Goal: Task Accomplishment & Management: Manage account settings

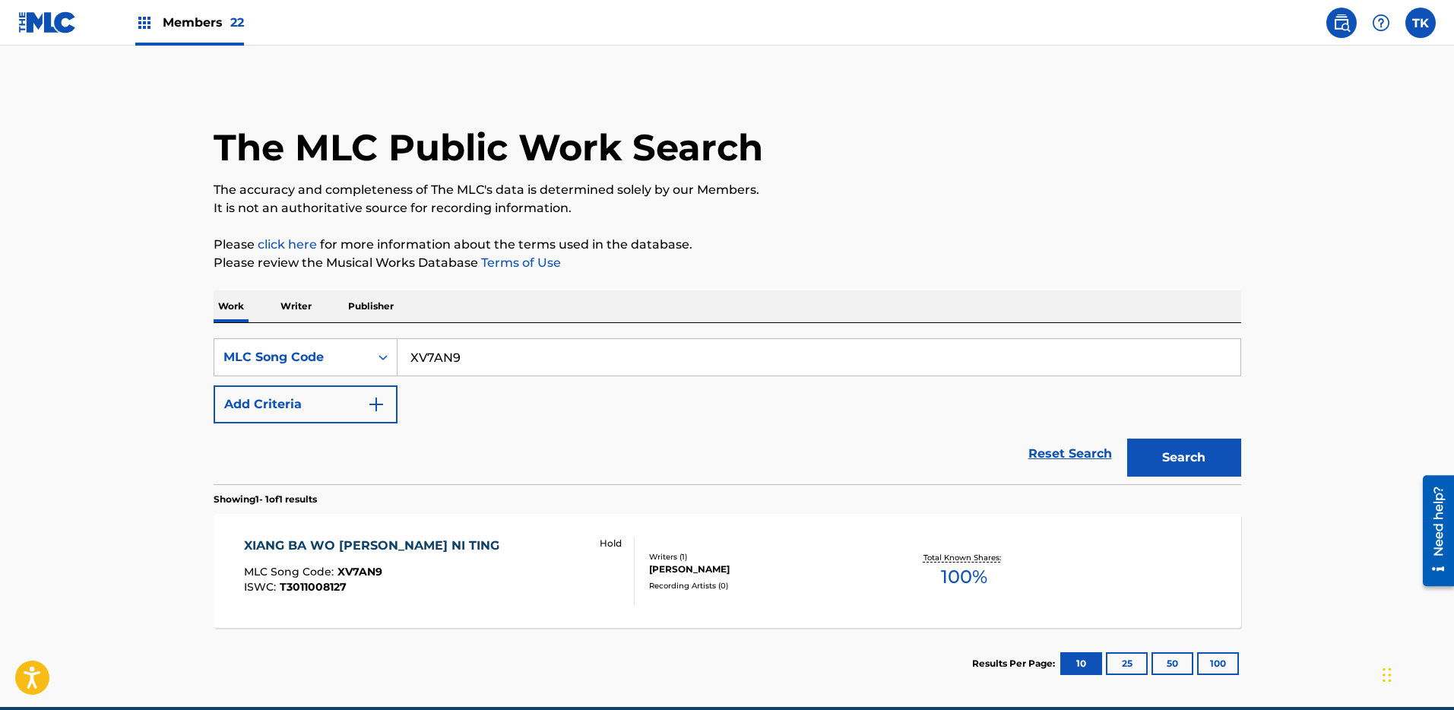
click at [515, 343] on input "XV7AN9" at bounding box center [819, 357] width 843 height 36
click at [360, 351] on div "MLC Song Code" at bounding box center [291, 357] width 155 height 29
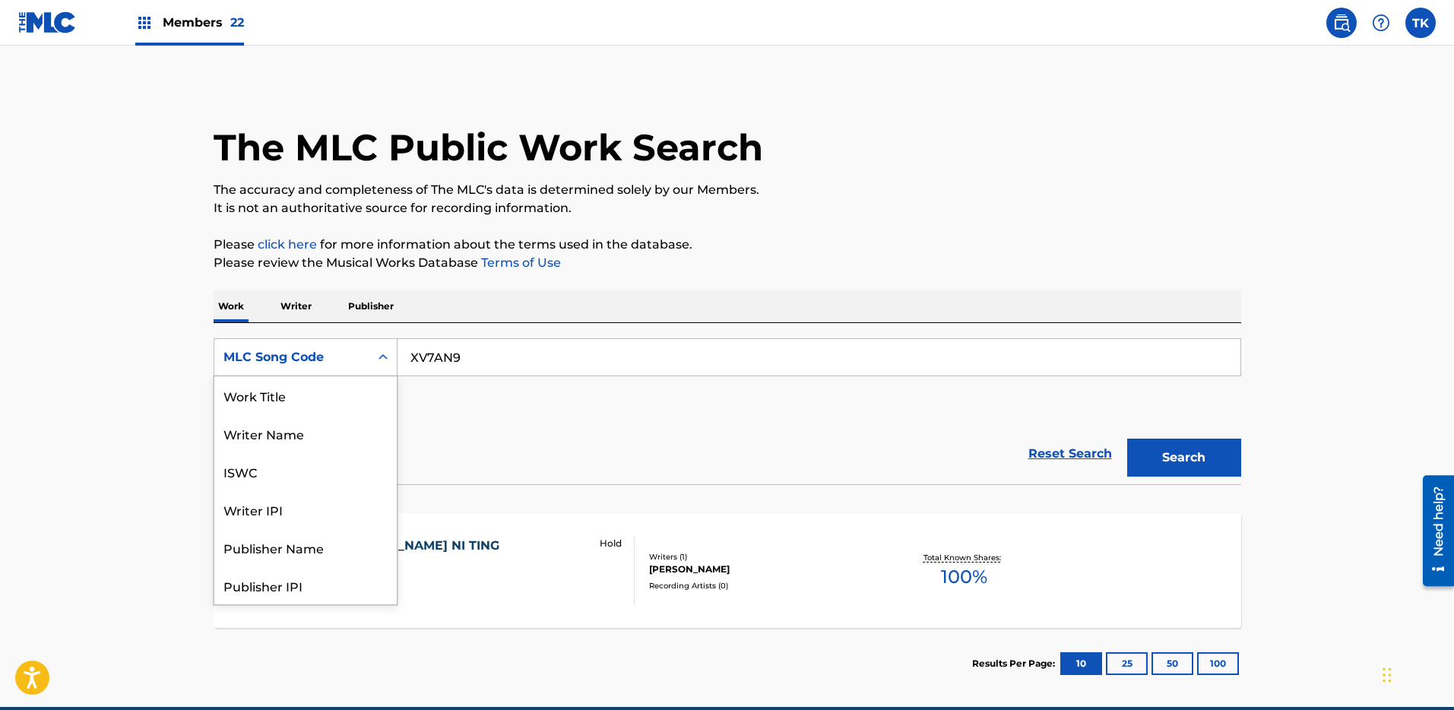
scroll to position [76, 0]
drag, startPoint x: 303, startPoint y: 393, endPoint x: 341, endPoint y: 381, distance: 40.6
click at [303, 392] on div "ISWC" at bounding box center [305, 395] width 182 height 38
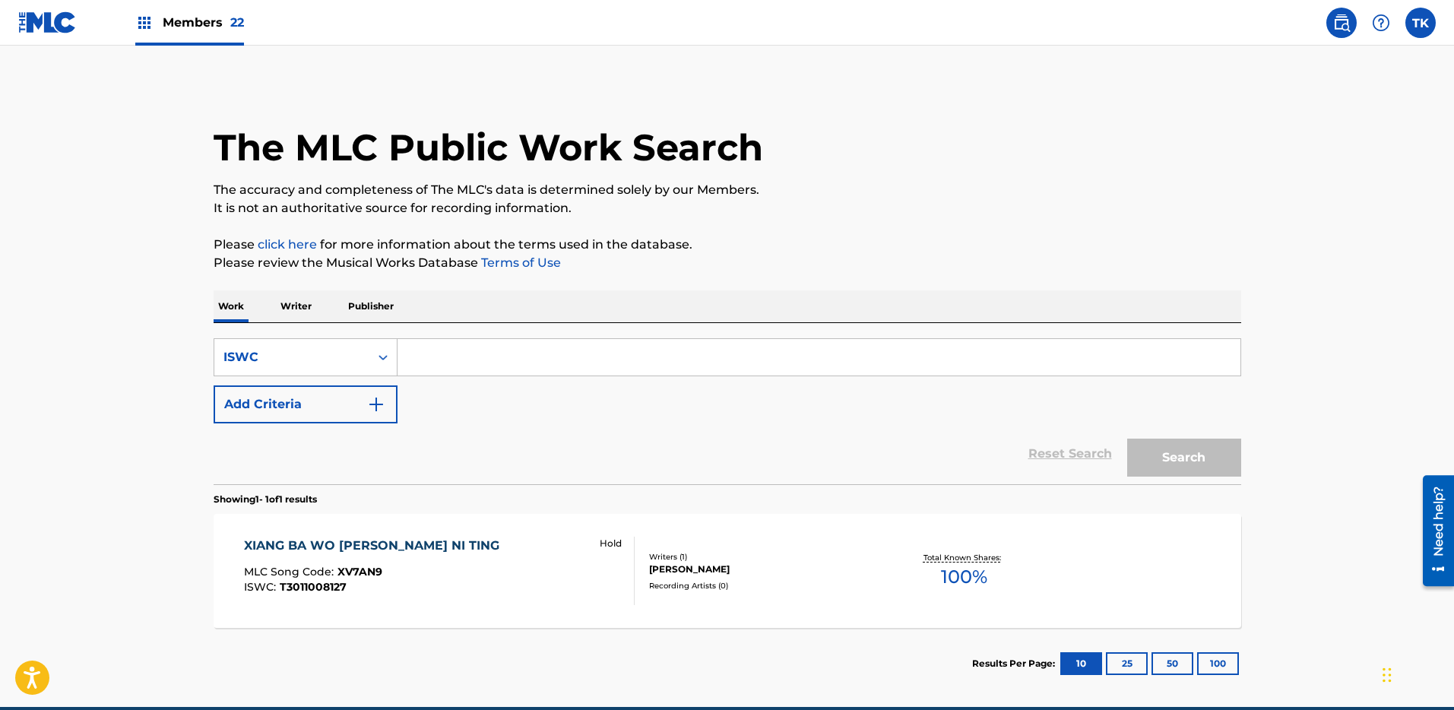
click at [561, 338] on div "Search Form" at bounding box center [820, 357] width 844 height 38
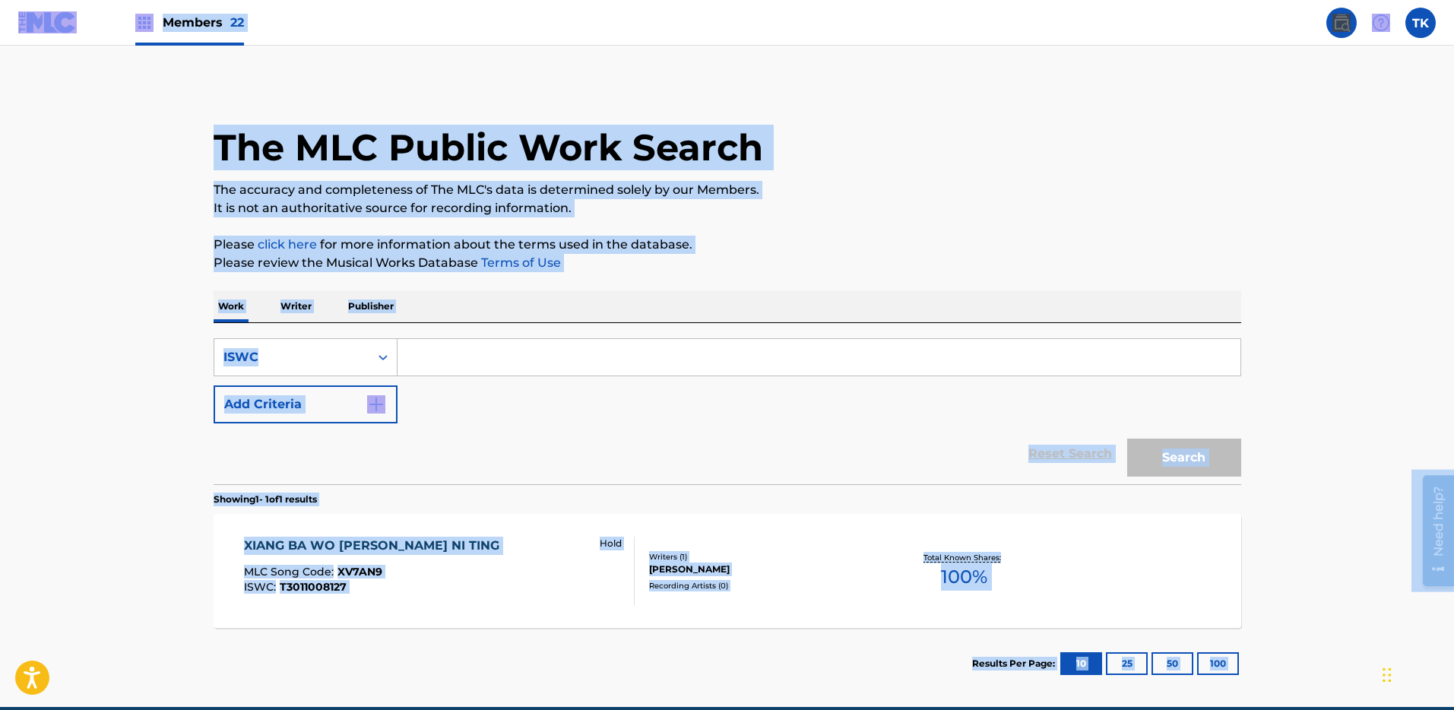
click at [805, 373] on input "Search Form" at bounding box center [819, 357] width 843 height 36
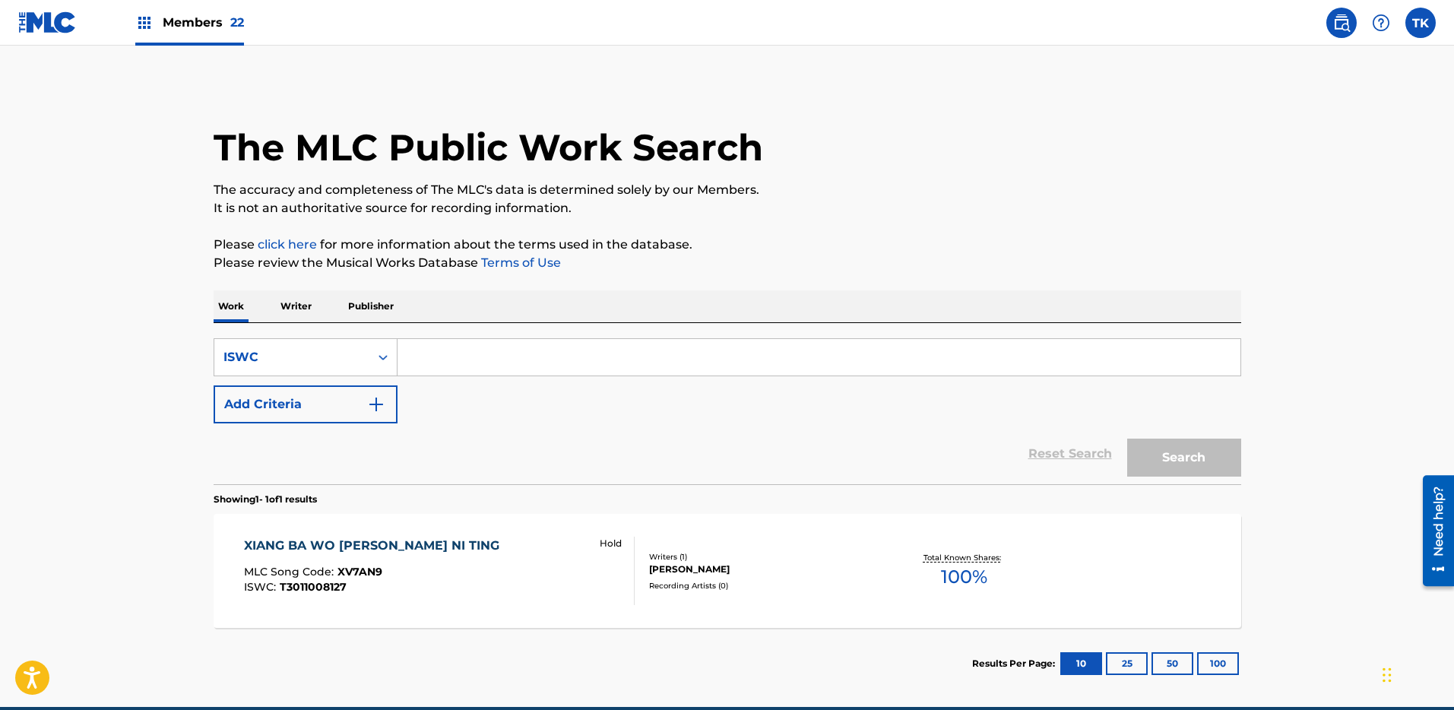
paste input "T7029797386"
click at [1175, 446] on button "Search" at bounding box center [1185, 458] width 114 height 38
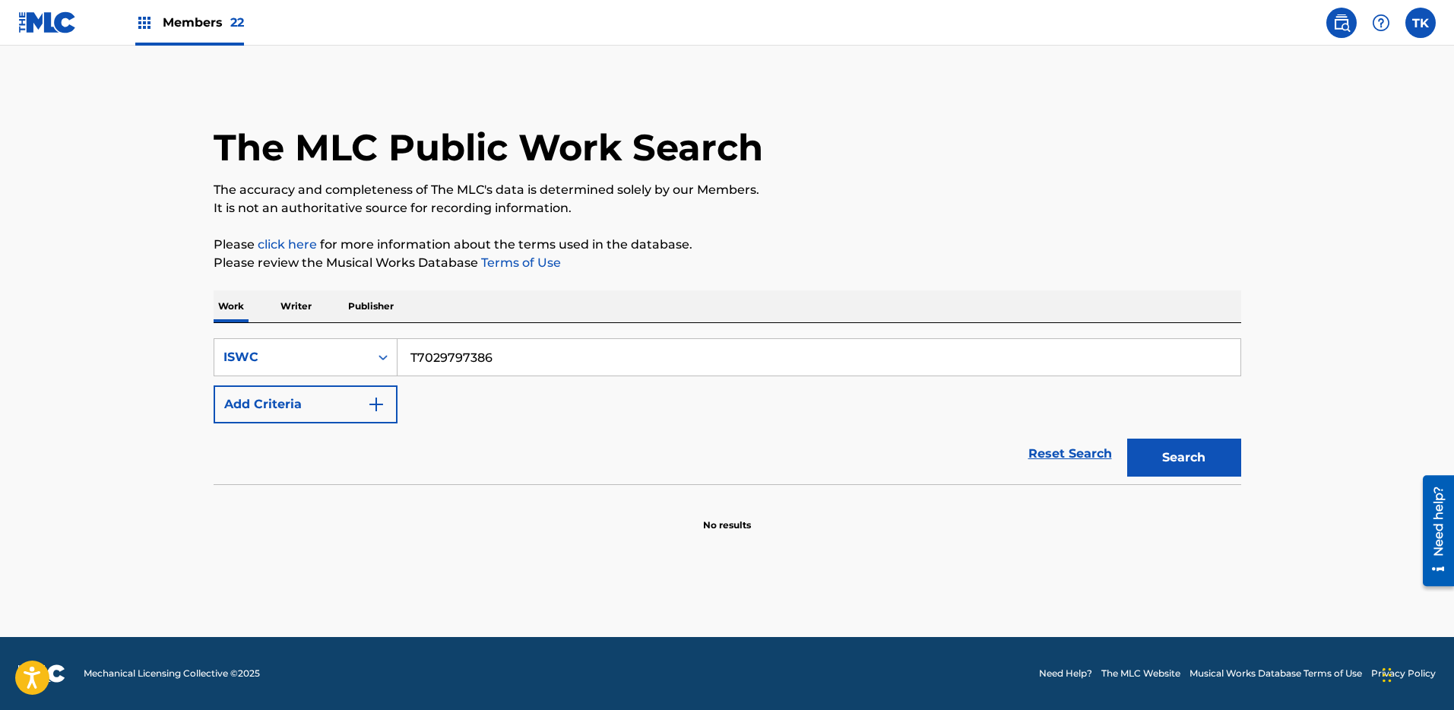
click at [642, 374] on input "T7029797386" at bounding box center [819, 357] width 843 height 36
paste input "[PERSON_NAME]"
type input "[PERSON_NAME]"
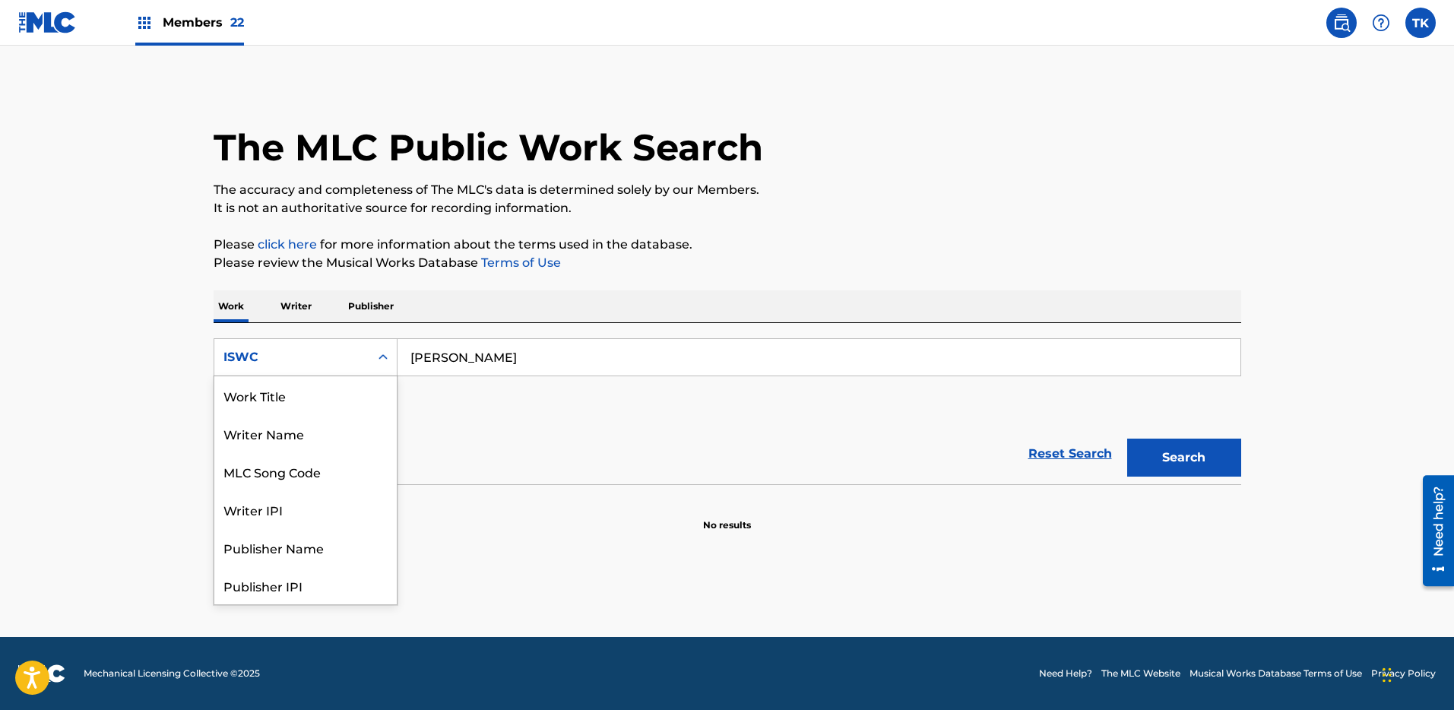
click at [353, 347] on div "ISWC" at bounding box center [291, 357] width 155 height 29
click at [334, 401] on div "Work Title" at bounding box center [305, 395] width 182 height 38
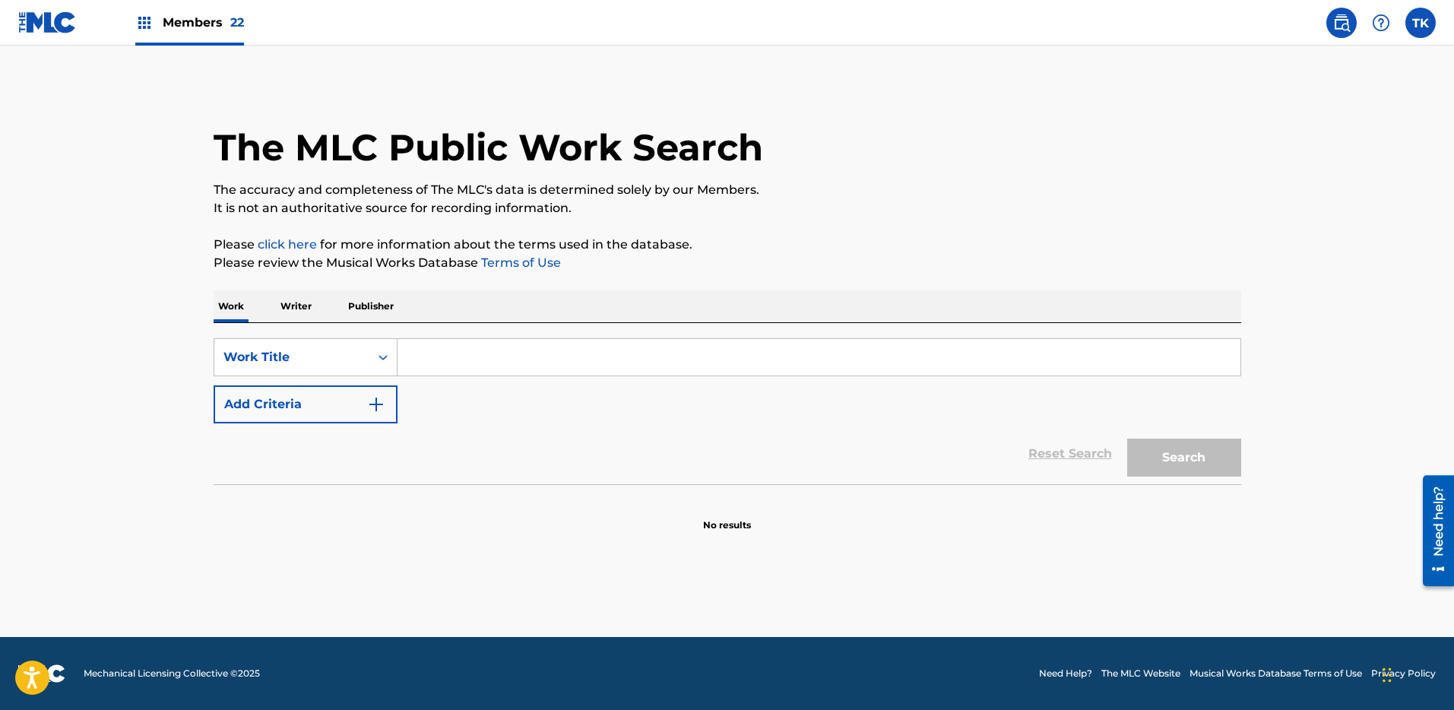
click at [331, 401] on button "Add Criteria" at bounding box center [306, 404] width 184 height 38
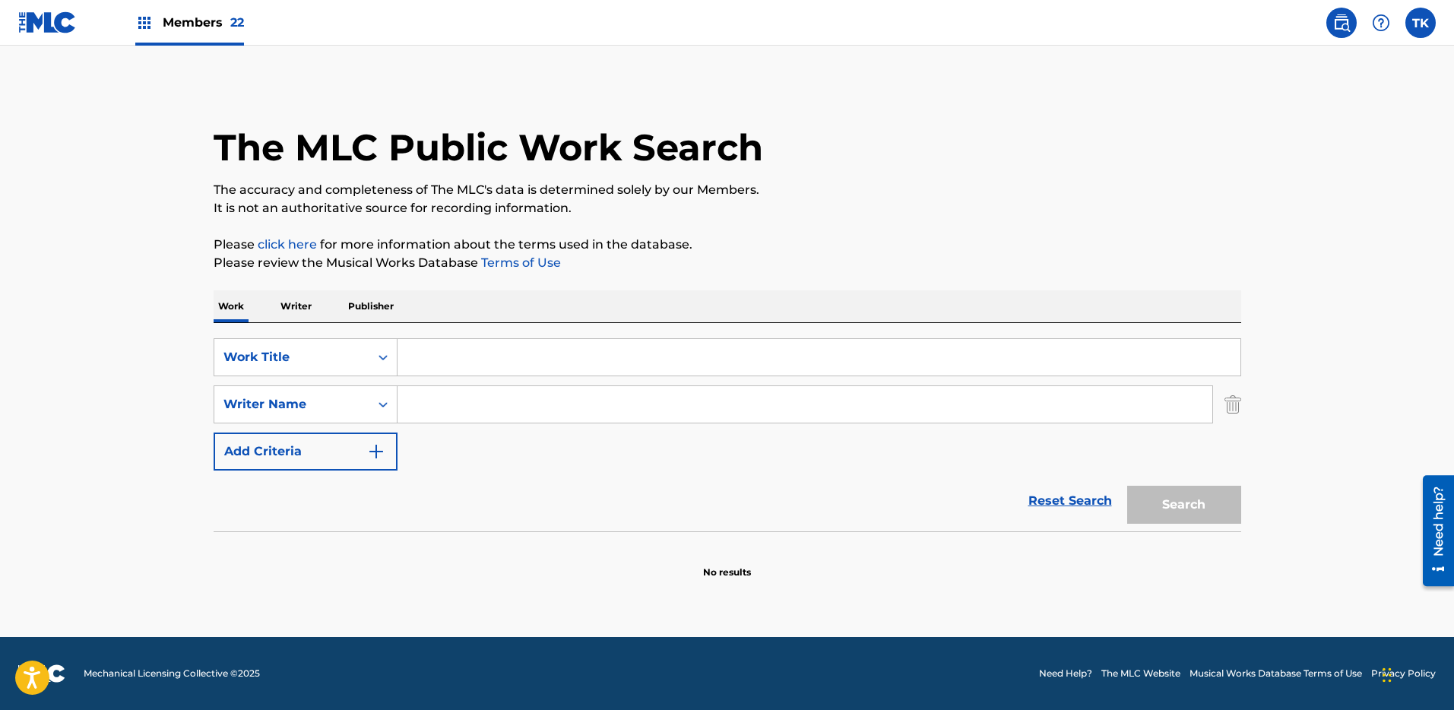
click at [526, 353] on input "Search Form" at bounding box center [819, 357] width 843 height 36
paste input "[PERSON_NAME]"
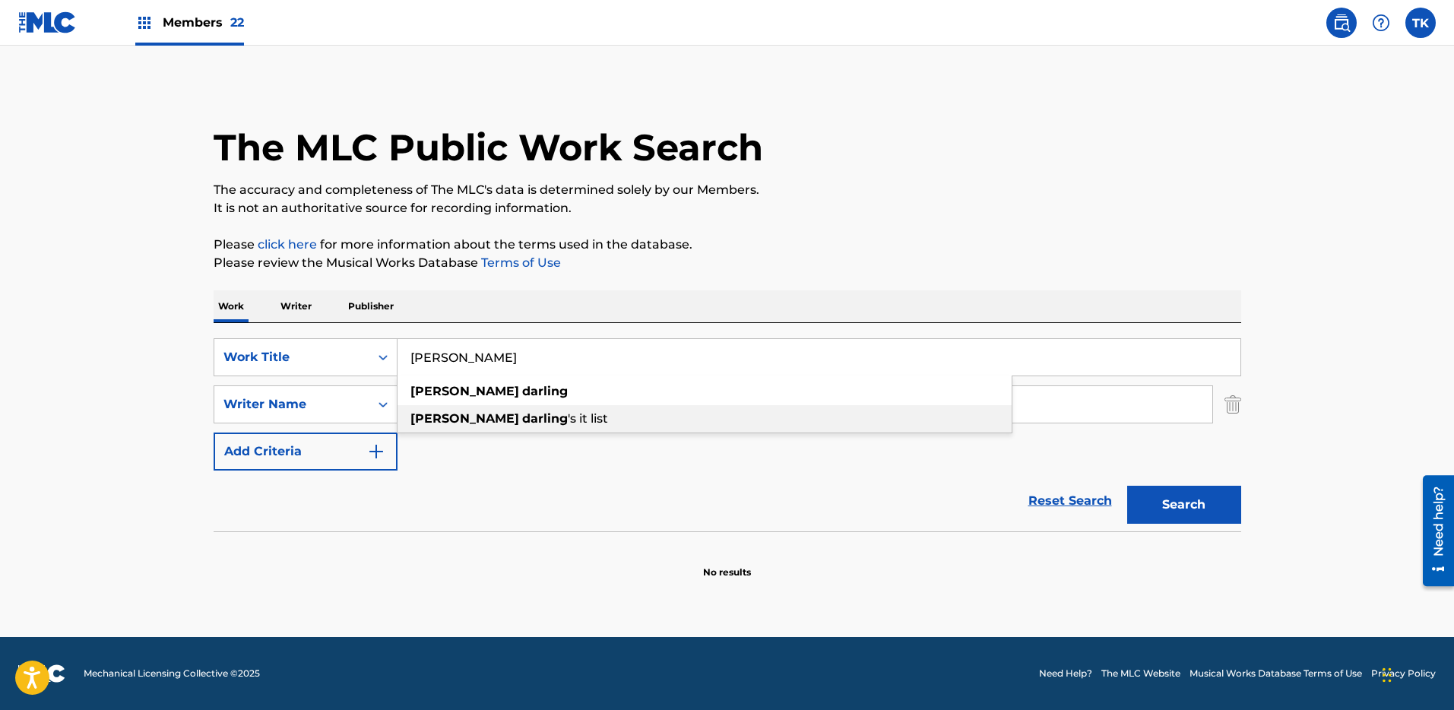
click at [562, 409] on div "[PERSON_NAME] 's it list" at bounding box center [705, 418] width 614 height 27
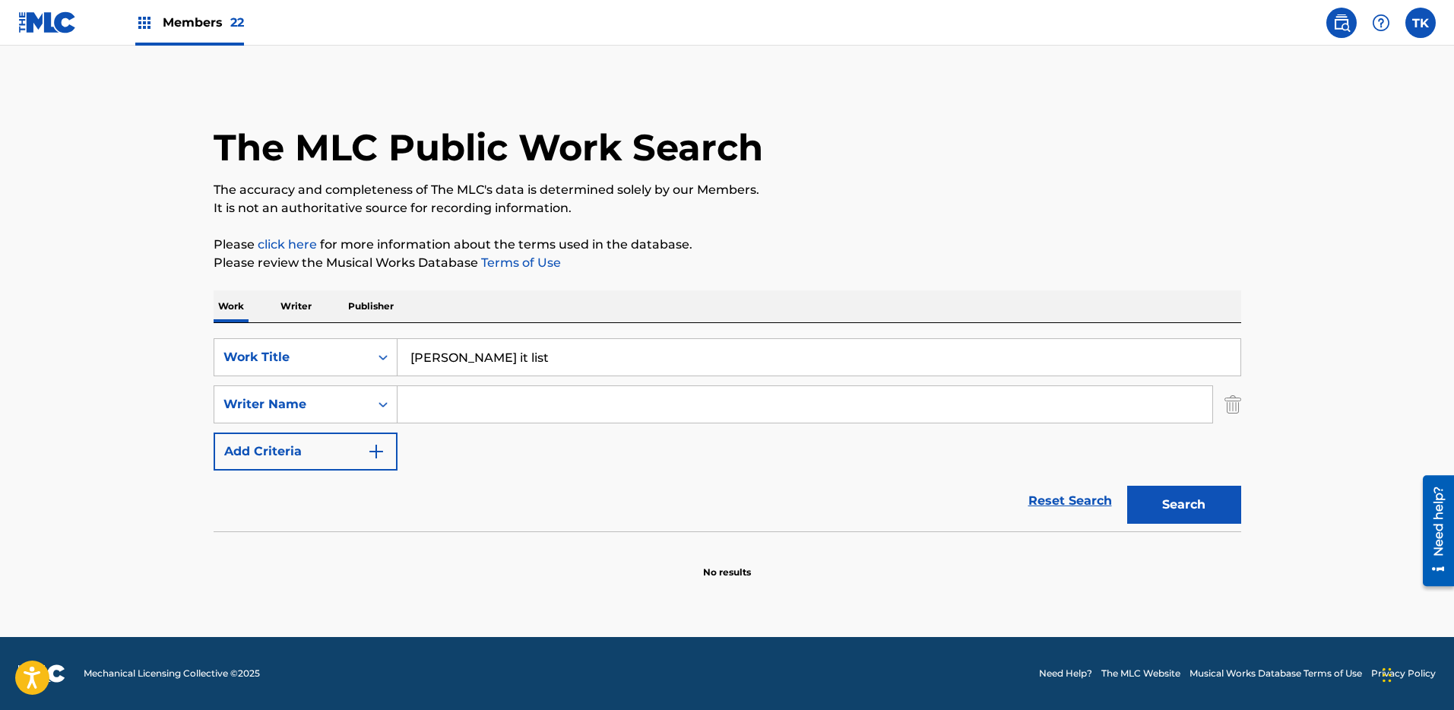
paste input "[PERSON_NAME]"
type input "[PERSON_NAME] it list"
click at [1119, 411] on input "Search Form" at bounding box center [805, 404] width 815 height 36
click at [1115, 412] on input "Search Form" at bounding box center [805, 404] width 815 height 36
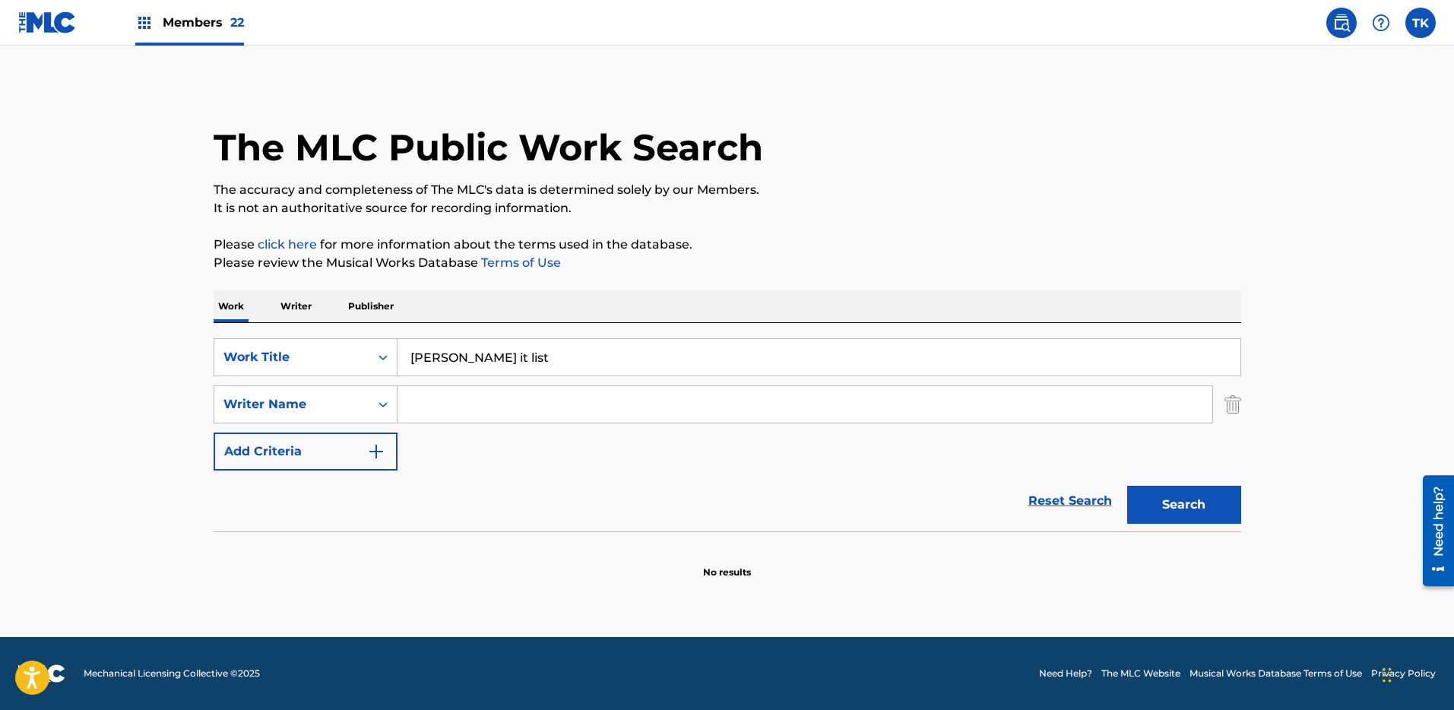
paste input "[PERSON_NAME]"
type input "[PERSON_NAME]"
drag, startPoint x: 1054, startPoint y: 363, endPoint x: 1076, endPoint y: 363, distance: 22.1
click at [1054, 363] on input "[PERSON_NAME] it list" at bounding box center [819, 357] width 843 height 36
click at [1027, 356] on input "[PERSON_NAME] it list" at bounding box center [819, 357] width 843 height 36
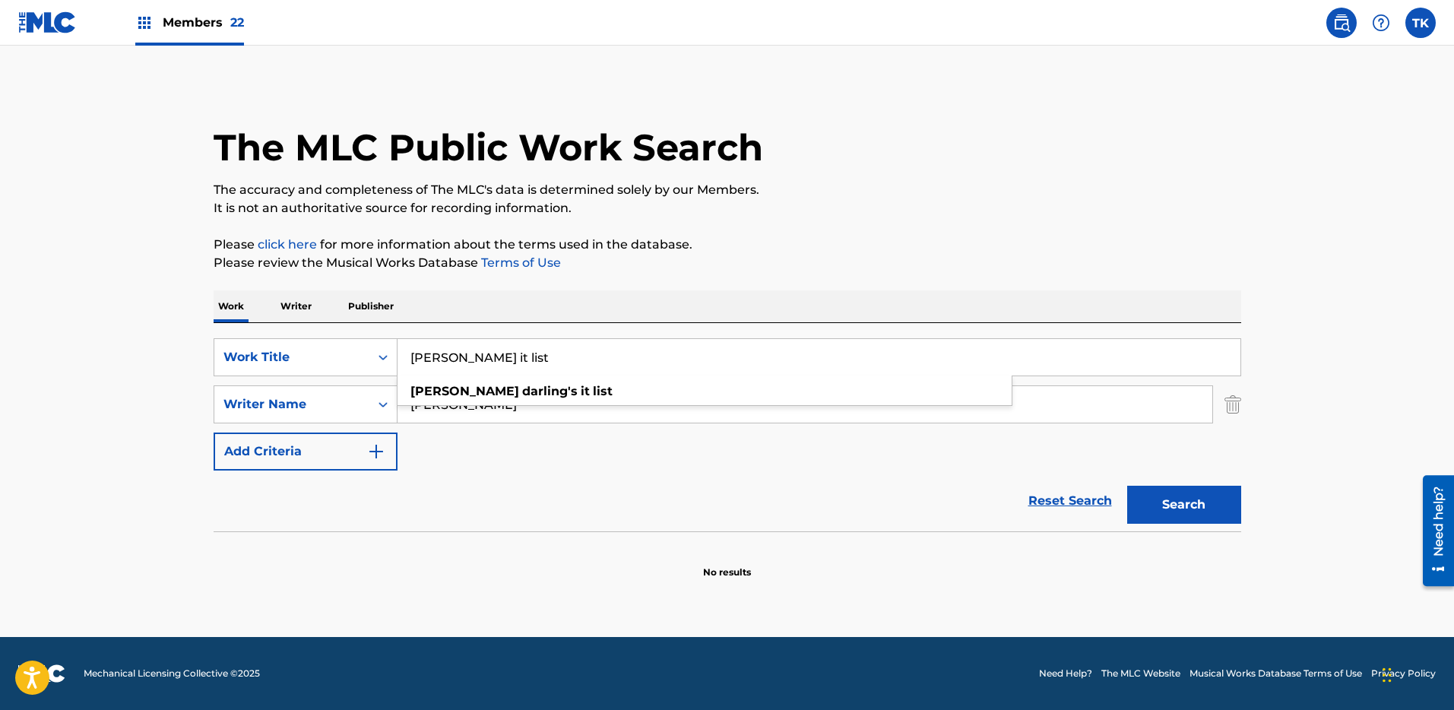
paste input "[PERSON_NAME]"
type input "[PERSON_NAME]"
click at [1232, 275] on div "The MLC Public Work Search The accuracy and completeness of The MLC's data is d…" at bounding box center [727, 332] width 1064 height 496
click at [1232, 517] on button "Search" at bounding box center [1185, 505] width 114 height 38
click at [1207, 492] on button "Search" at bounding box center [1185, 505] width 114 height 38
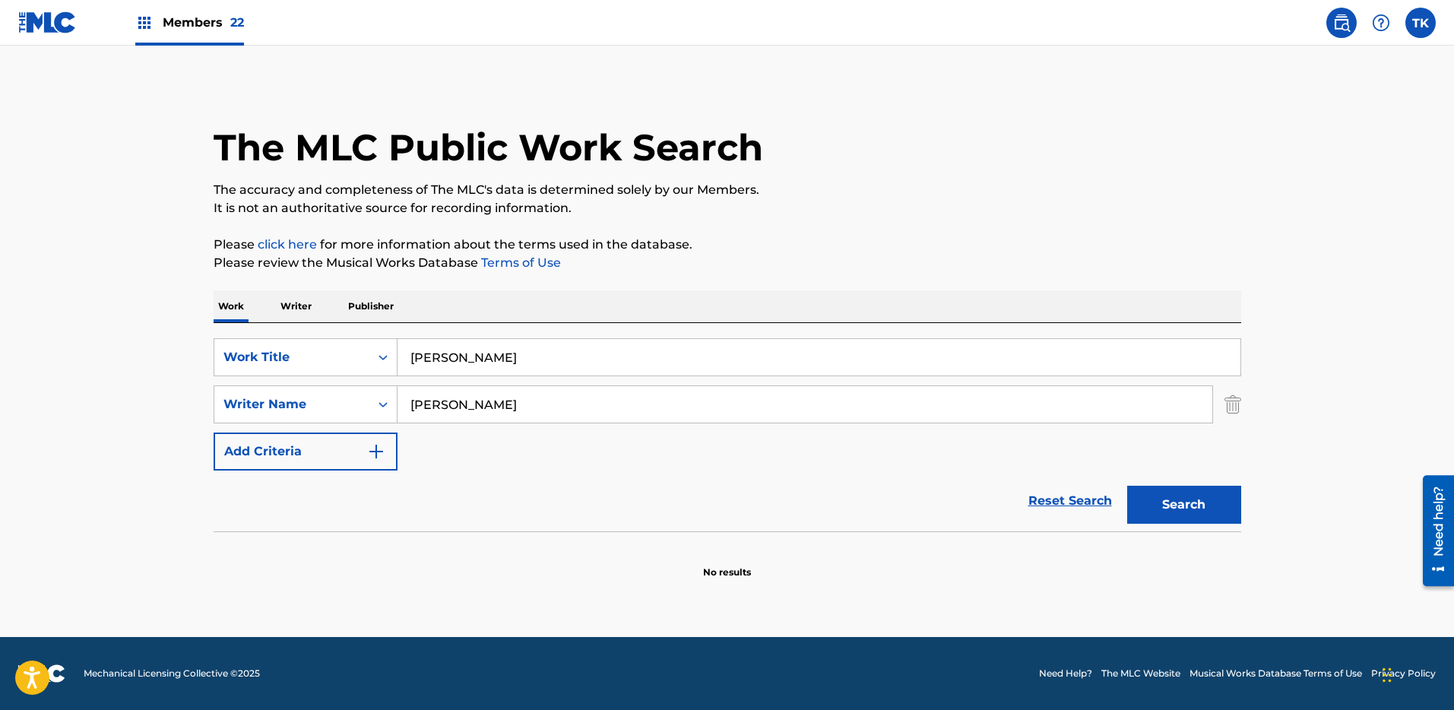
click at [1207, 494] on button "Search" at bounding box center [1185, 505] width 114 height 38
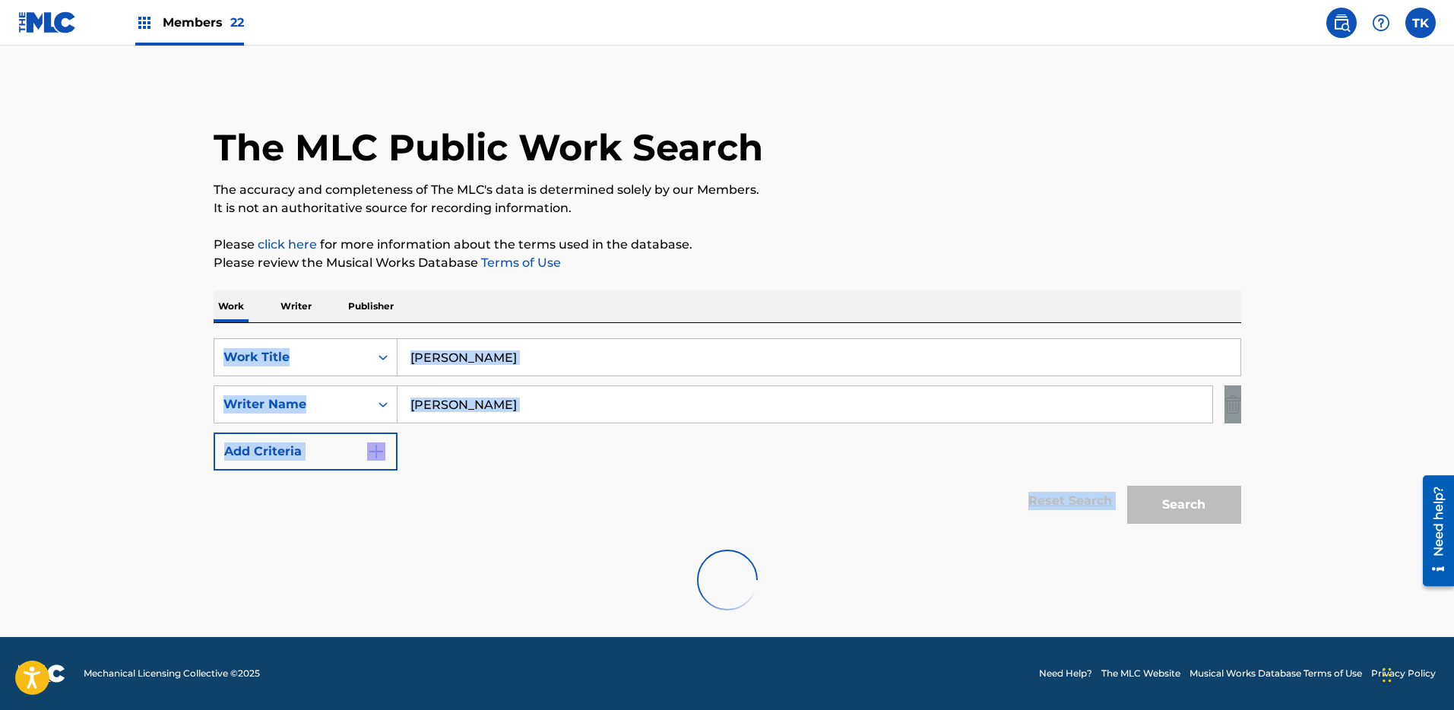
click at [1207, 494] on div "Search" at bounding box center [1181, 501] width 122 height 61
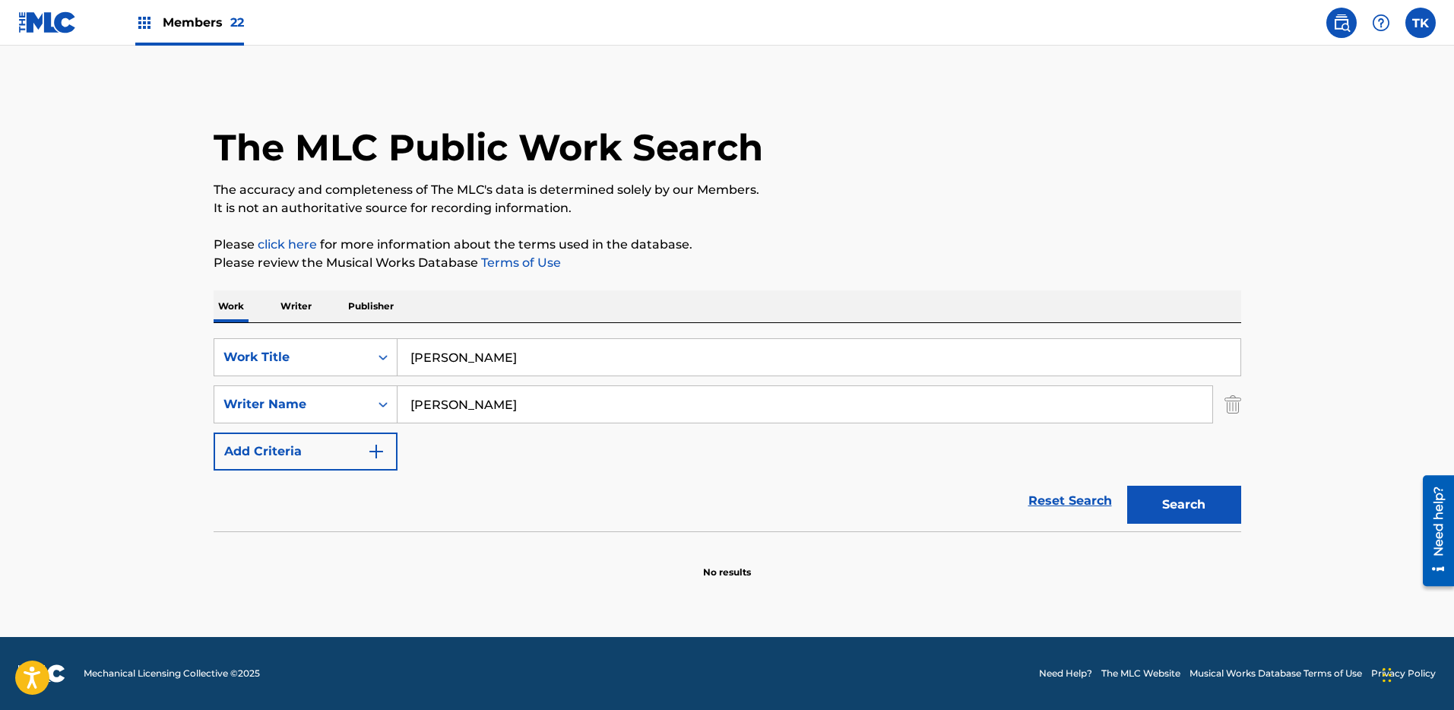
click at [736, 415] on input "[PERSON_NAME]" at bounding box center [805, 404] width 815 height 36
paste input "[PERSON_NAME]"
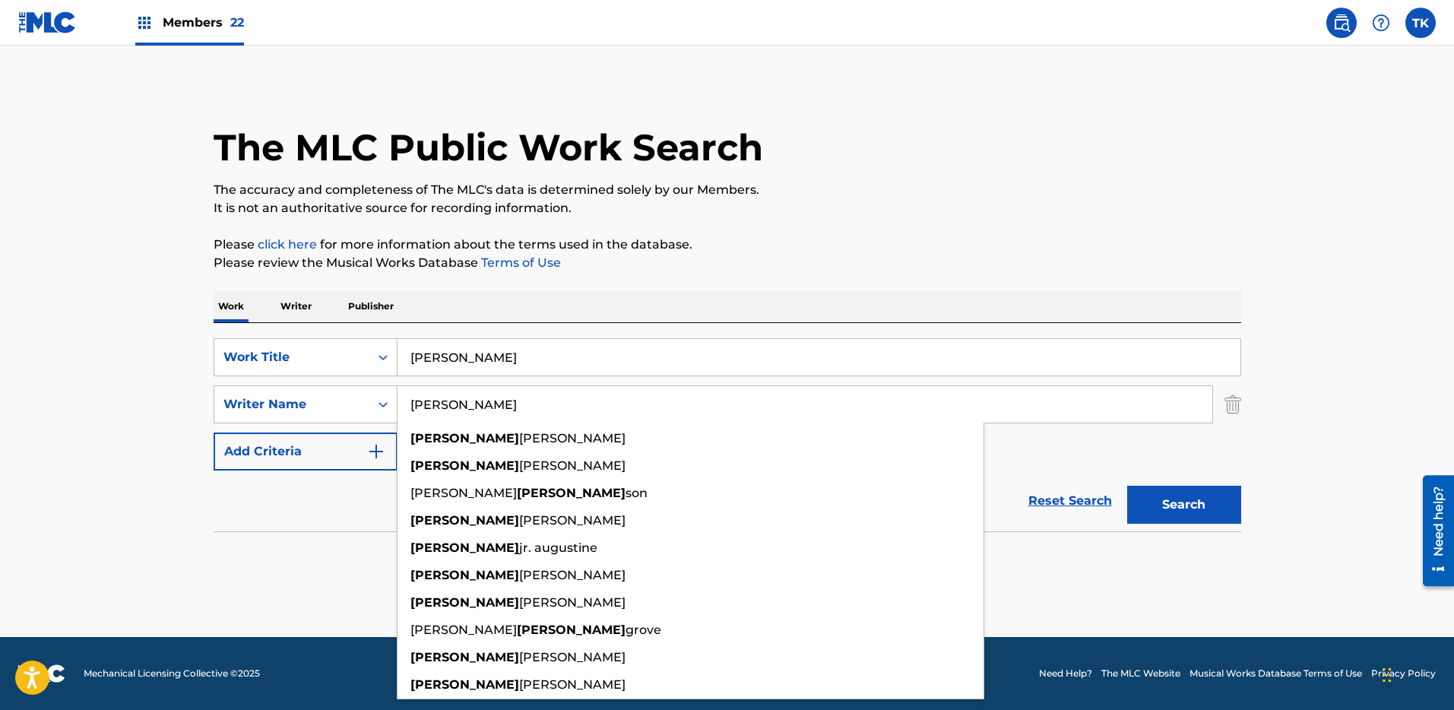
type input "[PERSON_NAME]"
click at [1207, 495] on button "Search" at bounding box center [1185, 505] width 114 height 38
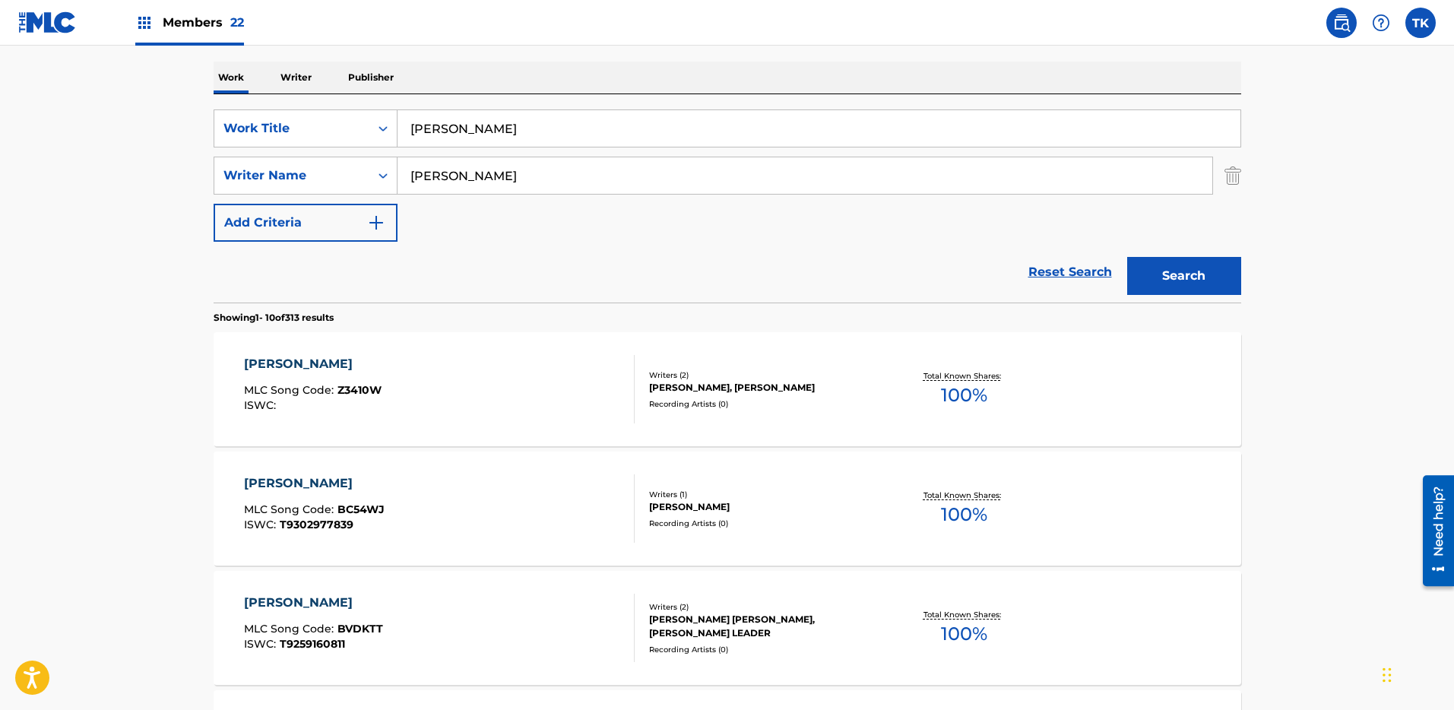
scroll to position [239, 0]
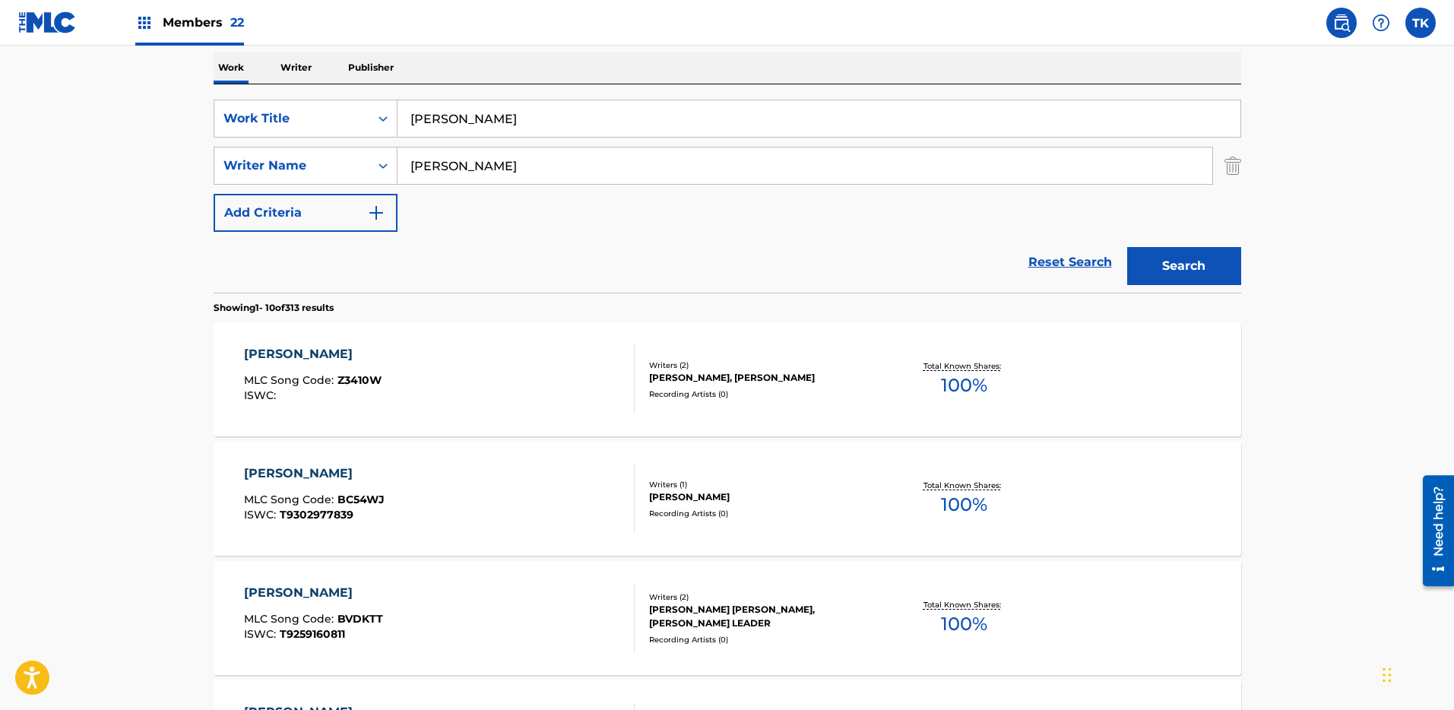
click at [838, 383] on div "[PERSON_NAME], [PERSON_NAME]" at bounding box center [764, 378] width 230 height 14
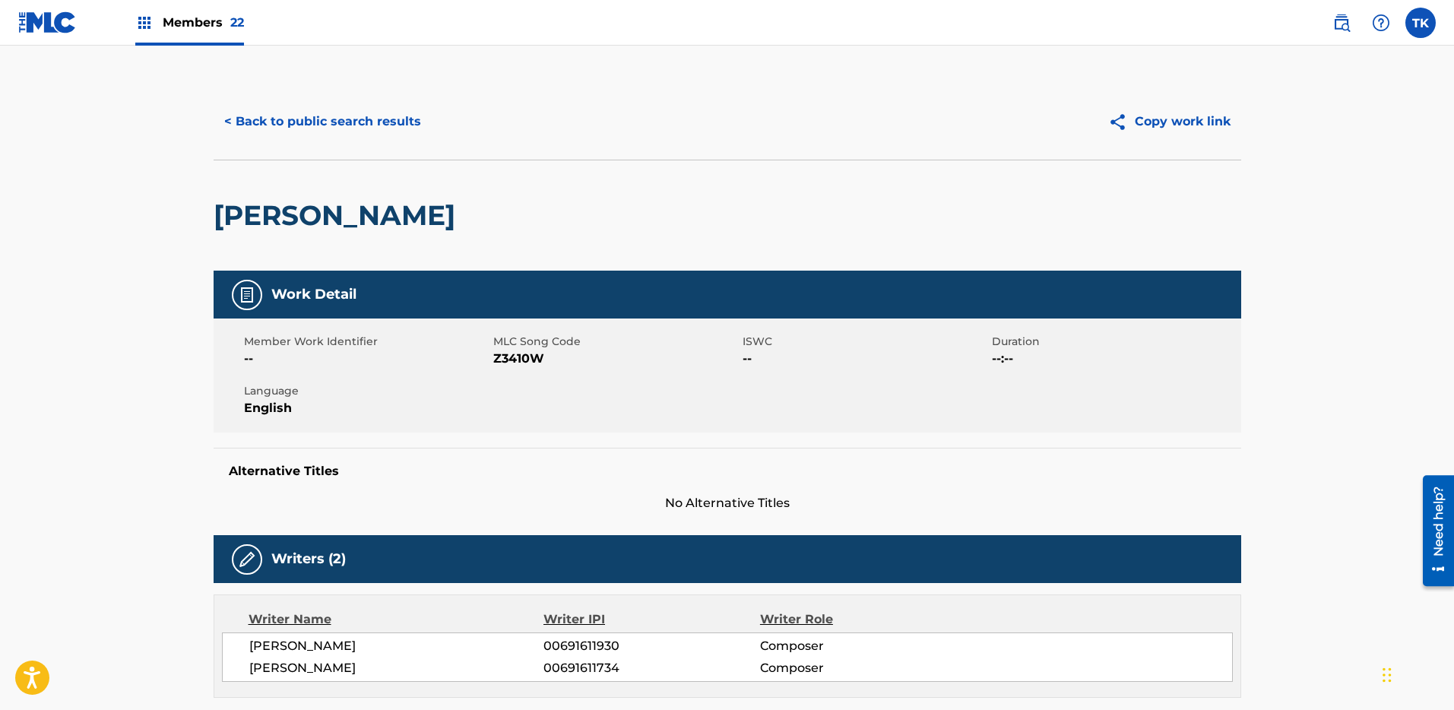
click at [526, 363] on span "Z3410W" at bounding box center [616, 359] width 246 height 18
copy span "Z3410W"
click at [402, 119] on button "< Back to public search results" at bounding box center [323, 122] width 218 height 38
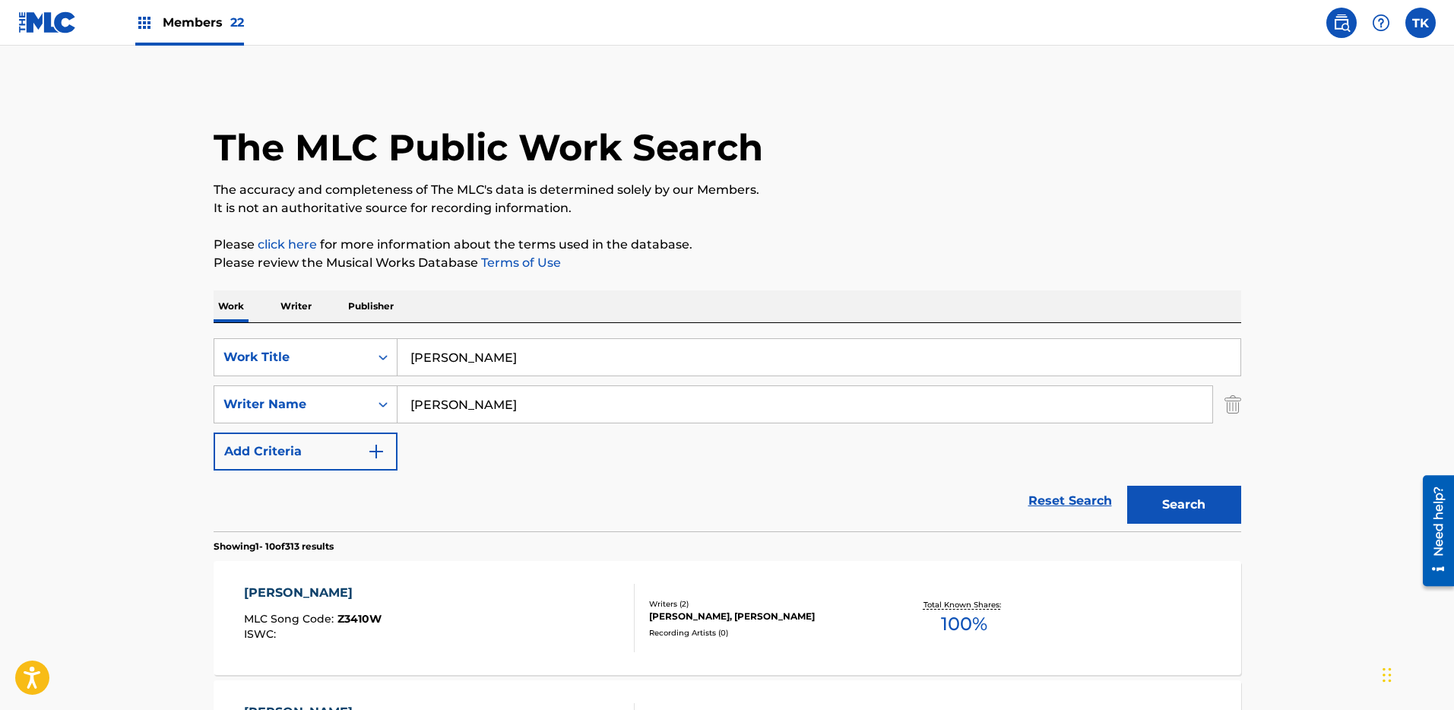
scroll to position [239, 0]
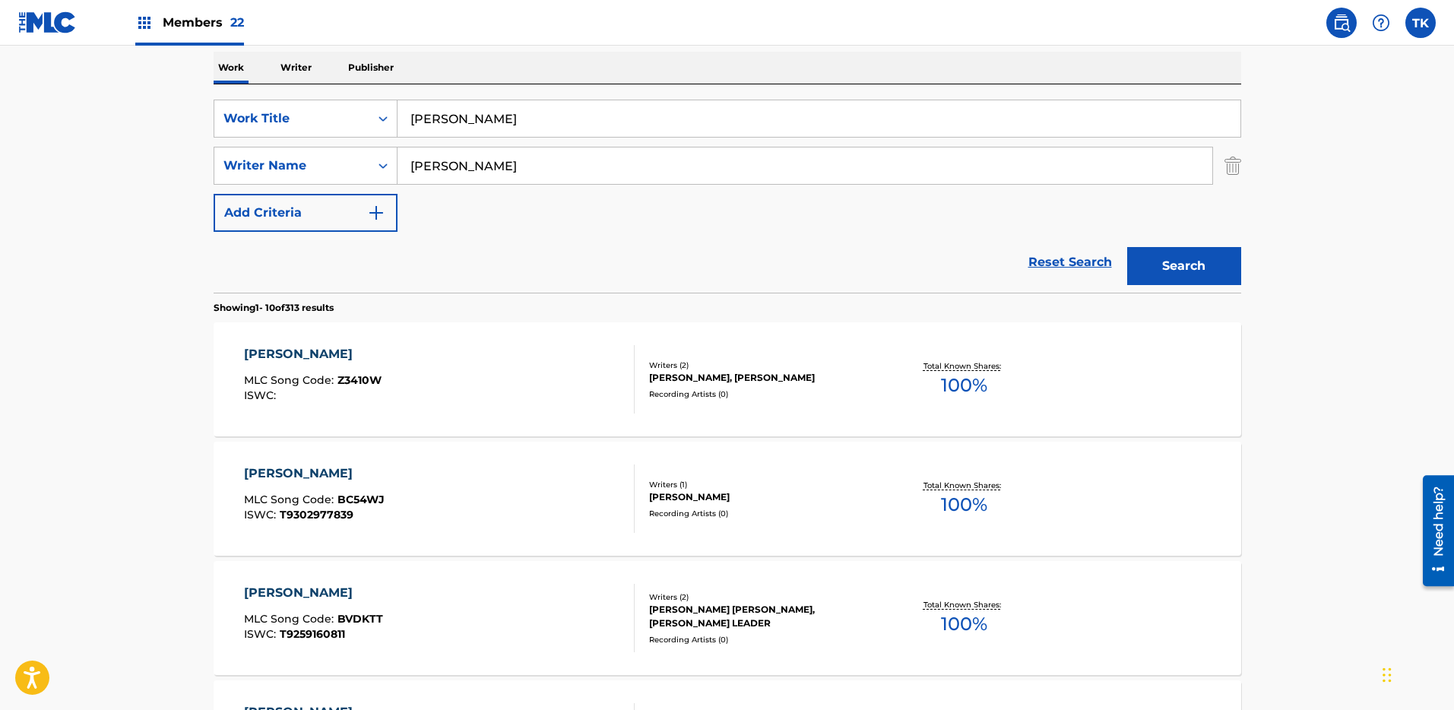
click at [654, 121] on input "[PERSON_NAME]" at bounding box center [819, 118] width 843 height 36
paste input "ARCHIMEDE"
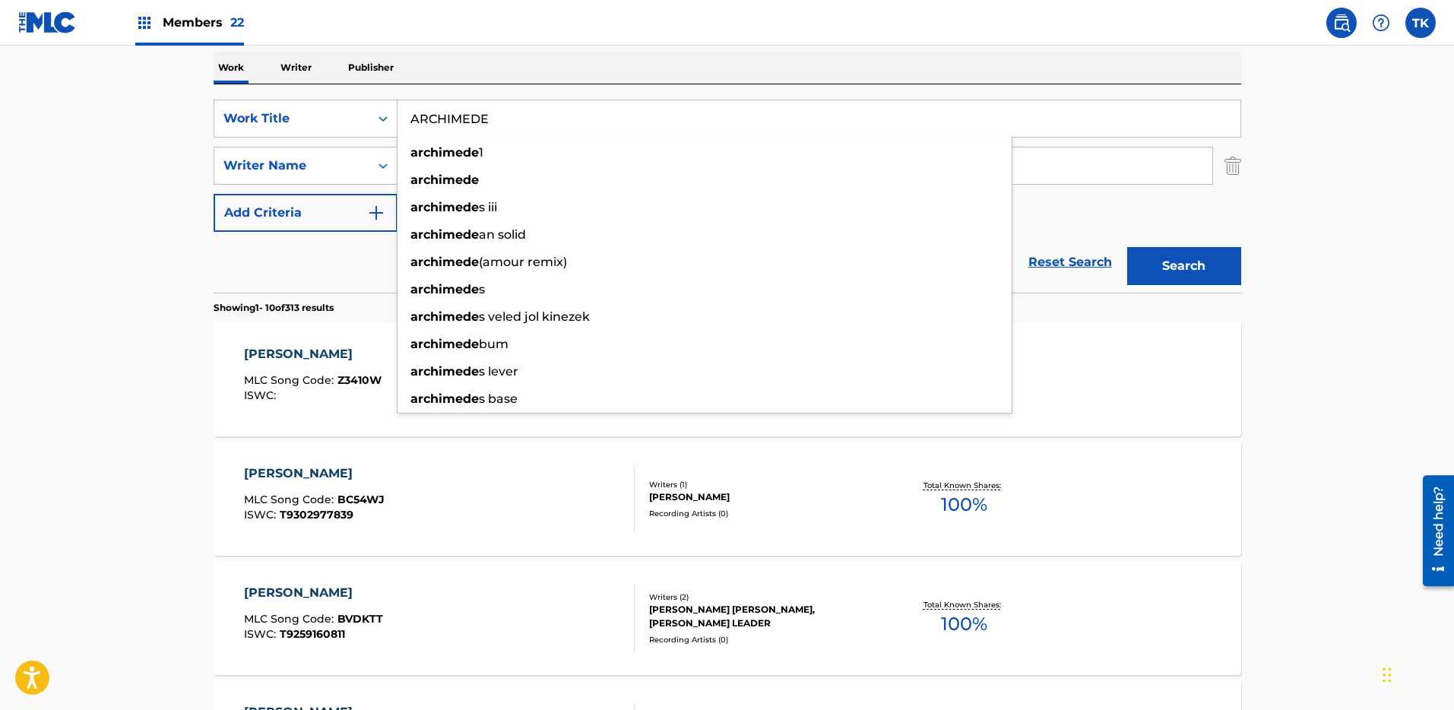
type input "ARCHIMEDE"
drag, startPoint x: 1307, startPoint y: 177, endPoint x: 1315, endPoint y: 175, distance: 8.7
click at [1308, 176] on main "The MLC Public Work Search The accuracy and completeness of The MLC's data is d…" at bounding box center [727, 702] width 1454 height 1790
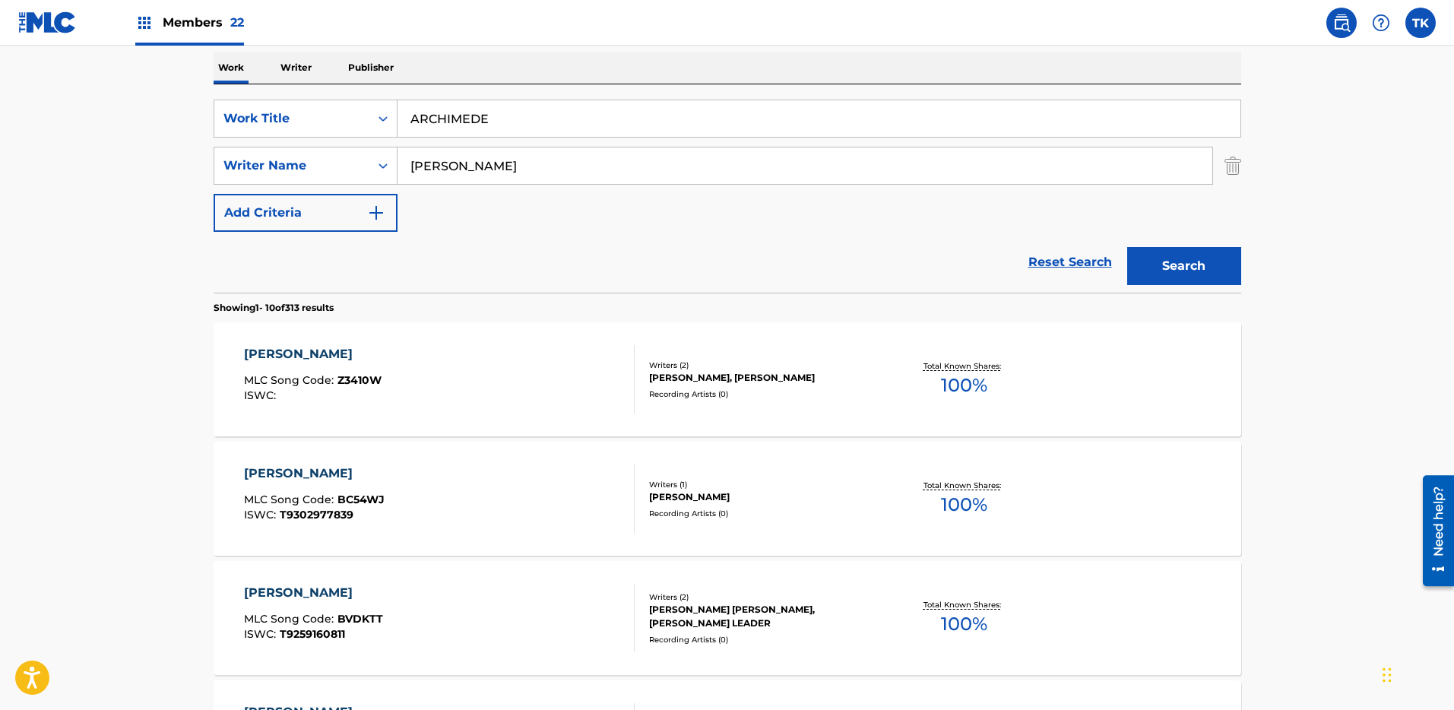
click at [1087, 189] on div "SearchWithCriteria143fb134-42f8-4eb9-b36e-4dfff3158b3c Work Title ARCHIMEDE Sea…" at bounding box center [728, 166] width 1028 height 132
click at [1102, 156] on input "[PERSON_NAME]" at bounding box center [805, 165] width 815 height 36
paste input "[PERSON_NAME]"
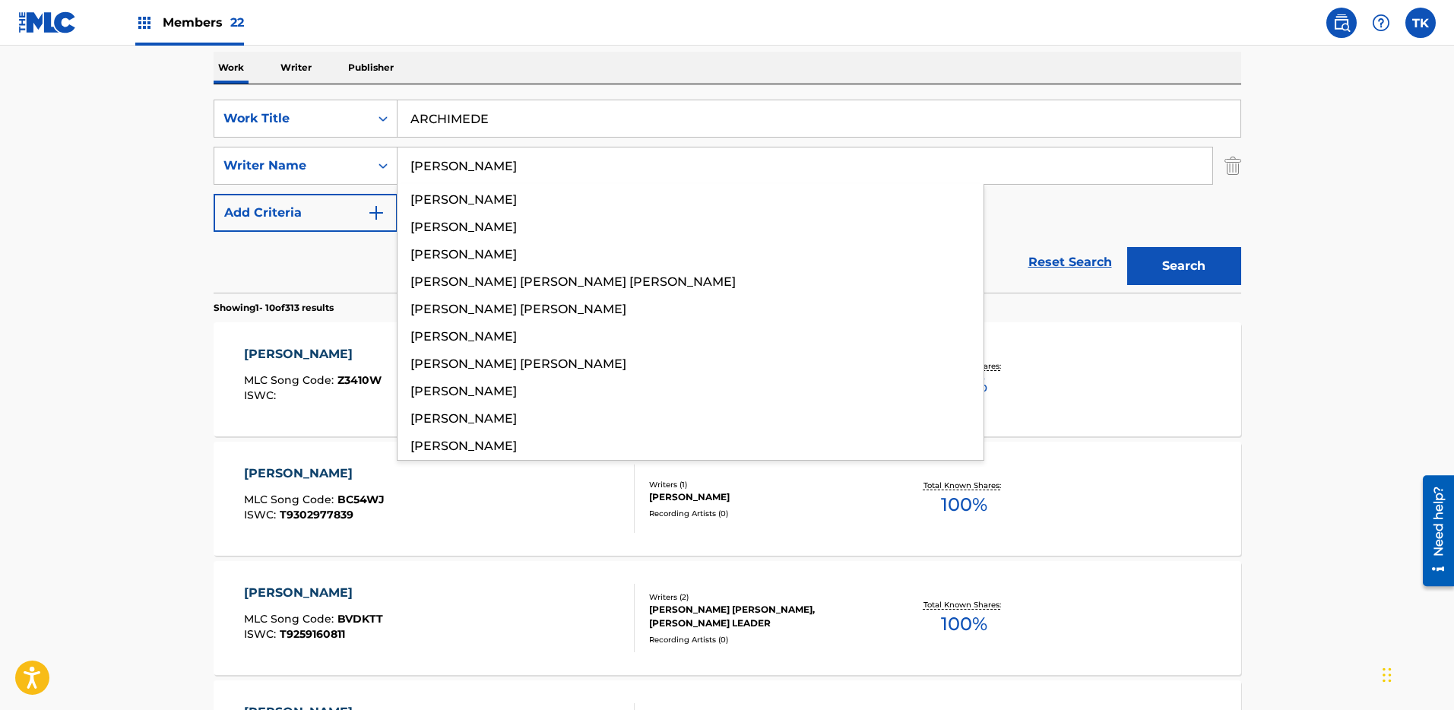
type input "[PERSON_NAME]"
click at [1198, 263] on button "Search" at bounding box center [1185, 266] width 114 height 38
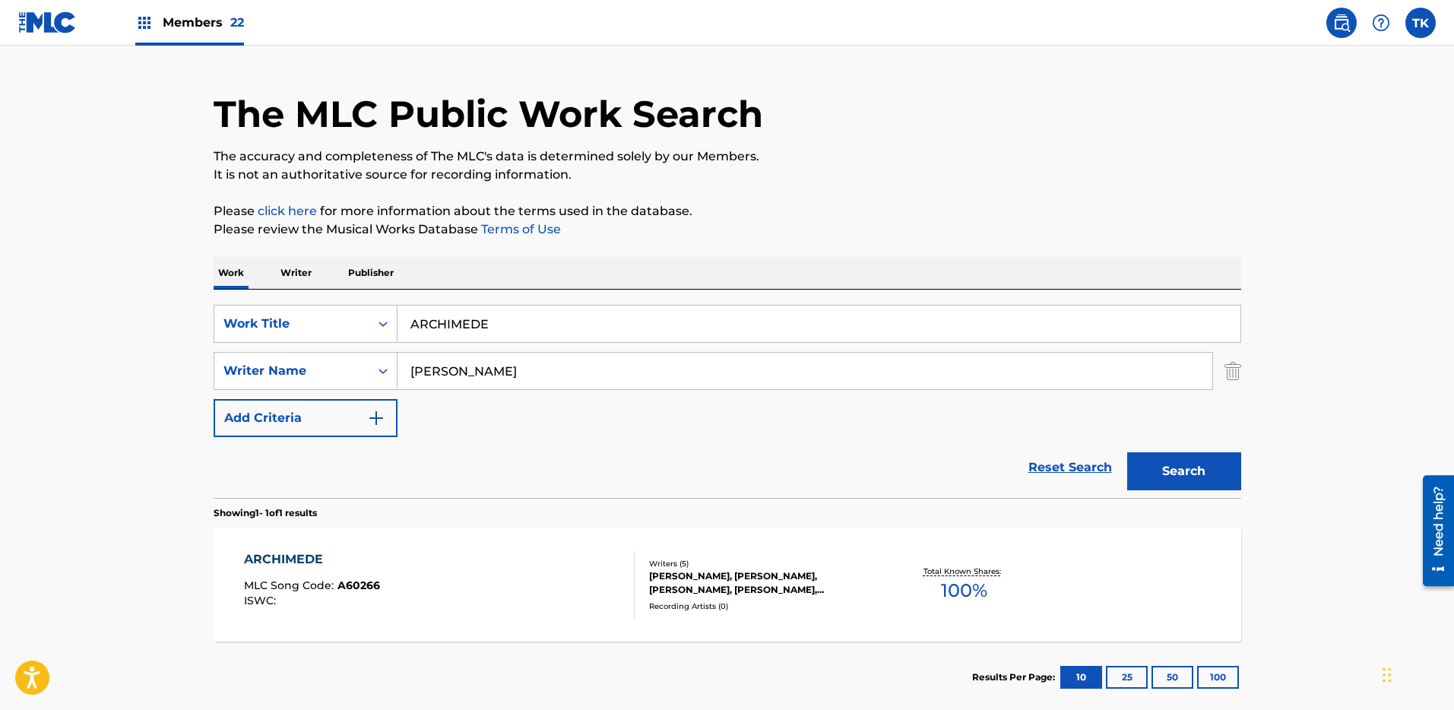
scroll to position [43, 0]
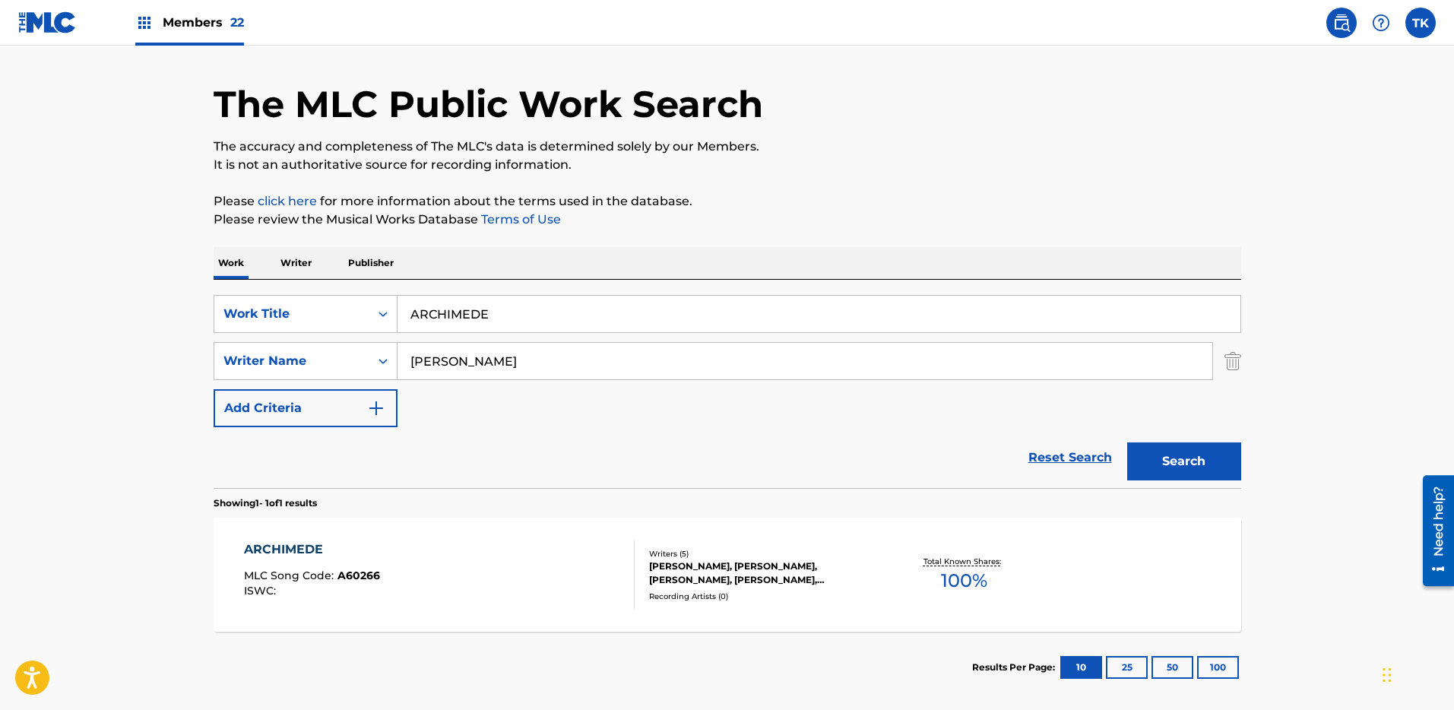
click at [769, 579] on div "[PERSON_NAME], [PERSON_NAME], [PERSON_NAME], [PERSON_NAME], [PERSON_NAME]" at bounding box center [764, 573] width 230 height 27
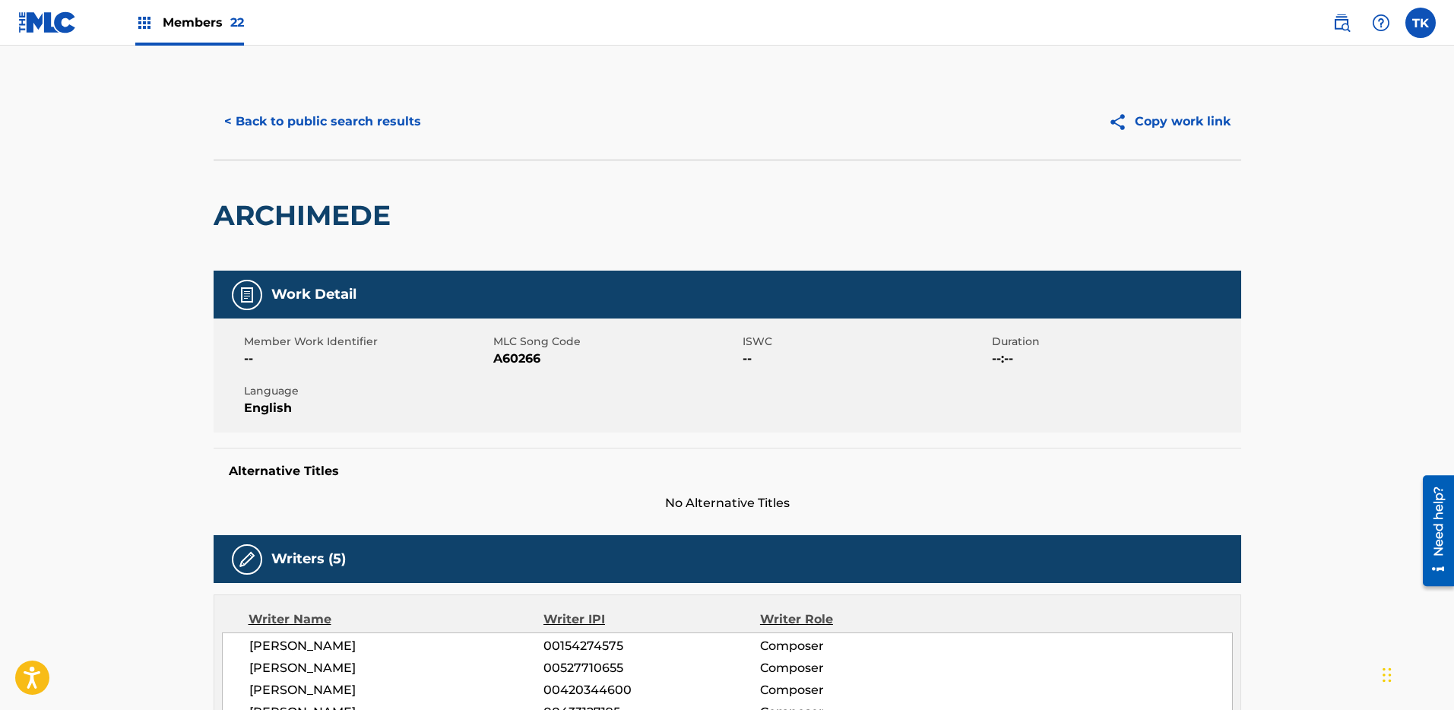
click at [525, 360] on span "A60266" at bounding box center [616, 359] width 246 height 18
copy span "A60266"
click at [569, 33] on nav "Members 22 TK TK [PERSON_NAME]-Lindsey [EMAIL_ADDRESS][DOMAIN_NAME] Notificatio…" at bounding box center [727, 23] width 1454 height 46
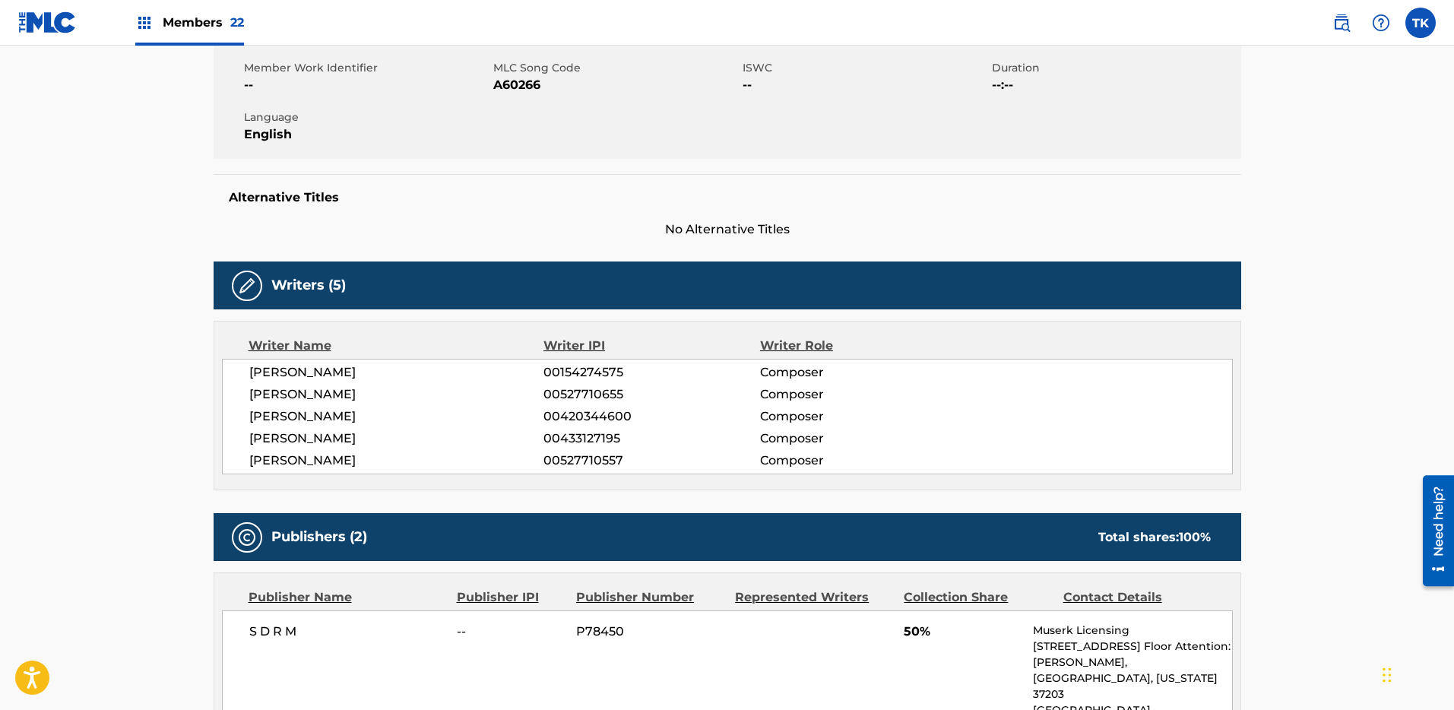
scroll to position [814, 0]
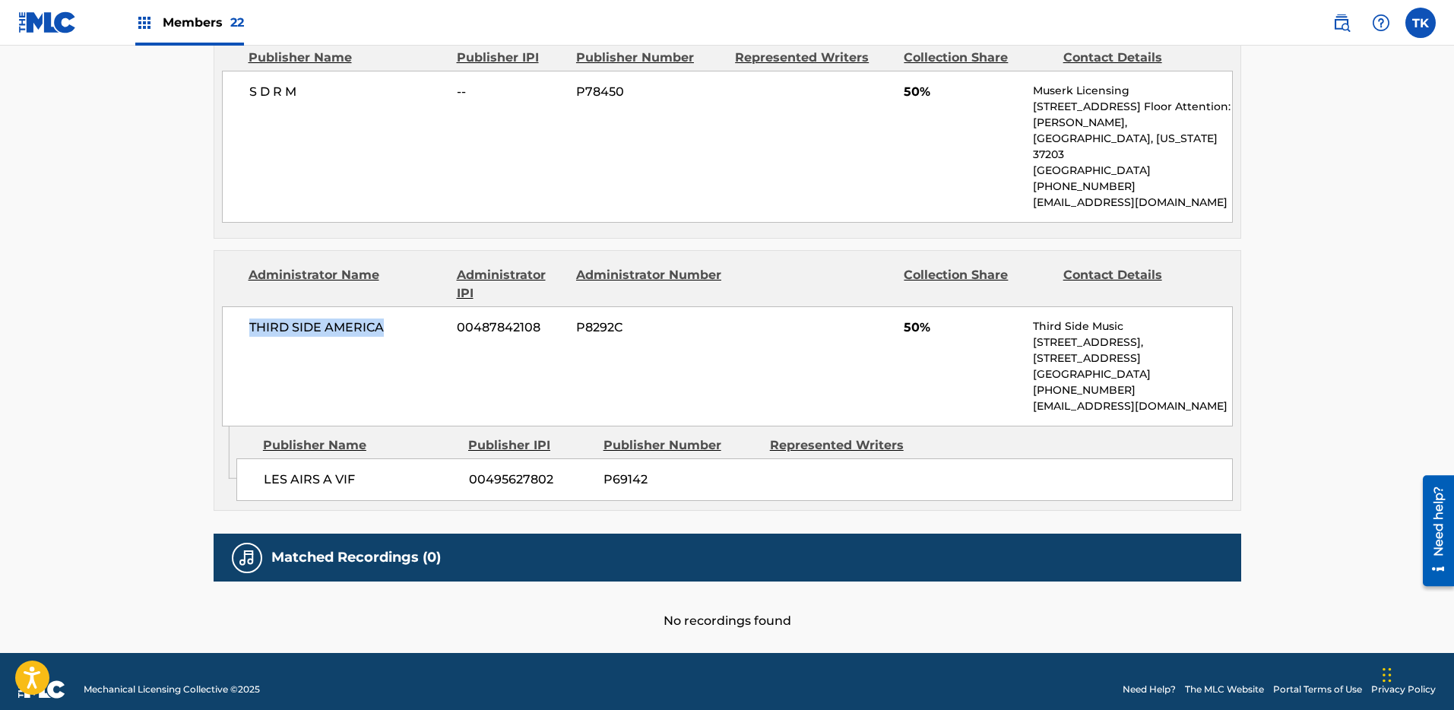
drag, startPoint x: 401, startPoint y: 313, endPoint x: 243, endPoint y: 310, distance: 158.2
click at [243, 312] on div "THIRD SIDE AMERICA 00487842108 P8292C 50% Third Side Music [STREET_ADDRESS] [PH…" at bounding box center [727, 366] width 1011 height 120
copy span "THIRD SIDE AMERICA"
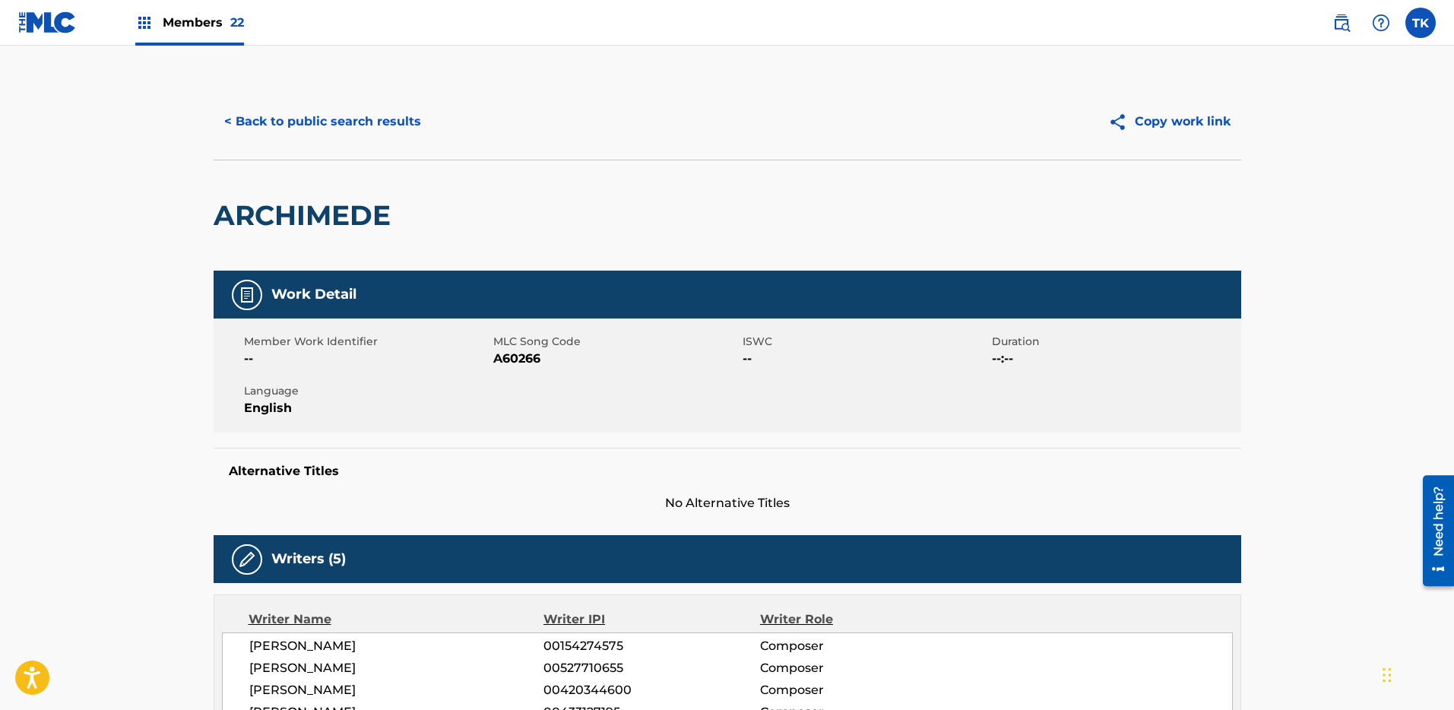
click at [298, 106] on button "< Back to public search results" at bounding box center [323, 122] width 218 height 38
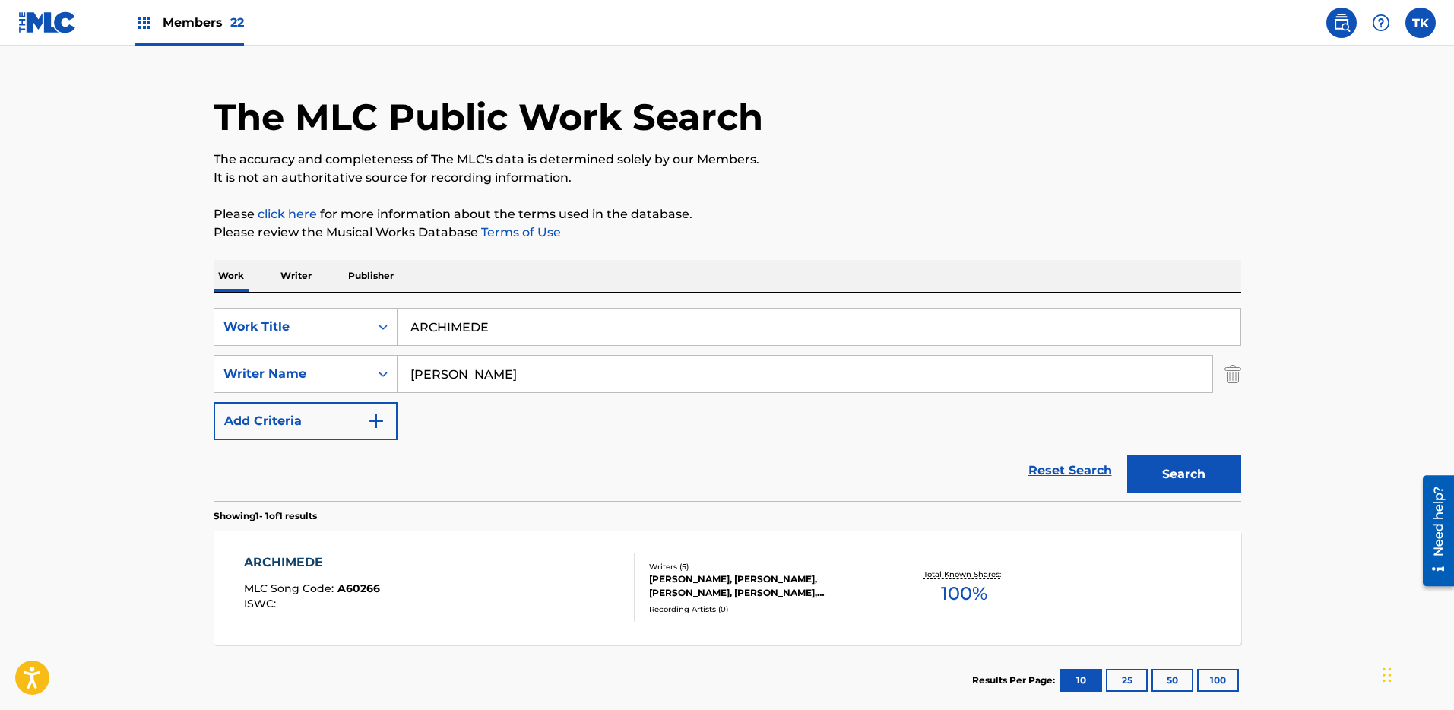
click at [804, 356] on input "[PERSON_NAME]" at bounding box center [805, 374] width 815 height 36
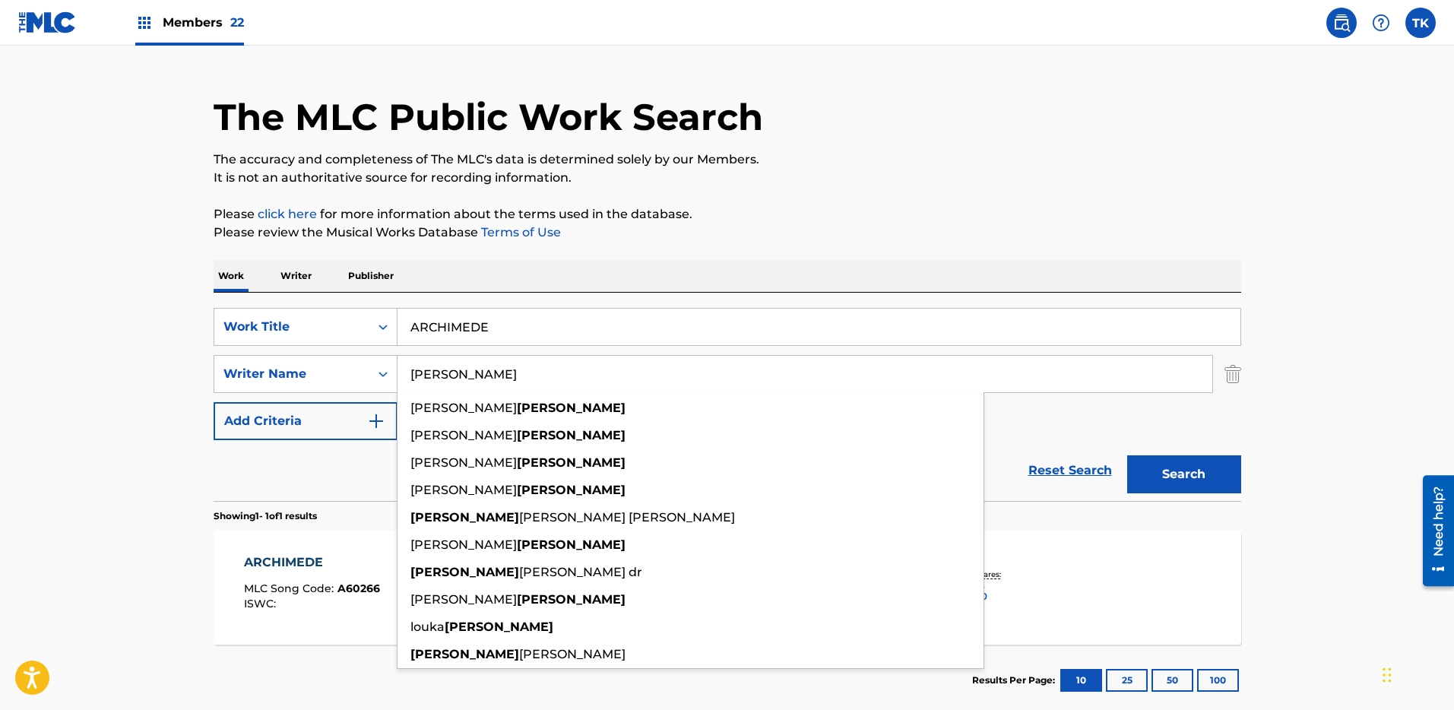
click at [1229, 376] on img "Search Form" at bounding box center [1233, 374] width 17 height 38
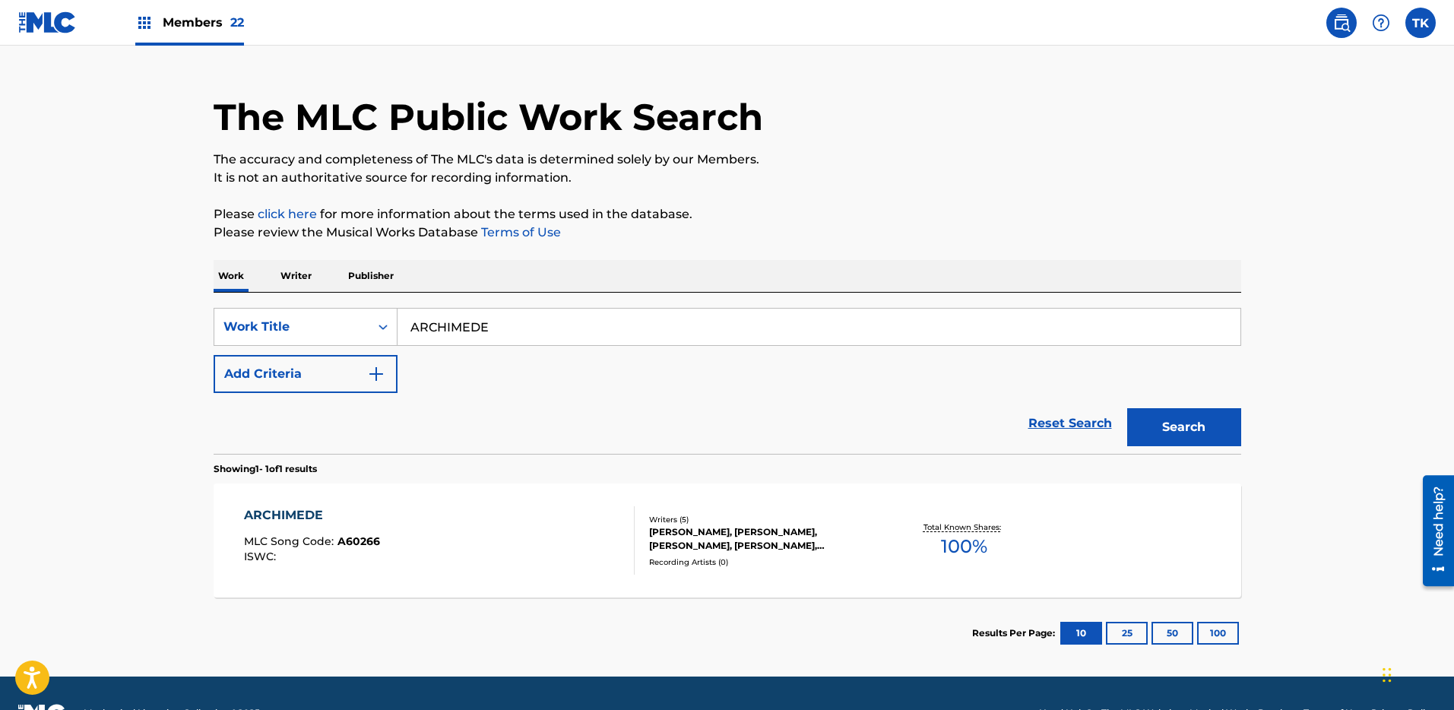
click at [1109, 334] on input "ARCHIMEDE" at bounding box center [819, 327] width 843 height 36
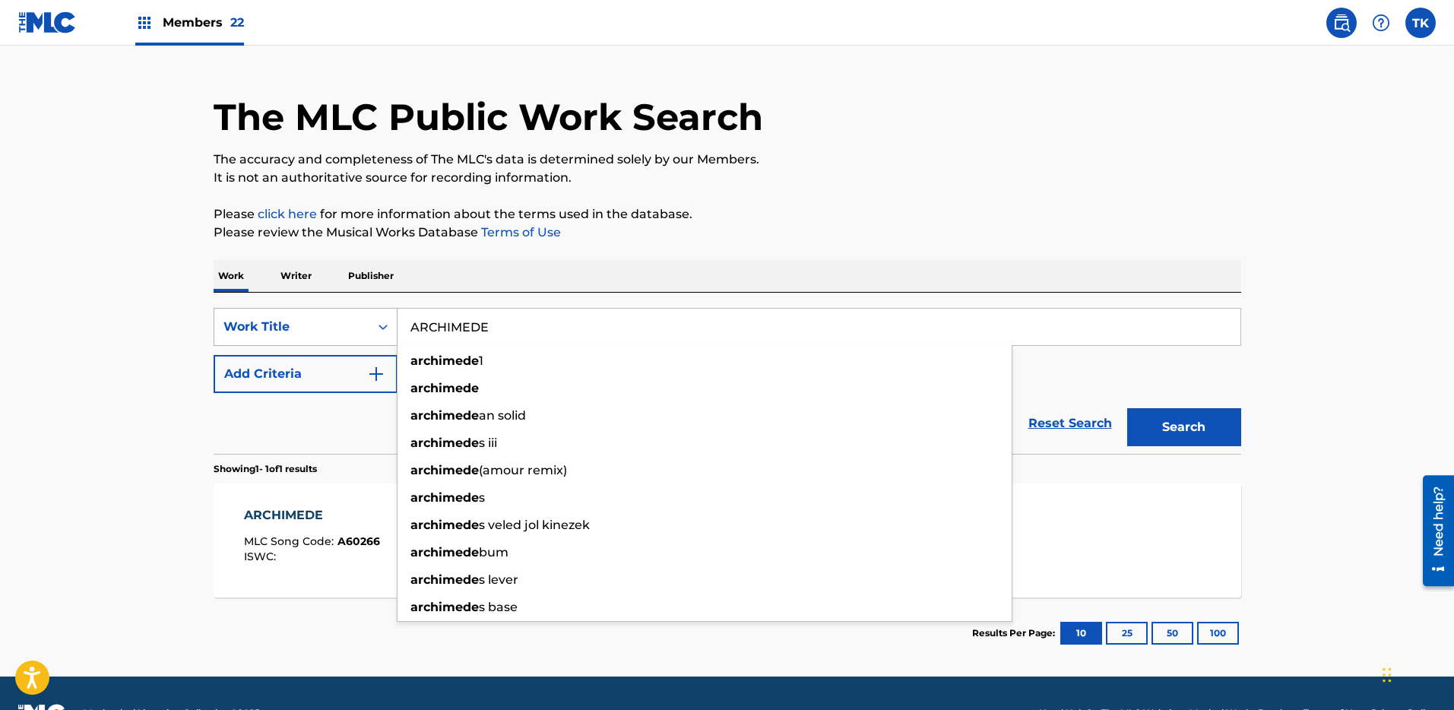
paste input "T7034641095"
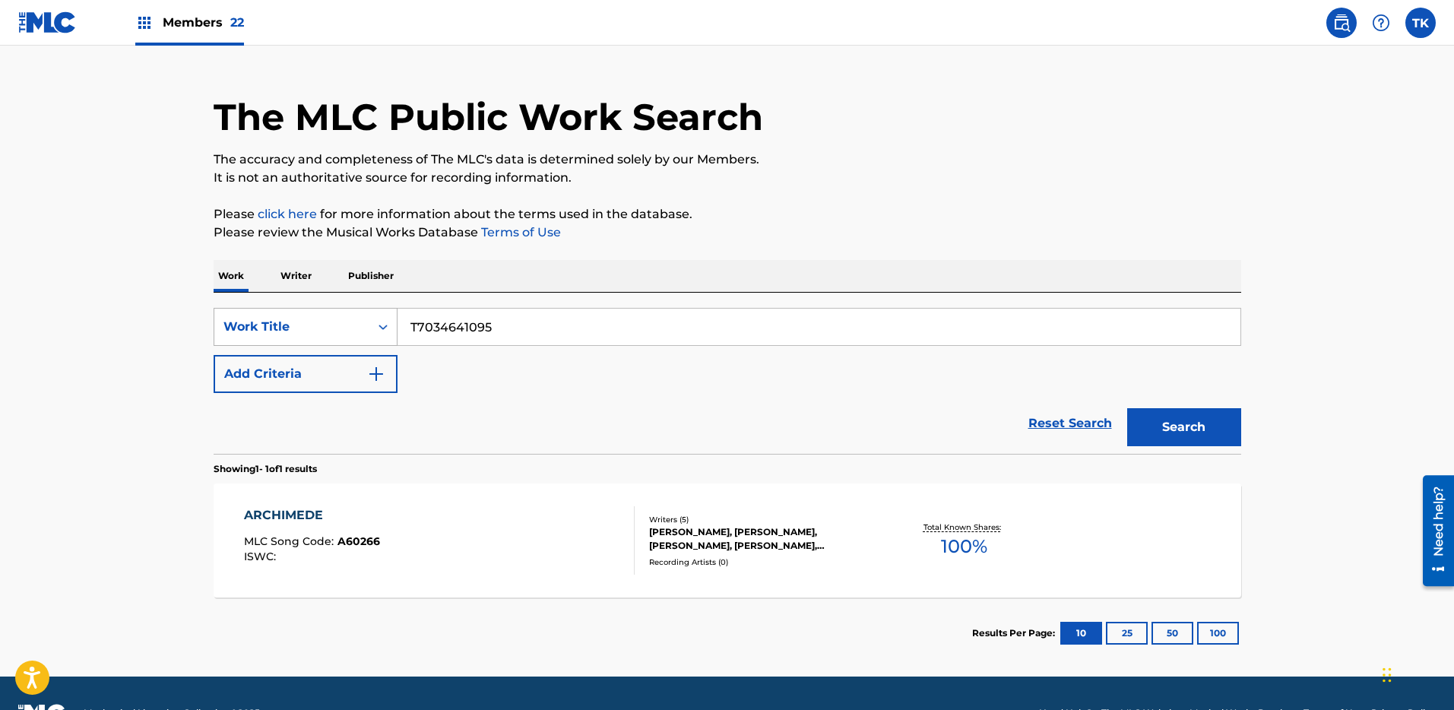
type input "T7034641095"
click at [305, 331] on div "Work Title" at bounding box center [292, 327] width 137 height 18
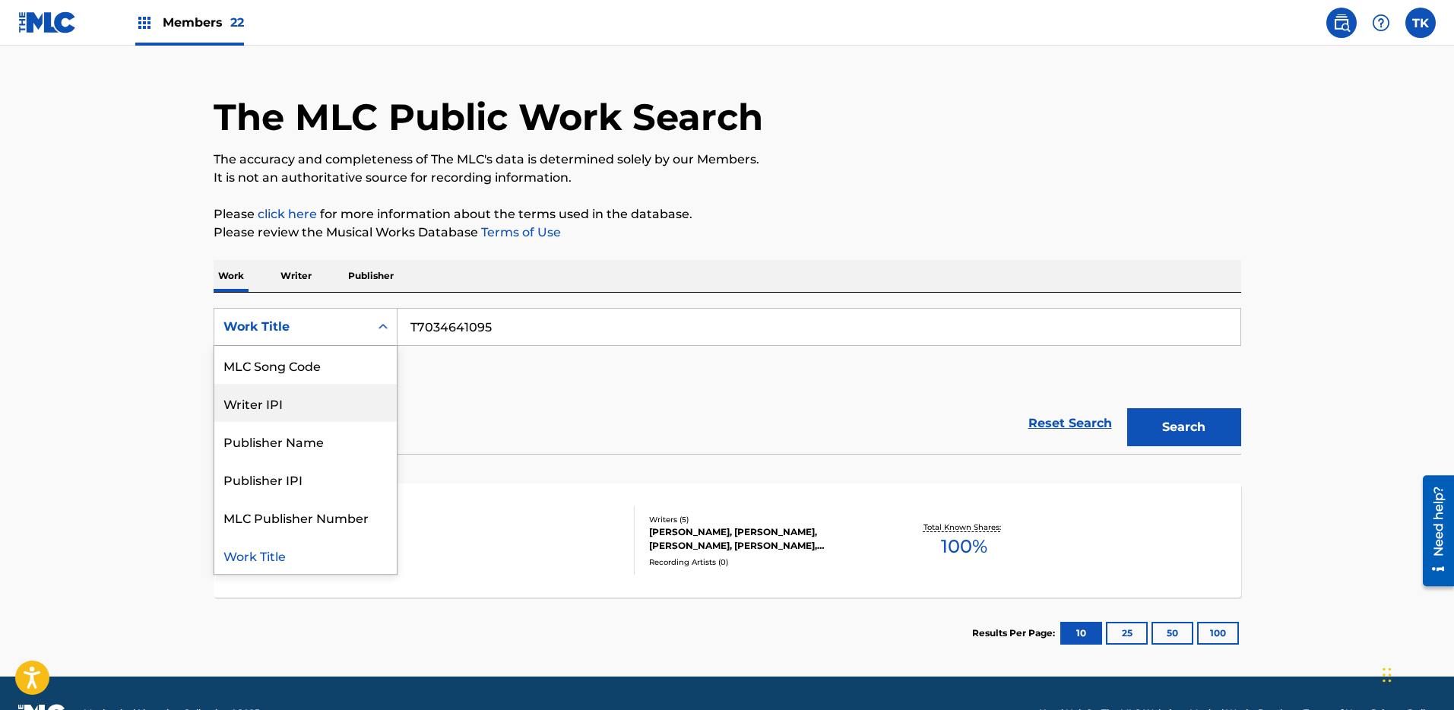
scroll to position [0, 0]
click at [293, 409] on div "ISWC" at bounding box center [305, 403] width 182 height 38
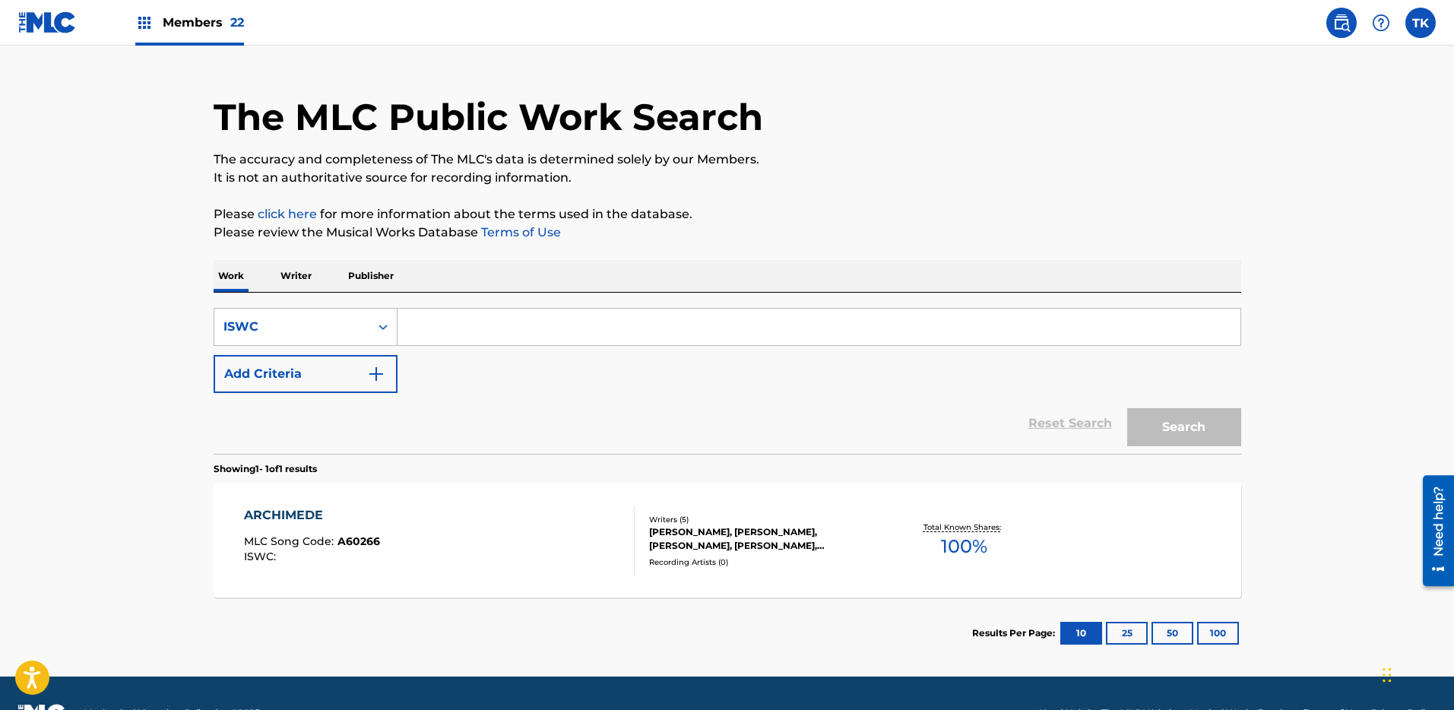
click at [1121, 335] on input "Search Form" at bounding box center [819, 327] width 843 height 36
paste input "T7034641095"
type input "T7034641095"
click at [1197, 414] on button "Search" at bounding box center [1185, 427] width 114 height 38
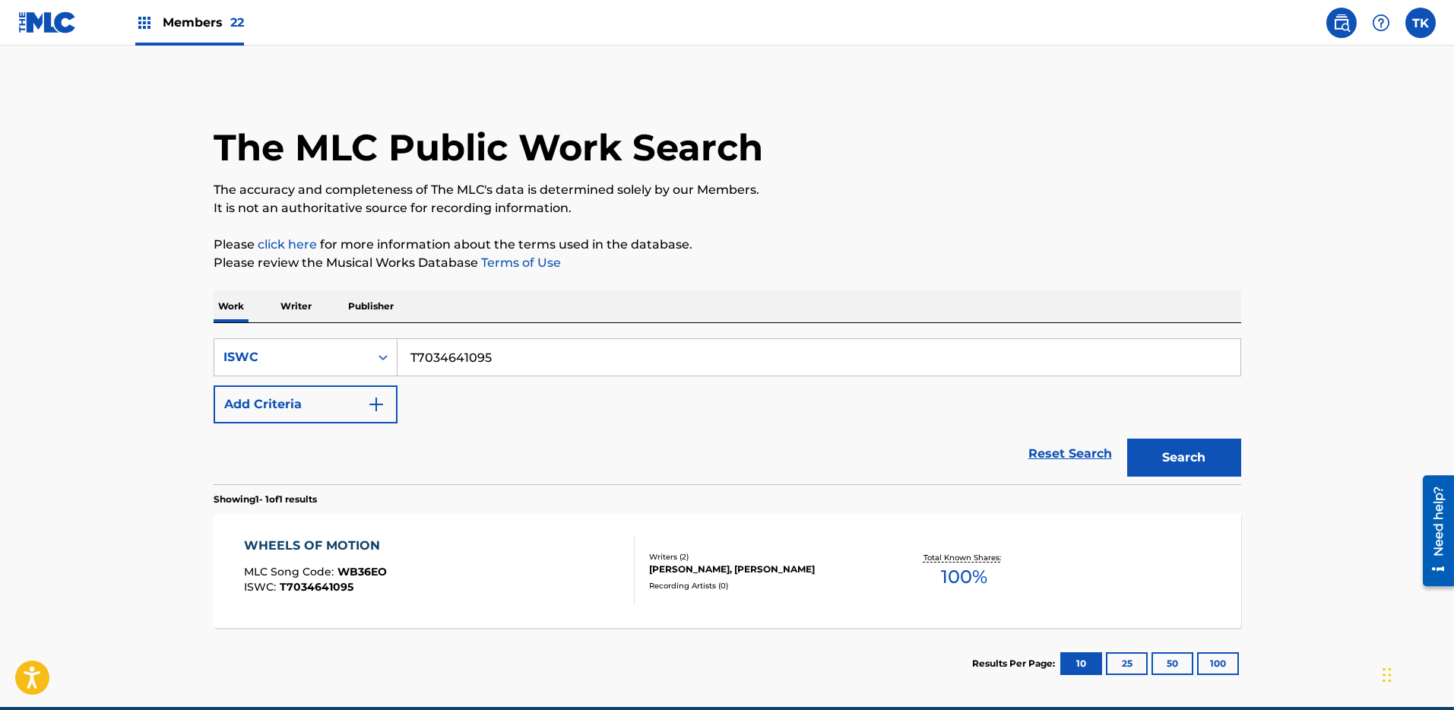
click at [769, 580] on div "Recording Artists ( 0 )" at bounding box center [764, 585] width 230 height 11
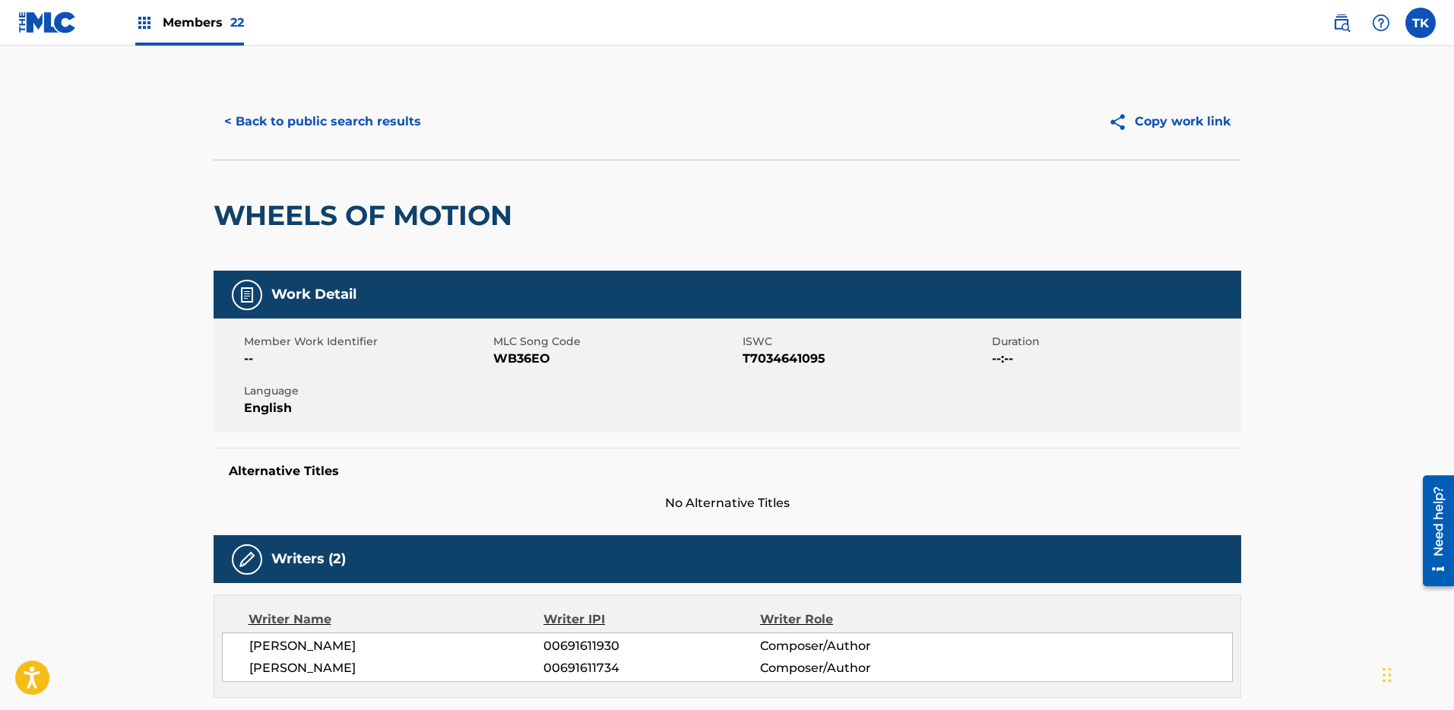
click at [398, 113] on button "< Back to public search results" at bounding box center [323, 122] width 218 height 38
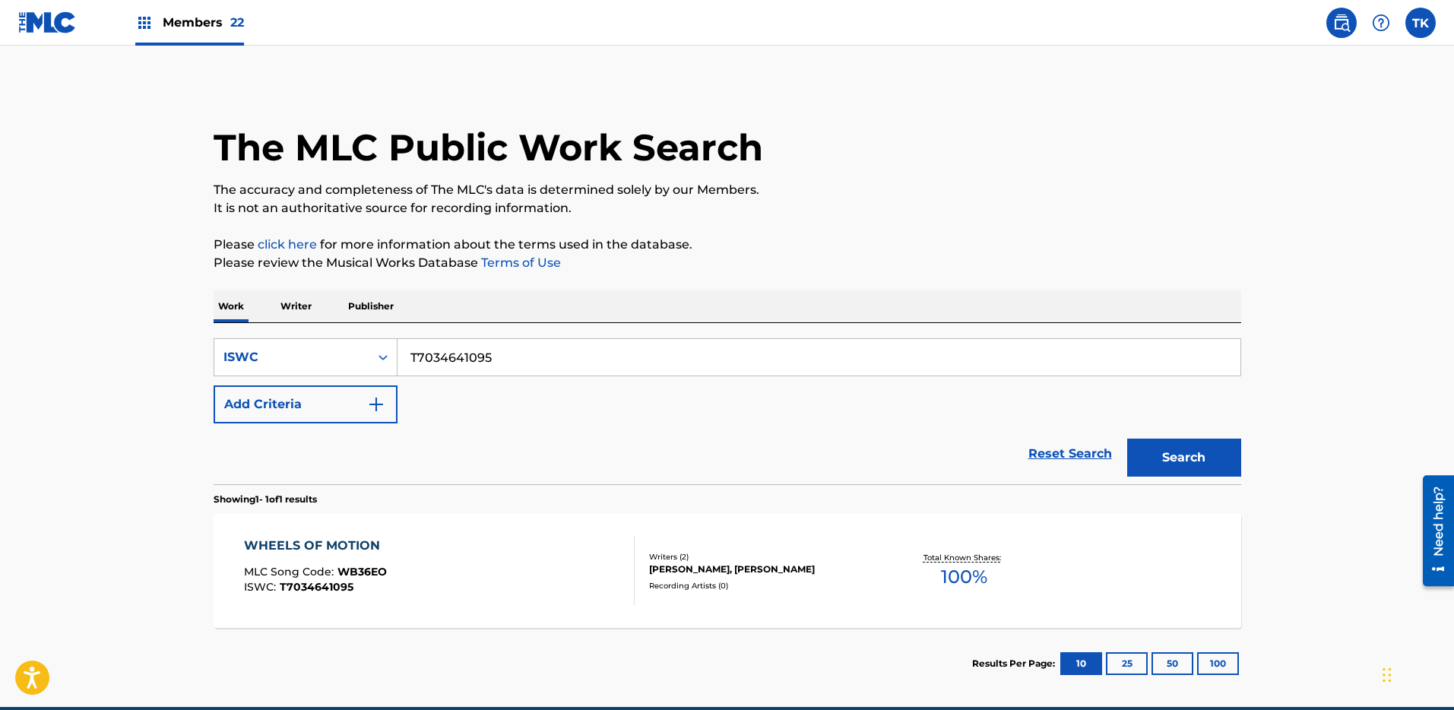
click at [625, 355] on input "T7034641095" at bounding box center [819, 357] width 843 height 36
paste input "24917657"
click at [1219, 478] on div "Search" at bounding box center [1181, 453] width 122 height 61
click at [1216, 459] on button "Search" at bounding box center [1185, 458] width 114 height 38
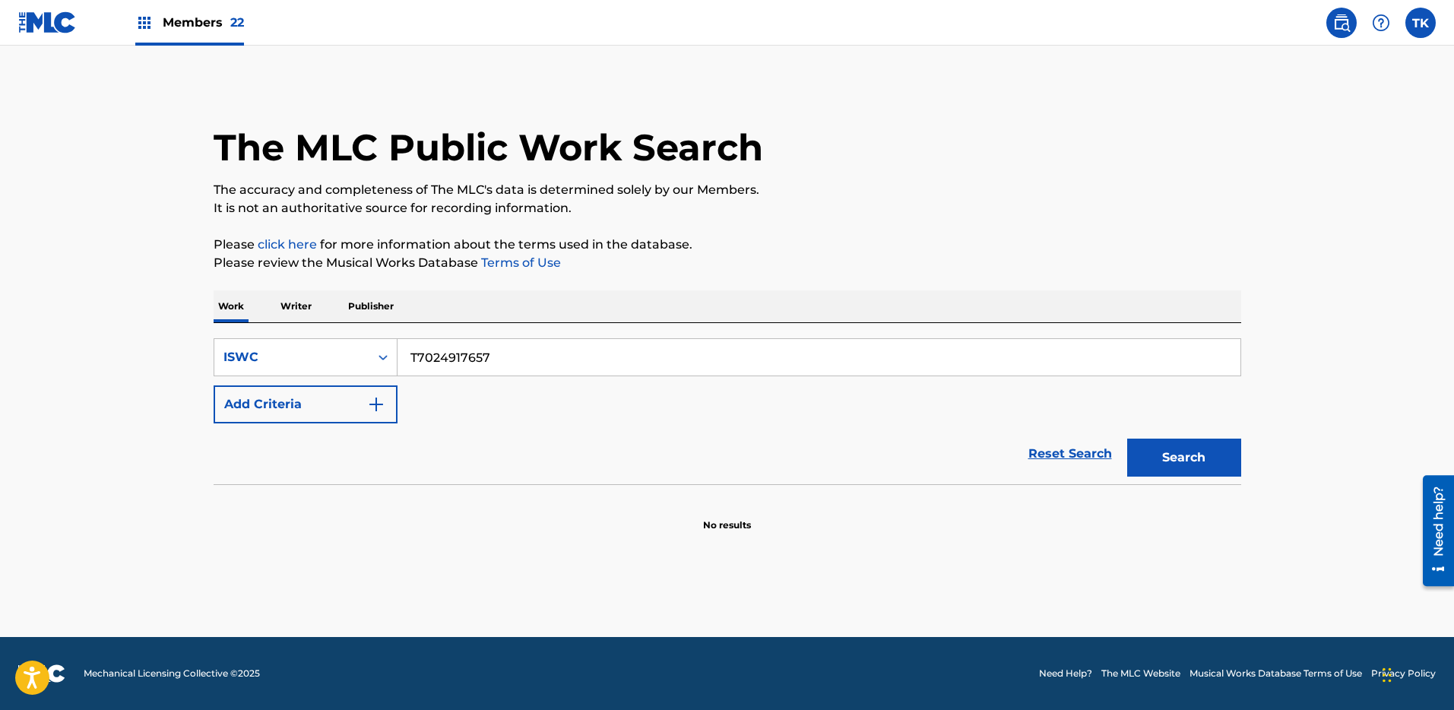
click at [702, 431] on div "Reset Search Search" at bounding box center [728, 453] width 1028 height 61
drag, startPoint x: 992, startPoint y: 350, endPoint x: 984, endPoint y: 360, distance: 12.9
click at [993, 356] on input "T7024917657" at bounding box center [819, 357] width 843 height 36
paste input "REFRAIN ETRANGE"
type input "REFRAIN ETRANGE"
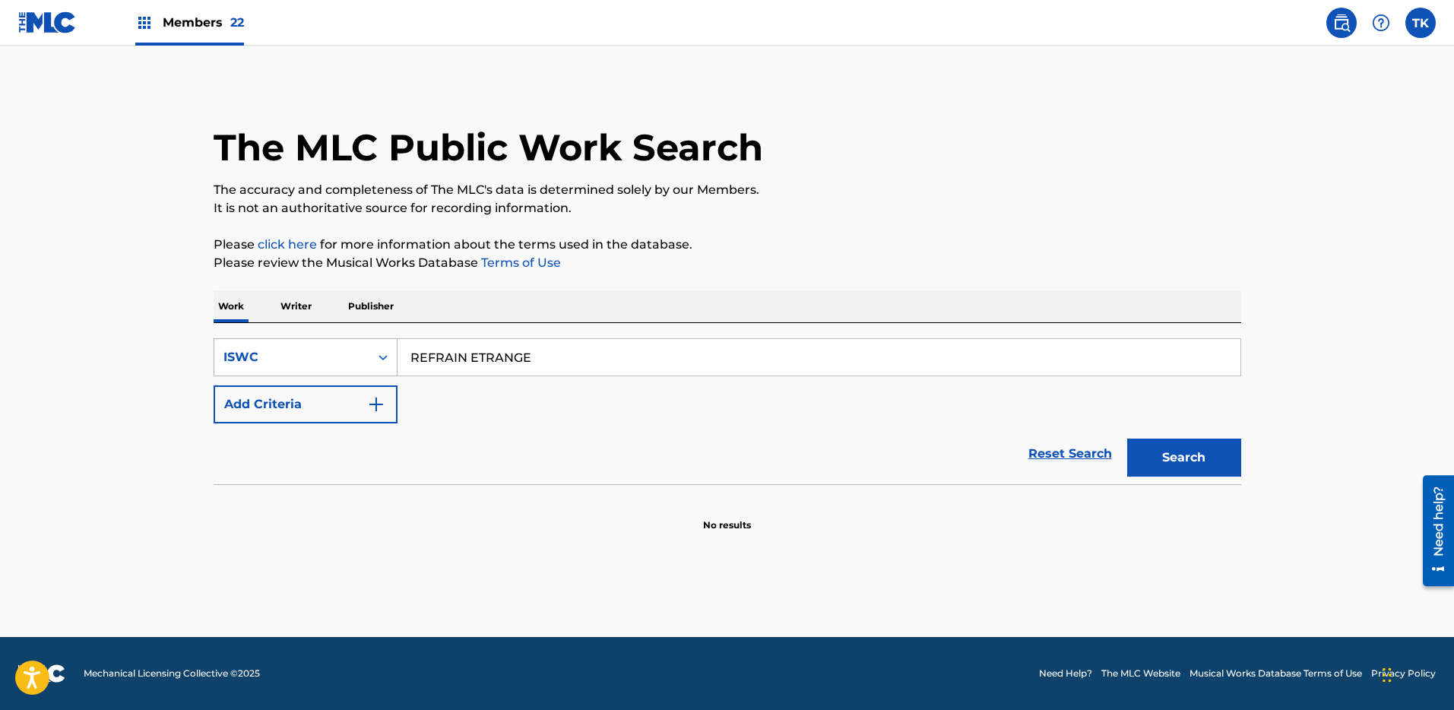
click at [294, 349] on div "ISWC" at bounding box center [292, 357] width 137 height 18
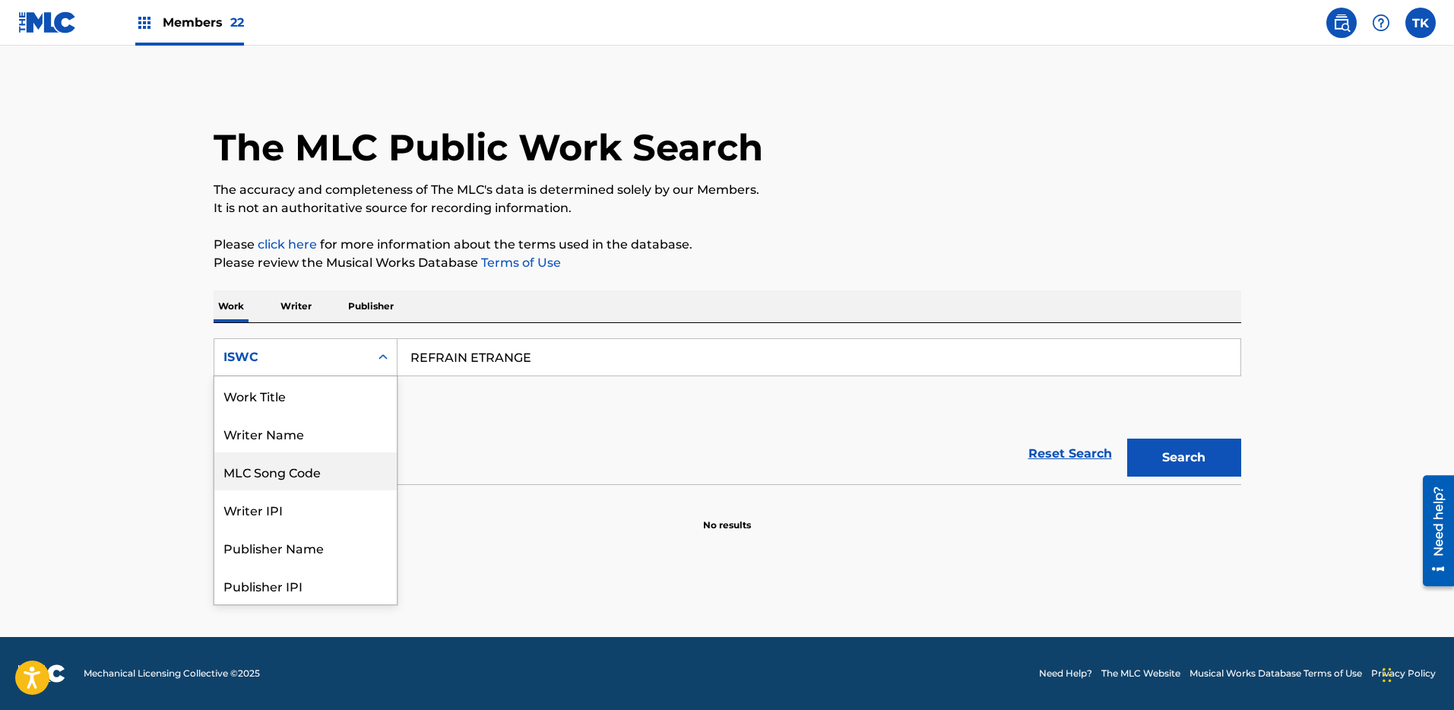
click at [278, 399] on div "Work Title" at bounding box center [305, 395] width 182 height 38
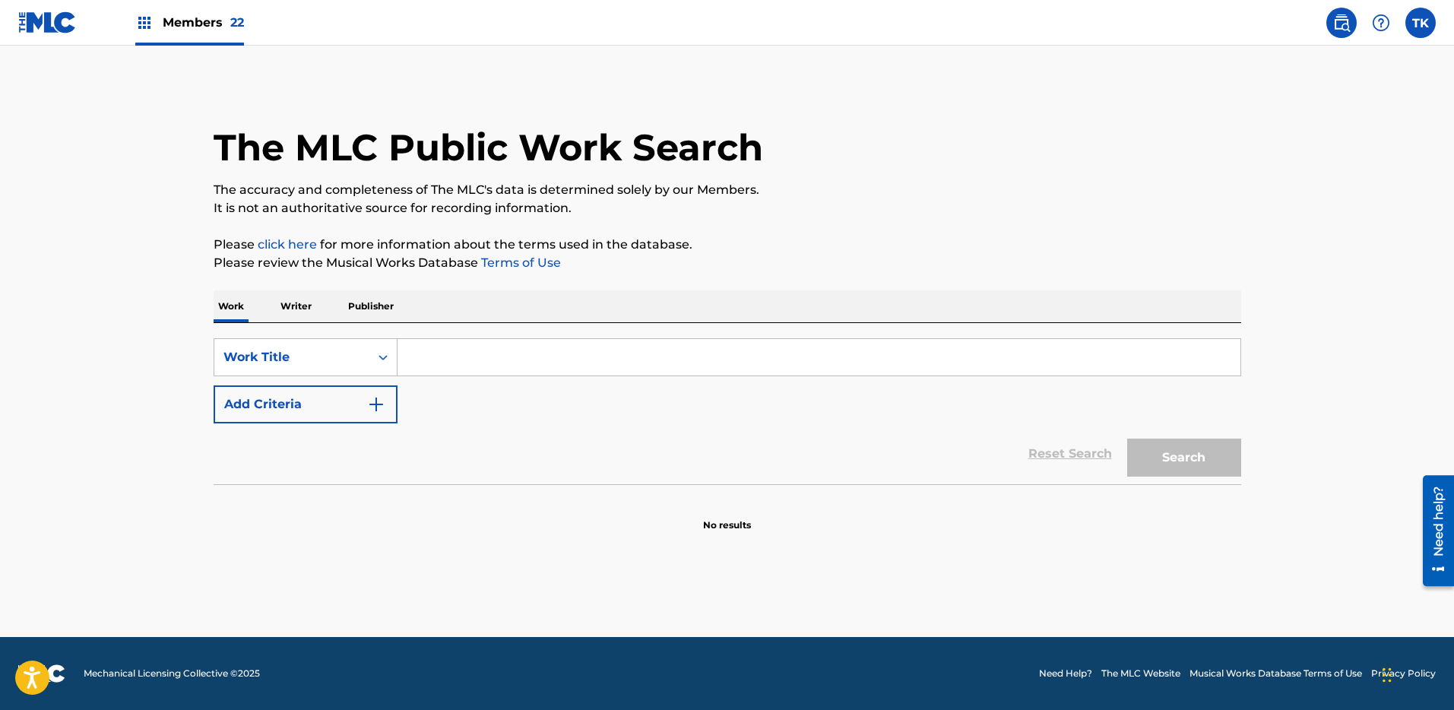
click at [527, 360] on input "Search Form" at bounding box center [819, 357] width 843 height 36
paste input "REFRAIN ETRANGE"
type input "REFRAIN ETRANGE"
click at [355, 399] on button "Add Criteria" at bounding box center [306, 404] width 184 height 38
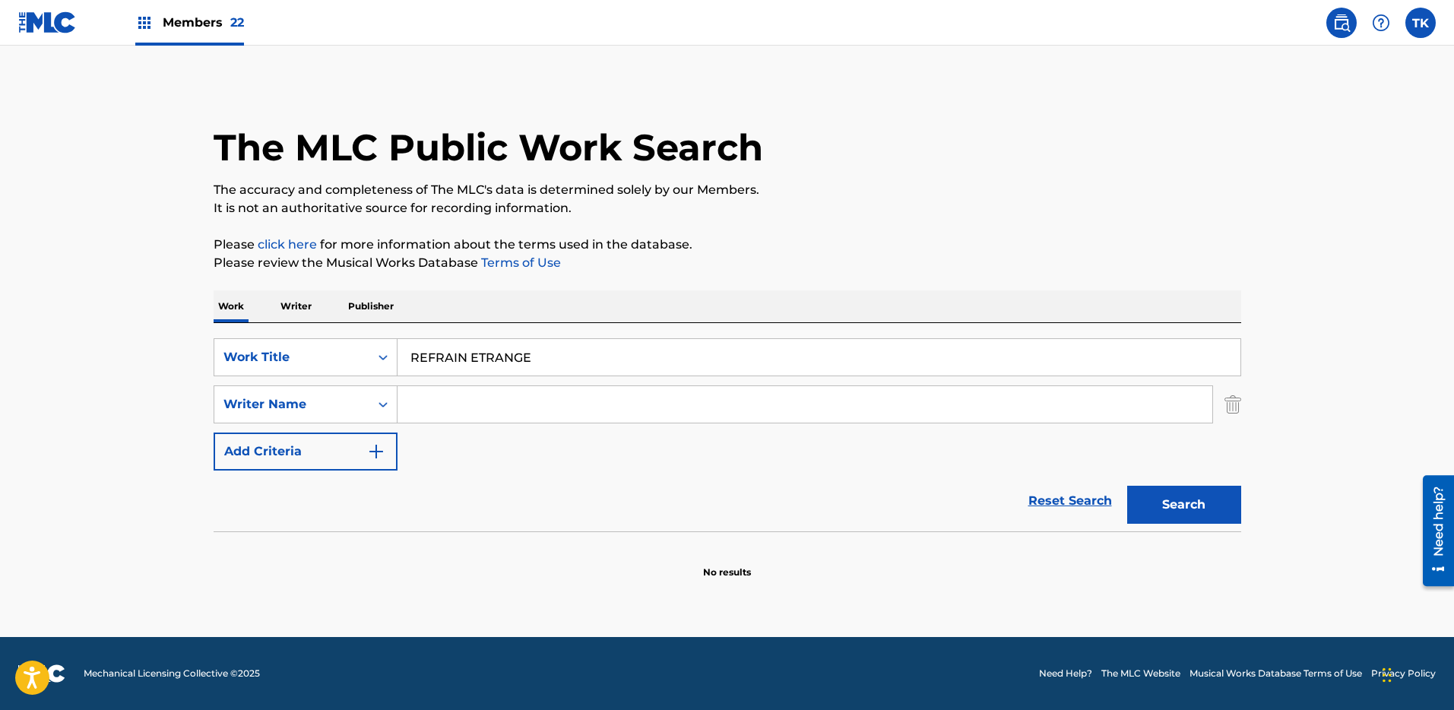
click at [750, 405] on input "Search Form" at bounding box center [805, 404] width 815 height 36
paste input "[PERSON_NAME]"
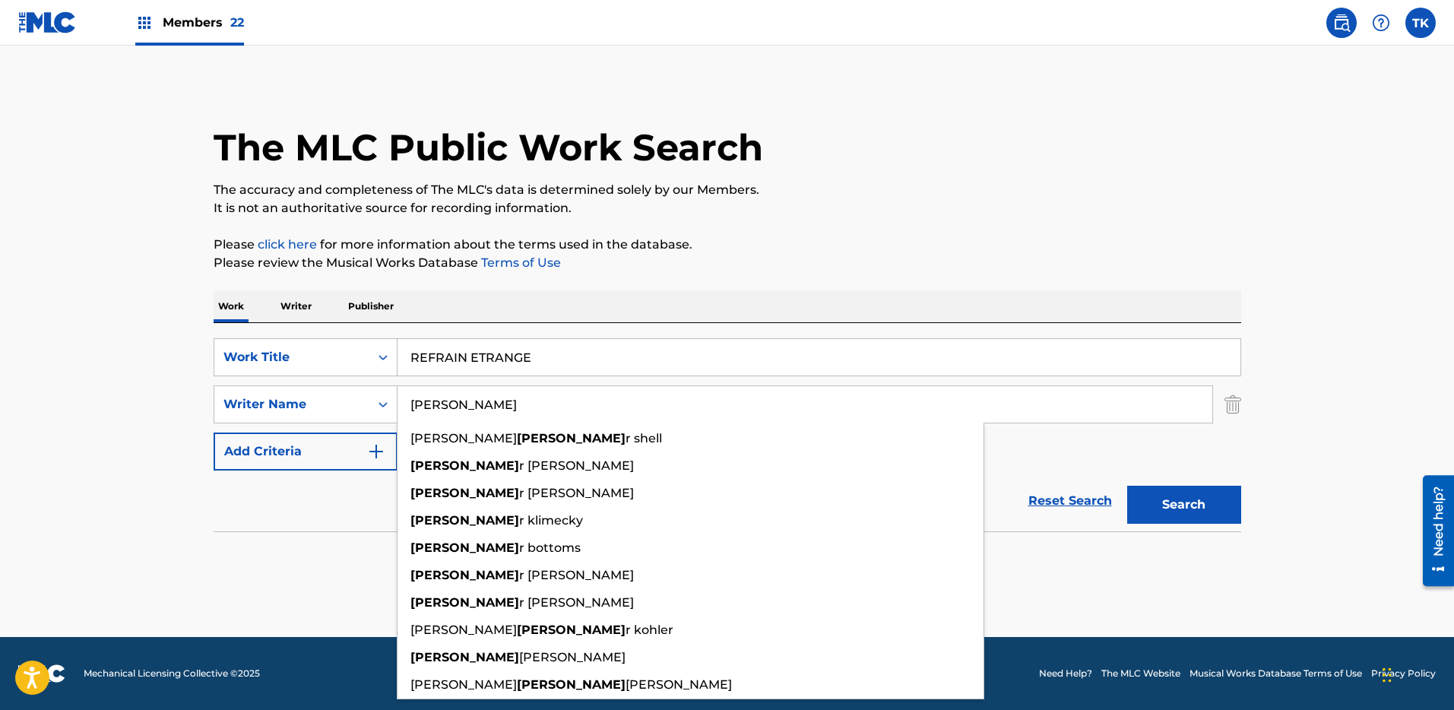
type input "[PERSON_NAME]"
click at [1235, 511] on button "Search" at bounding box center [1185, 505] width 114 height 38
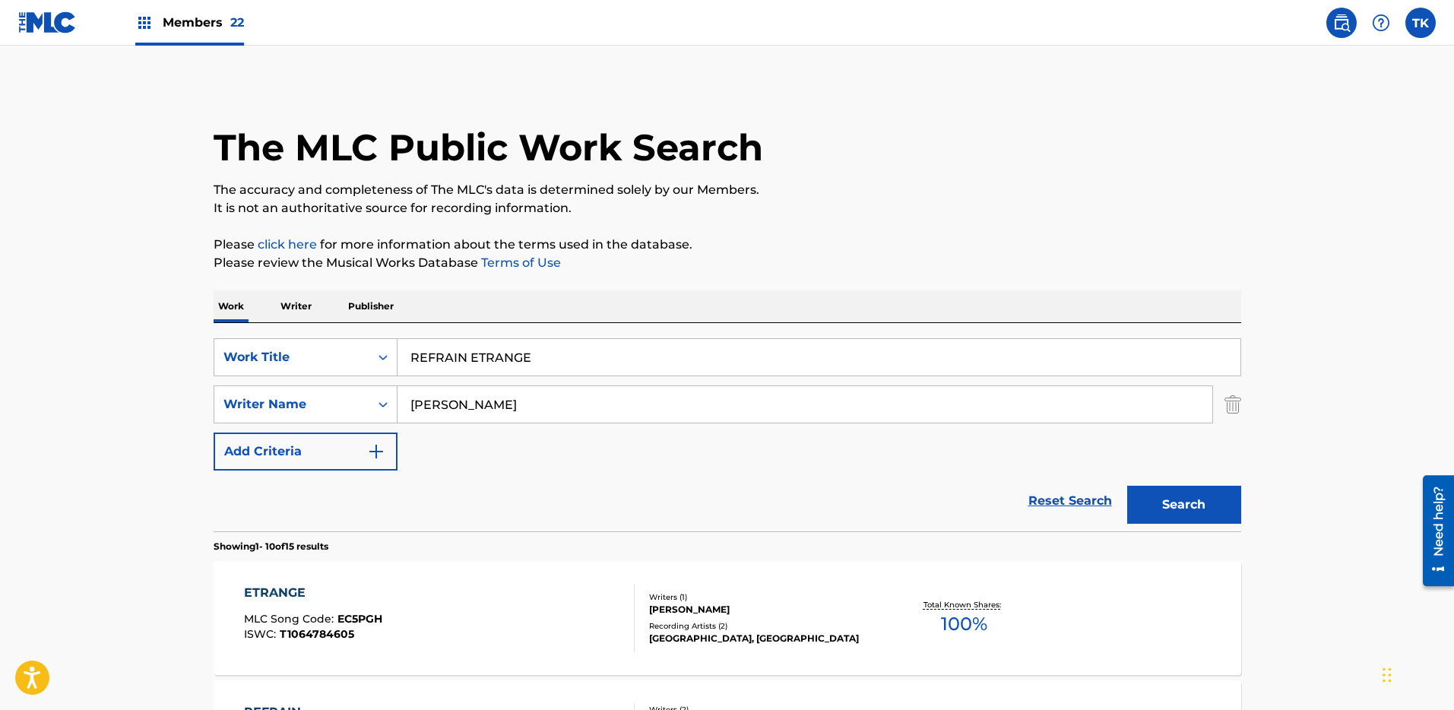
scroll to position [10, 0]
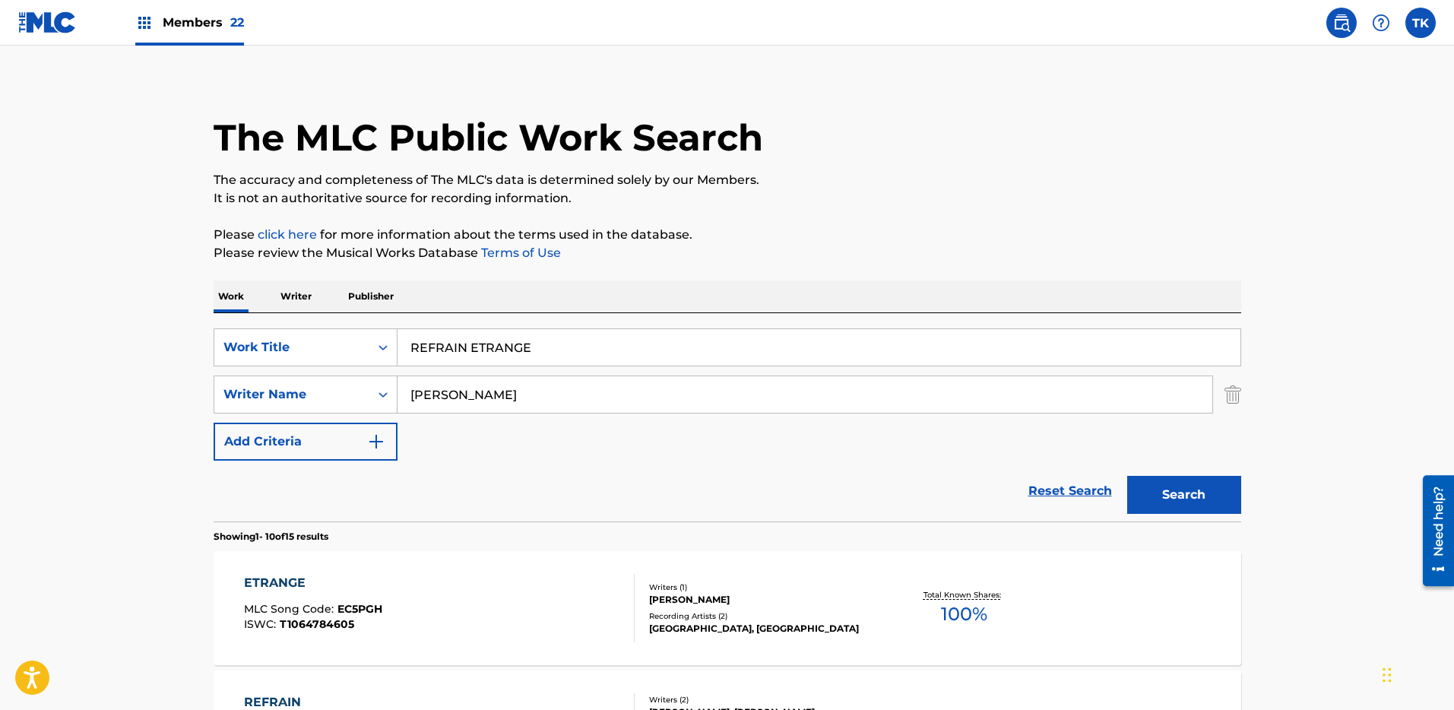
click at [771, 583] on div "Writers ( 1 )" at bounding box center [764, 587] width 230 height 11
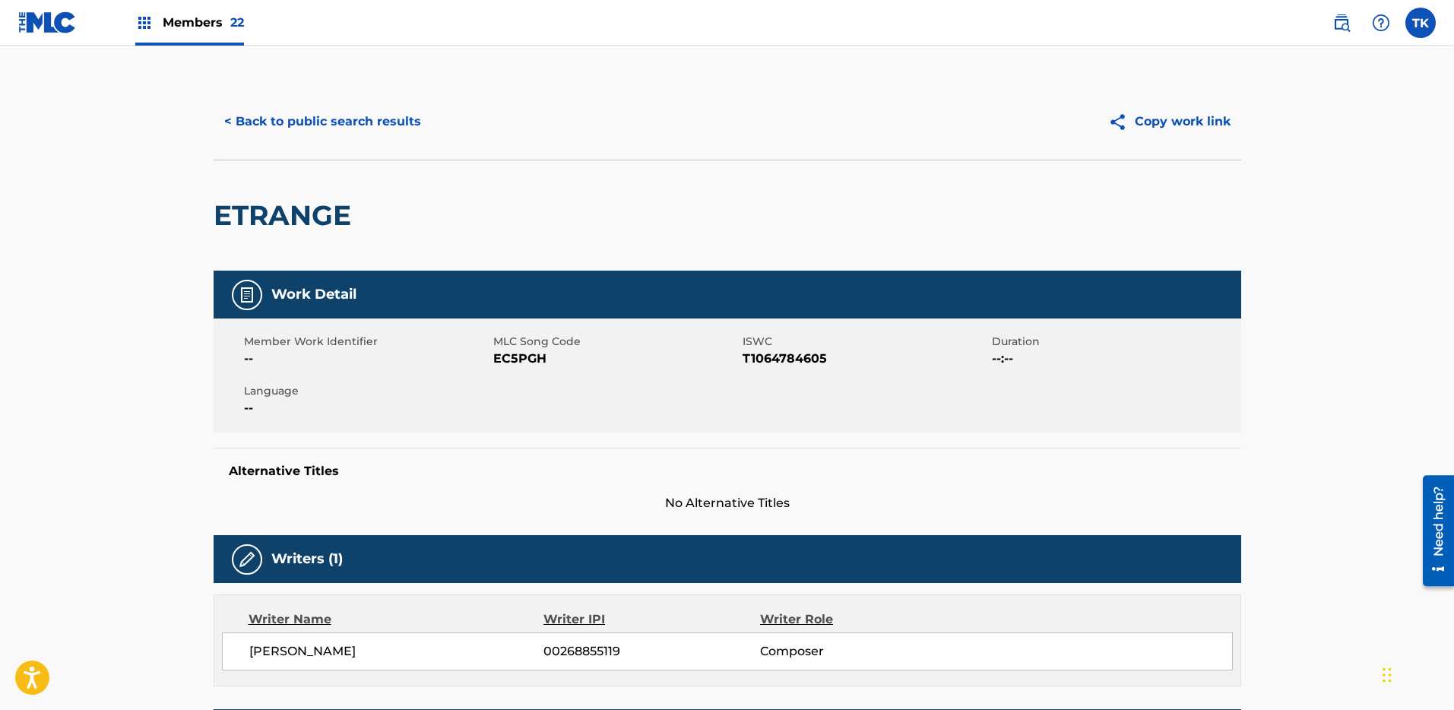
click at [295, 128] on button "< Back to public search results" at bounding box center [323, 122] width 218 height 38
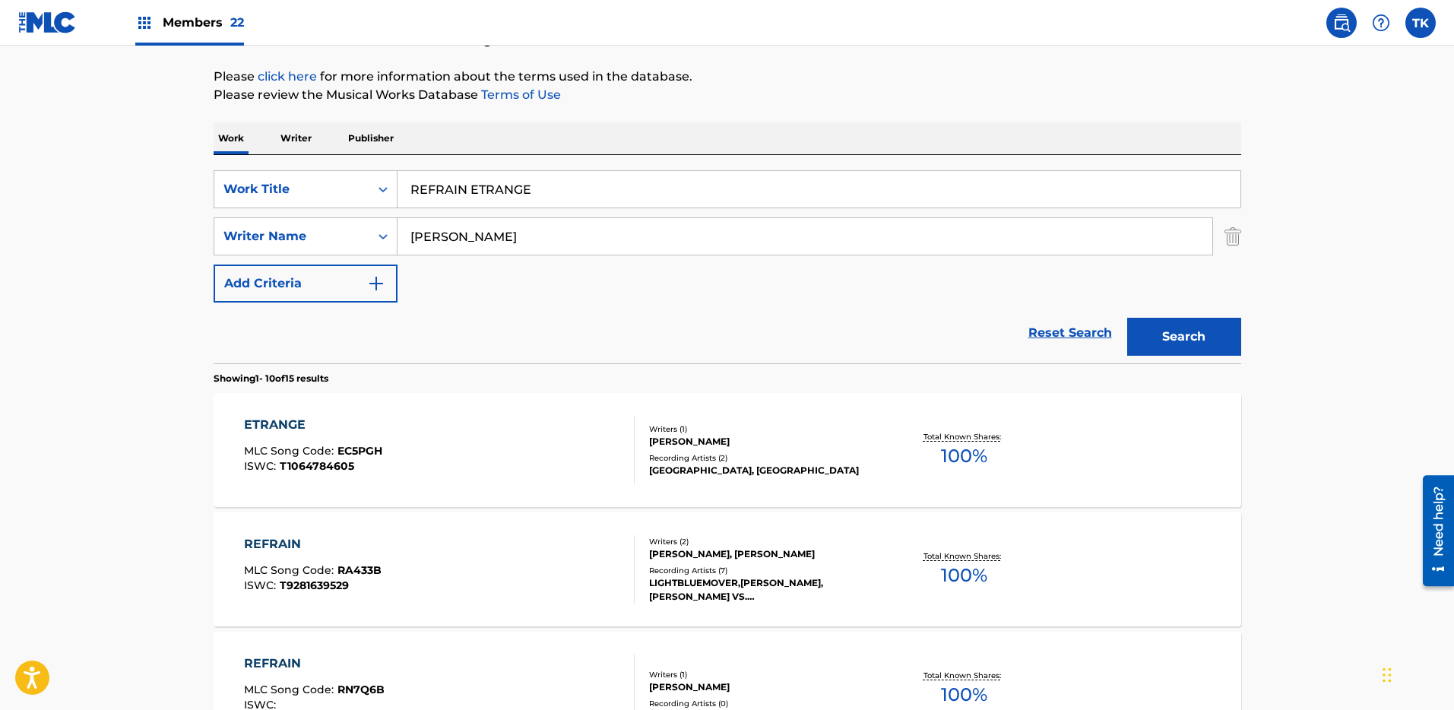
scroll to position [246, 0]
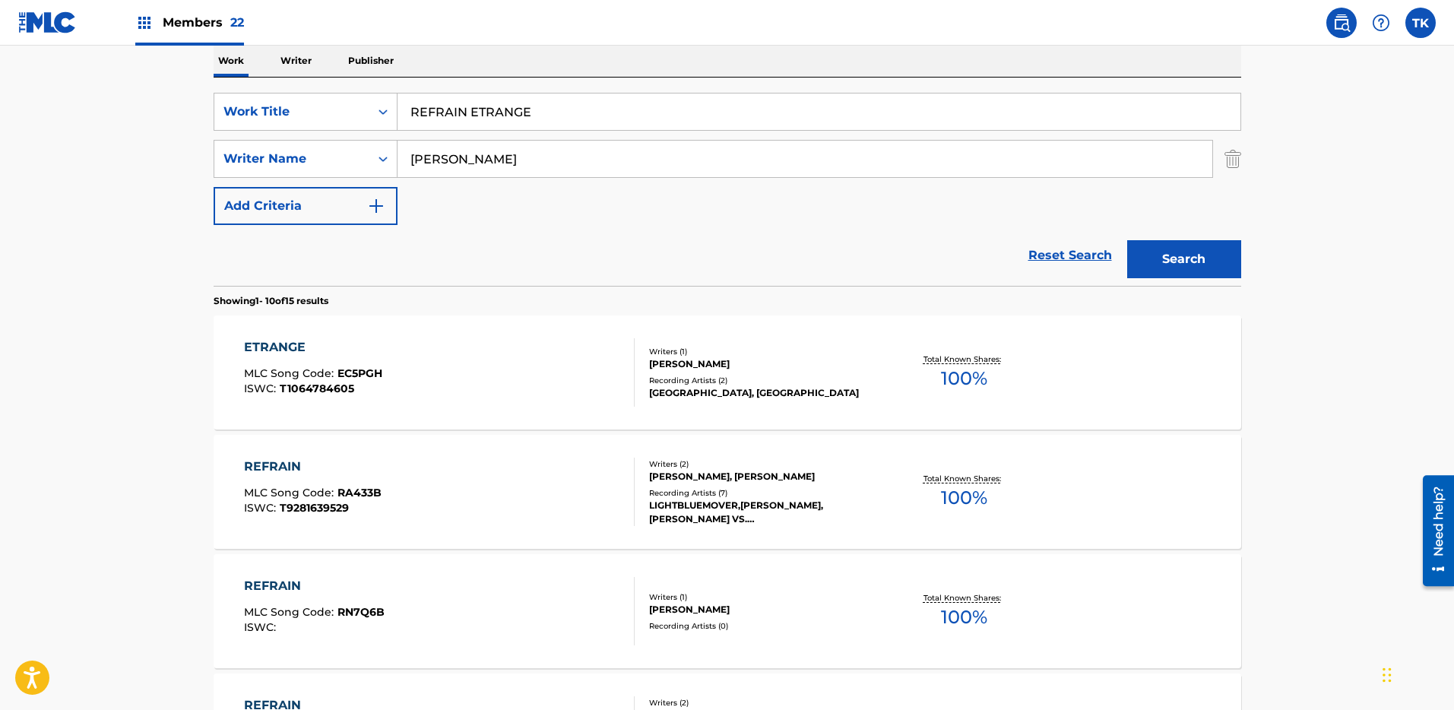
click at [875, 241] on div "Reset Search Search" at bounding box center [728, 255] width 1028 height 61
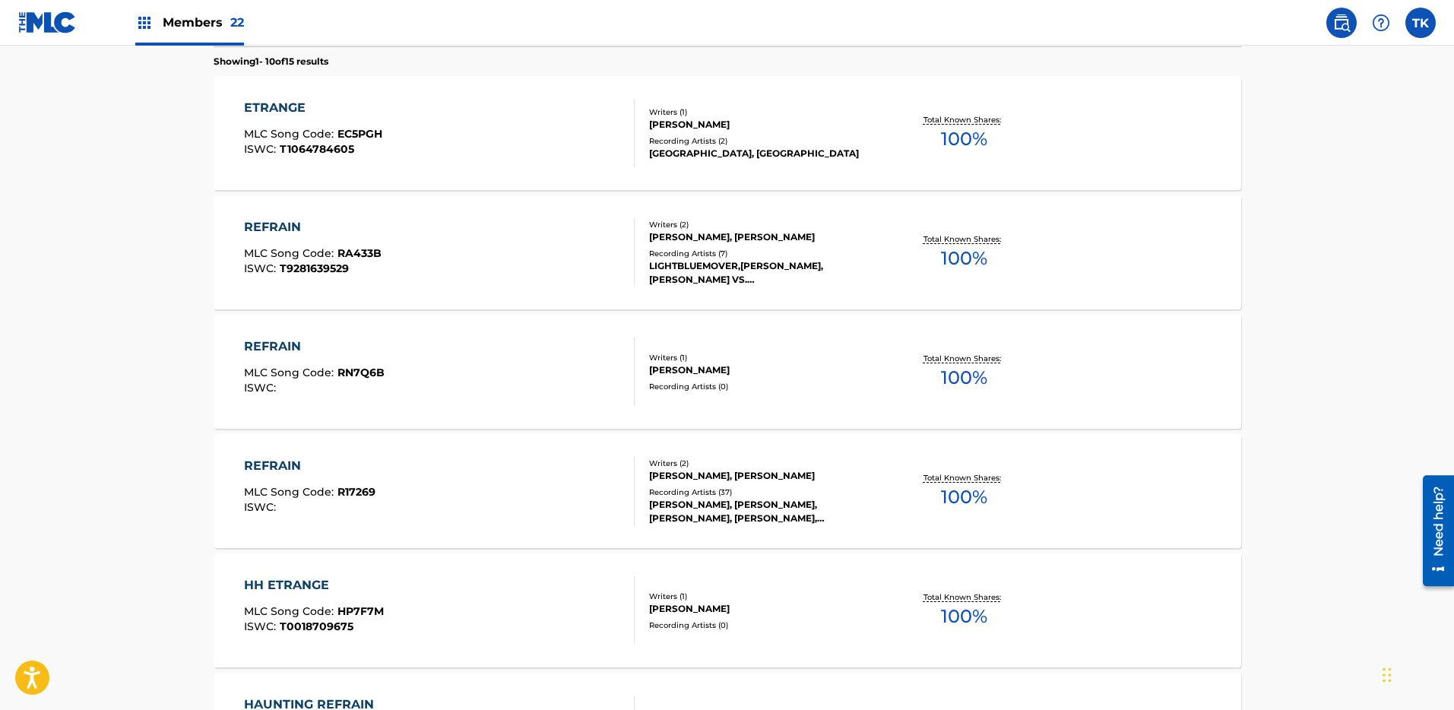
scroll to position [0, 0]
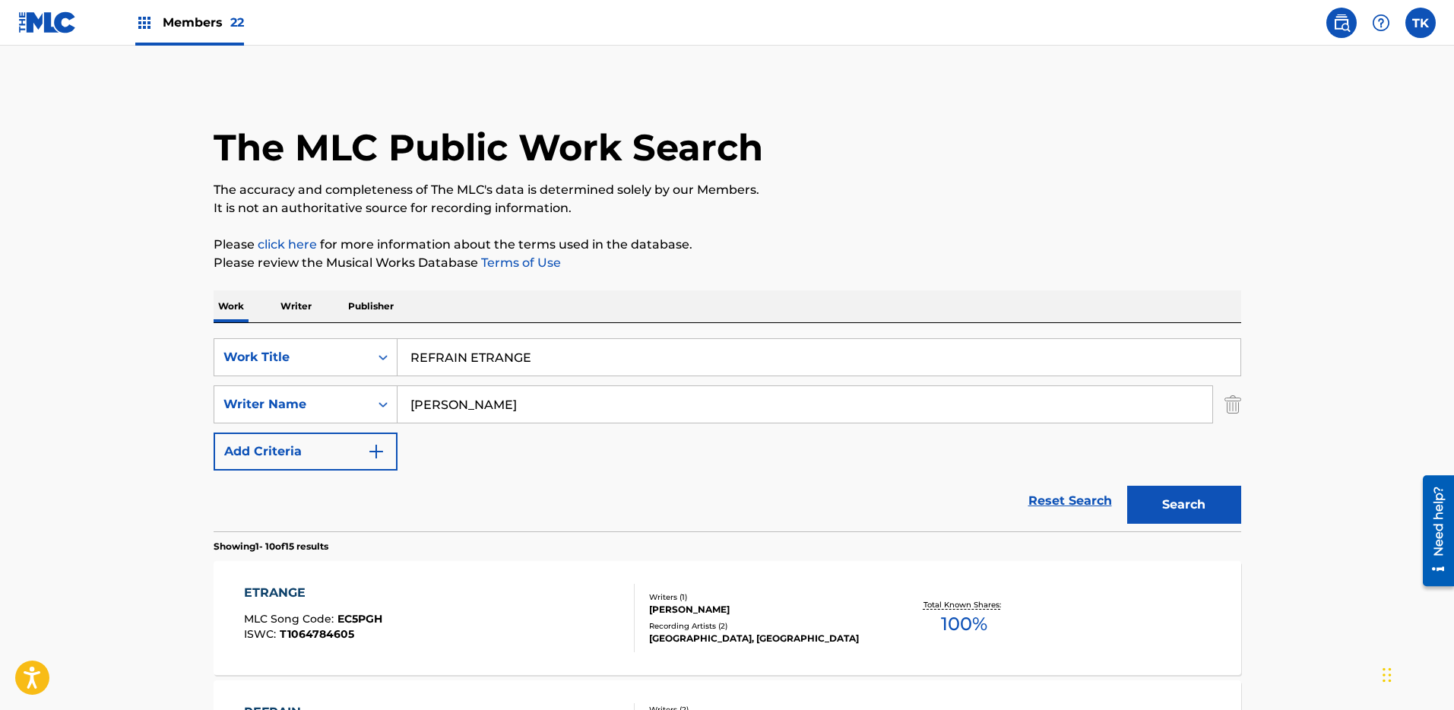
drag, startPoint x: 672, startPoint y: 403, endPoint x: 718, endPoint y: 405, distance: 45.7
click at [672, 403] on input "[PERSON_NAME]" at bounding box center [805, 404] width 815 height 36
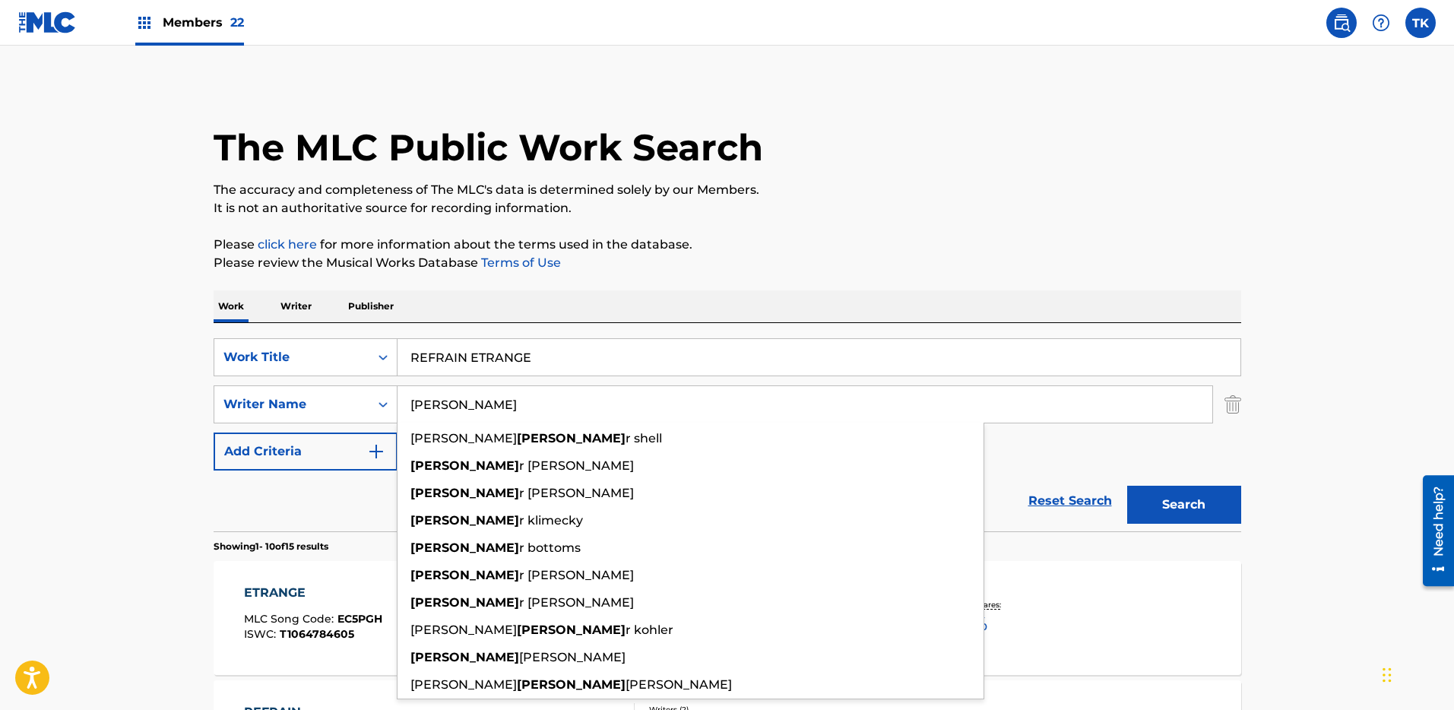
paste input "ROMAIN"
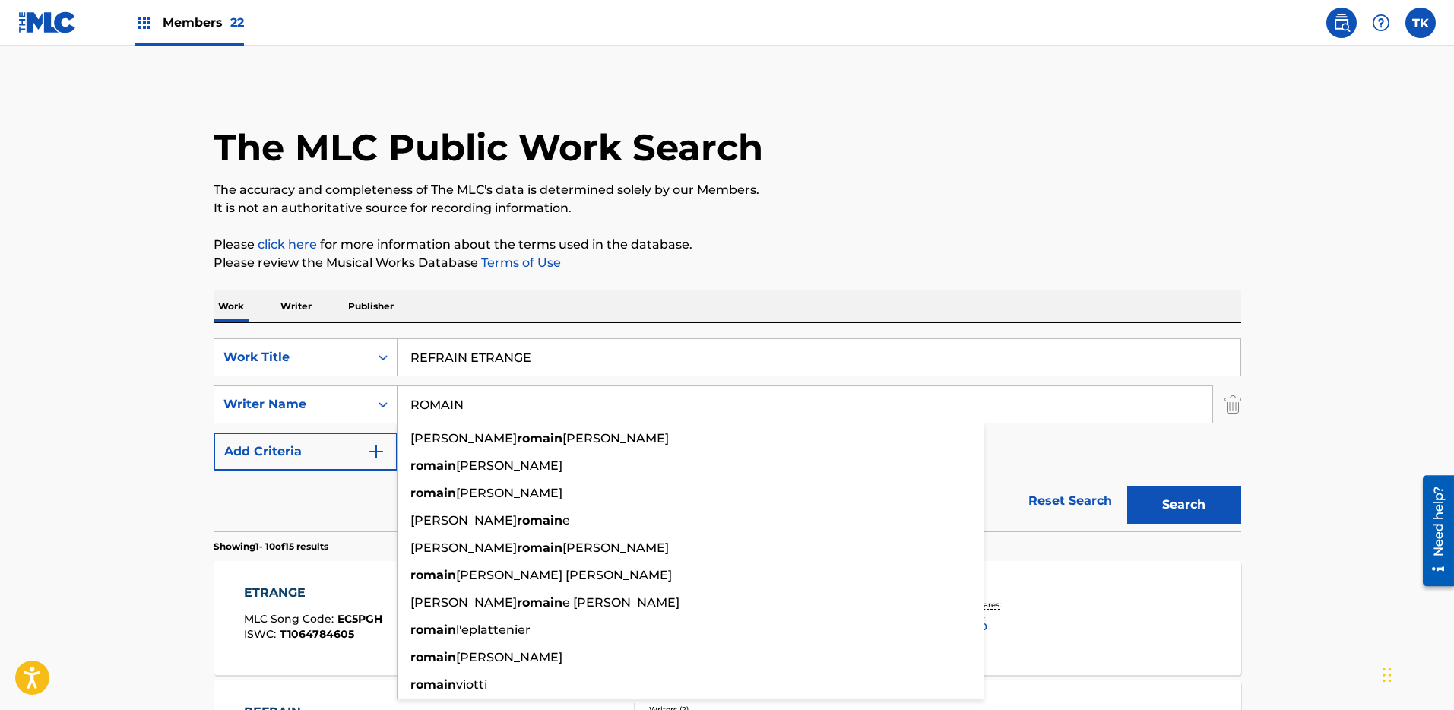
type input "ROMAIN"
click at [1201, 500] on button "Search" at bounding box center [1185, 505] width 114 height 38
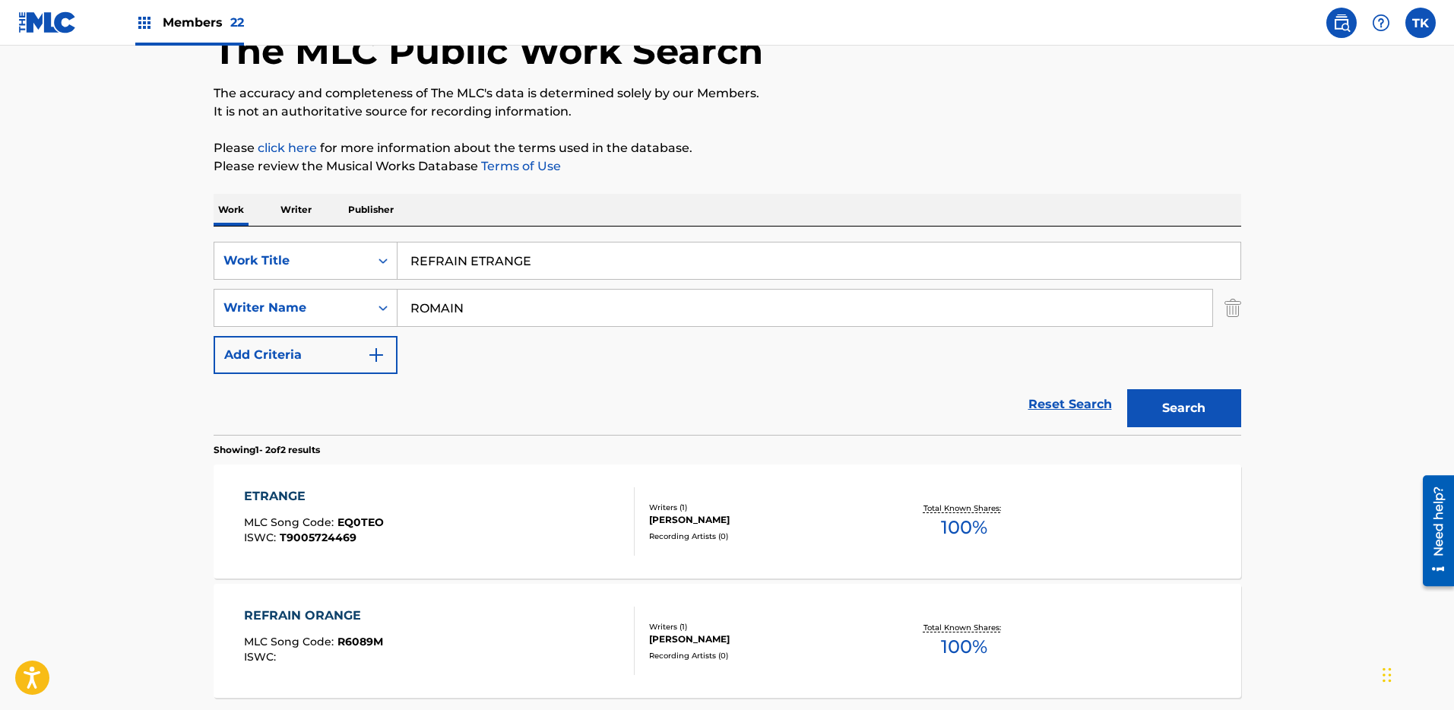
scroll to position [175, 0]
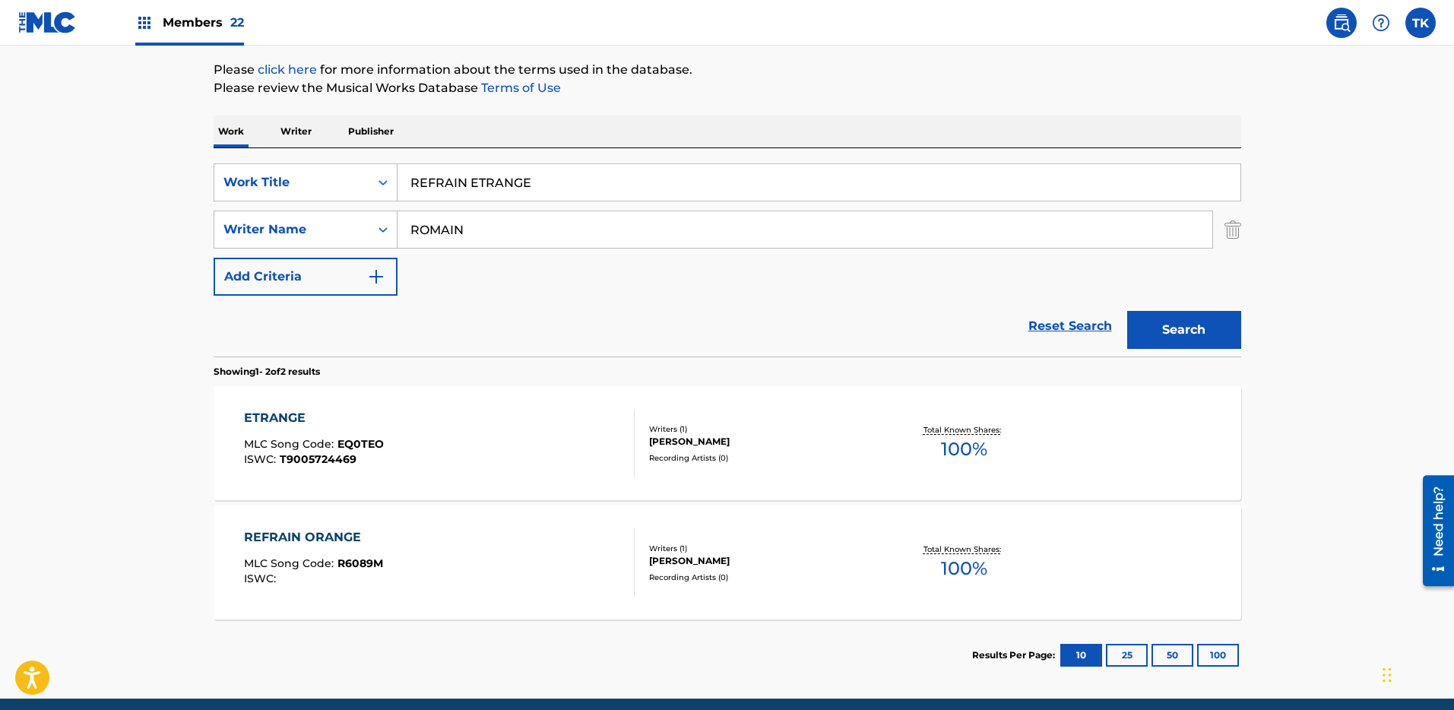
click at [768, 551] on div "Writers ( 1 )" at bounding box center [764, 548] width 230 height 11
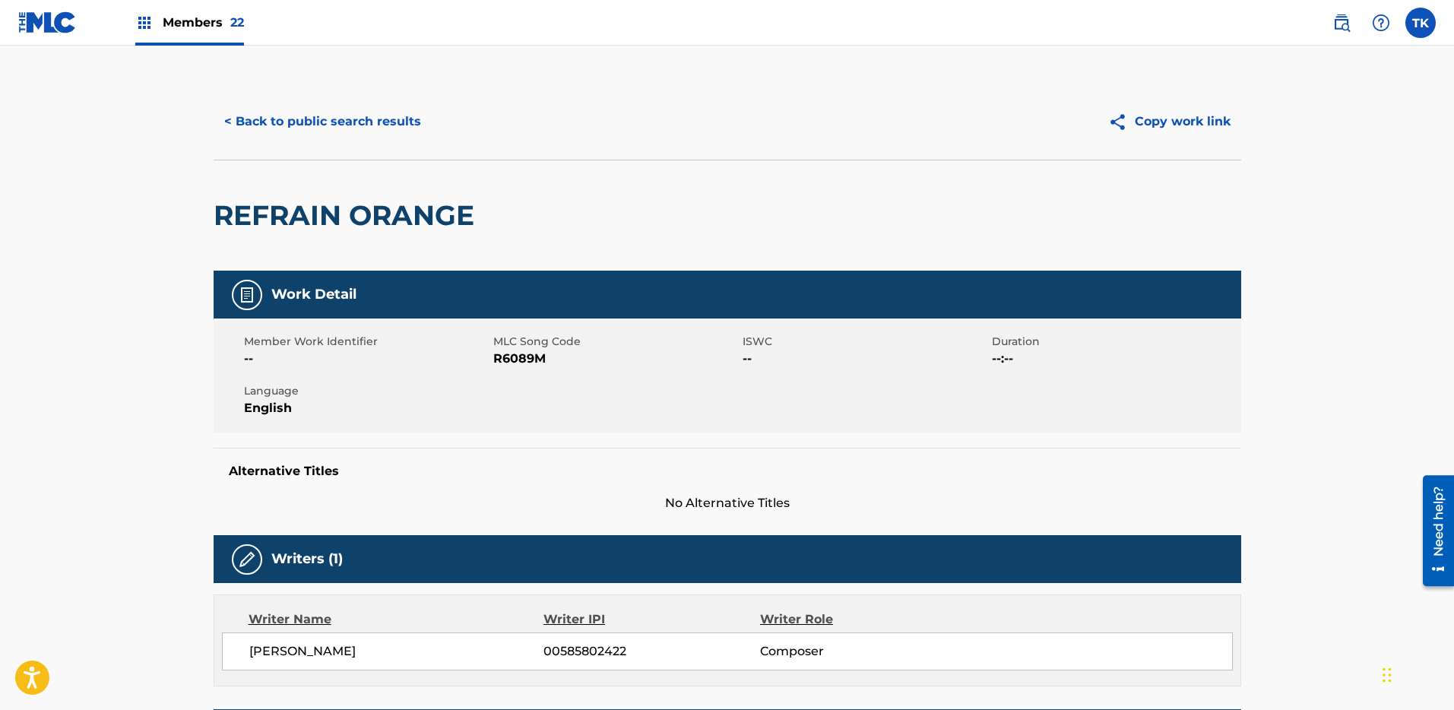
click at [362, 126] on button "< Back to public search results" at bounding box center [323, 122] width 218 height 38
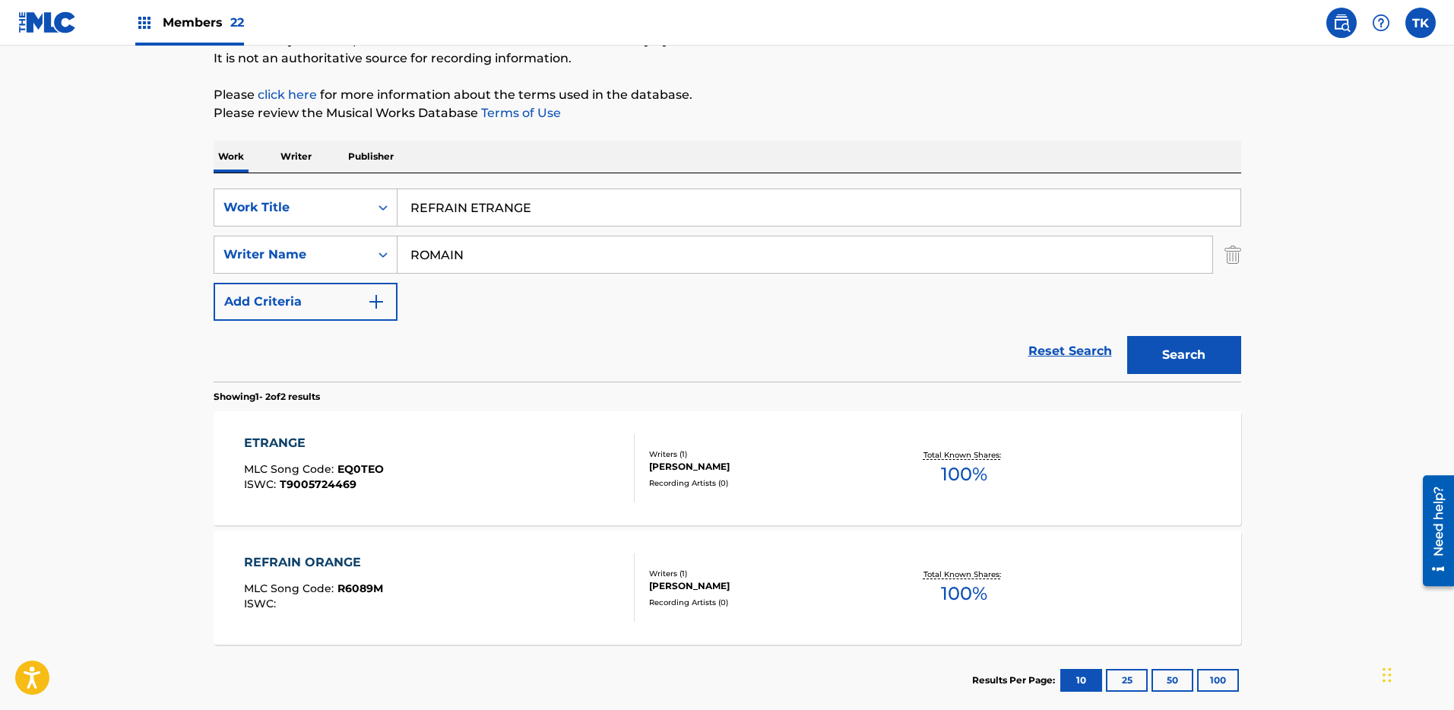
click at [1239, 243] on img "Search Form" at bounding box center [1233, 255] width 17 height 38
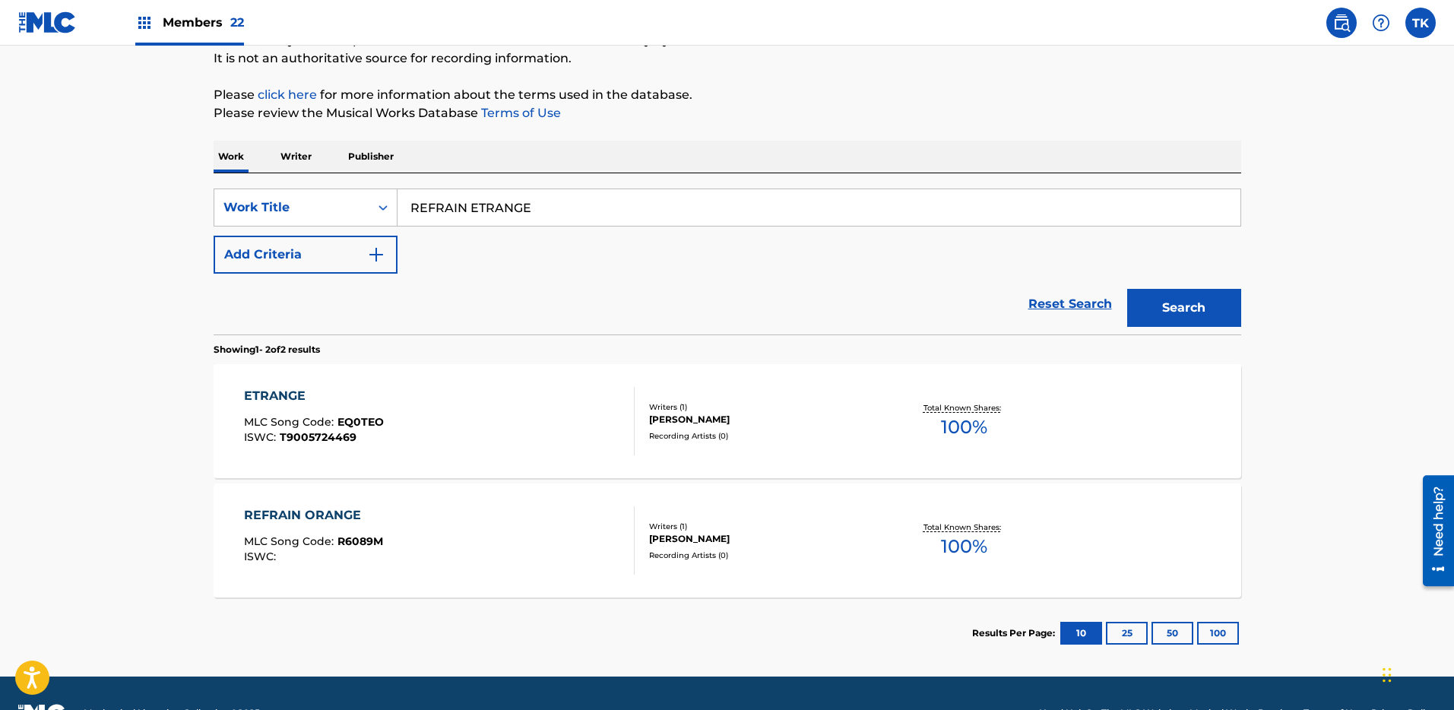
click at [1211, 305] on button "Search" at bounding box center [1185, 308] width 114 height 38
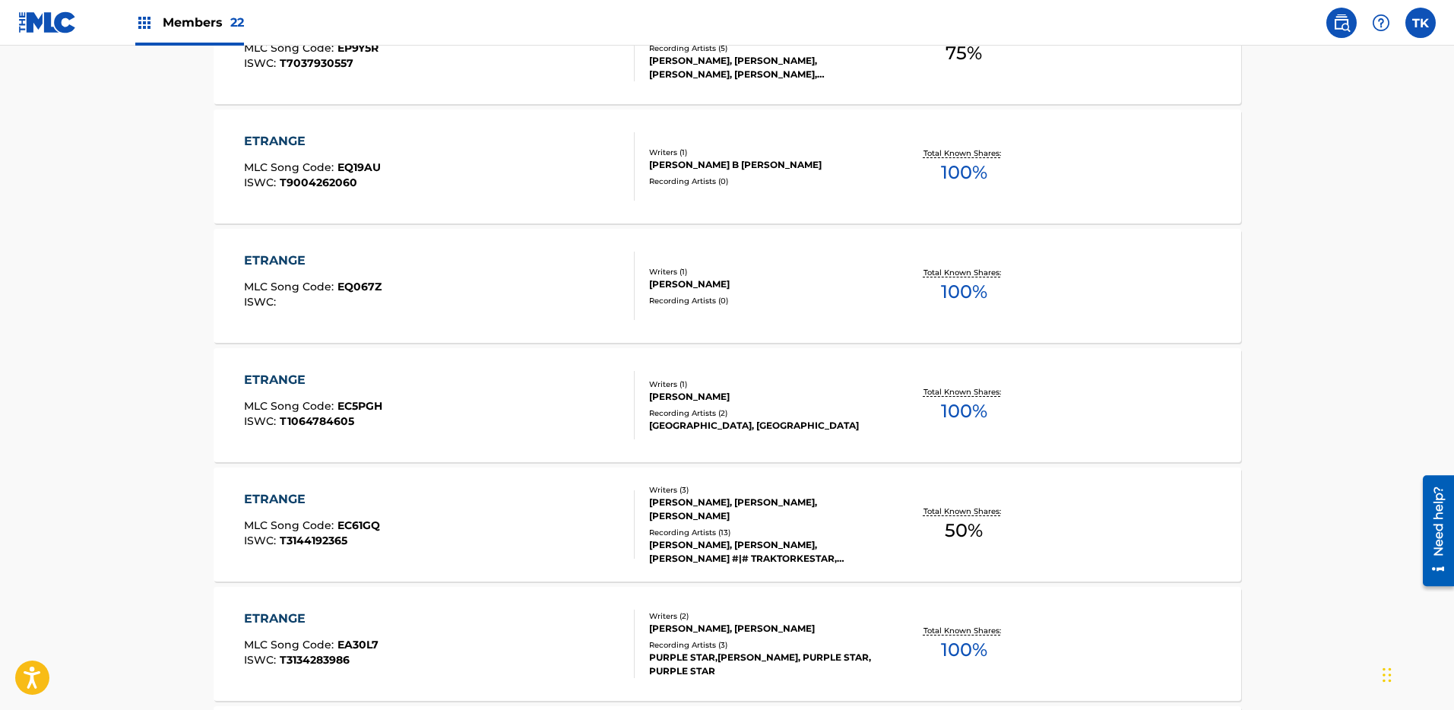
scroll to position [1151, 0]
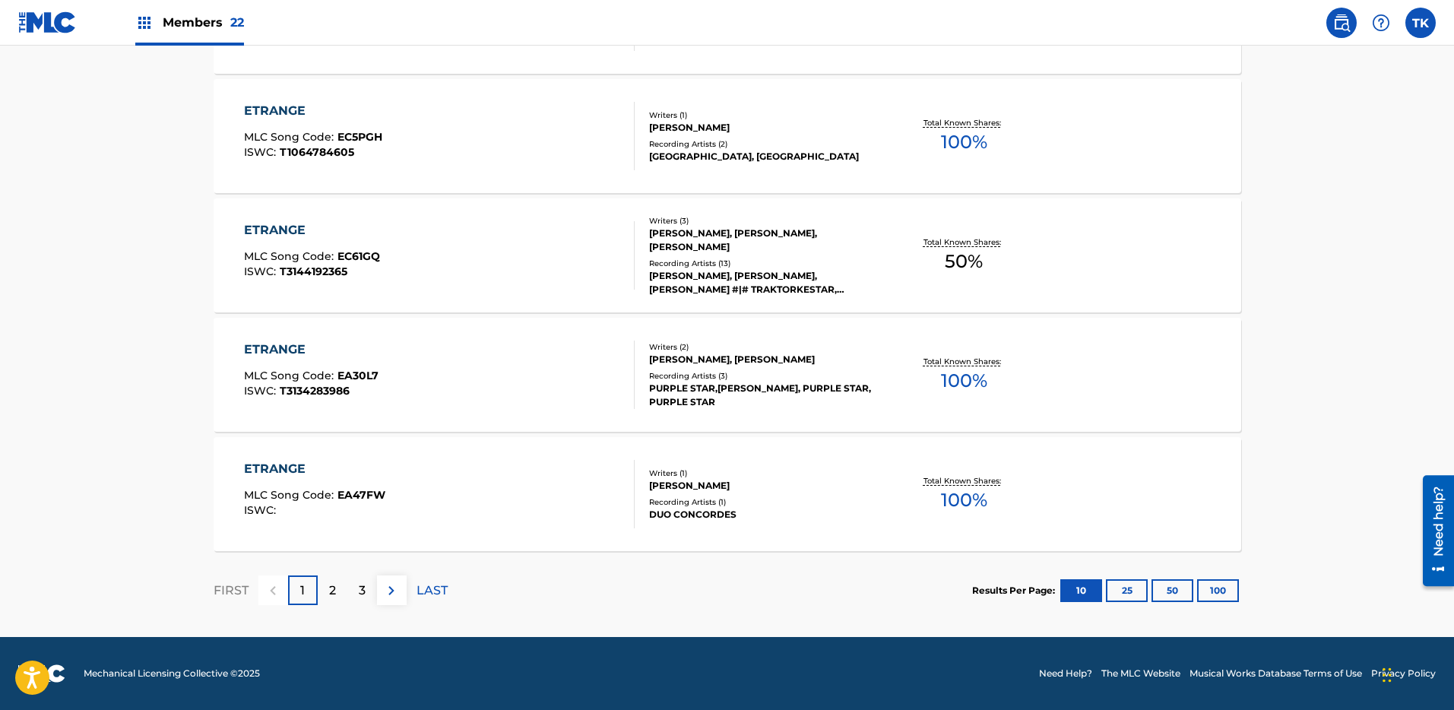
click at [1223, 595] on button "100" at bounding box center [1218, 590] width 42 height 23
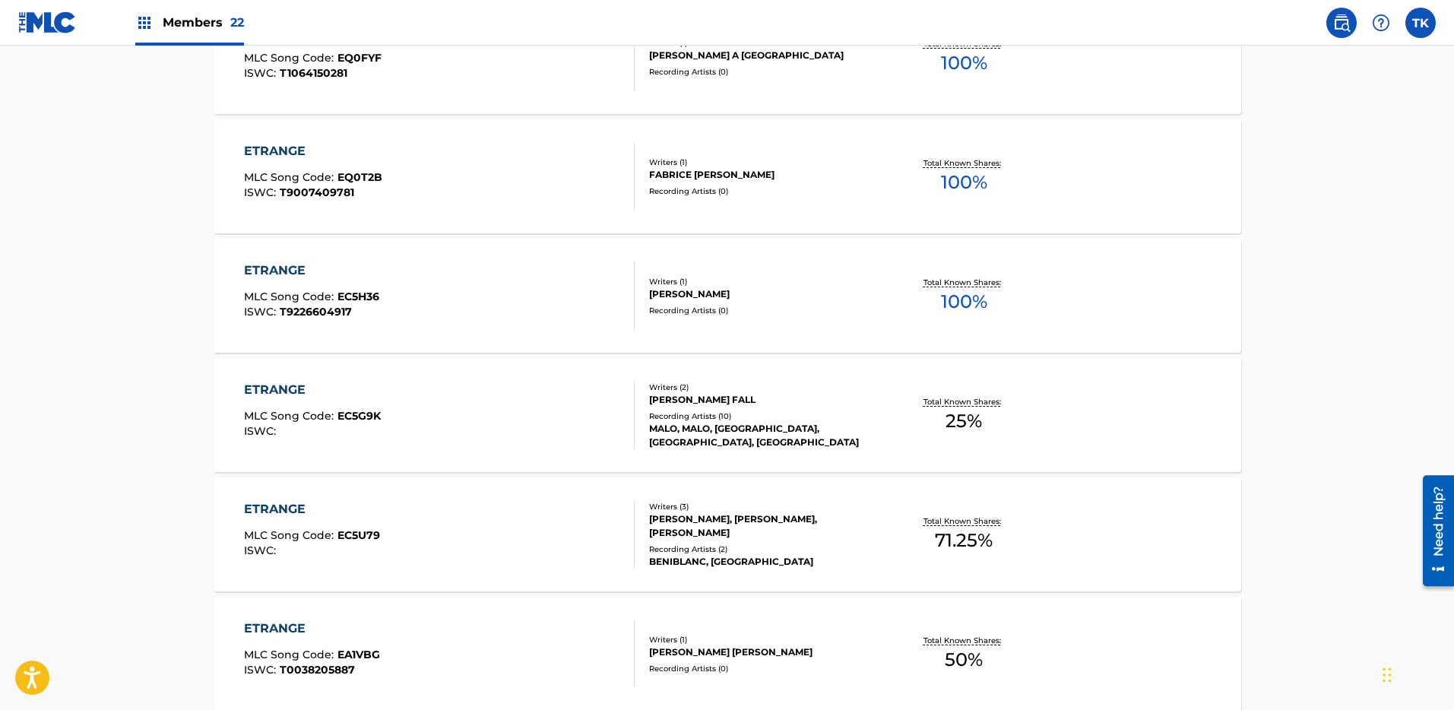
scroll to position [0, 0]
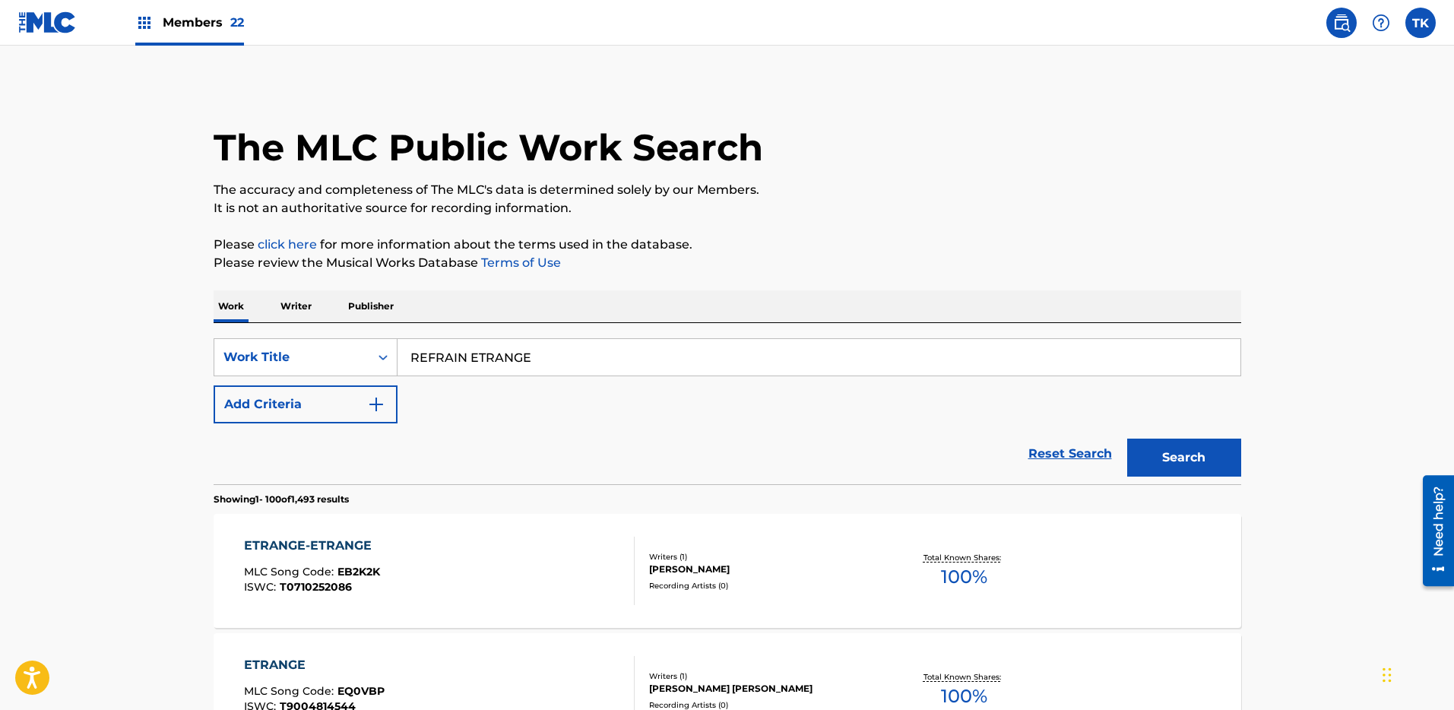
click at [948, 352] on input "REFRAIN ETRANGE" at bounding box center [819, 357] width 843 height 36
paste input "COMPLETE DOMINATION"
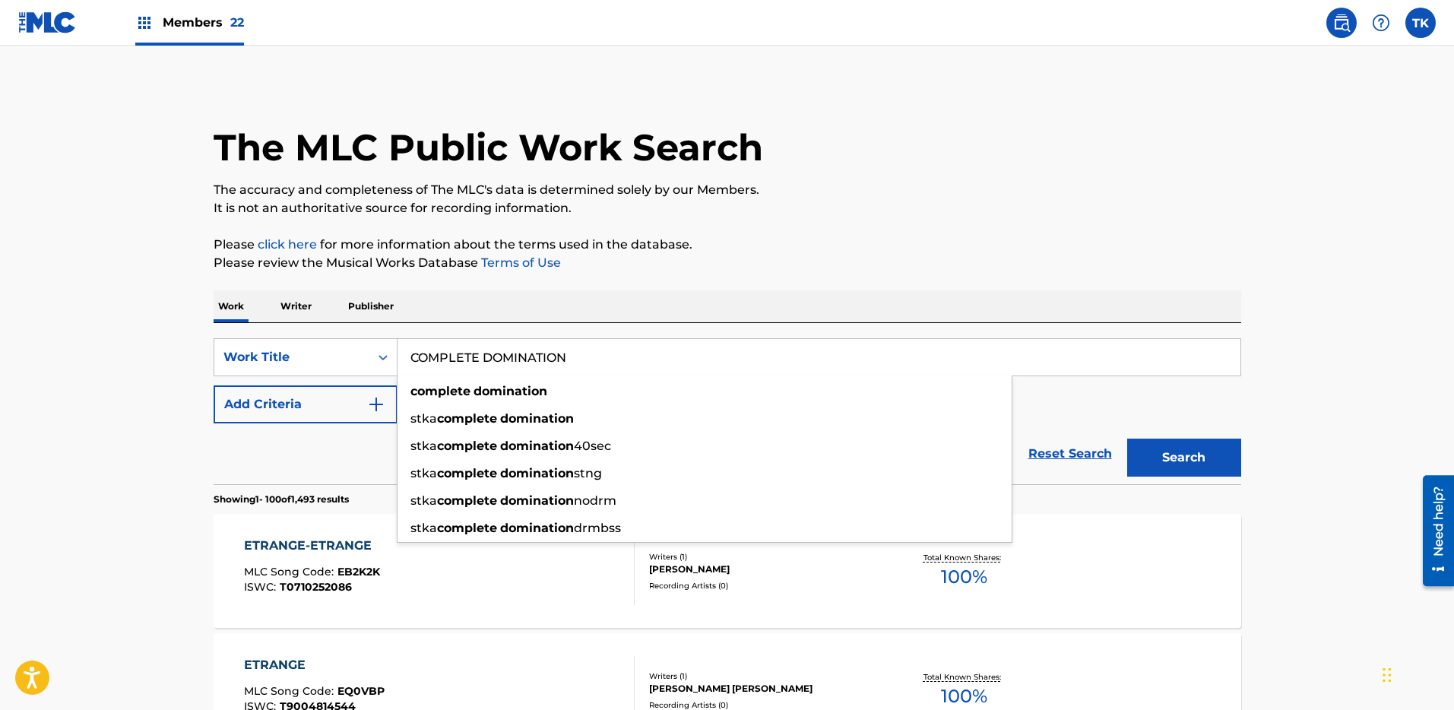
type input "COMPLETE DOMINATION"
click at [318, 394] on button "Add Criteria" at bounding box center [306, 404] width 184 height 38
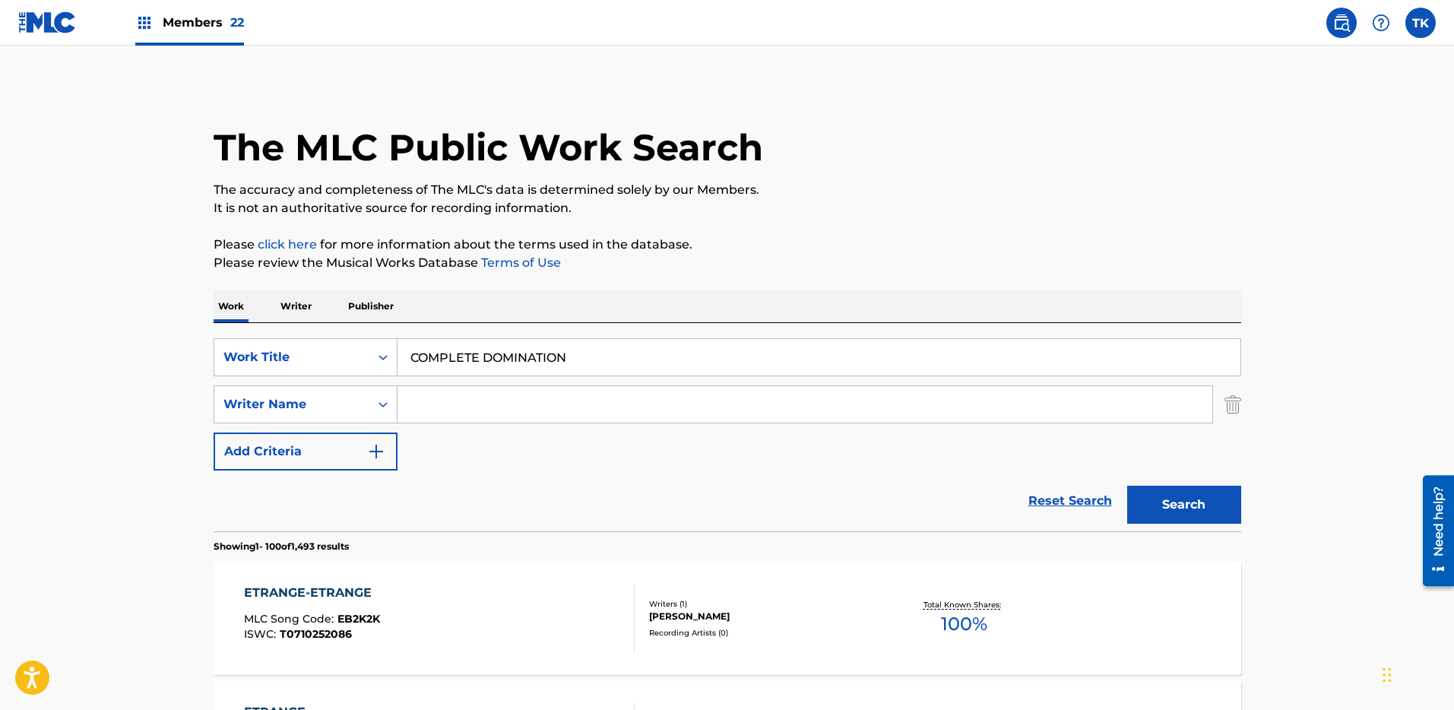
click at [501, 408] on input "Search Form" at bounding box center [805, 404] width 815 height 36
click at [617, 399] on input "Search Form" at bounding box center [805, 404] width 815 height 36
paste input "HUESO"
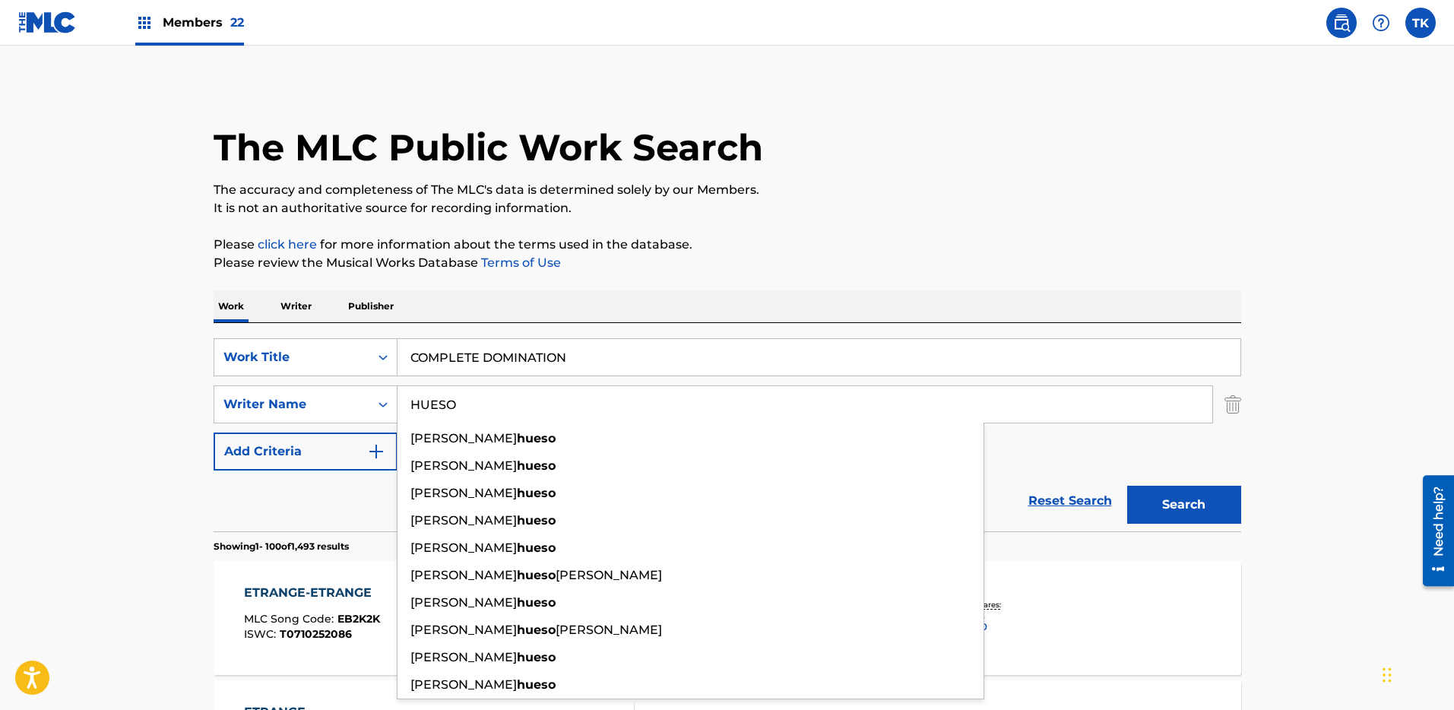
type input "HUESO"
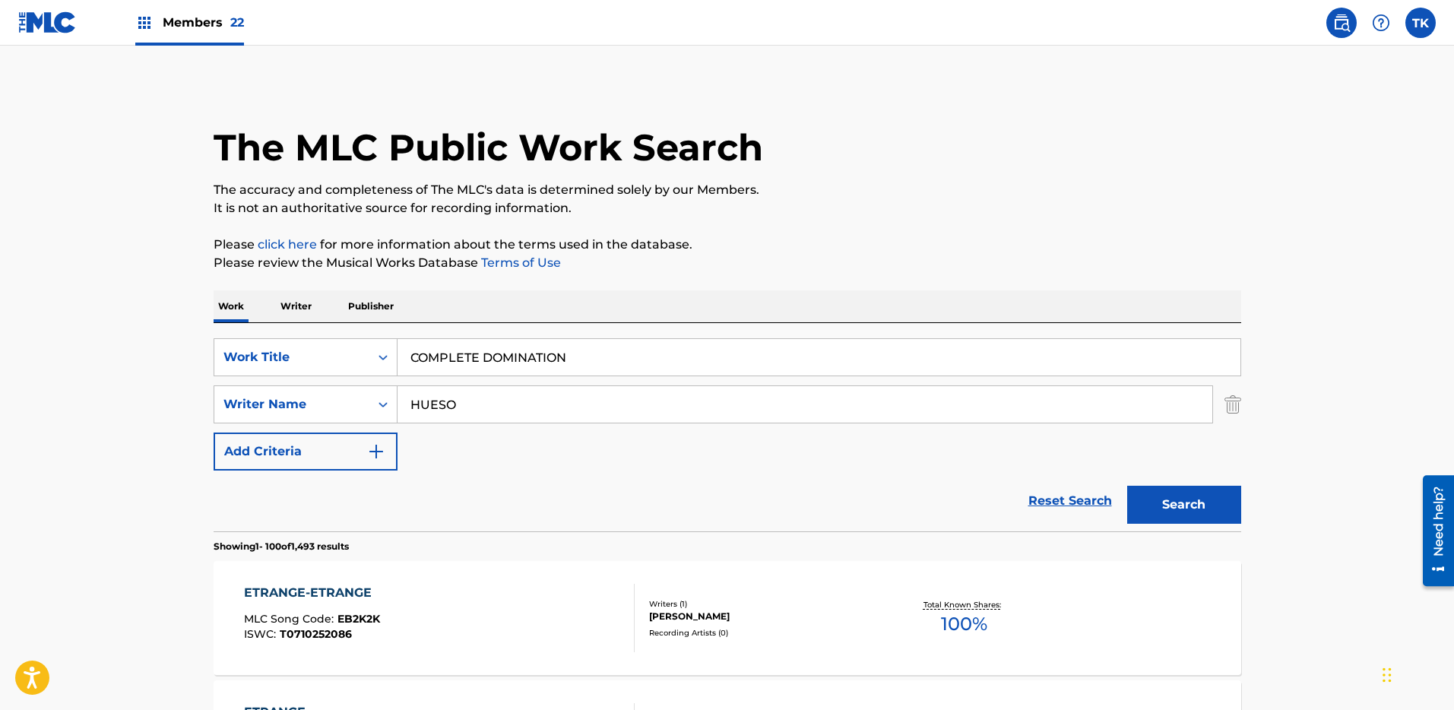
click at [1228, 502] on button "Search" at bounding box center [1185, 505] width 114 height 38
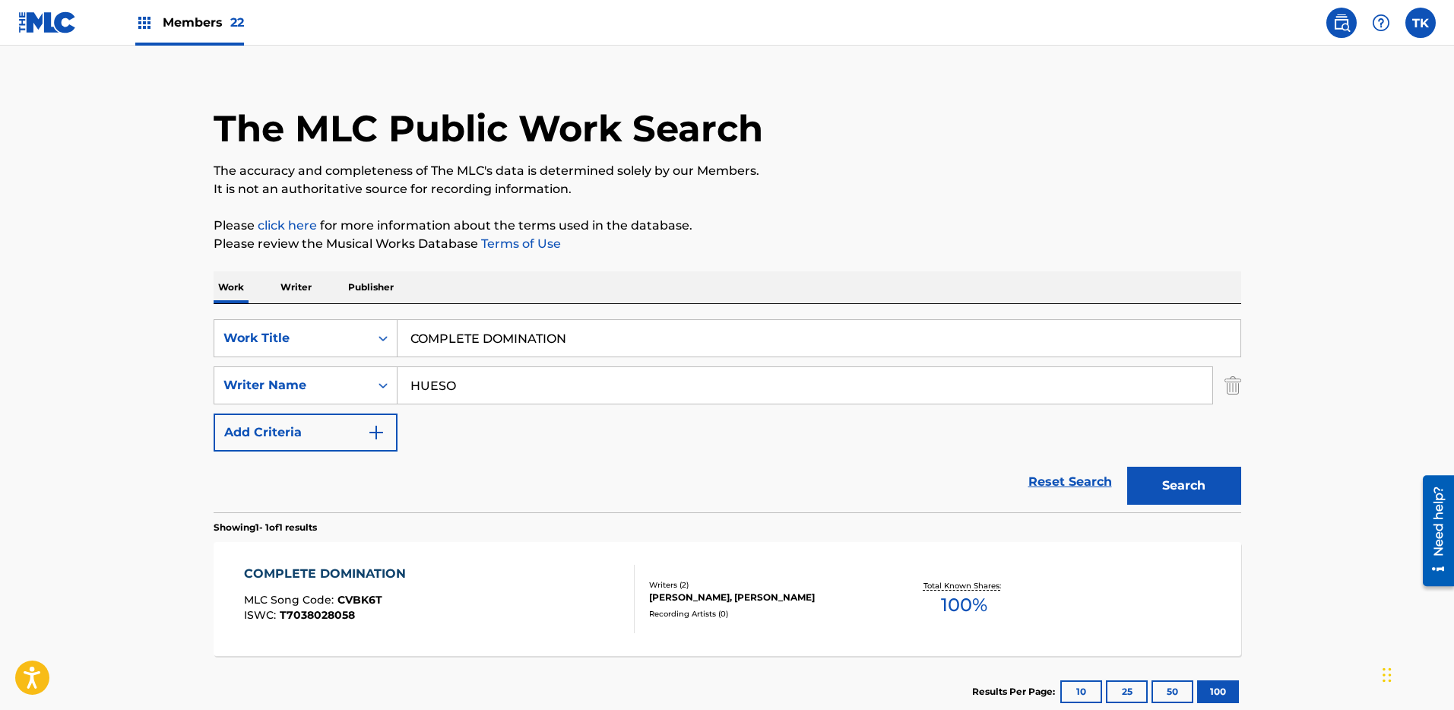
scroll to position [10, 0]
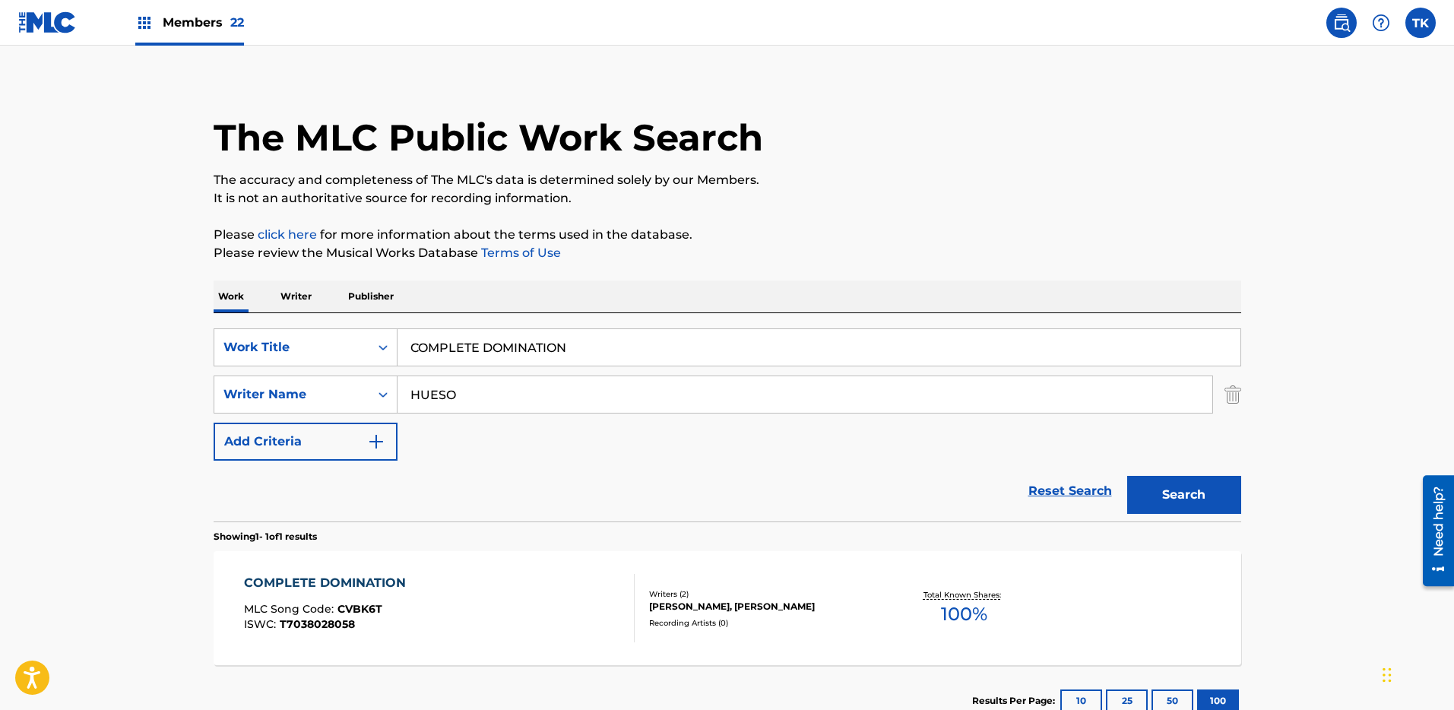
click at [500, 607] on div "COMPLETE DOMINATION MLC Song Code : CVBK6T ISWC : T7038028058" at bounding box center [439, 608] width 391 height 68
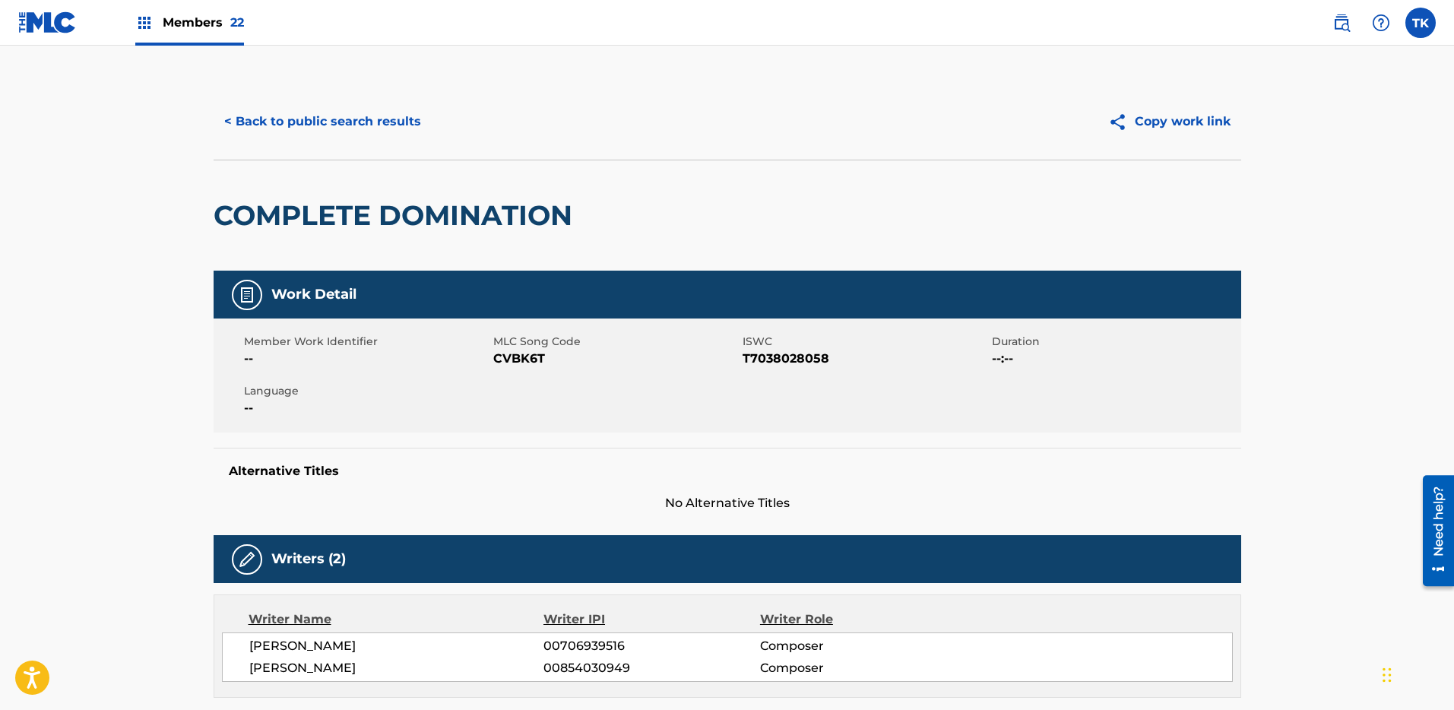
click at [511, 355] on span "CVBK6T" at bounding box center [616, 359] width 246 height 18
copy span "CVBK6T"
click at [337, 118] on button "< Back to public search results" at bounding box center [323, 122] width 218 height 38
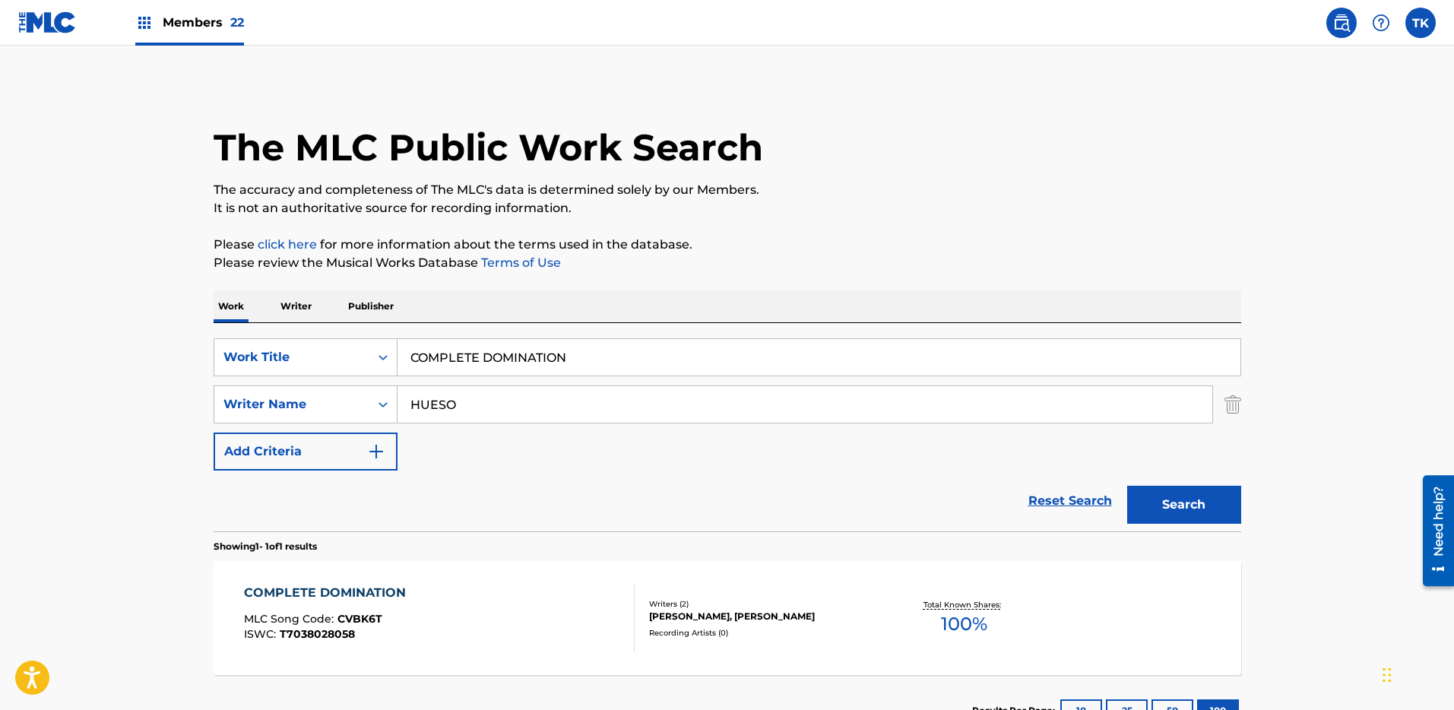
scroll to position [10, 0]
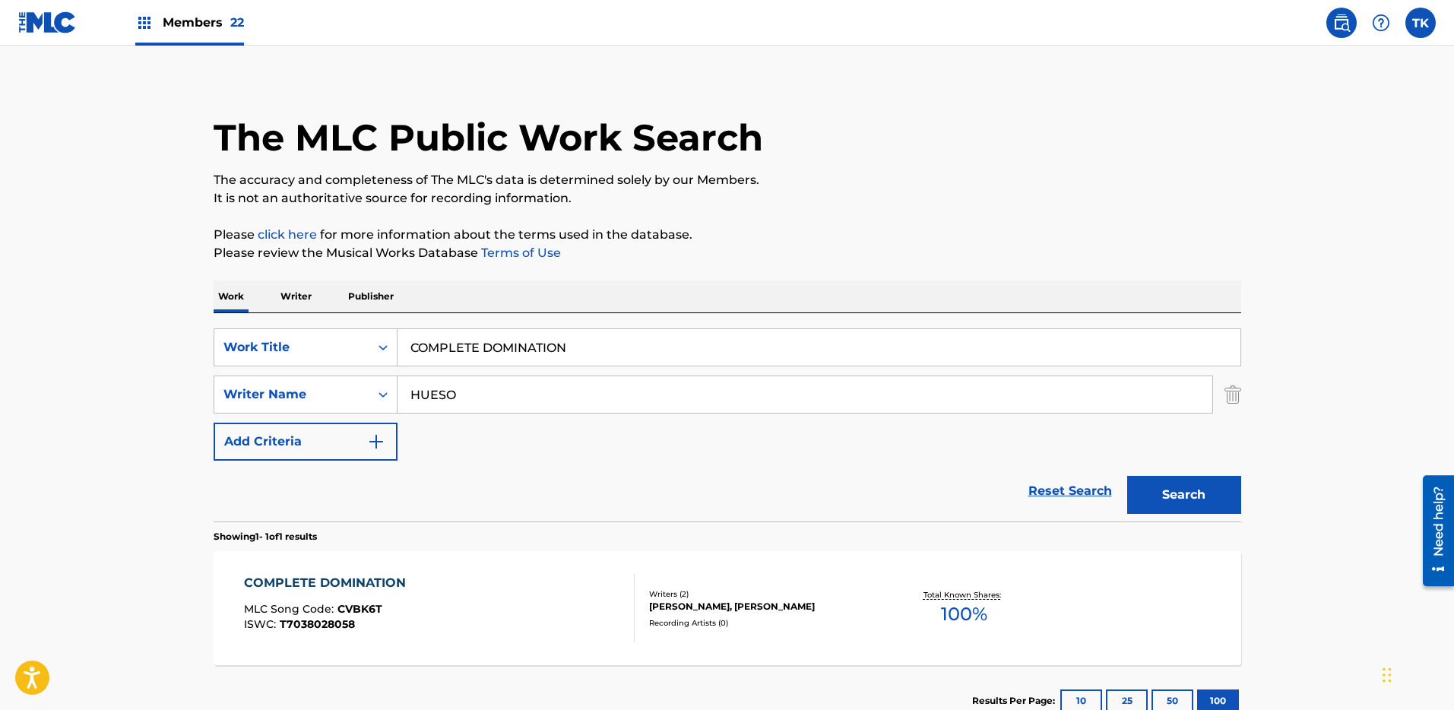
drag, startPoint x: 1227, startPoint y: 397, endPoint x: 1172, endPoint y: 371, distance: 61.2
click at [1227, 397] on img "Search Form" at bounding box center [1233, 395] width 17 height 38
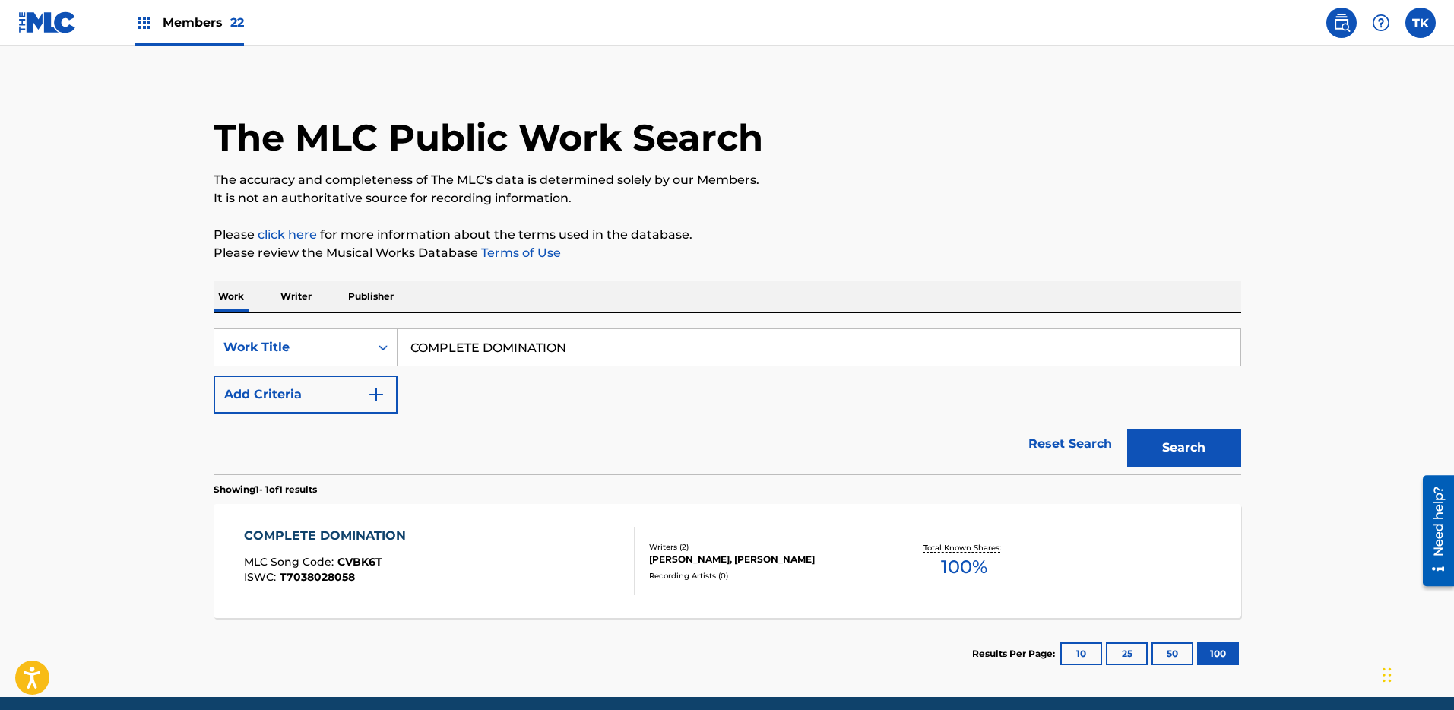
click at [1134, 355] on input "COMPLETE DOMINATION" at bounding box center [819, 347] width 843 height 36
paste input "T7039156088"
paste input "Search Form"
type input "T7039156088"
drag, startPoint x: 331, startPoint y: 352, endPoint x: 339, endPoint y: 360, distance: 11.3
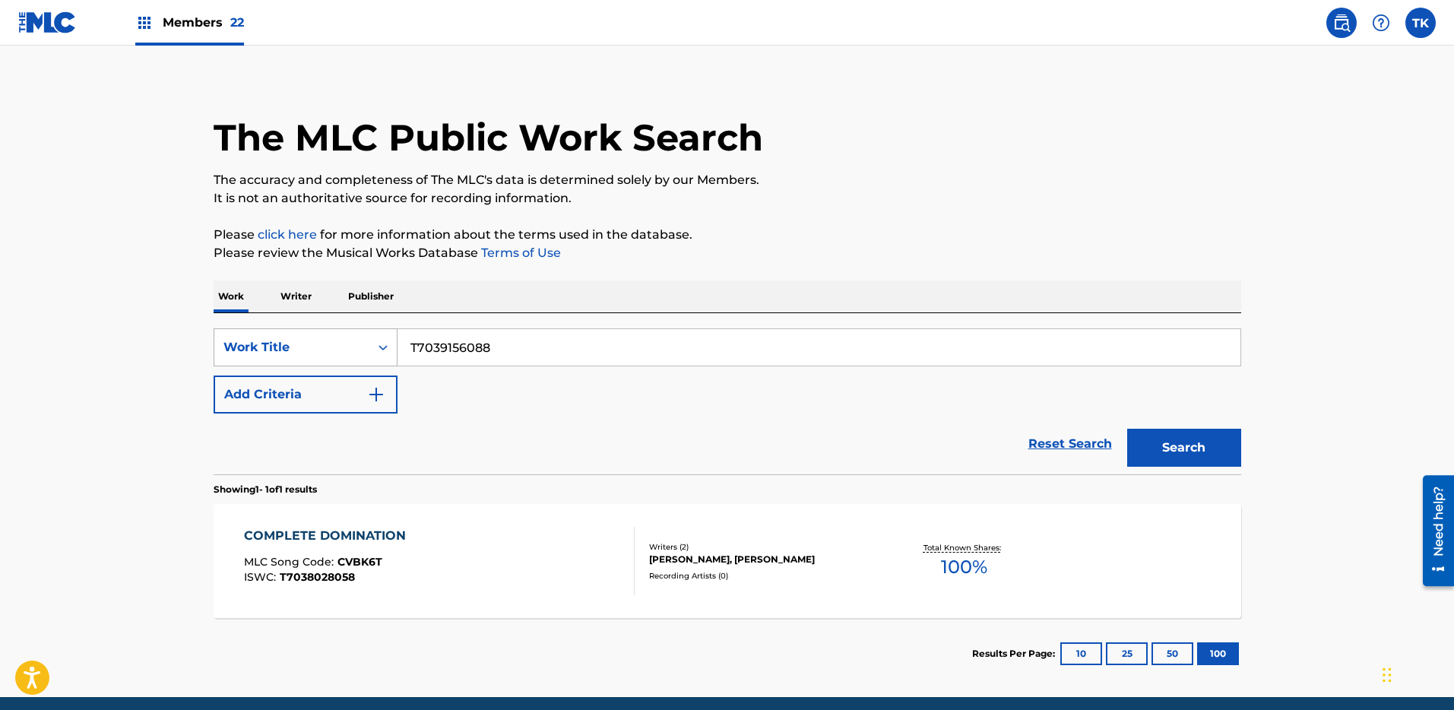
click at [334, 354] on div "Work Title" at bounding box center [292, 347] width 137 height 18
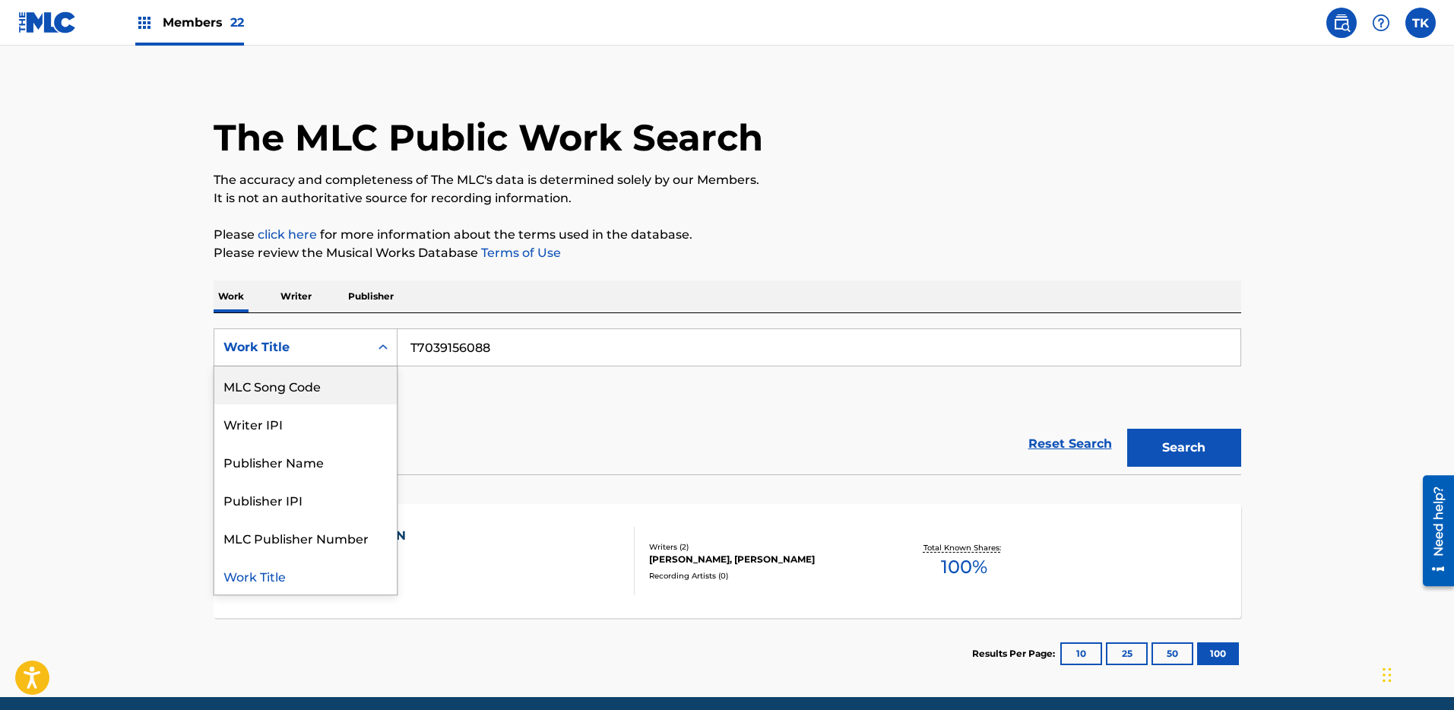
scroll to position [0, 0]
click at [285, 426] on div "ISWC" at bounding box center [305, 423] width 182 height 38
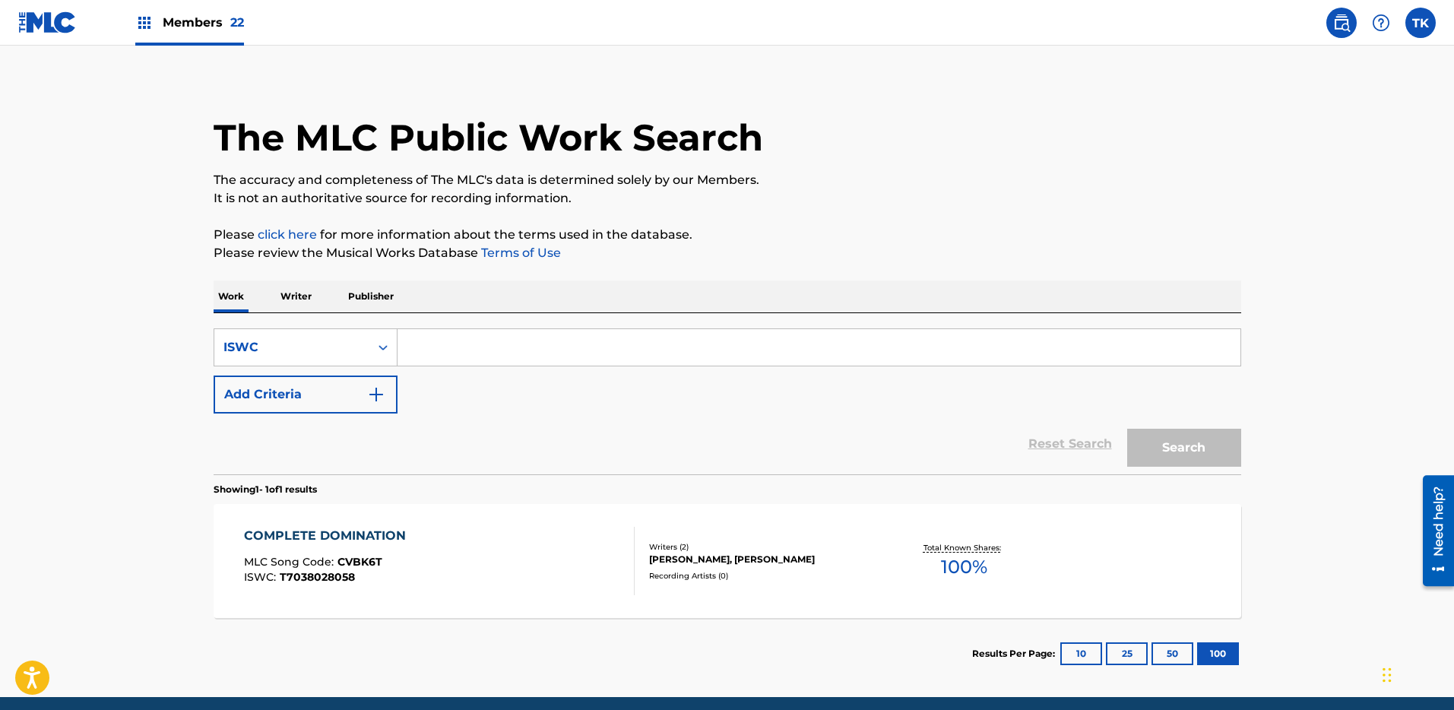
click at [1184, 347] on input "Search Form" at bounding box center [819, 347] width 843 height 36
paste input "T7039156088"
type input "T7039156088"
click at [1210, 427] on div "Search" at bounding box center [1181, 444] width 122 height 61
click at [1210, 430] on button "Search" at bounding box center [1185, 448] width 114 height 38
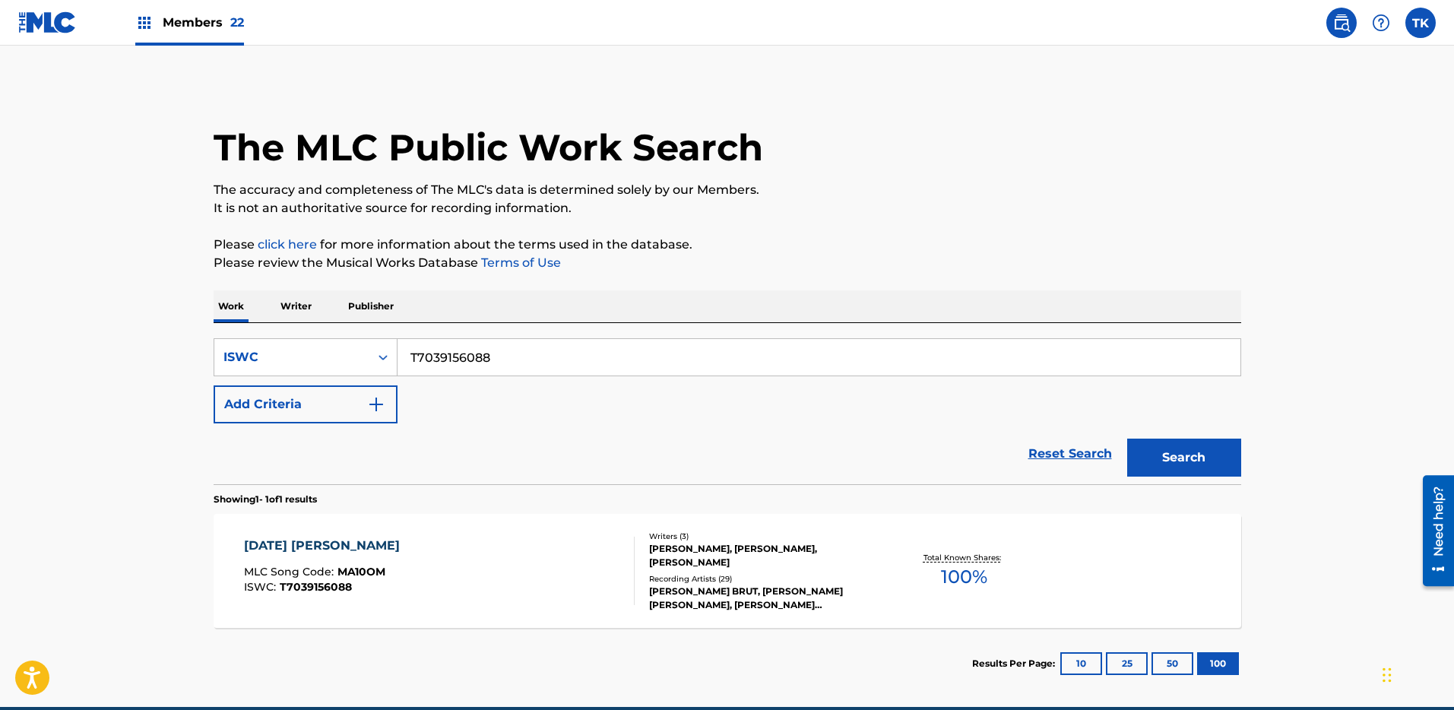
click at [638, 647] on section "Results Per Page: 10 25 50 100" at bounding box center [728, 663] width 1028 height 71
click at [650, 579] on div "Recording Artists ( 29 )" at bounding box center [764, 578] width 230 height 11
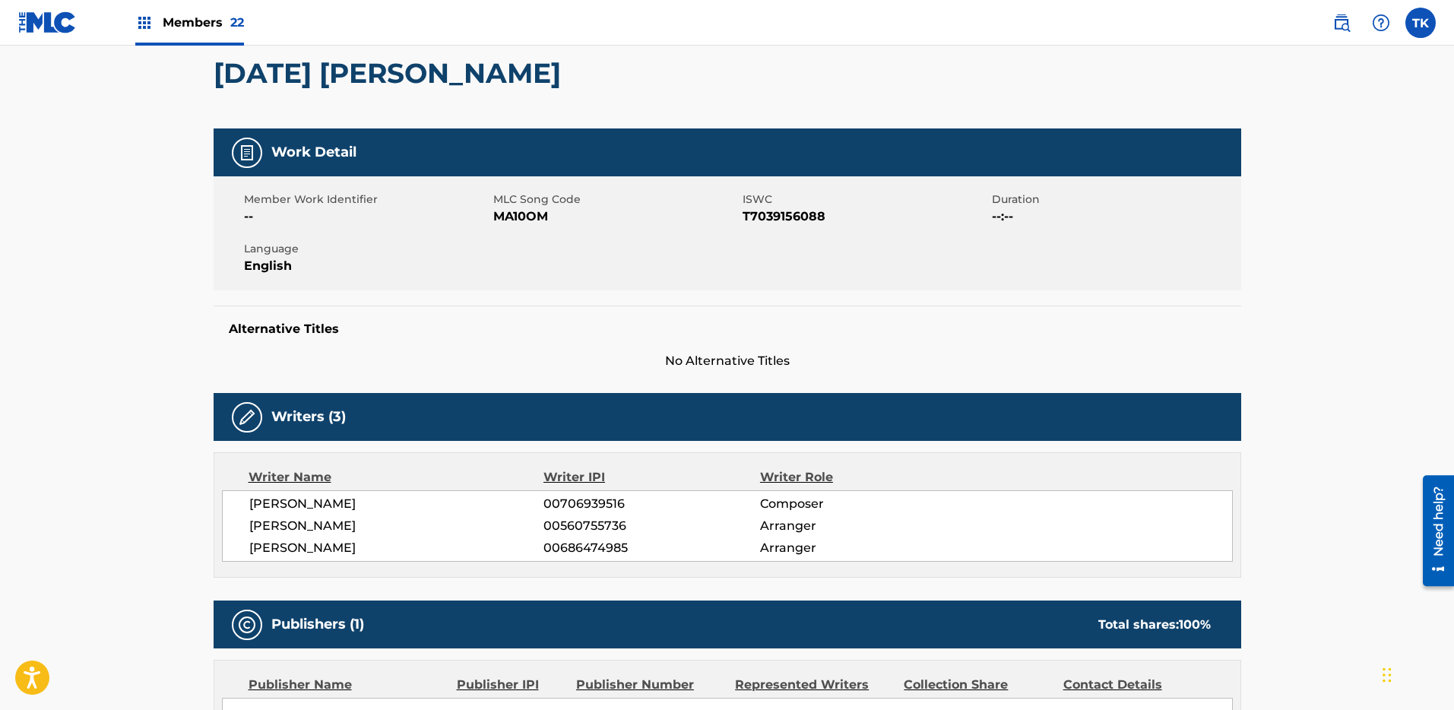
scroll to position [64, 0]
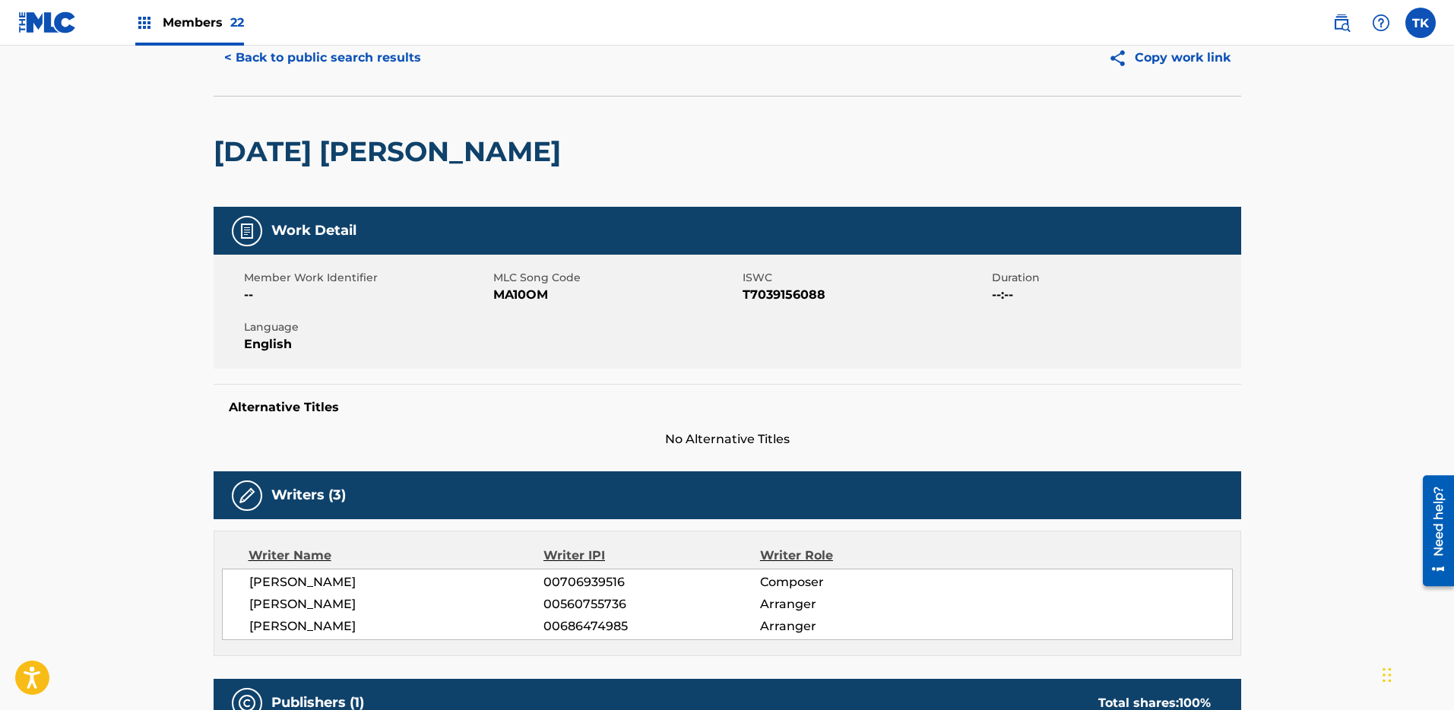
click at [789, 292] on span "T7039156088" at bounding box center [866, 295] width 246 height 18
click at [522, 291] on span "MA10OM" at bounding box center [616, 295] width 246 height 18
copy span "MA10OM"
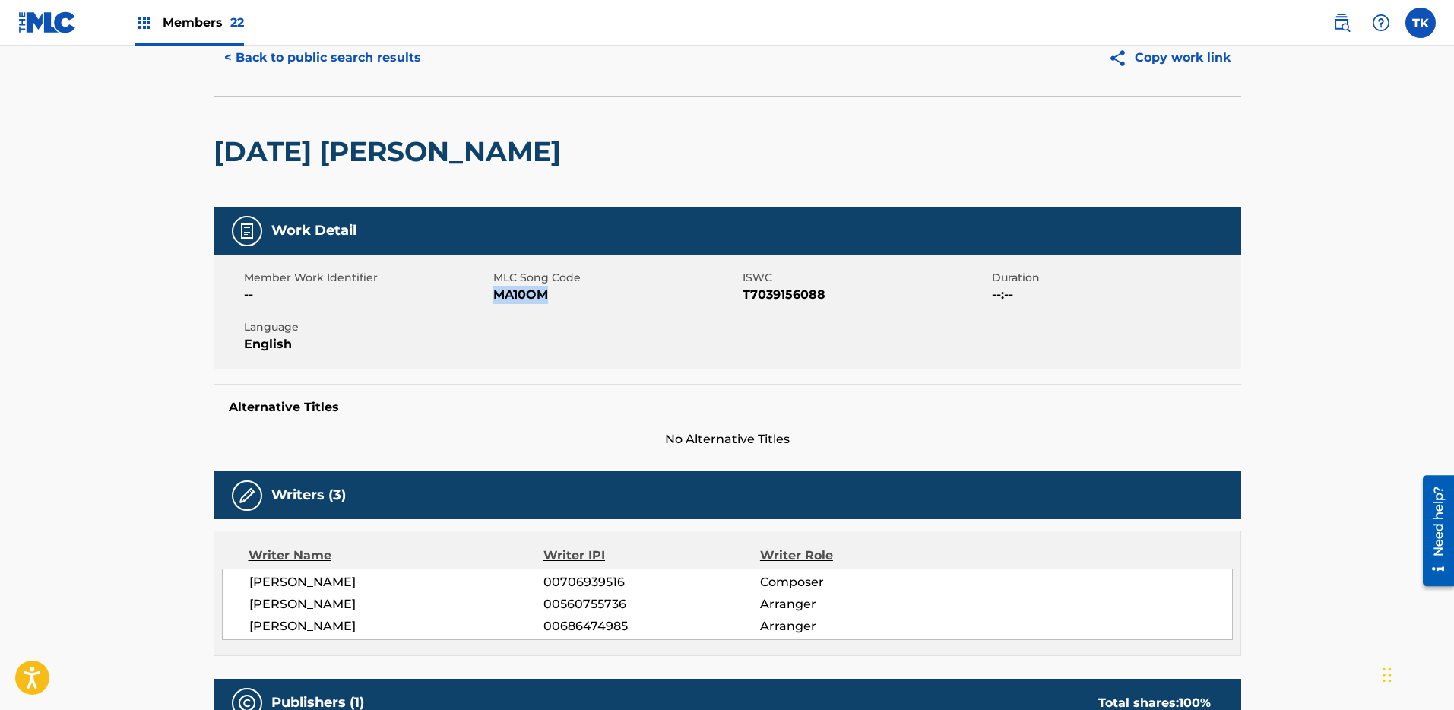
copy span "MA10OM"
click at [267, 59] on button "< Back to public search results" at bounding box center [323, 58] width 218 height 38
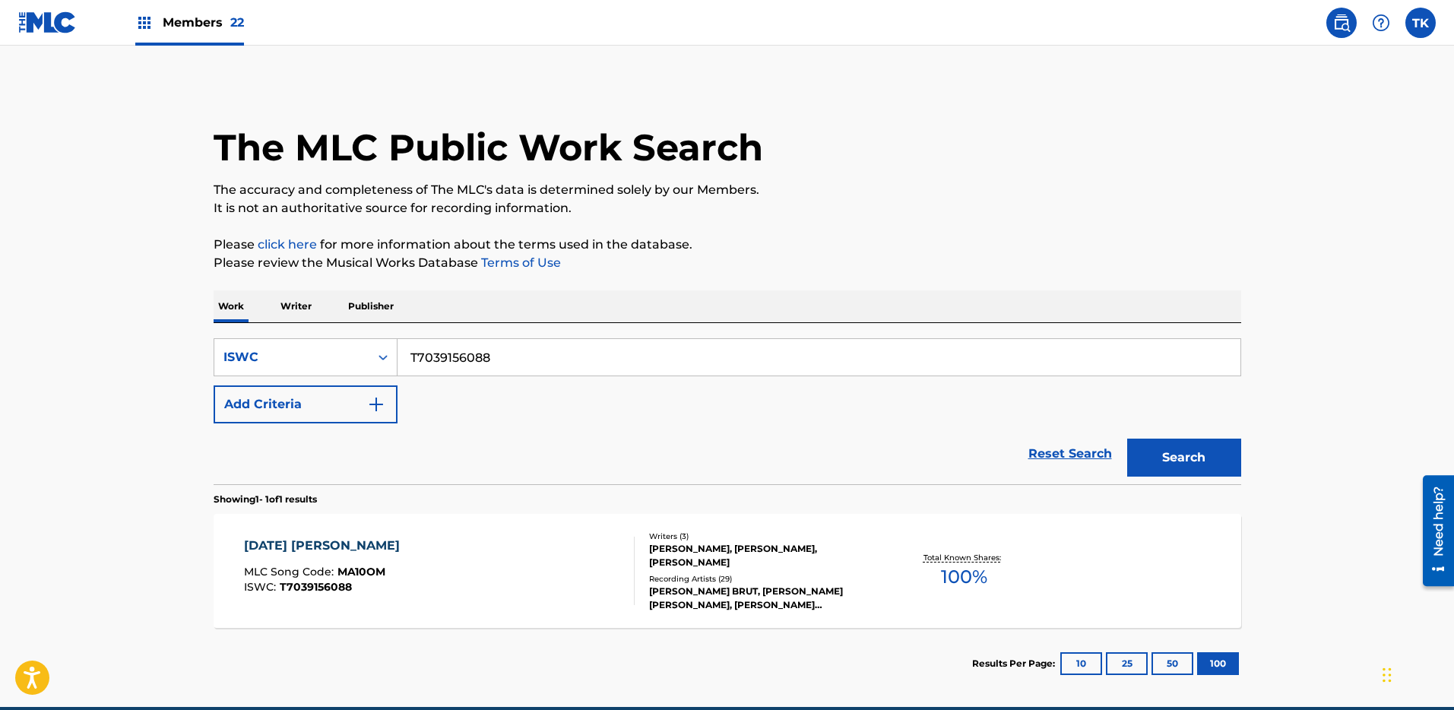
click at [593, 360] on input "T7039156088" at bounding box center [819, 357] width 843 height 36
click at [1224, 461] on button "Search" at bounding box center [1185, 458] width 114 height 38
click at [681, 541] on div "Writers ( 3 )" at bounding box center [764, 536] width 230 height 11
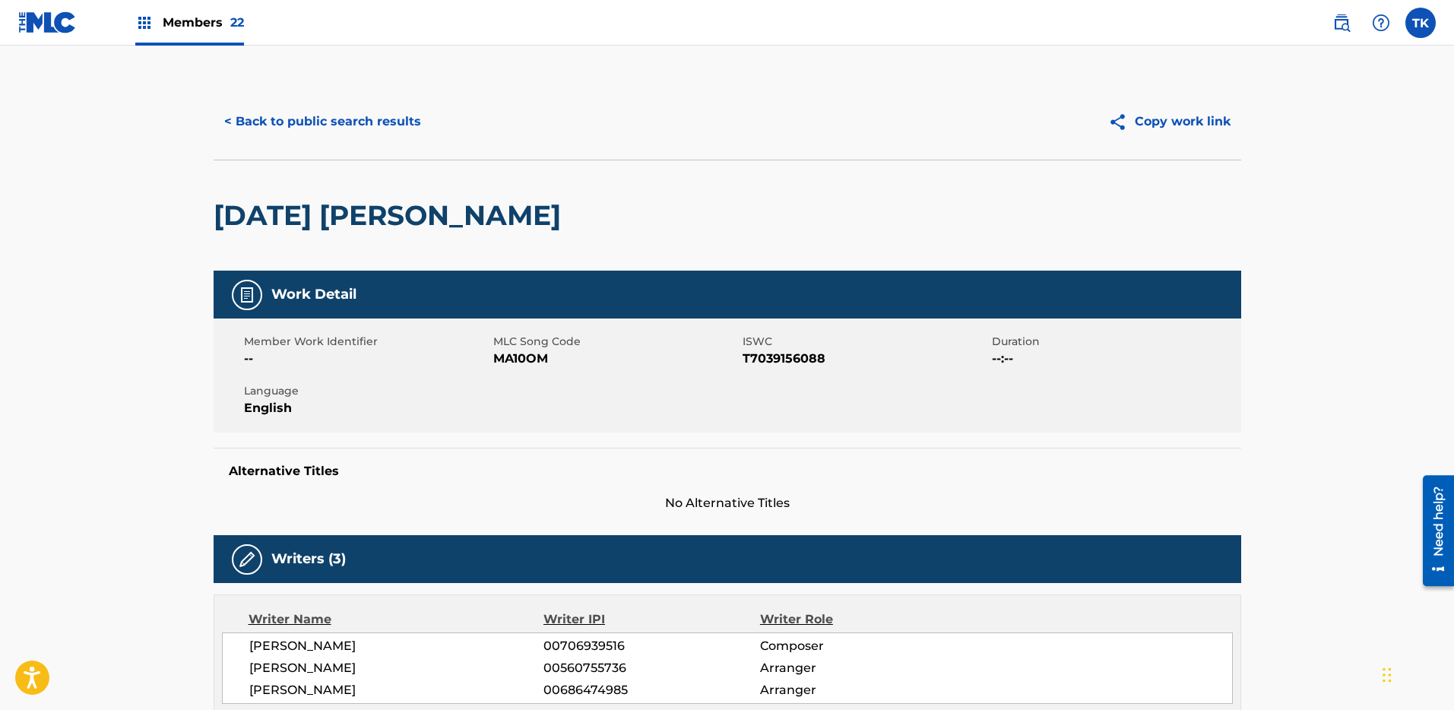
click at [354, 113] on button "< Back to public search results" at bounding box center [323, 122] width 218 height 38
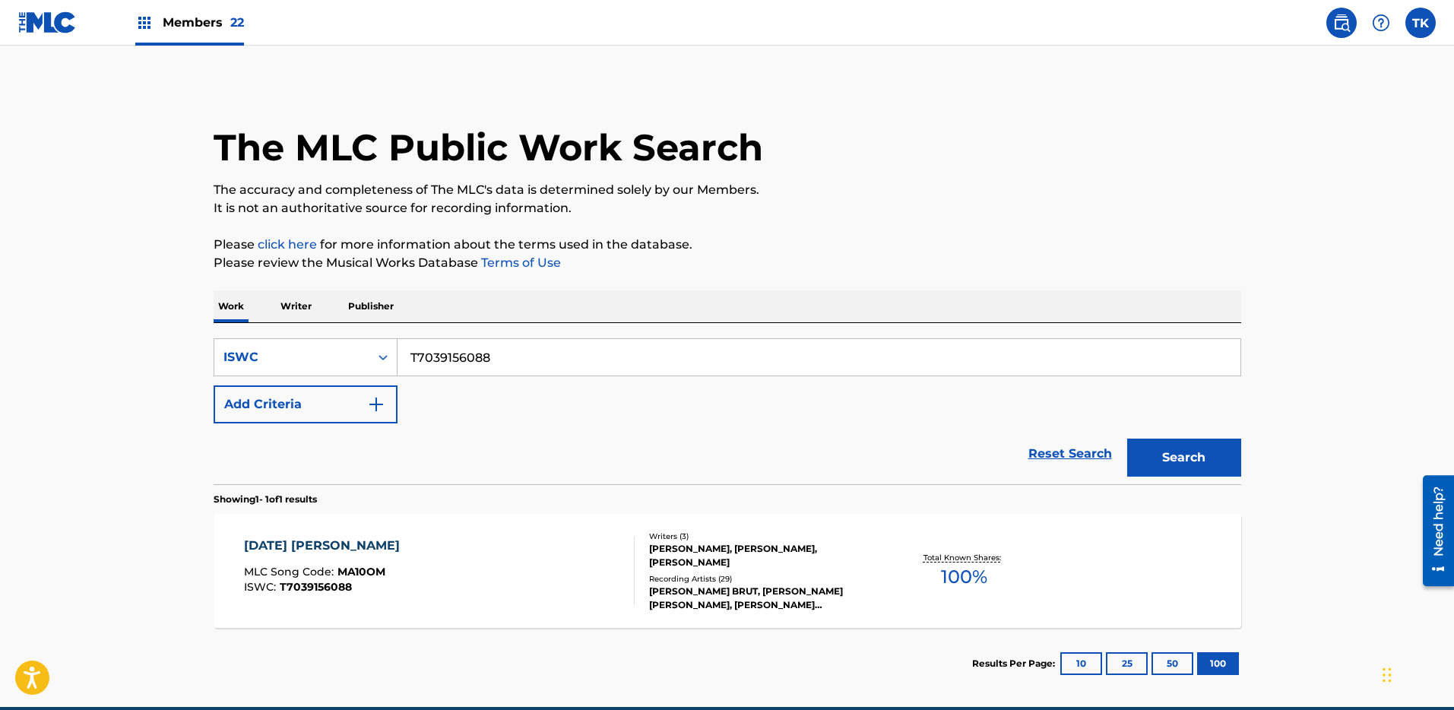
click at [1079, 365] on input "T7039156088" at bounding box center [819, 357] width 843 height 36
paste input "Z37111"
type input "Z37111"
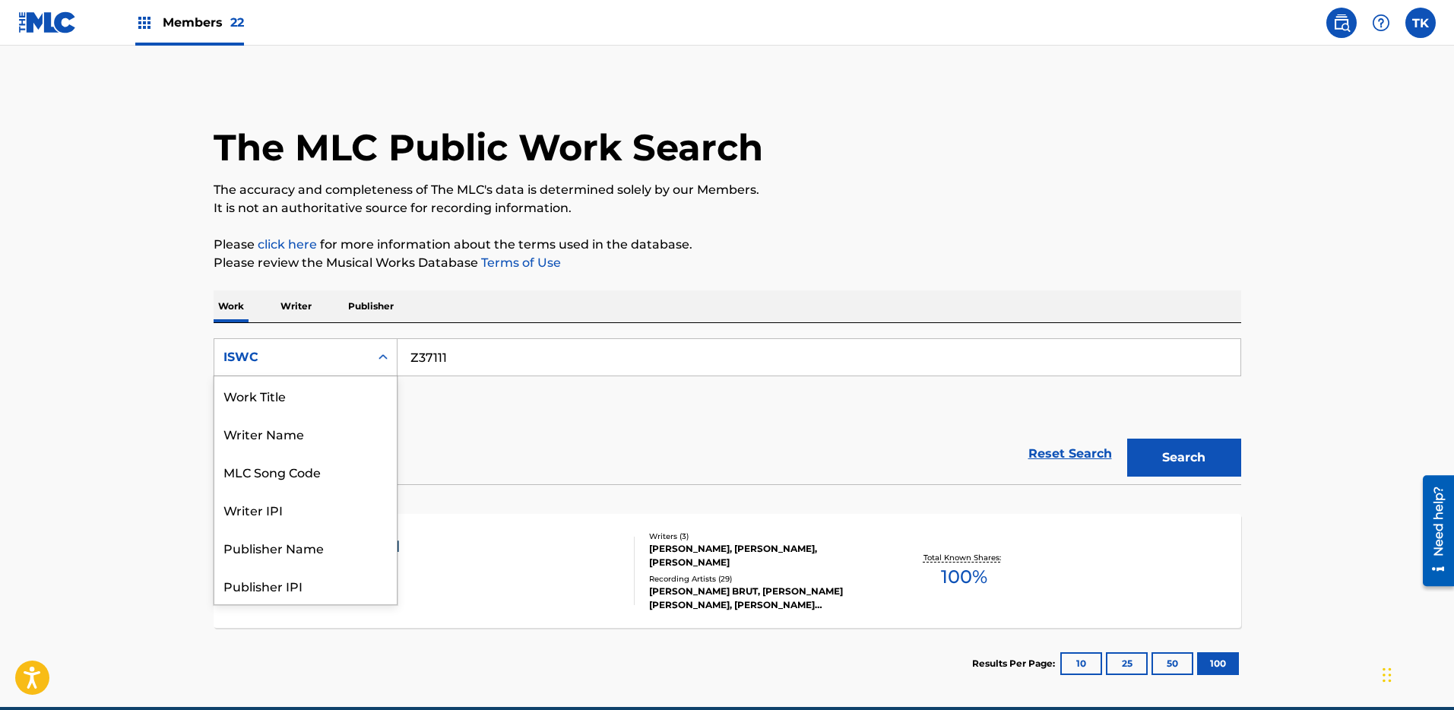
click at [318, 354] on div "ISWC" at bounding box center [292, 357] width 137 height 18
click at [321, 394] on div "MLC Song Code" at bounding box center [305, 395] width 182 height 38
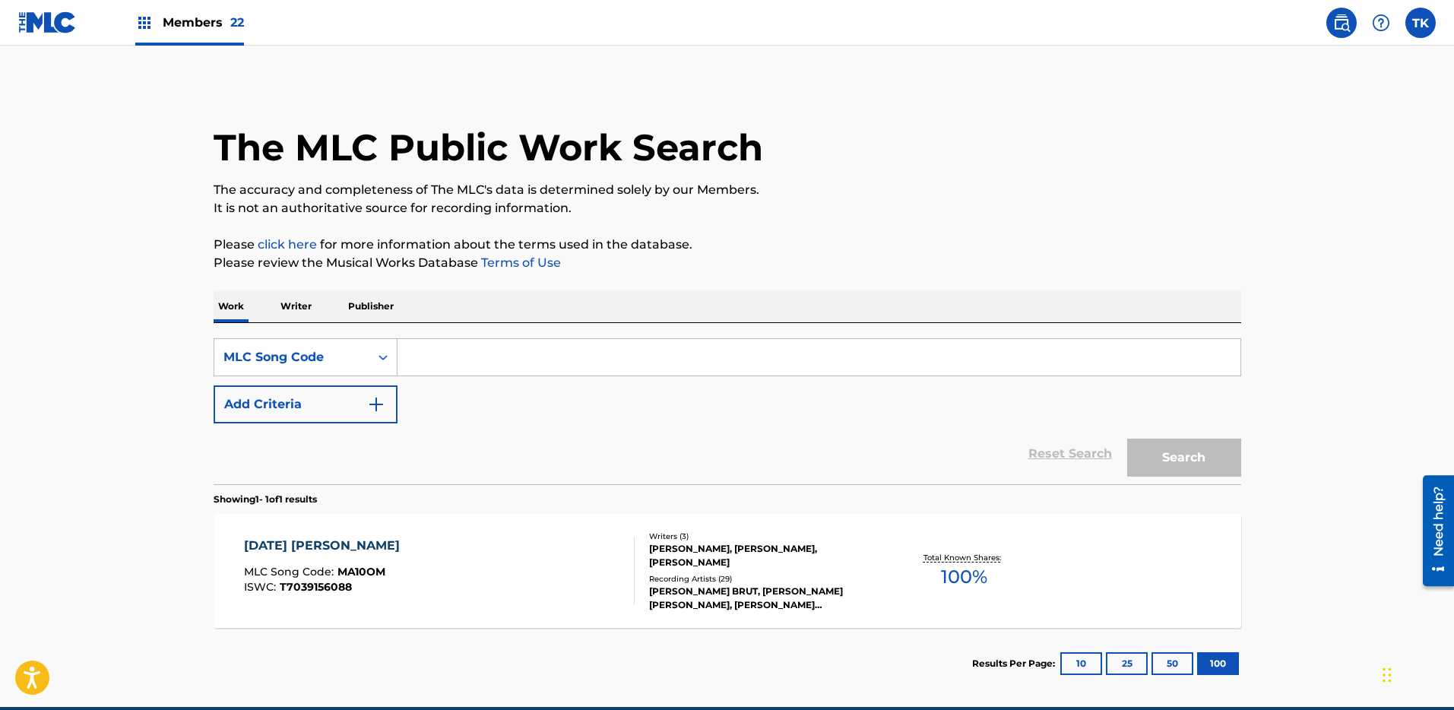
drag, startPoint x: 720, startPoint y: 356, endPoint x: 738, endPoint y: 357, distance: 18.3
click at [722, 356] on input "Search Form" at bounding box center [819, 357] width 843 height 36
paste input "Z37111"
type input "Z37111"
click at [1187, 452] on button "Search" at bounding box center [1185, 458] width 114 height 38
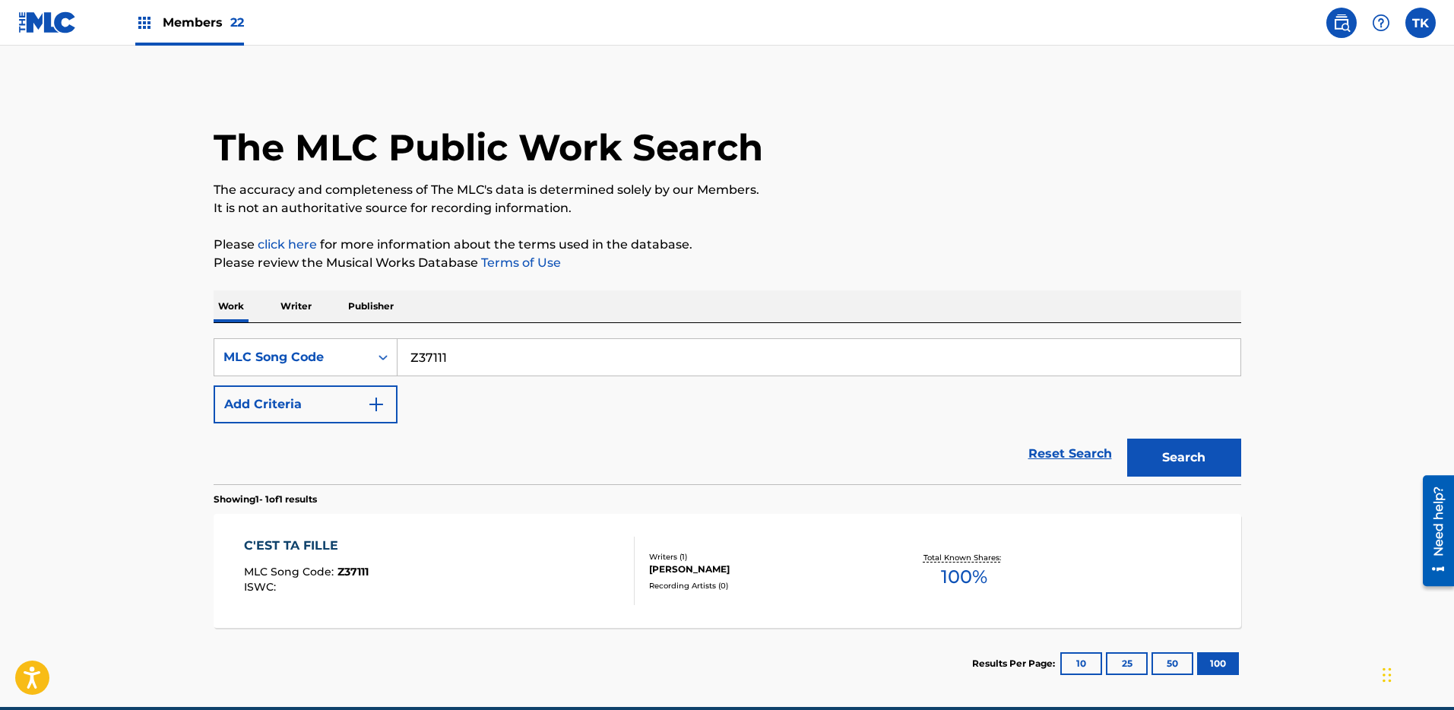
click at [573, 537] on div "C'EST TA FILLE MLC Song Code : Z37111 ISWC :" at bounding box center [439, 571] width 391 height 68
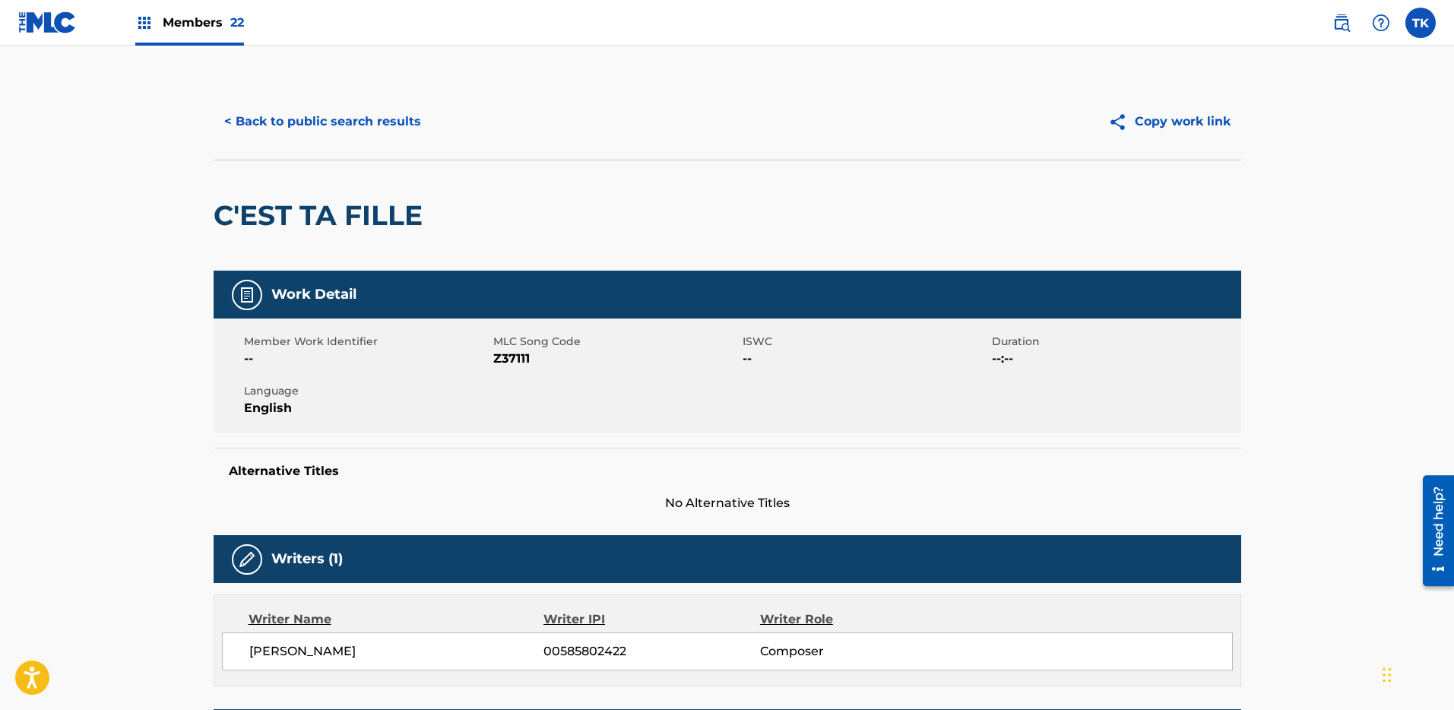
click at [284, 116] on button "< Back to public search results" at bounding box center [323, 122] width 218 height 38
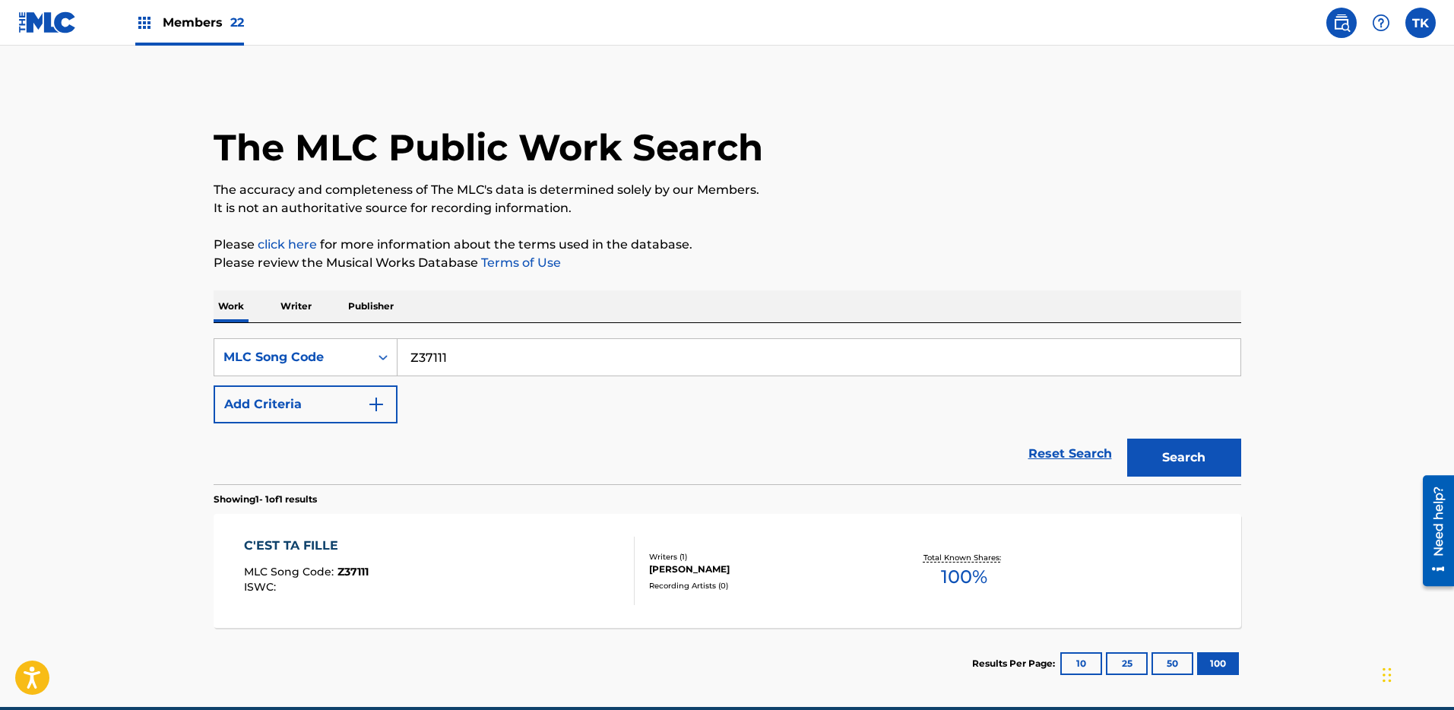
click at [201, 9] on div "Members 22" at bounding box center [189, 22] width 109 height 45
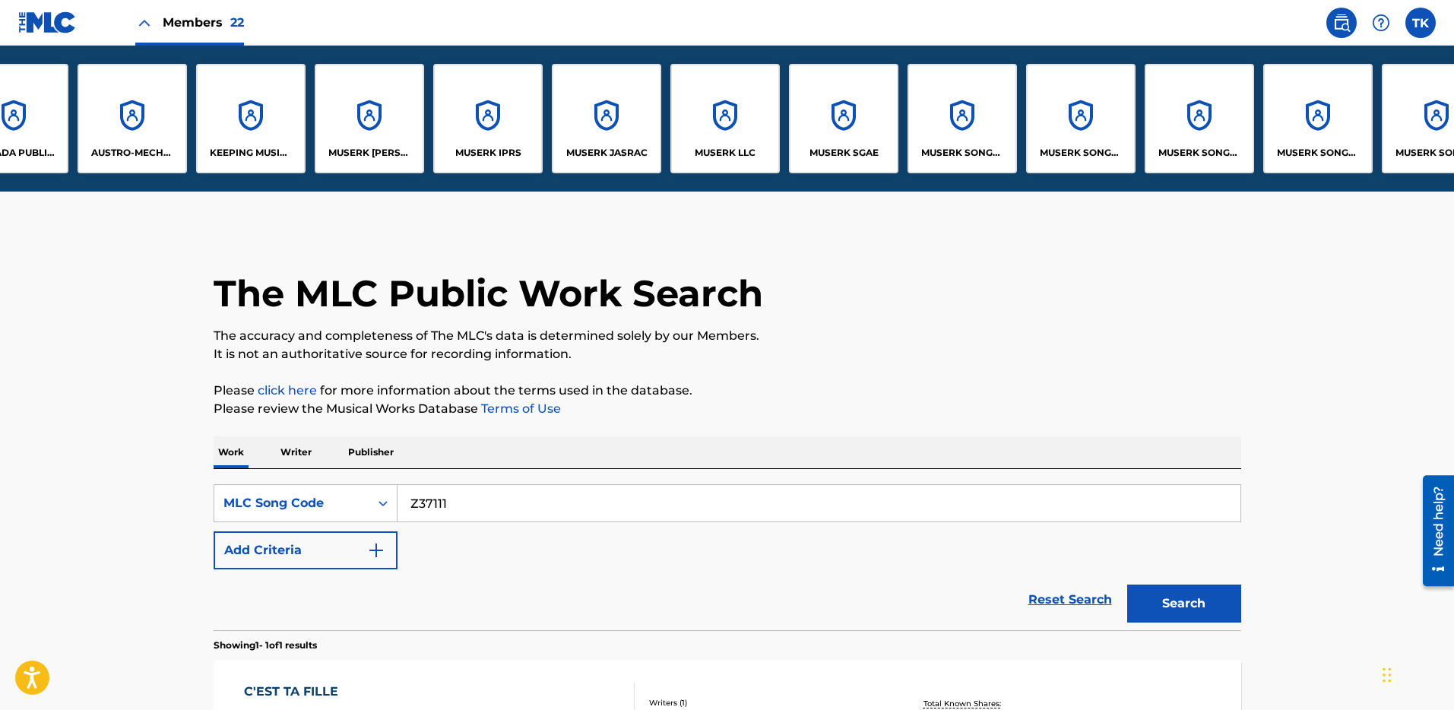
scroll to position [0, 335]
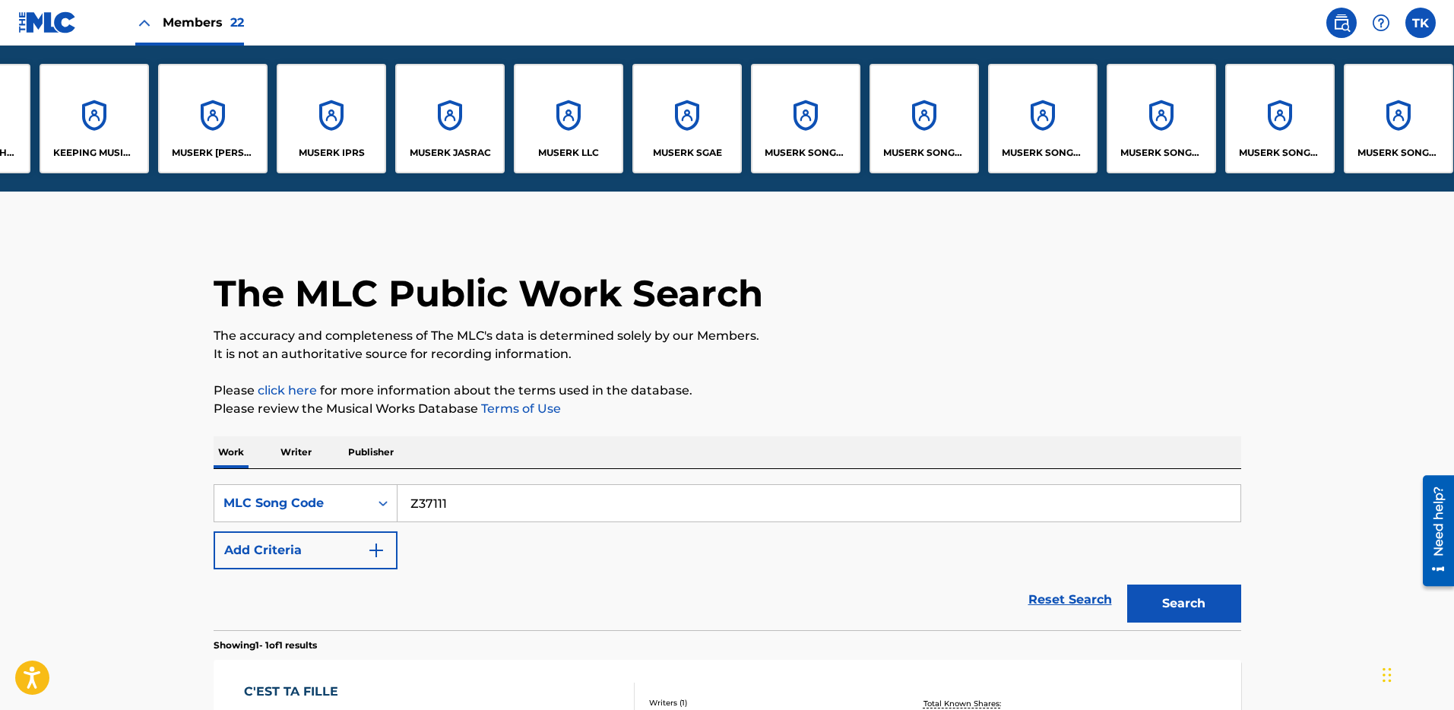
click at [694, 132] on div "MUSERK SGAE" at bounding box center [687, 118] width 109 height 109
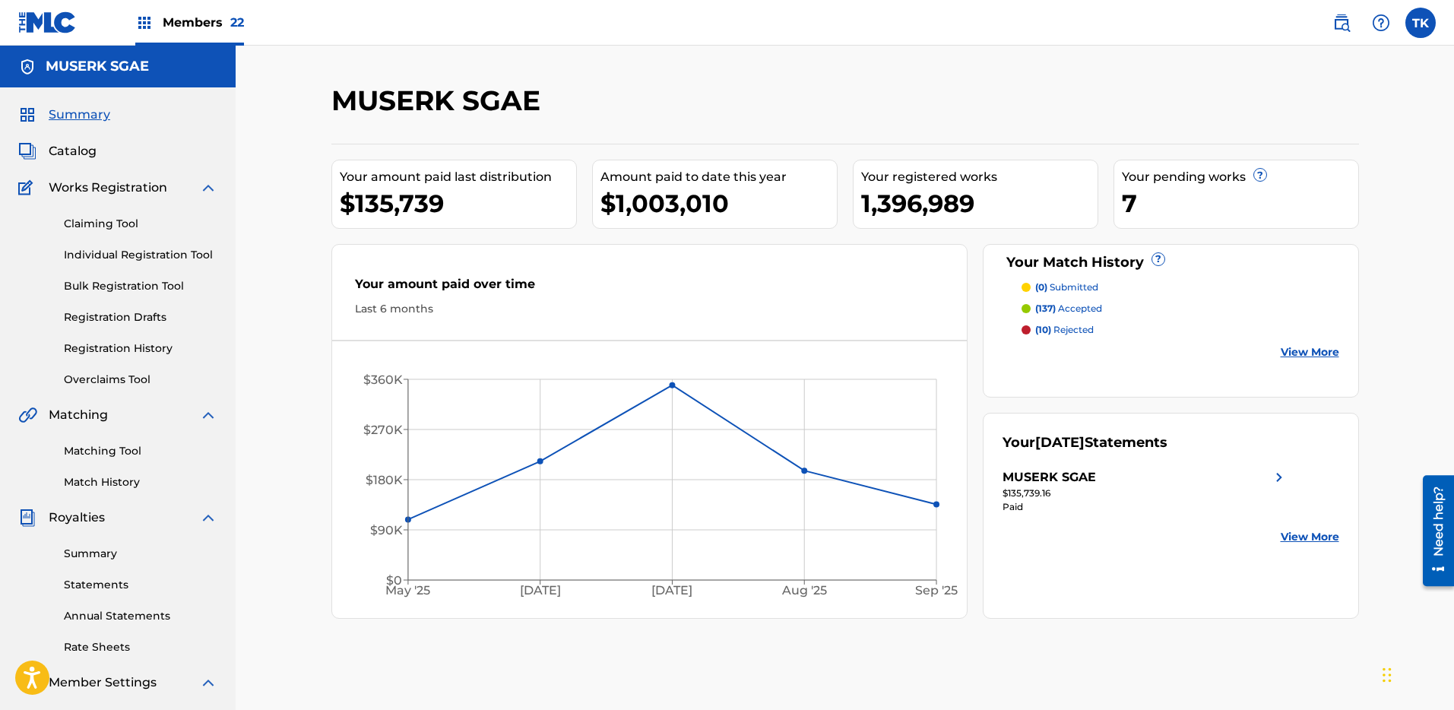
scroll to position [233, 0]
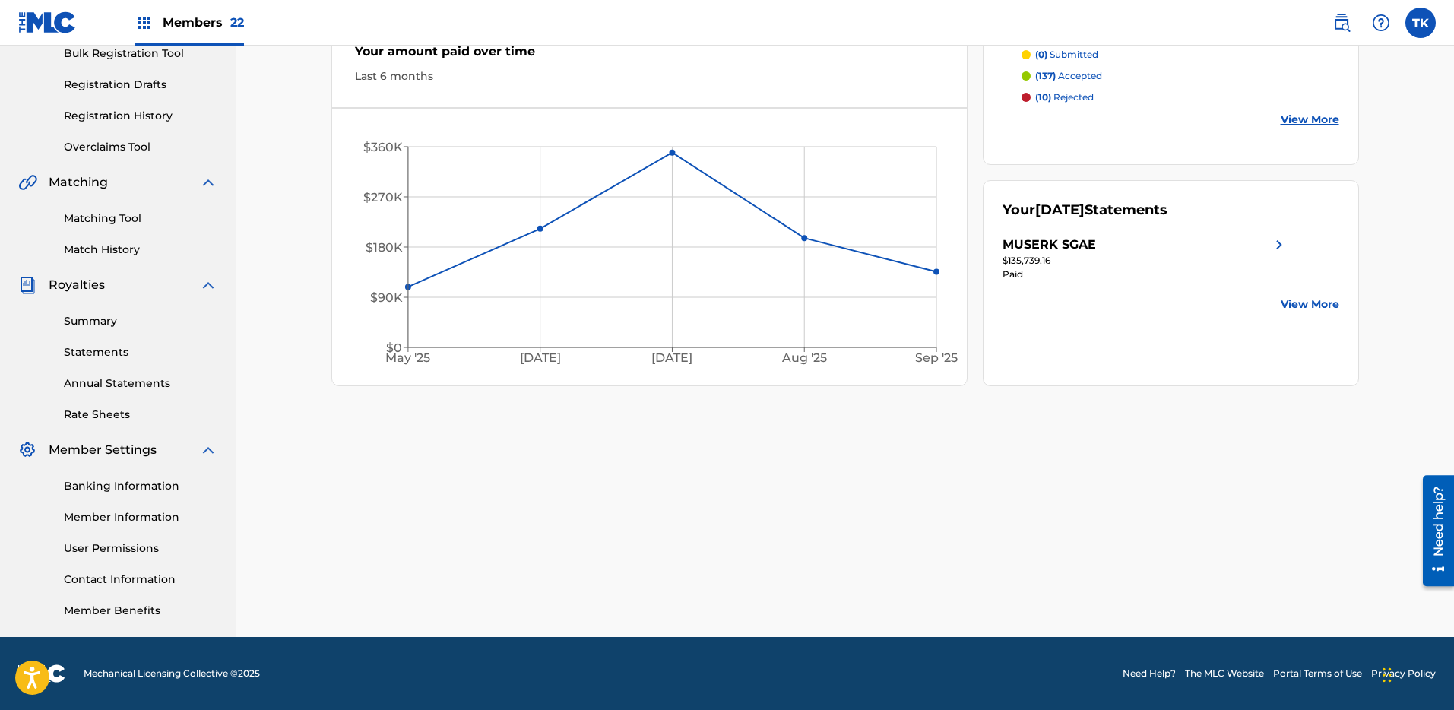
click at [119, 514] on link "Member Information" at bounding box center [141, 517] width 154 height 16
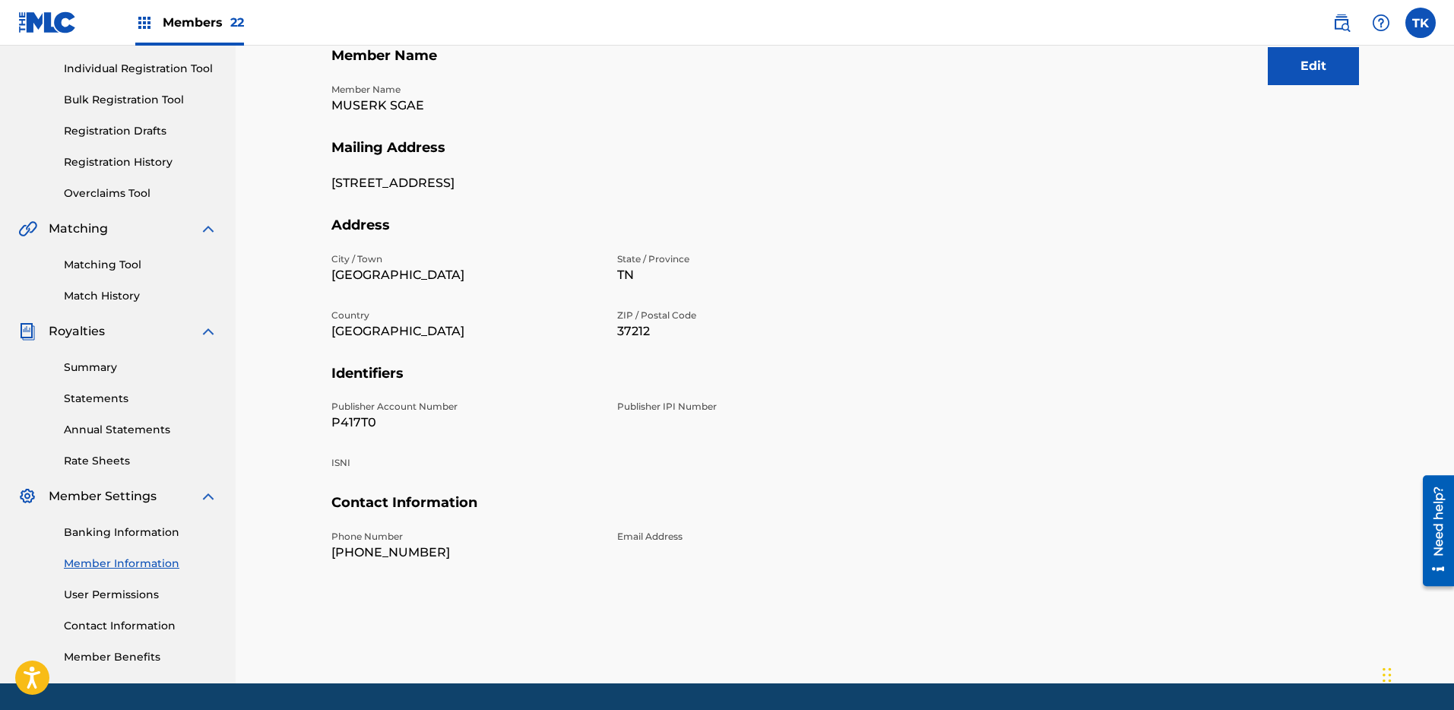
scroll to position [196, 0]
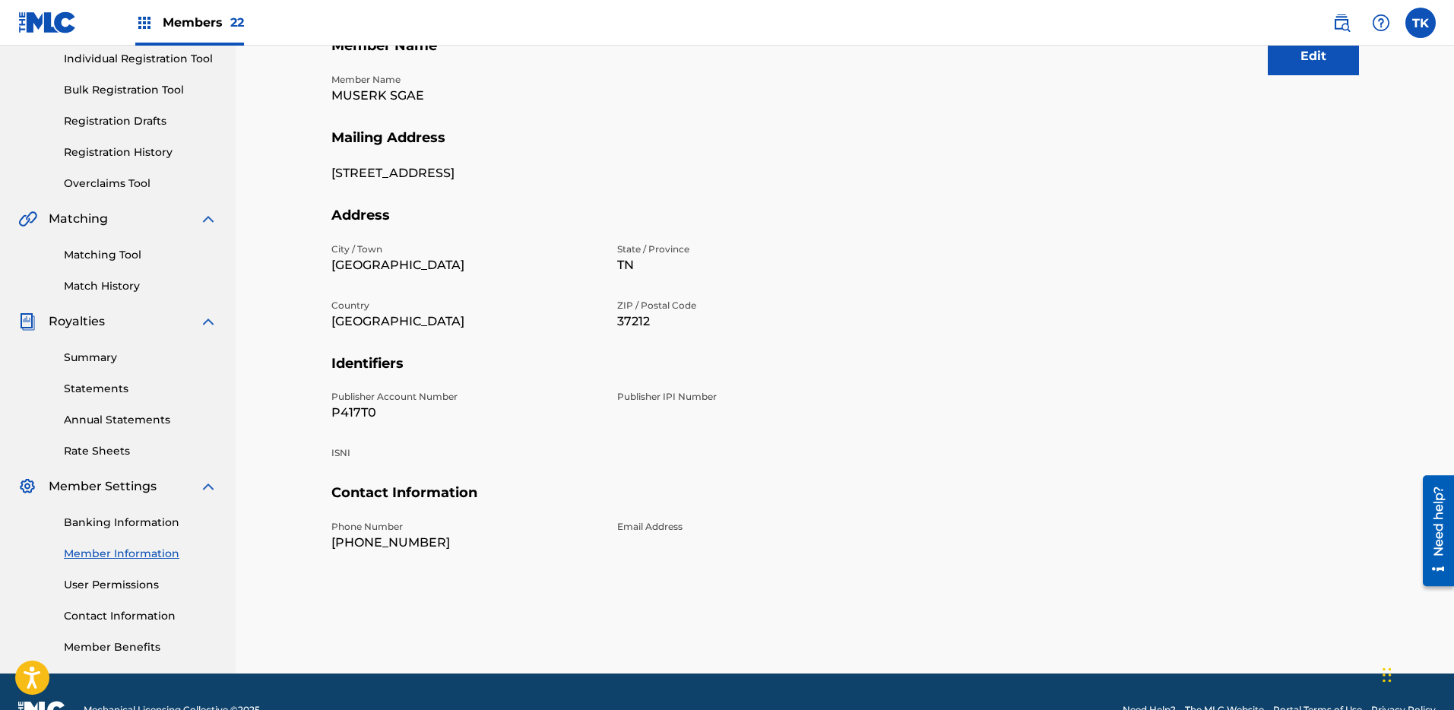
click at [358, 406] on p "P417T0" at bounding box center [465, 413] width 268 height 18
copy p "P417T0"
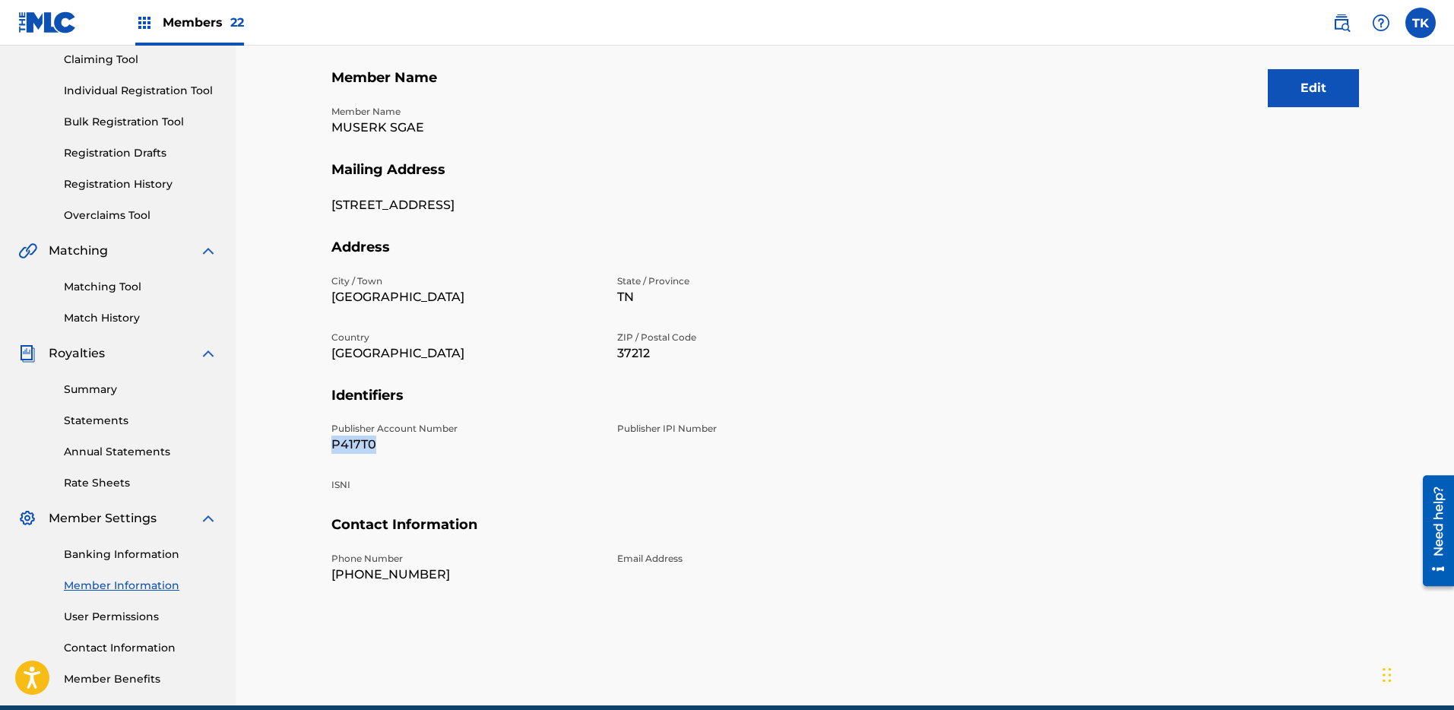
scroll to position [0, 0]
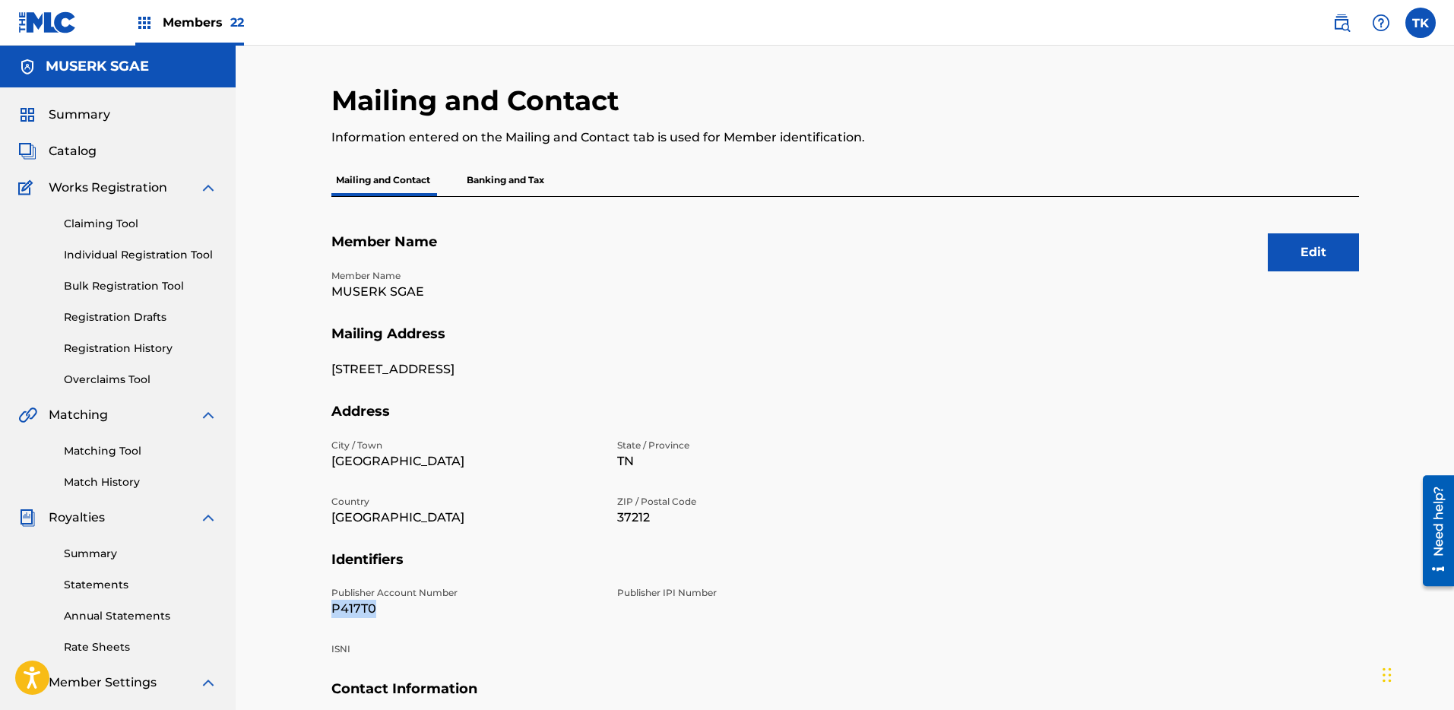
click at [78, 147] on span "Catalog" at bounding box center [73, 151] width 48 height 18
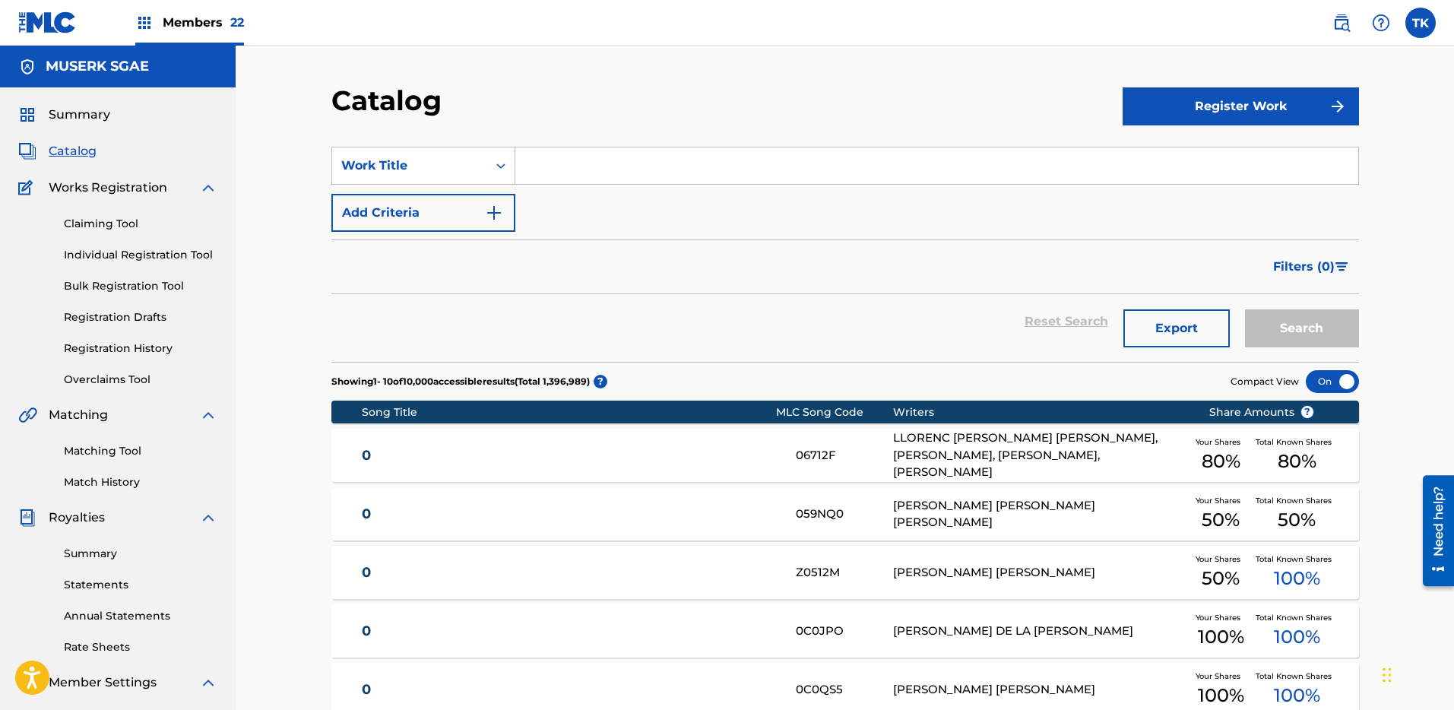
click at [843, 132] on section "SearchWithCriteria97111685-73f7-4e70-a592-8c7ab9910fac Work Title Add Criteria …" at bounding box center [845, 244] width 1028 height 233
click at [841, 167] on input "Search Form" at bounding box center [936, 165] width 843 height 36
paste input "LO DEJO TODO"
type input "LO DEJO TODO"
click at [1289, 345] on button "Search" at bounding box center [1302, 328] width 114 height 38
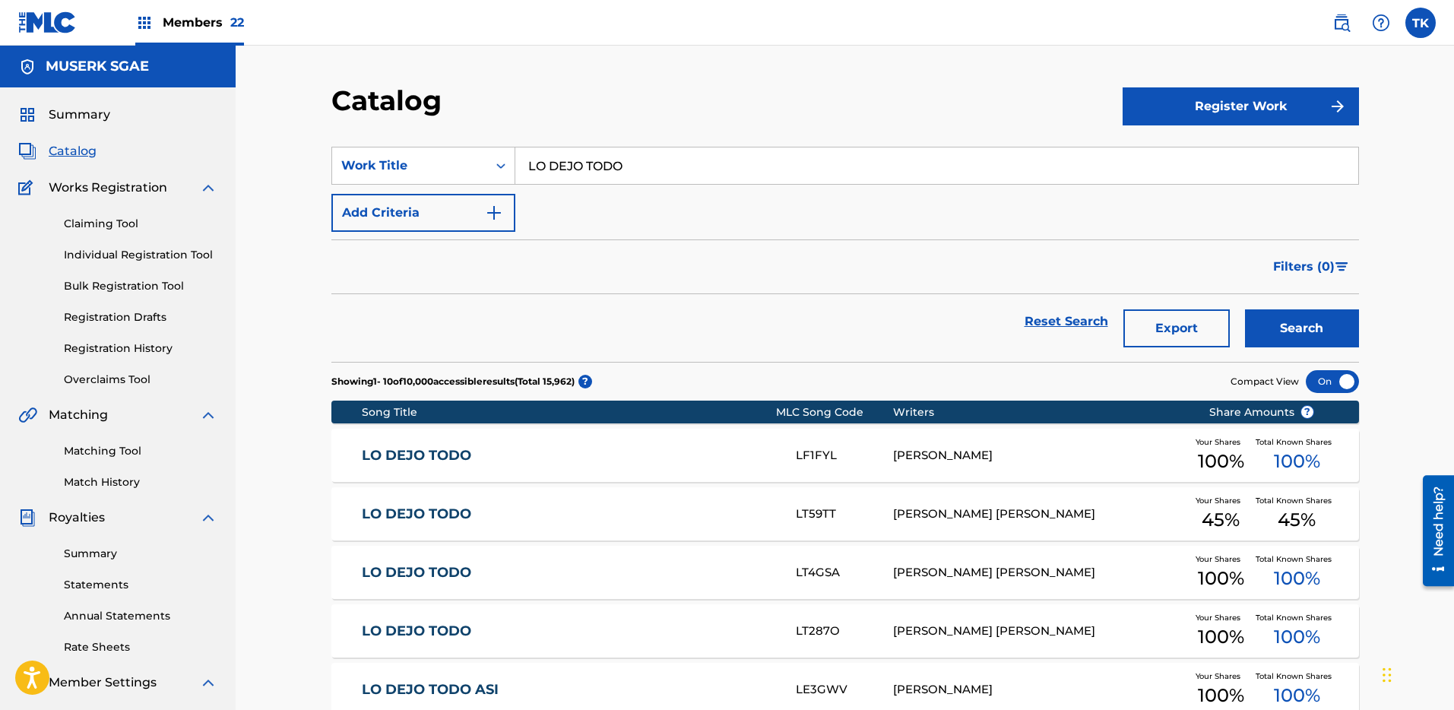
click at [400, 211] on button "Add Criteria" at bounding box center [423, 213] width 184 height 38
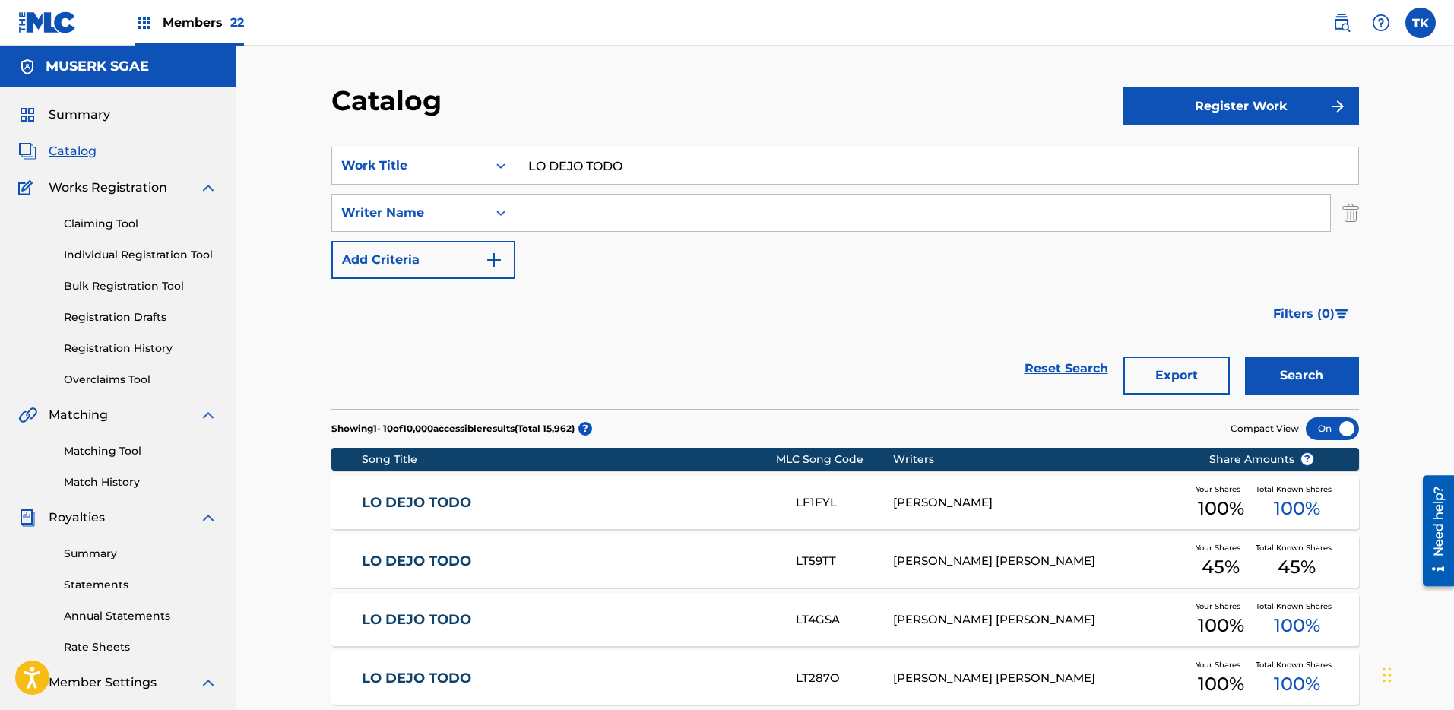
click at [1063, 217] on input "Search Form" at bounding box center [922, 213] width 815 height 36
paste input "MAR [PERSON_NAME]"
type input "MAR [PERSON_NAME]"
click at [1323, 376] on button "Search" at bounding box center [1302, 376] width 114 height 38
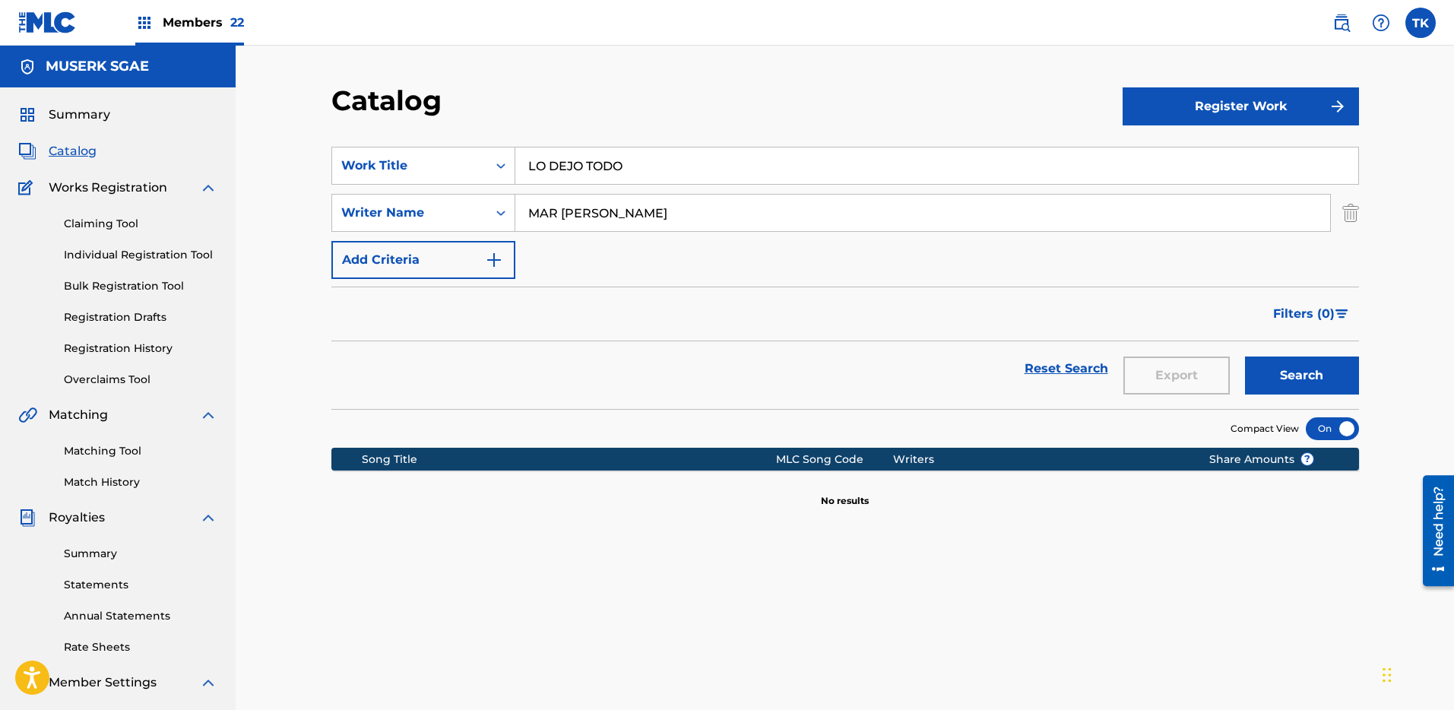
click at [901, 289] on div "Filters ( 0 )" at bounding box center [845, 314] width 1028 height 55
click at [1339, 20] on img at bounding box center [1342, 23] width 18 height 18
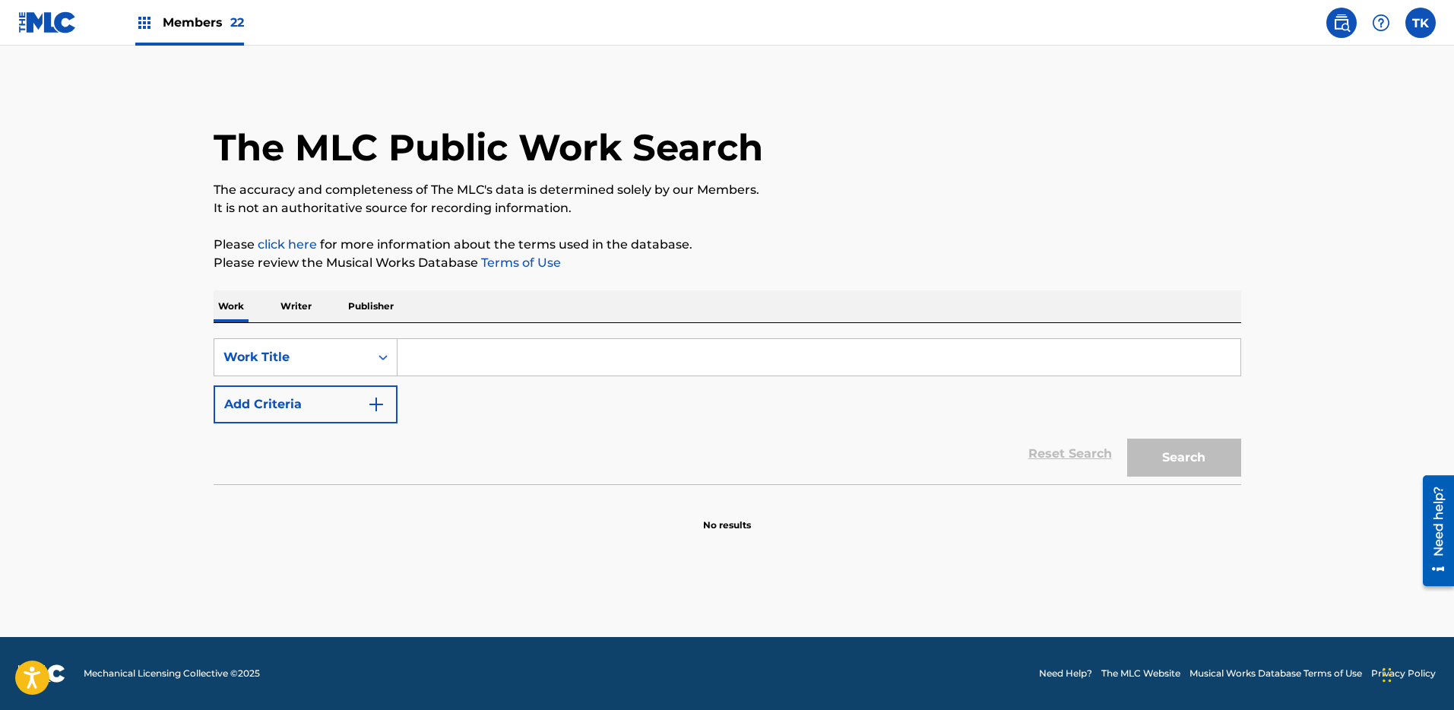
click at [400, 345] on input "Search Form" at bounding box center [819, 357] width 843 height 36
click at [332, 414] on button "Add Criteria" at bounding box center [306, 404] width 184 height 38
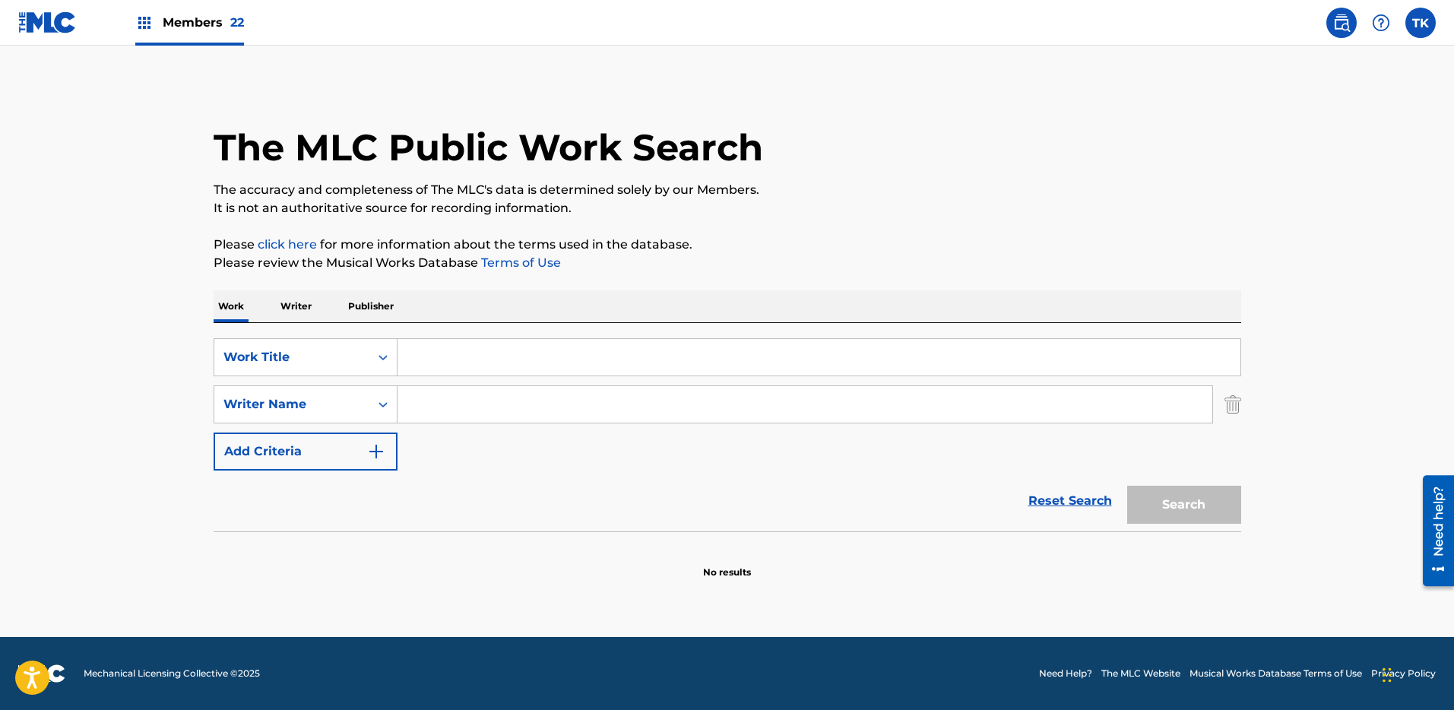
click at [474, 366] on input "Search Form" at bounding box center [819, 357] width 843 height 36
click at [478, 408] on input "Search Form" at bounding box center [805, 404] width 815 height 36
paste input "MAR [PERSON_NAME]"
type input "MAR [PERSON_NAME]"
click at [444, 351] on input "Search Form" at bounding box center [819, 357] width 843 height 36
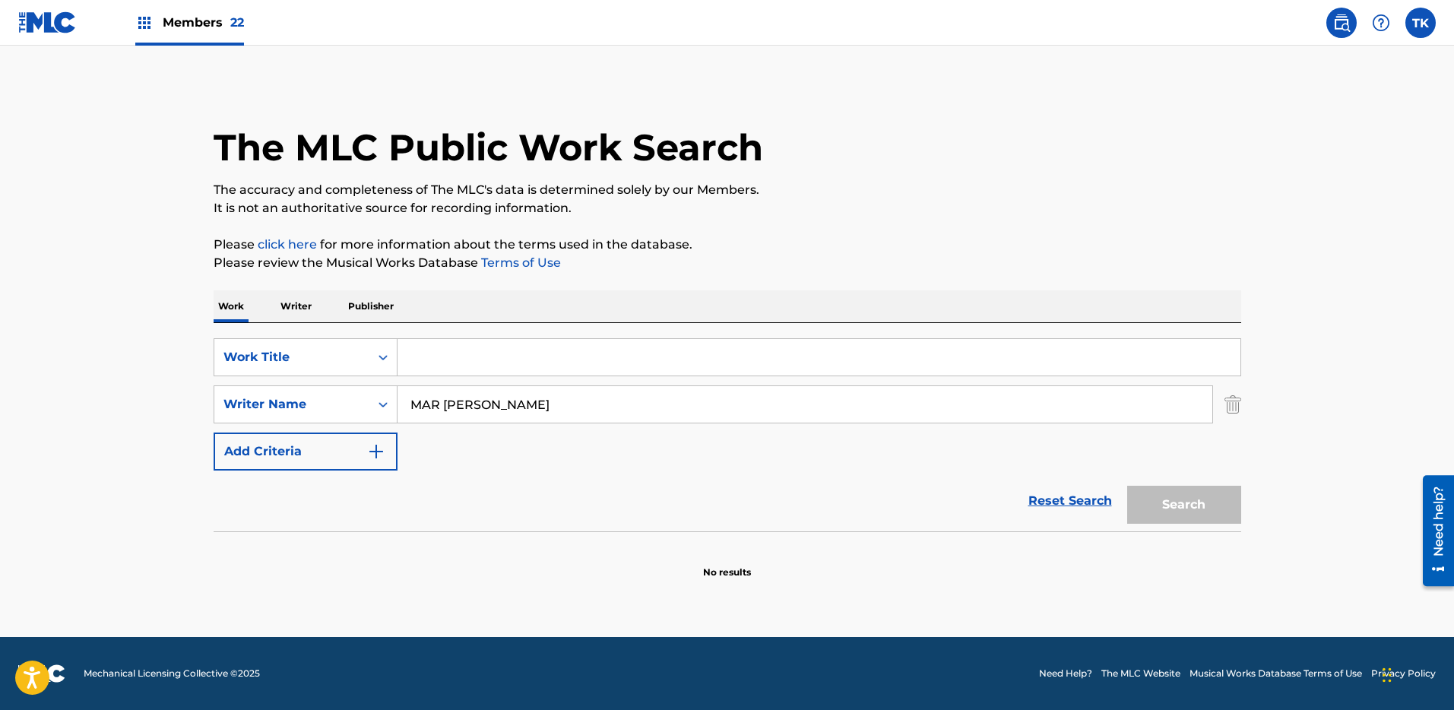
drag, startPoint x: 363, startPoint y: 357, endPoint x: 760, endPoint y: 336, distance: 398.2
click at [363, 357] on div "Work Title" at bounding box center [291, 357] width 155 height 29
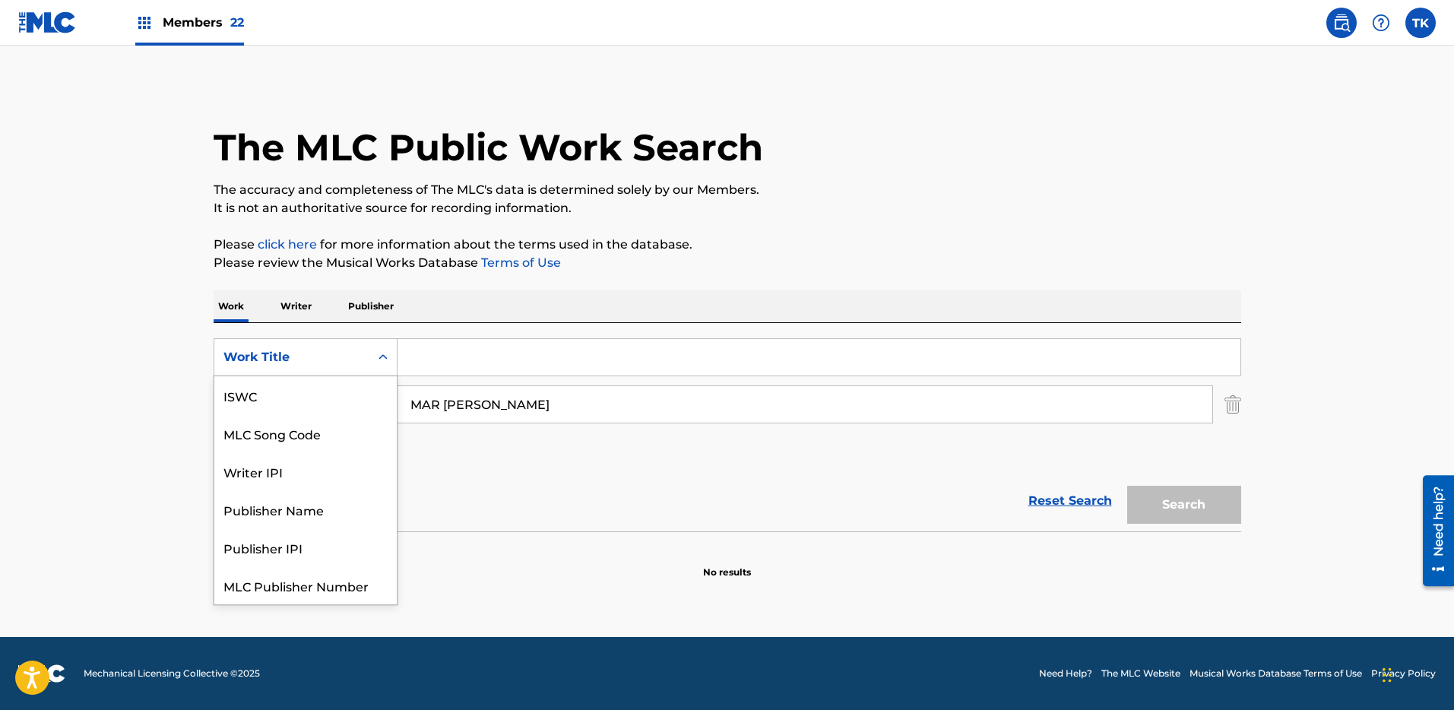
scroll to position [38, 0]
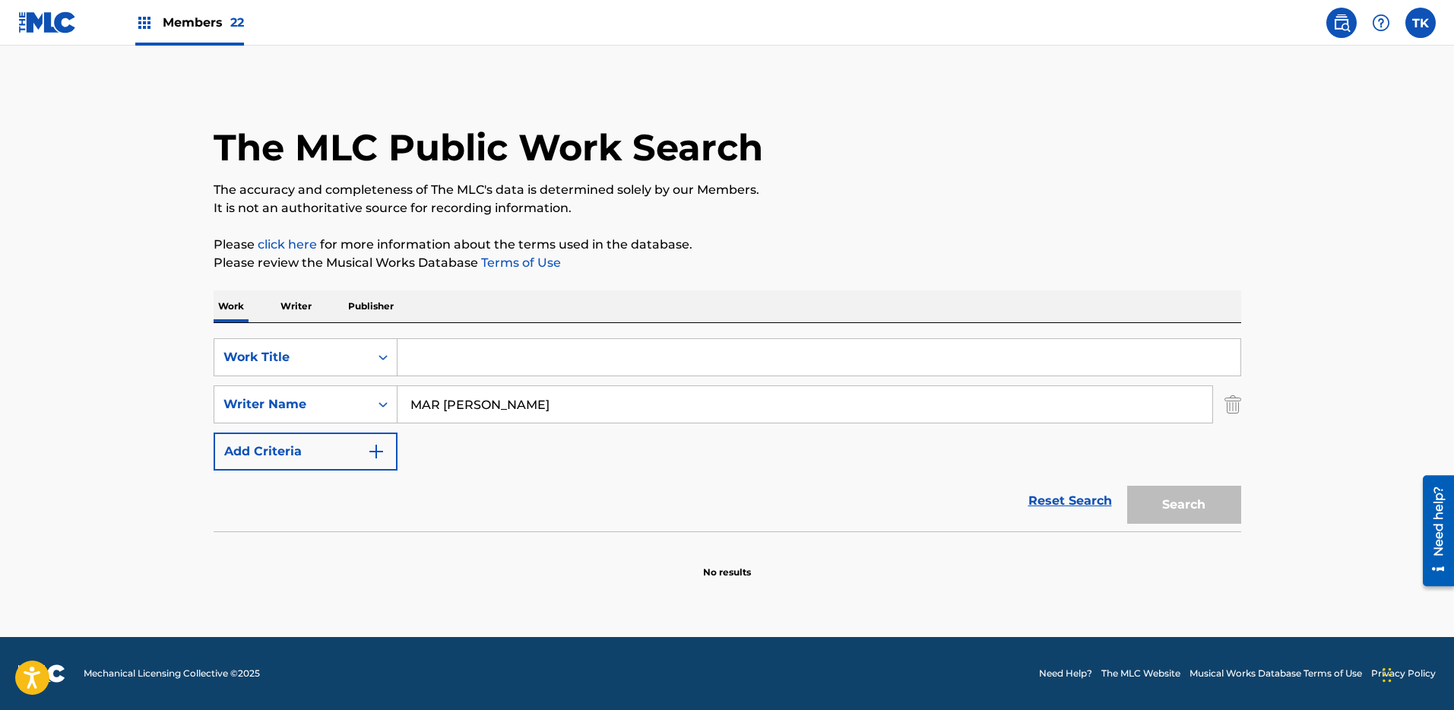
drag, startPoint x: 928, startPoint y: 352, endPoint x: 940, endPoint y: 360, distance: 14.8
click at [929, 353] on input "Search Form" at bounding box center [819, 357] width 843 height 36
paste input "LO DEJO TODO"
type input "LO DEJO TODO"
click at [1214, 500] on button "Search" at bounding box center [1185, 505] width 114 height 38
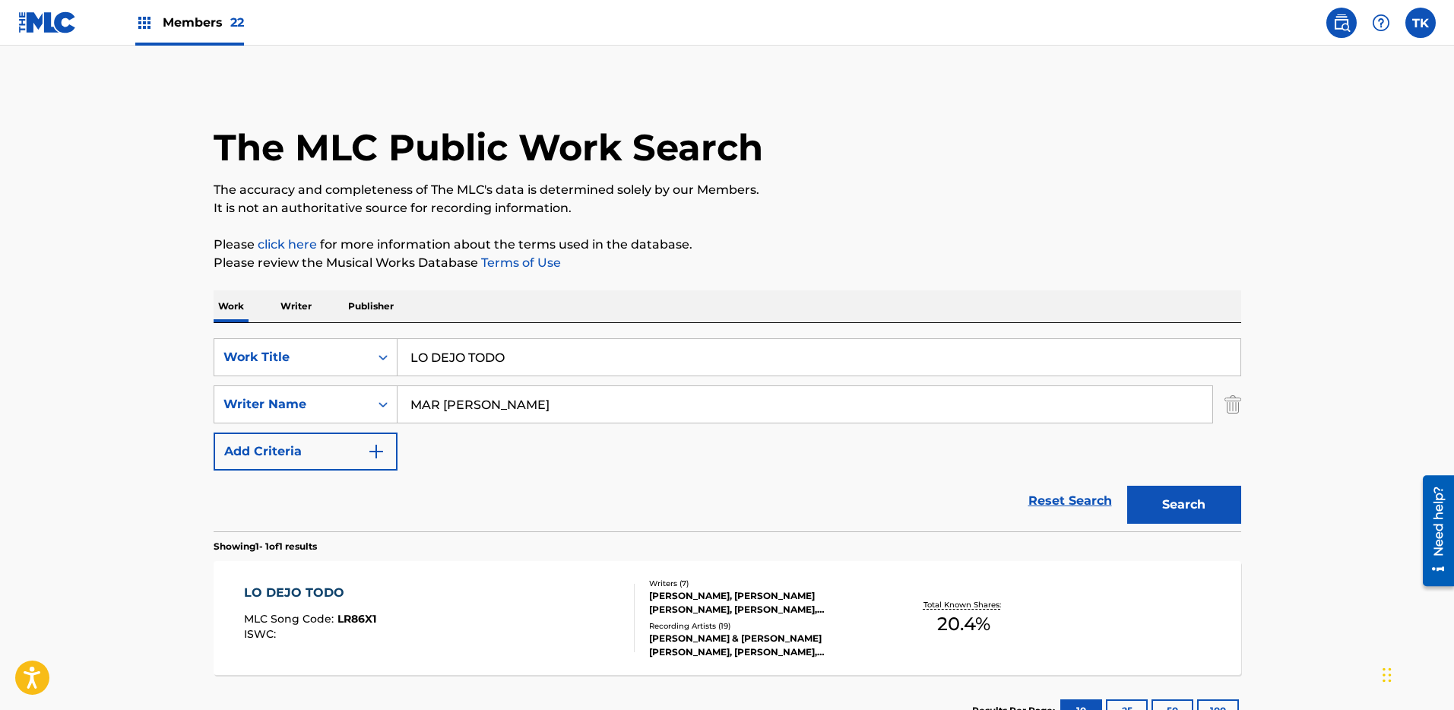
scroll to position [117, 0]
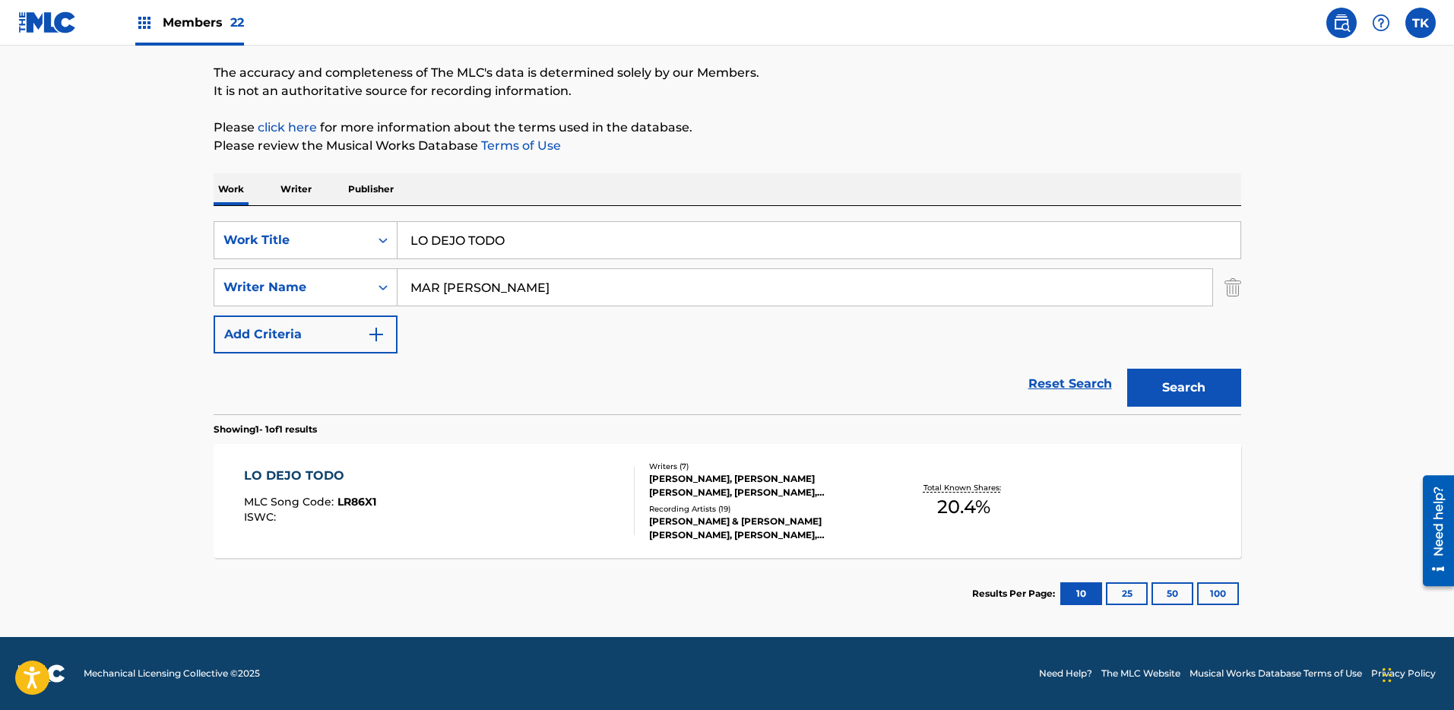
click at [792, 492] on div "[PERSON_NAME], [PERSON_NAME] [PERSON_NAME], [PERSON_NAME], [PERSON_NAME] [PERSO…" at bounding box center [764, 485] width 230 height 27
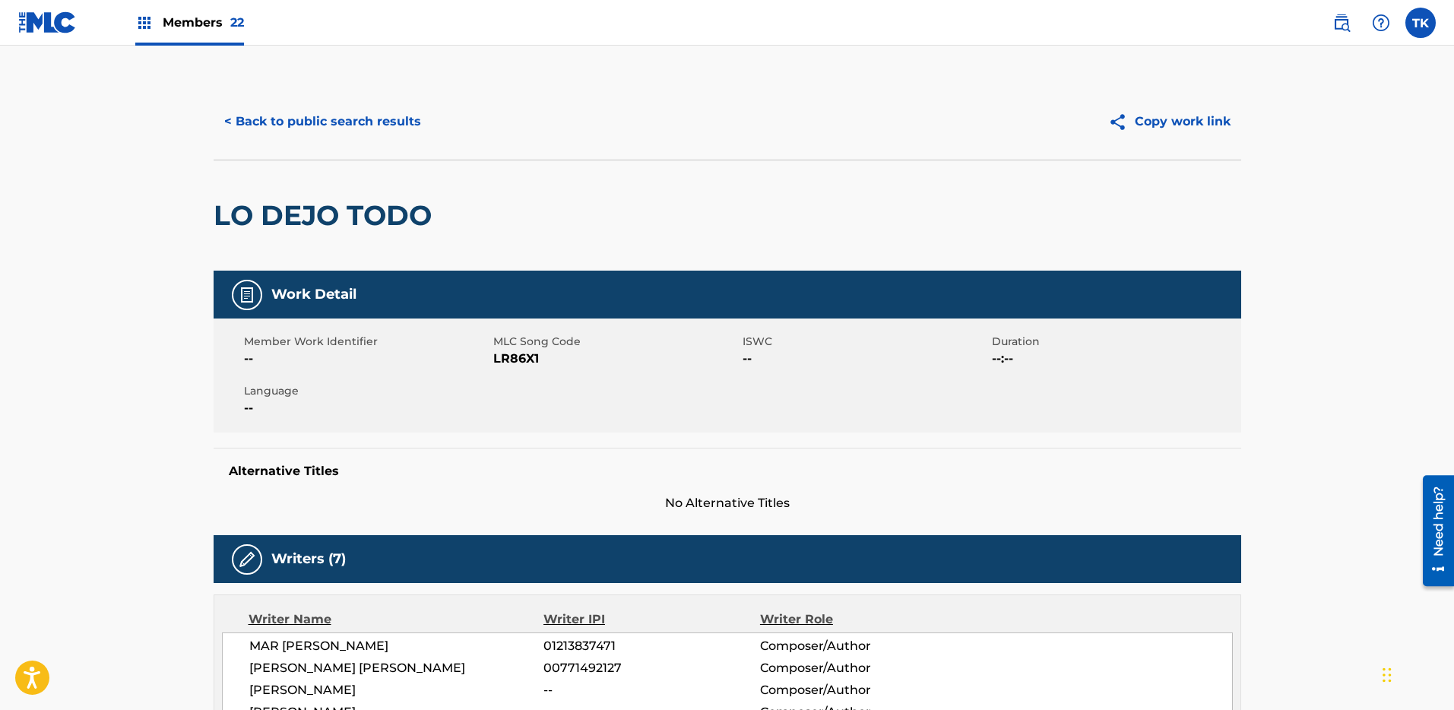
click at [269, 119] on button "< Back to public search results" at bounding box center [323, 122] width 218 height 38
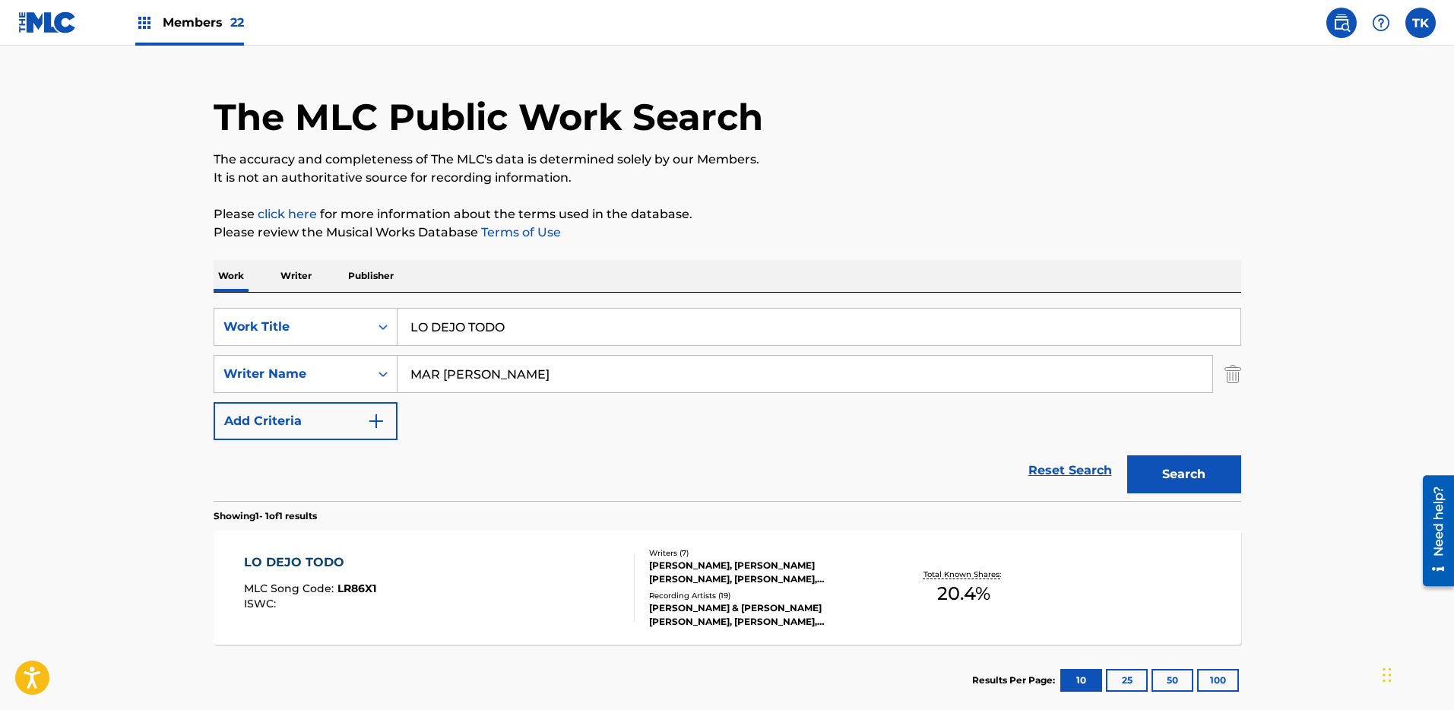
click at [198, 37] on div "Members 22" at bounding box center [189, 22] width 109 height 45
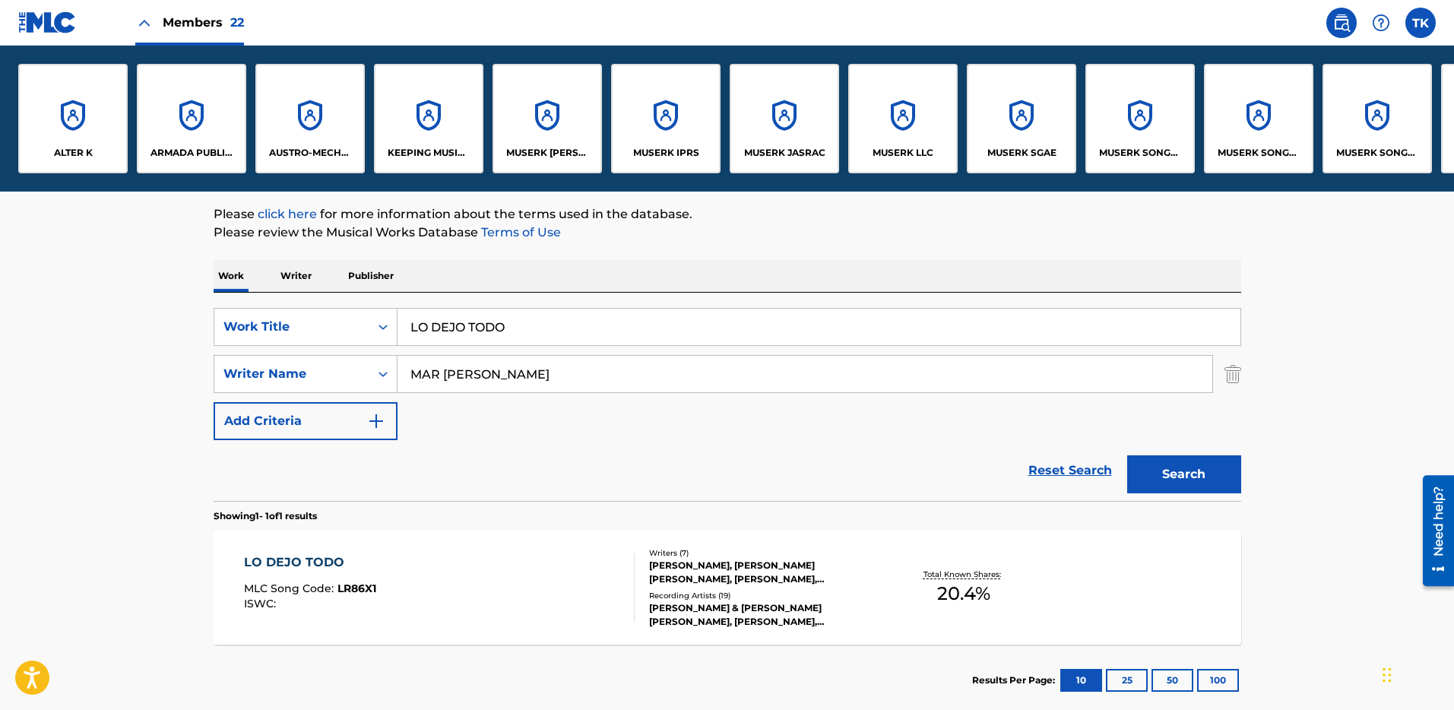
click at [1073, 140] on div "MUSERK SGAE" at bounding box center [1021, 118] width 109 height 109
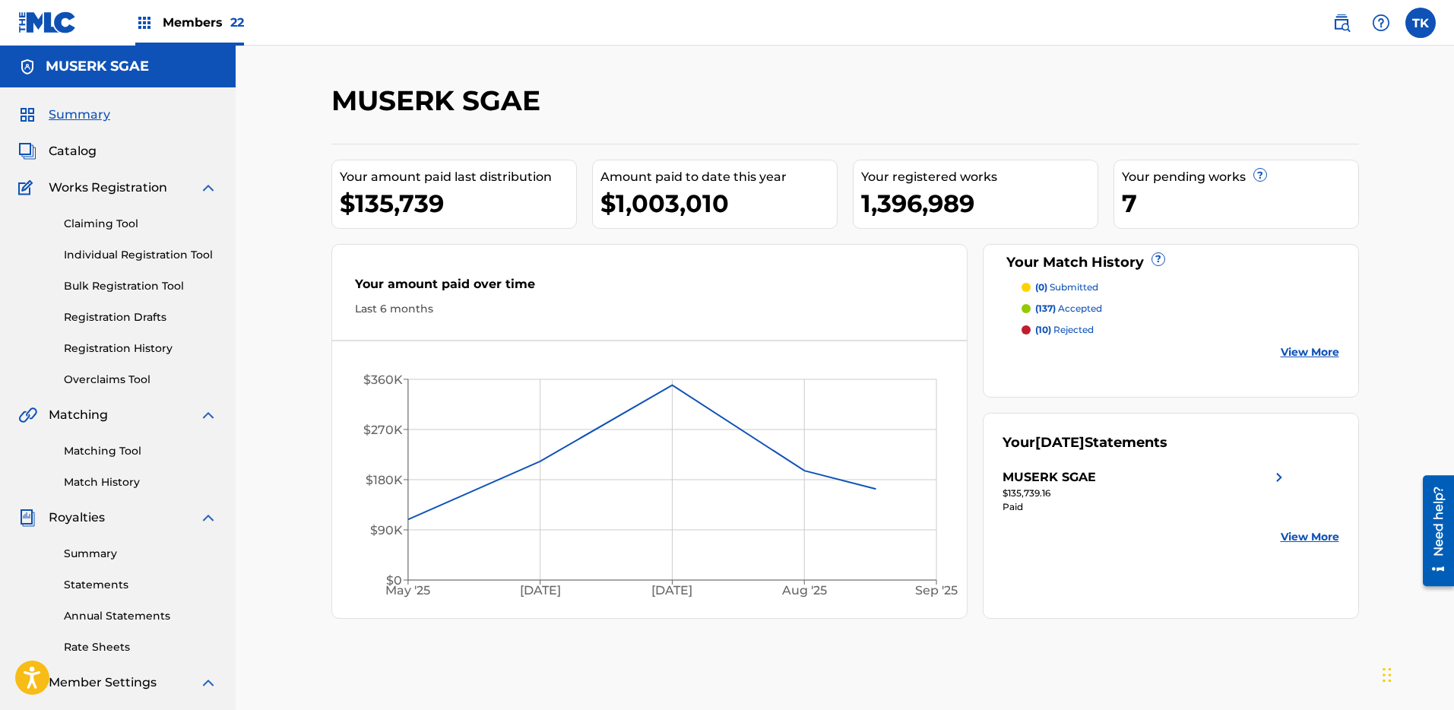
click at [120, 219] on link "Claiming Tool" at bounding box center [141, 224] width 154 height 16
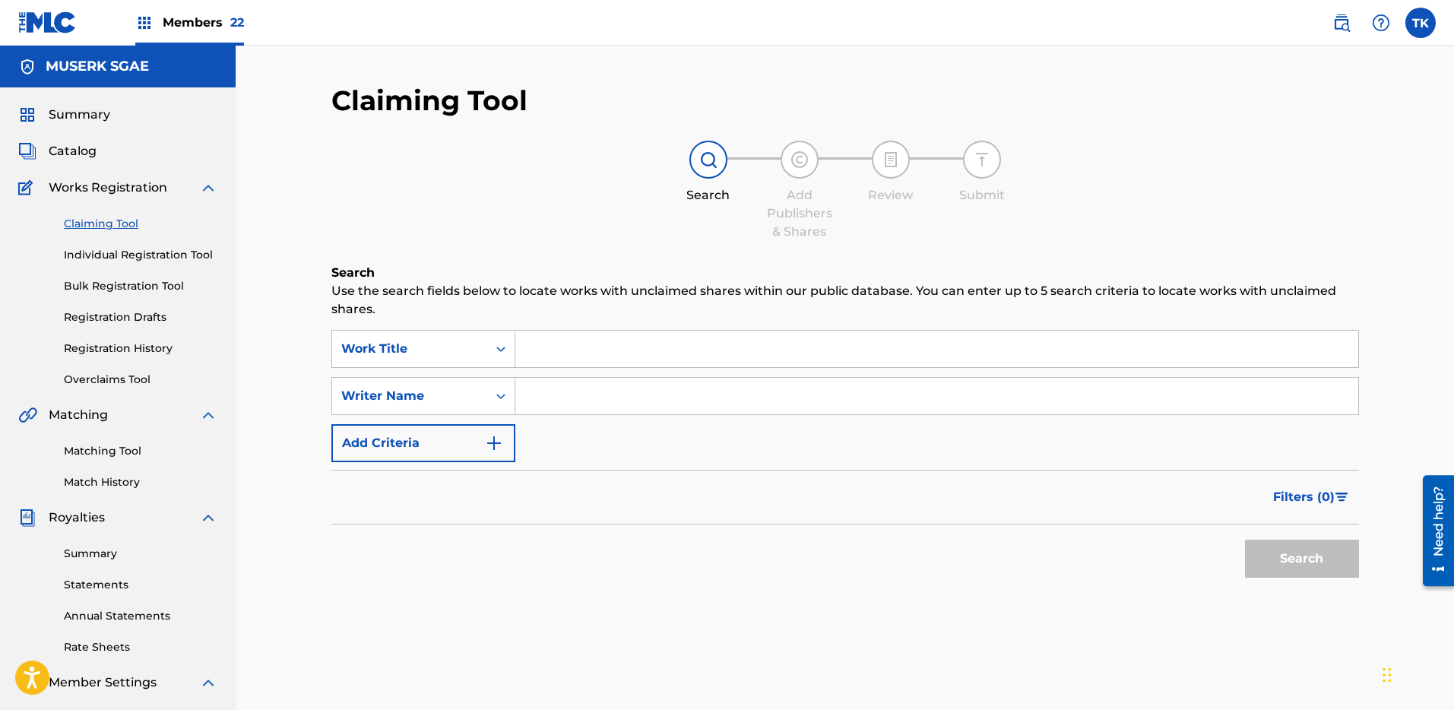
click at [954, 349] on input "Search Form" at bounding box center [936, 349] width 843 height 36
paste input "LO DEJO TODO"
type input "lo dejo todo"
click at [1073, 396] on input "Search Form" at bounding box center [936, 396] width 843 height 36
paste input "MAR [PERSON_NAME]"
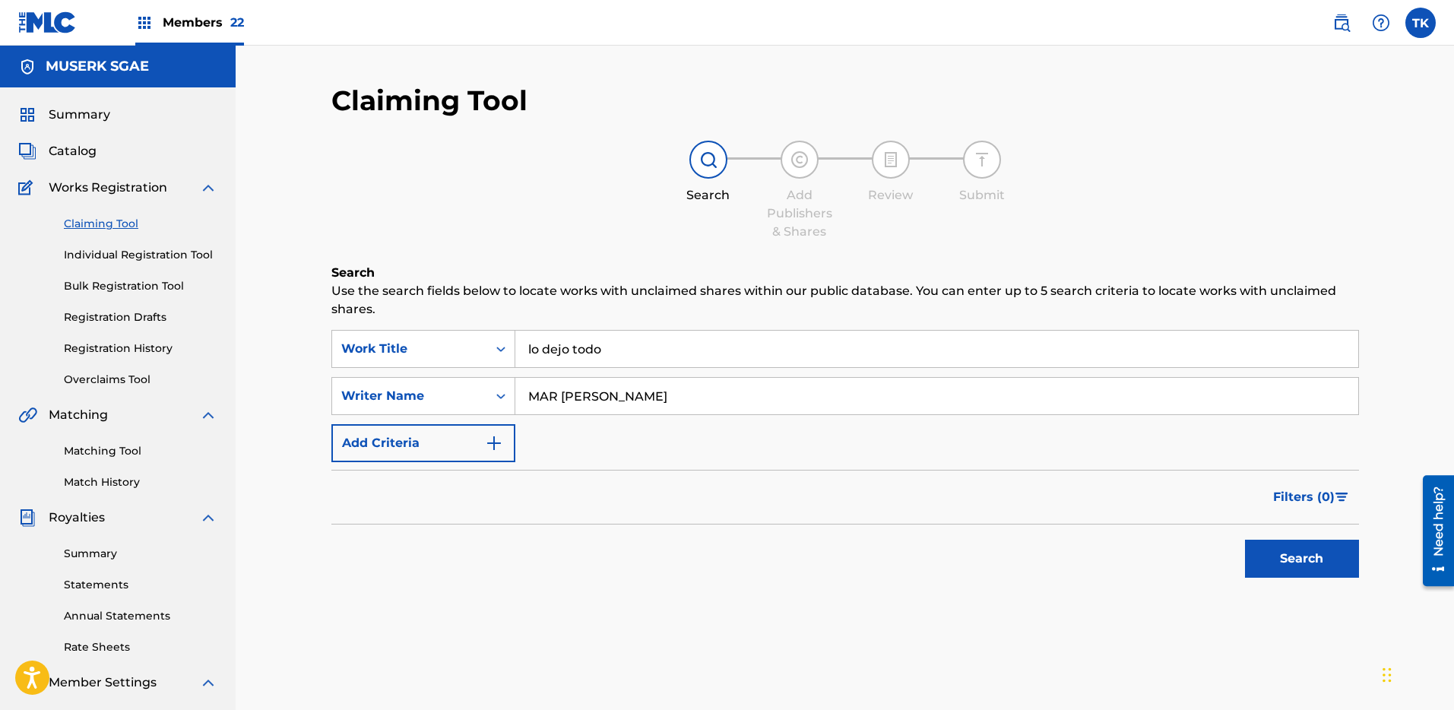
type input "MAR [PERSON_NAME]"
click at [1188, 343] on input "lo dejo todo" at bounding box center [936, 349] width 843 height 36
paste input "LO DEJO TODO"
type input "LO DEJO TODO"
drag, startPoint x: 1219, startPoint y: 246, endPoint x: 1288, endPoint y: 354, distance: 128.9
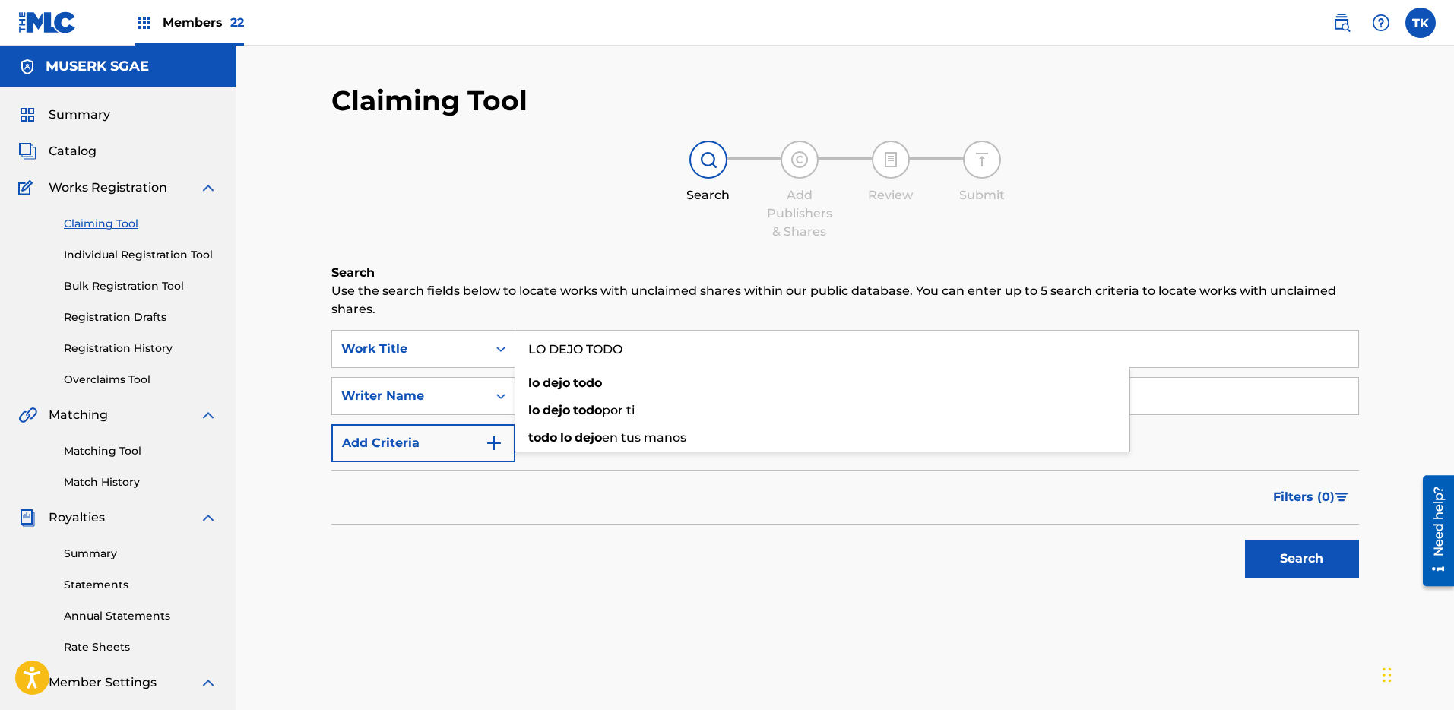
click at [1220, 246] on div "Claiming Tool Search Add Publishers & Shares Review Submit Search Use the searc…" at bounding box center [845, 373] width 1028 height 578
click at [1270, 556] on button "Search" at bounding box center [1302, 559] width 114 height 38
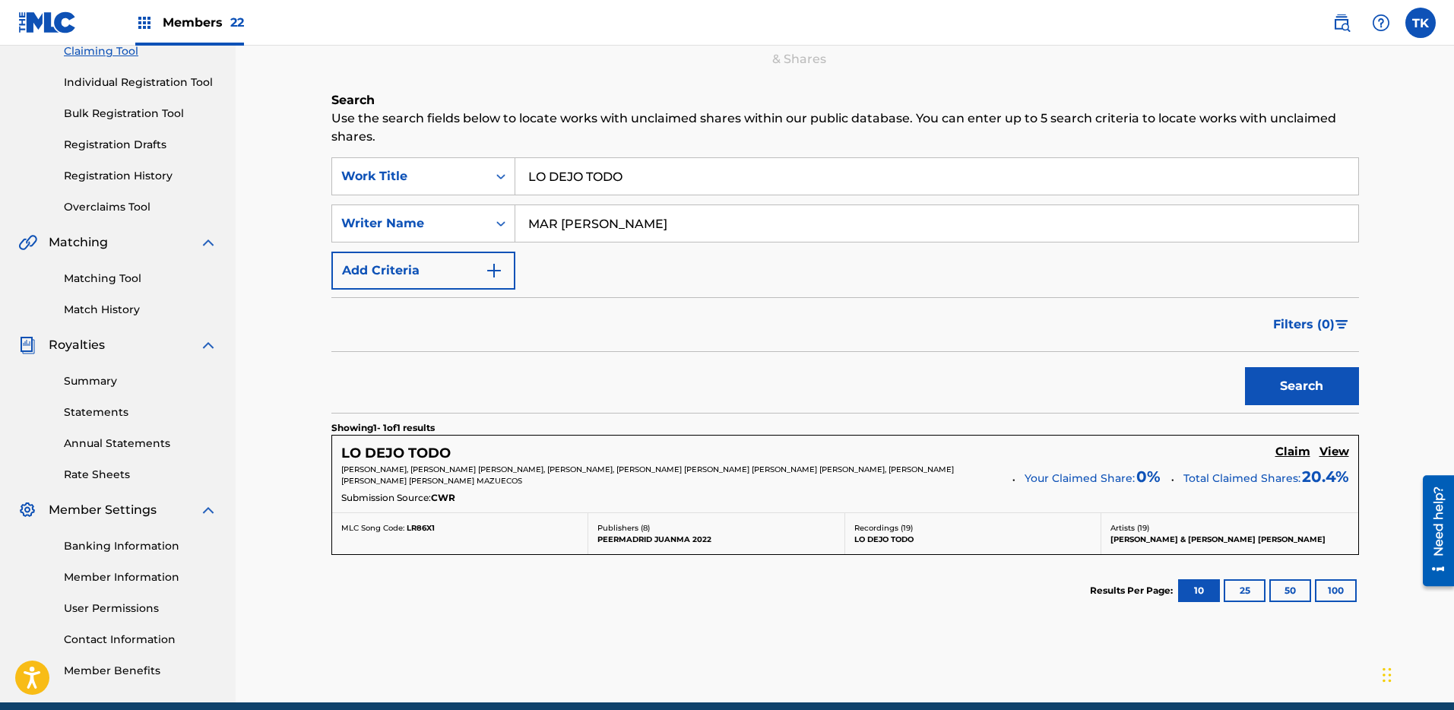
scroll to position [238, 0]
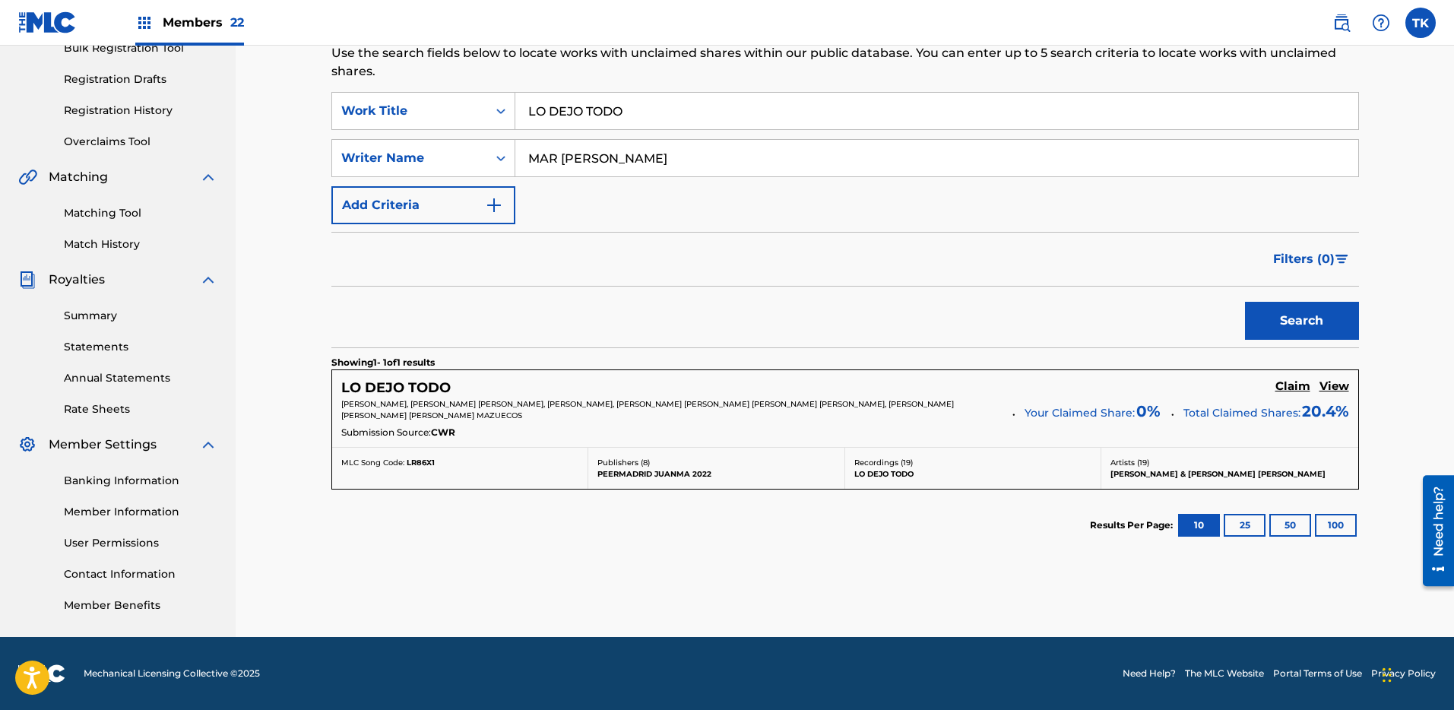
click at [1299, 383] on h5 "Claim" at bounding box center [1293, 386] width 35 height 14
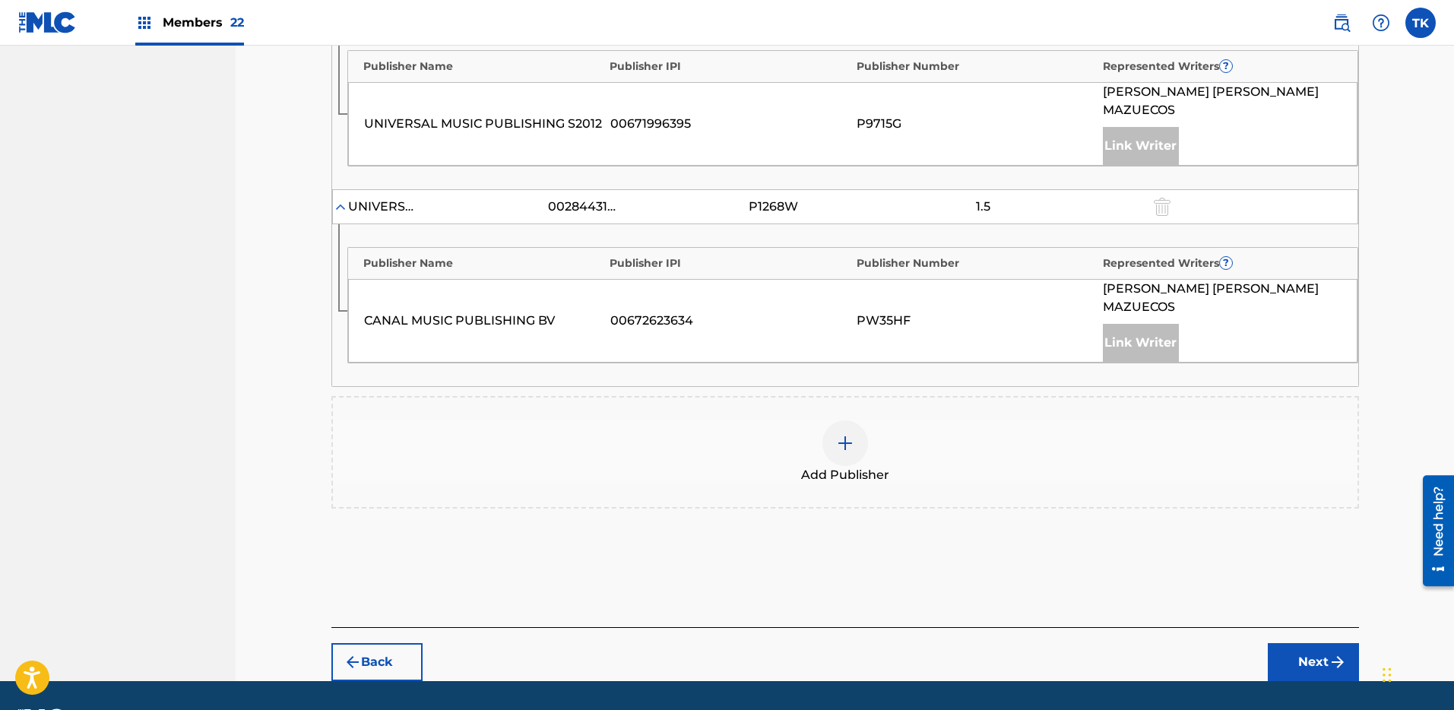
scroll to position [902, 0]
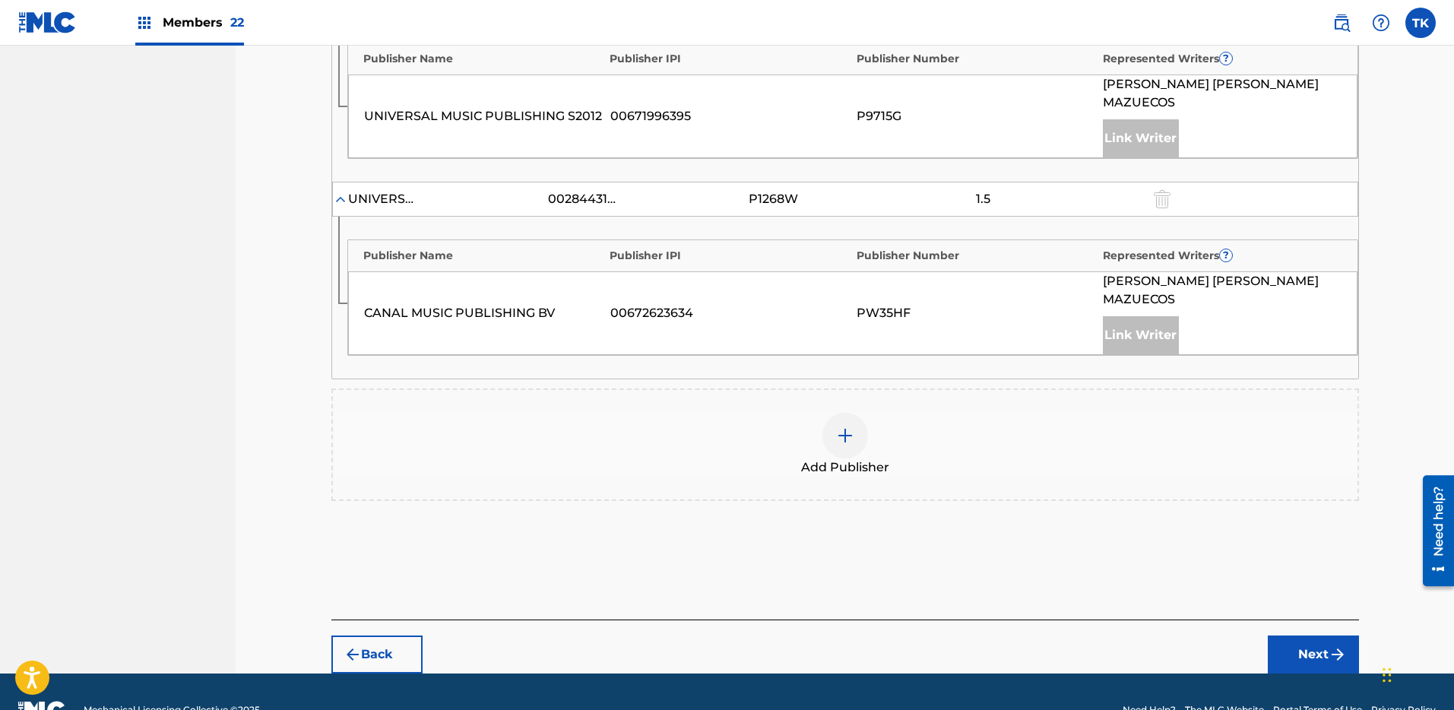
click at [896, 413] on div "Add Publisher" at bounding box center [845, 445] width 1025 height 64
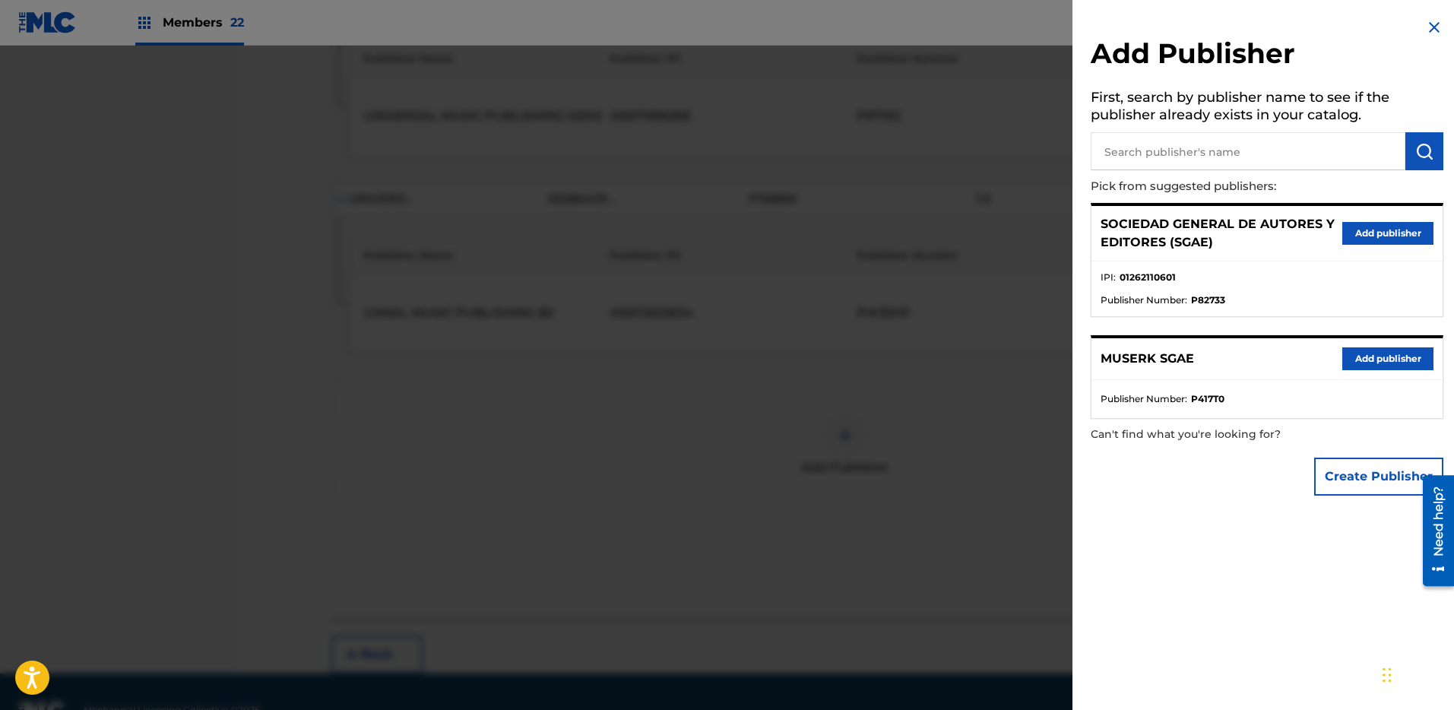
click at [1371, 233] on button "Add publisher" at bounding box center [1388, 233] width 91 height 23
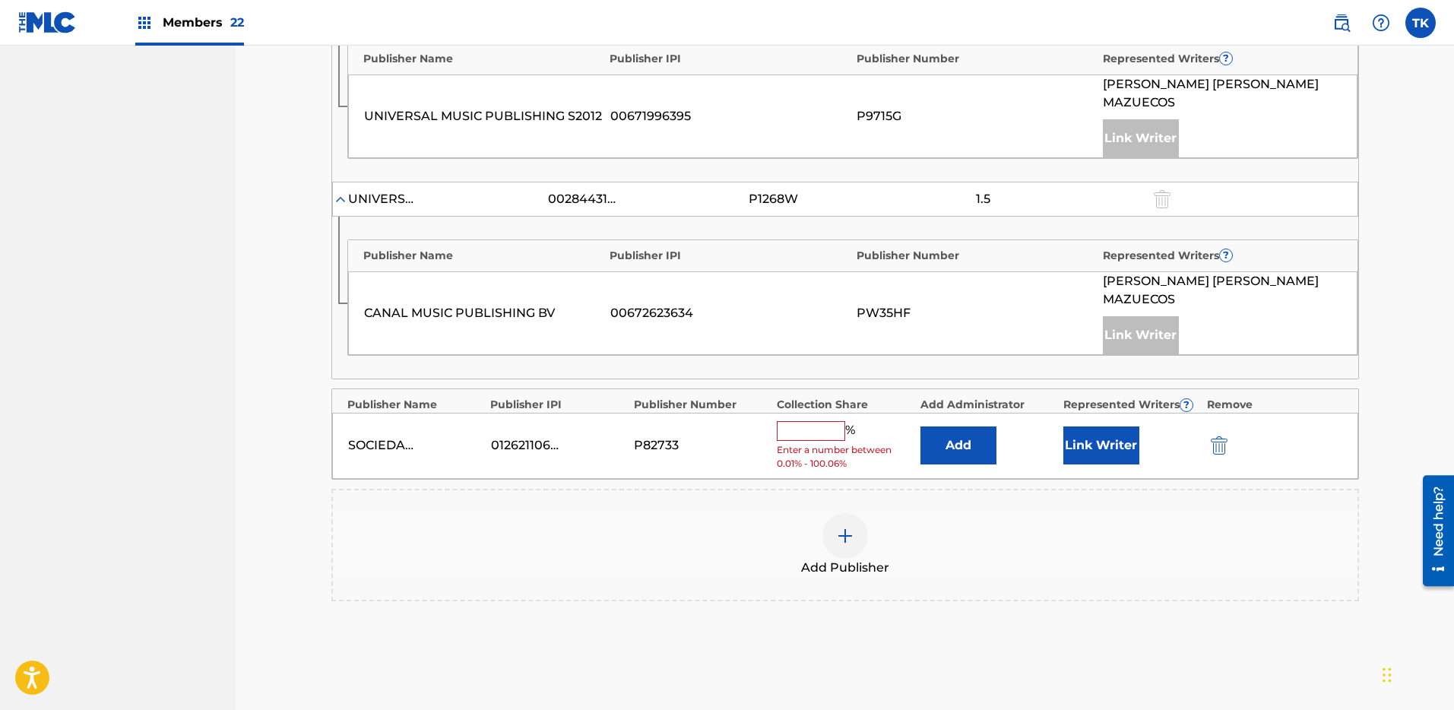
click at [957, 427] on button "Add" at bounding box center [959, 446] width 76 height 38
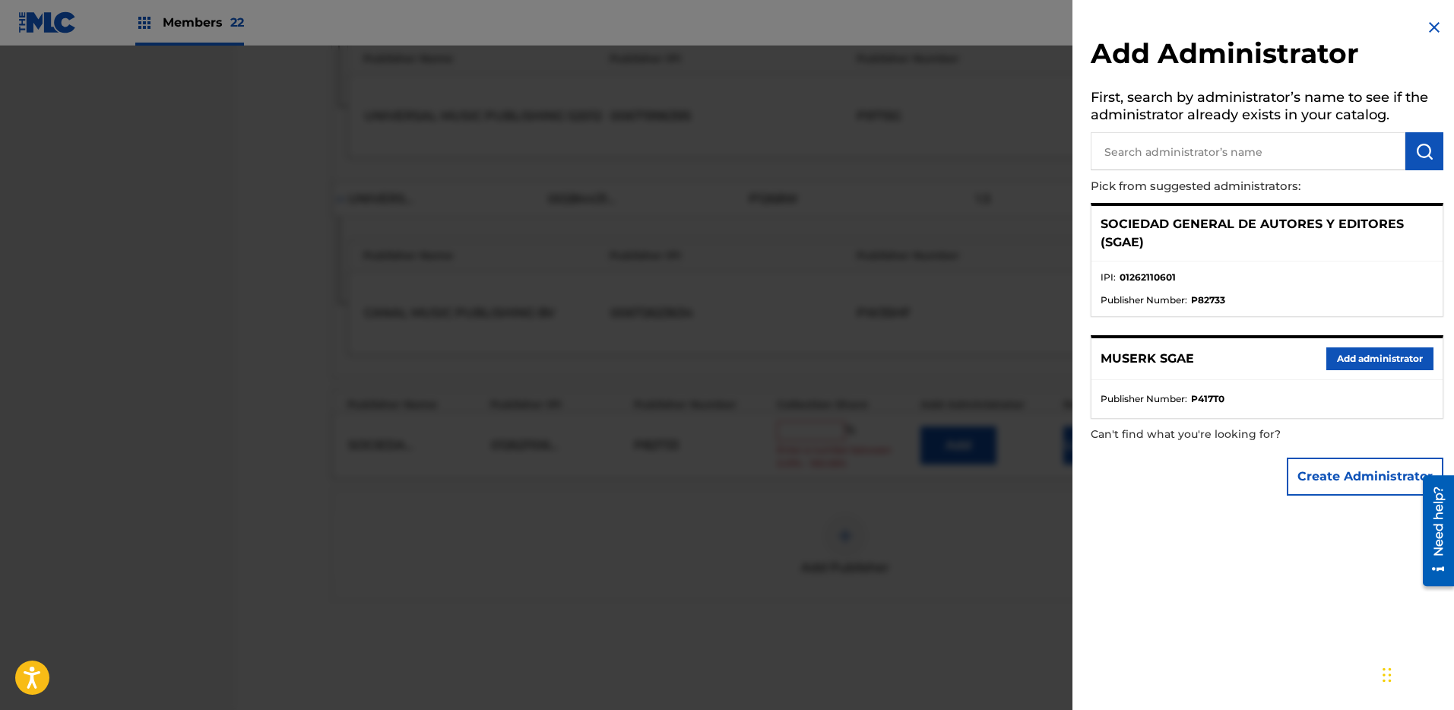
click at [1381, 359] on button "Add administrator" at bounding box center [1380, 358] width 107 height 23
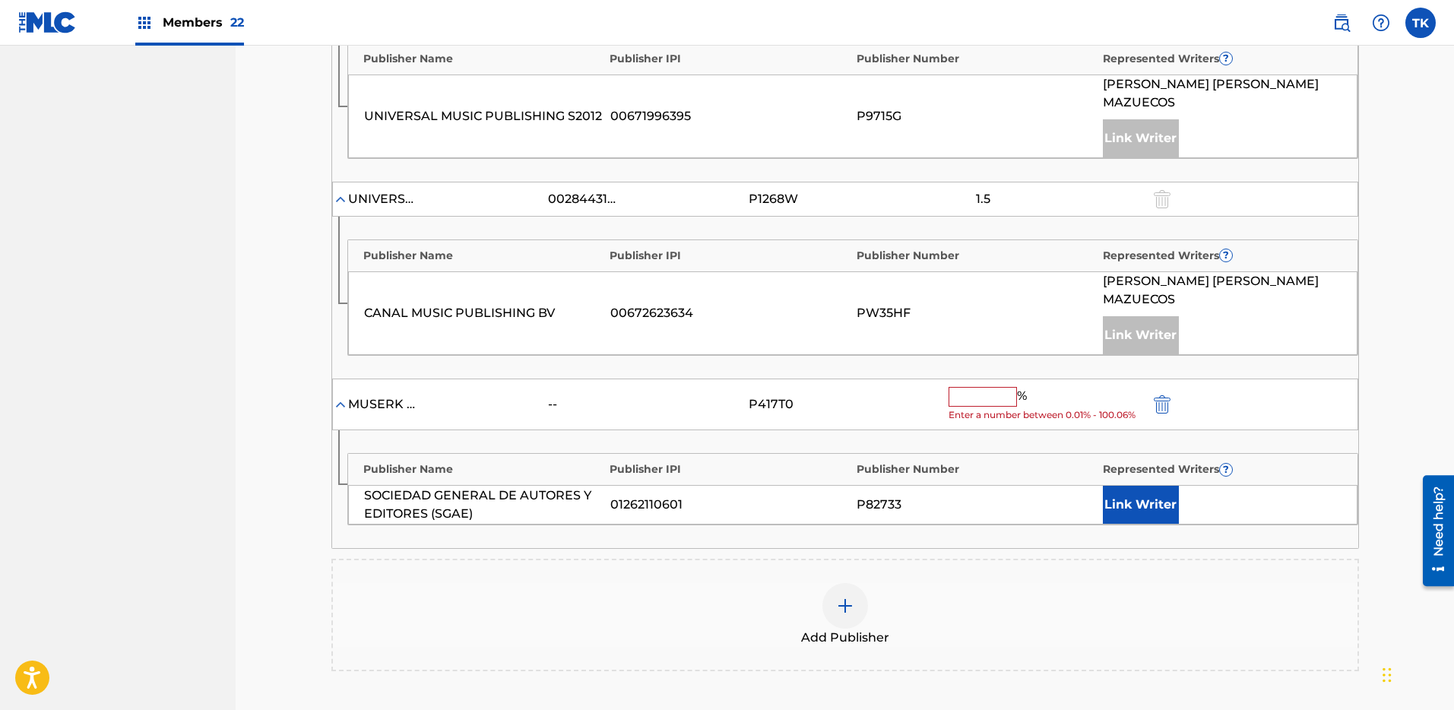
click at [994, 387] on input "text" at bounding box center [983, 397] width 68 height 20
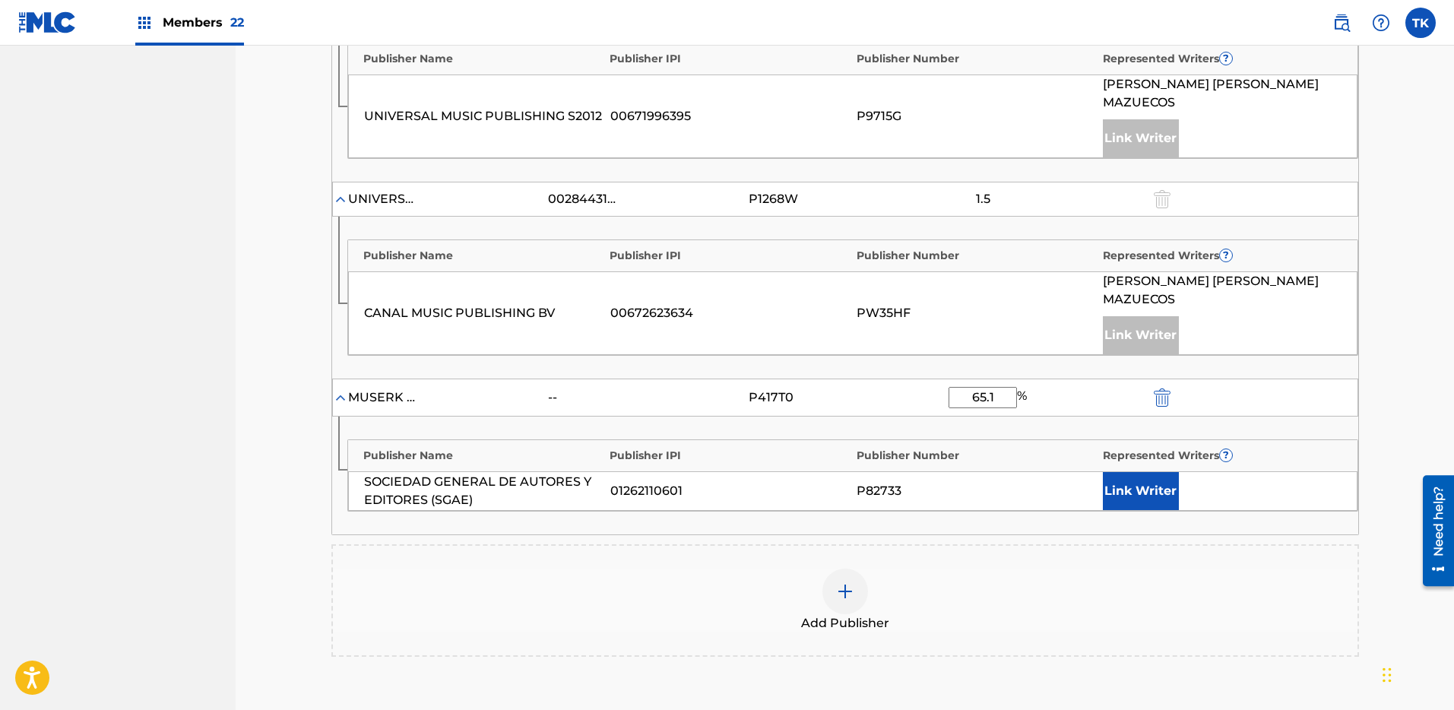
type input "65.1"
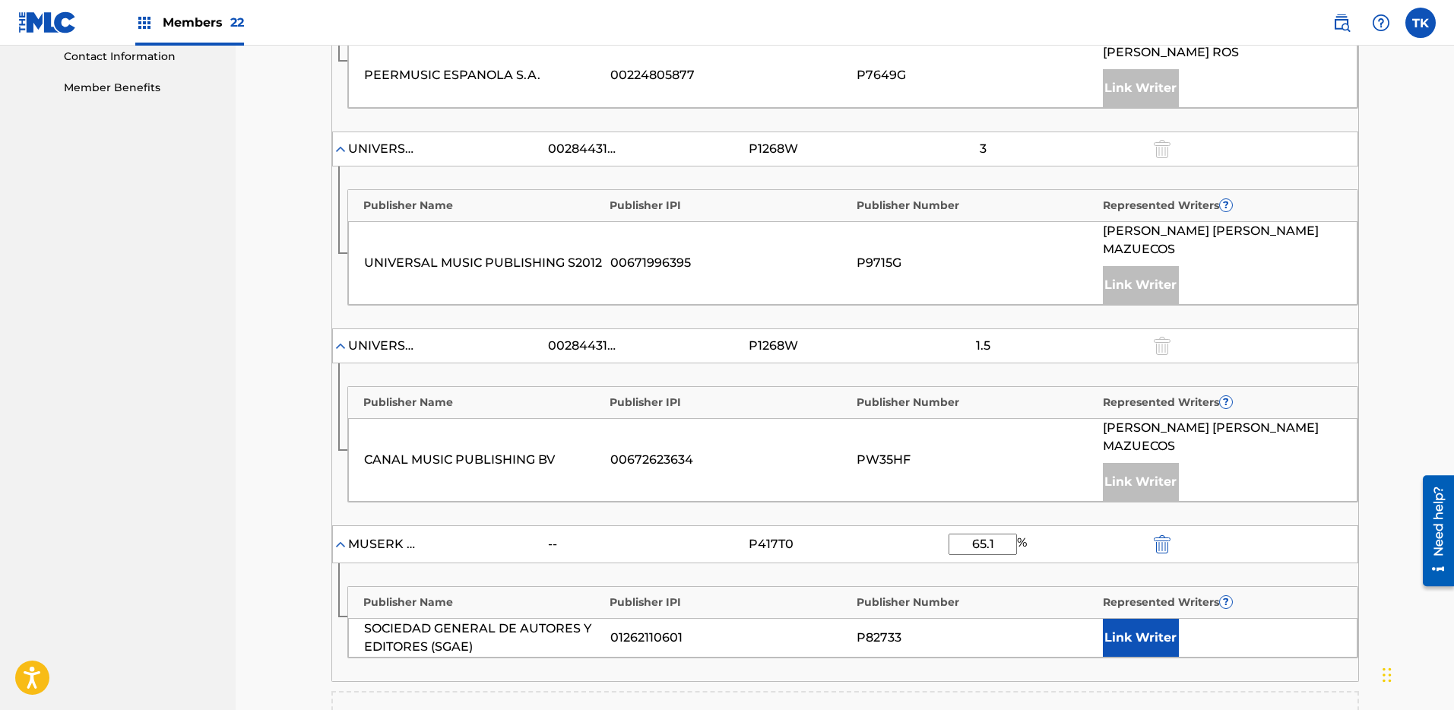
scroll to position [834, 0]
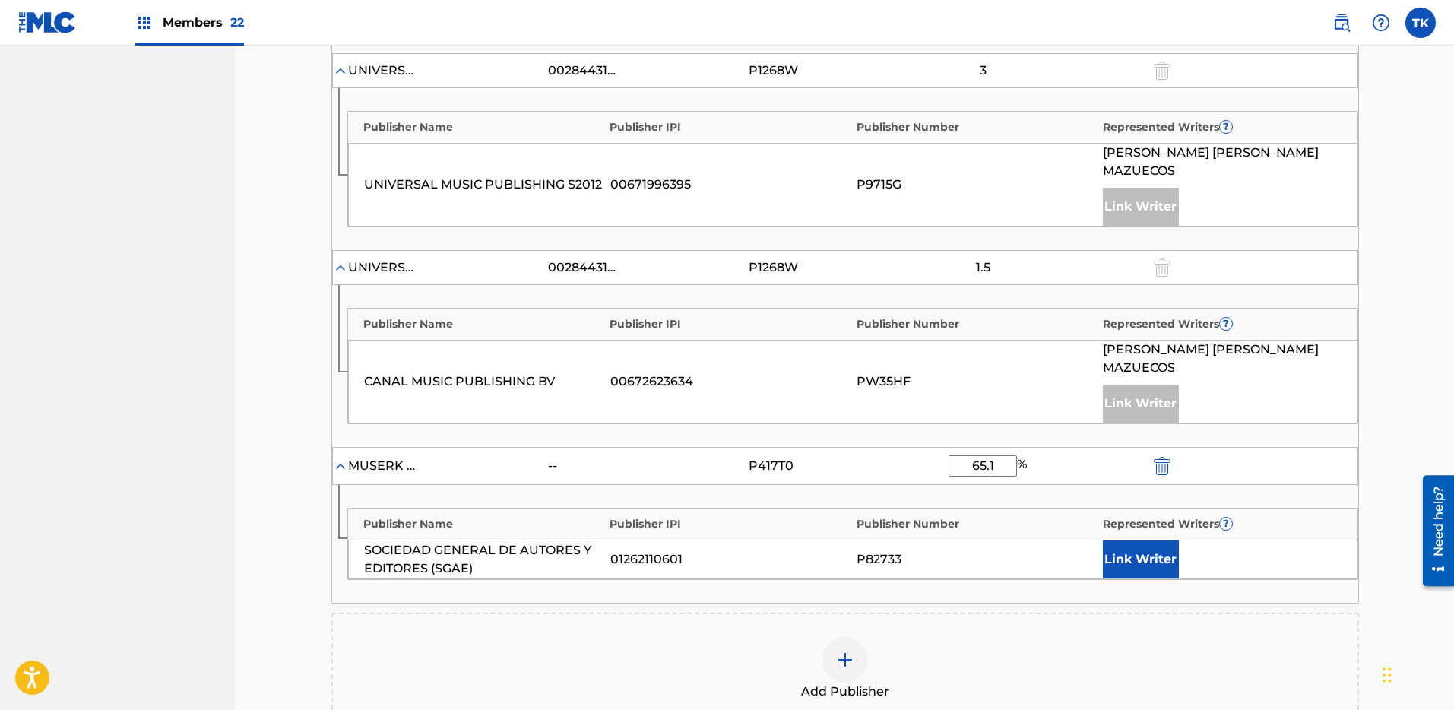
click at [1143, 541] on button "Link Writer" at bounding box center [1141, 560] width 76 height 38
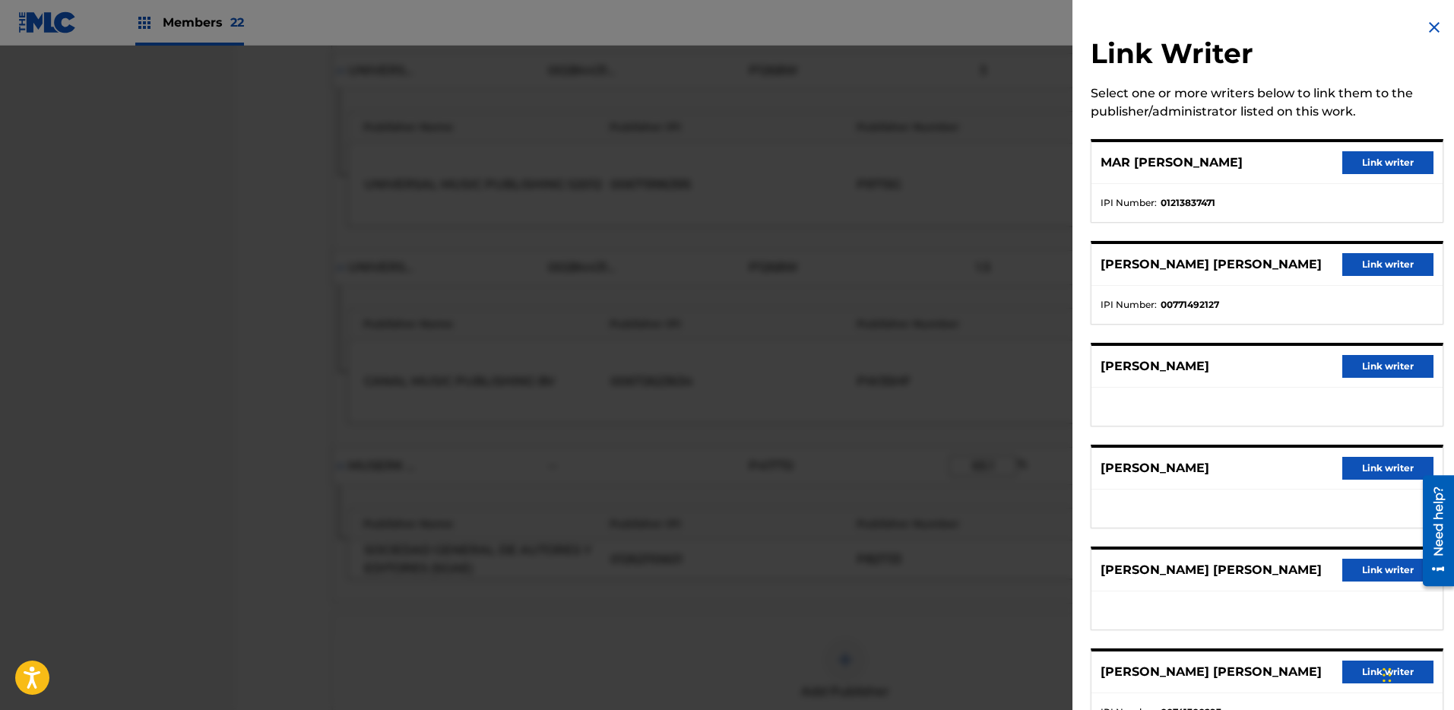
click at [1381, 168] on button "Link writer" at bounding box center [1388, 162] width 91 height 23
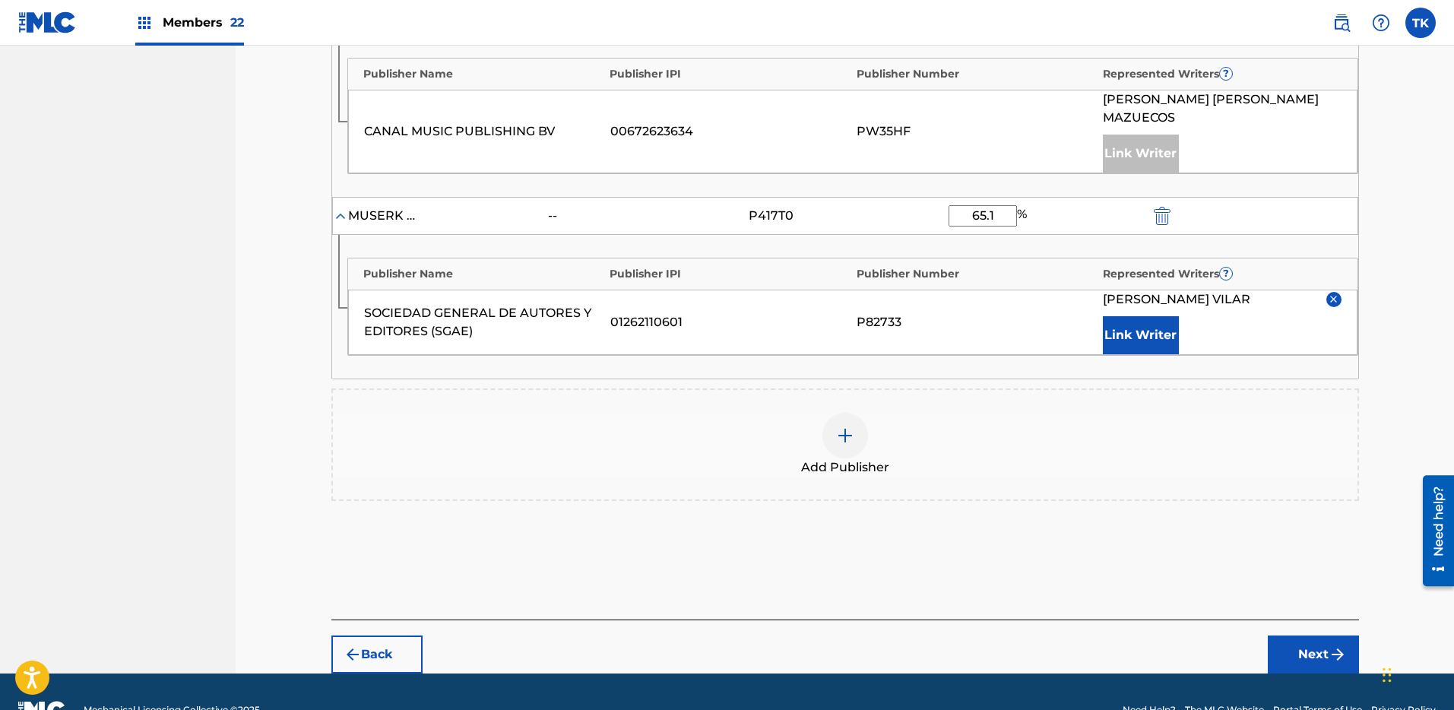
click at [1305, 620] on div "Back Next" at bounding box center [845, 647] width 1028 height 54
click at [1312, 636] on button "Next" at bounding box center [1313, 655] width 91 height 38
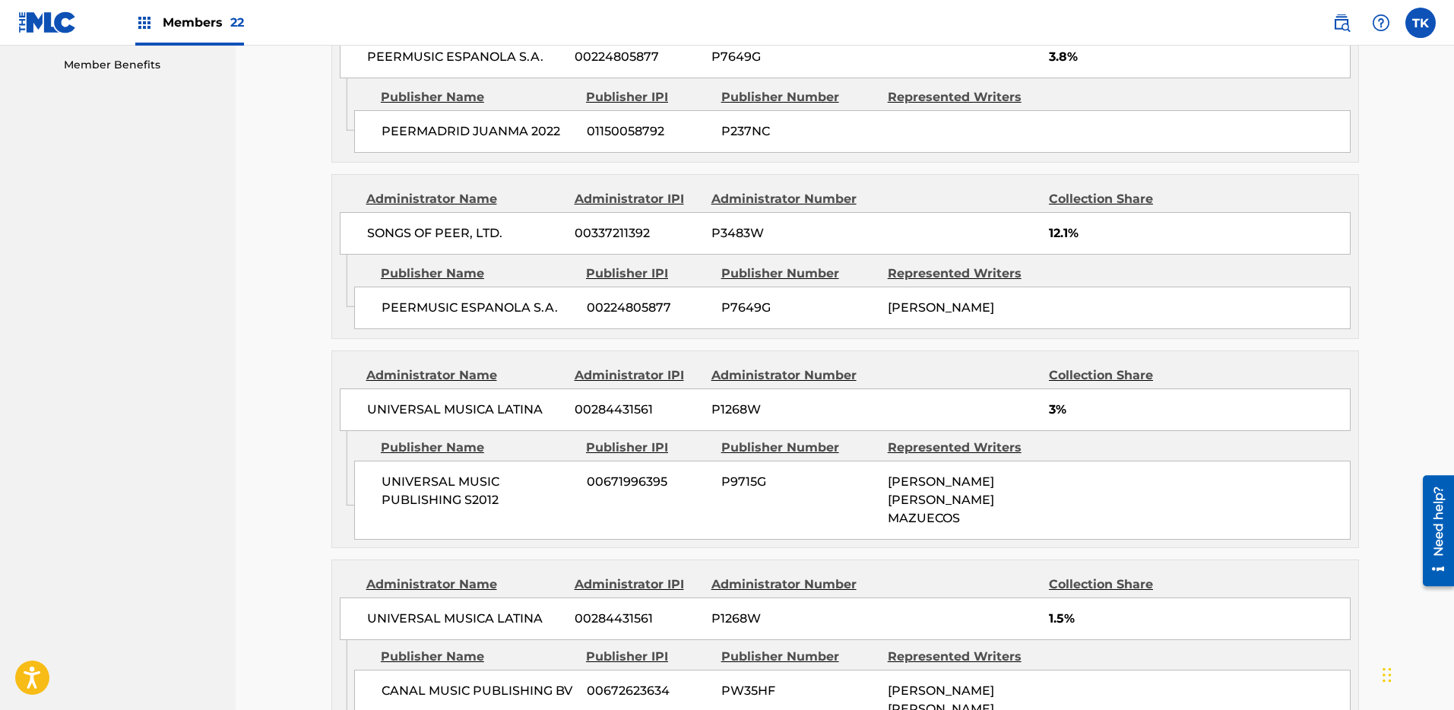
scroll to position [1144, 0]
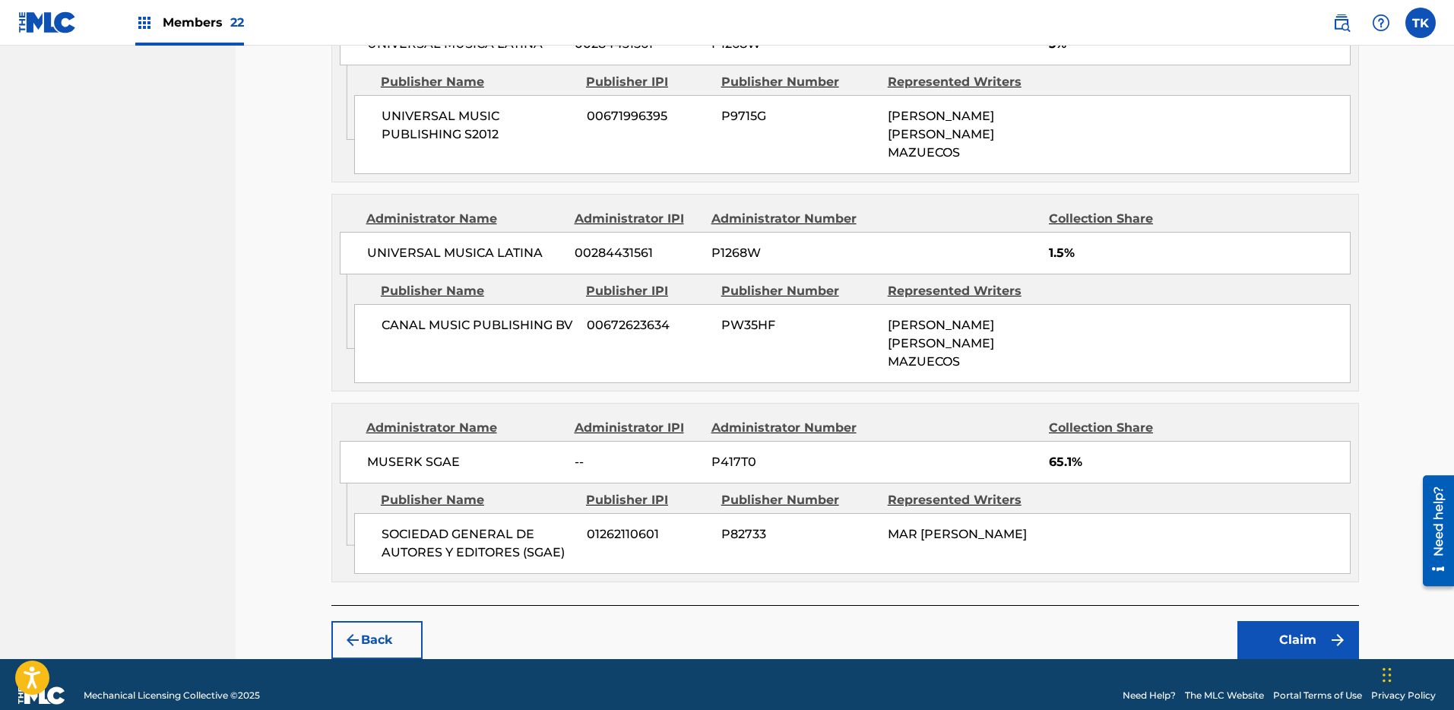
click at [1318, 622] on button "Claim" at bounding box center [1299, 640] width 122 height 38
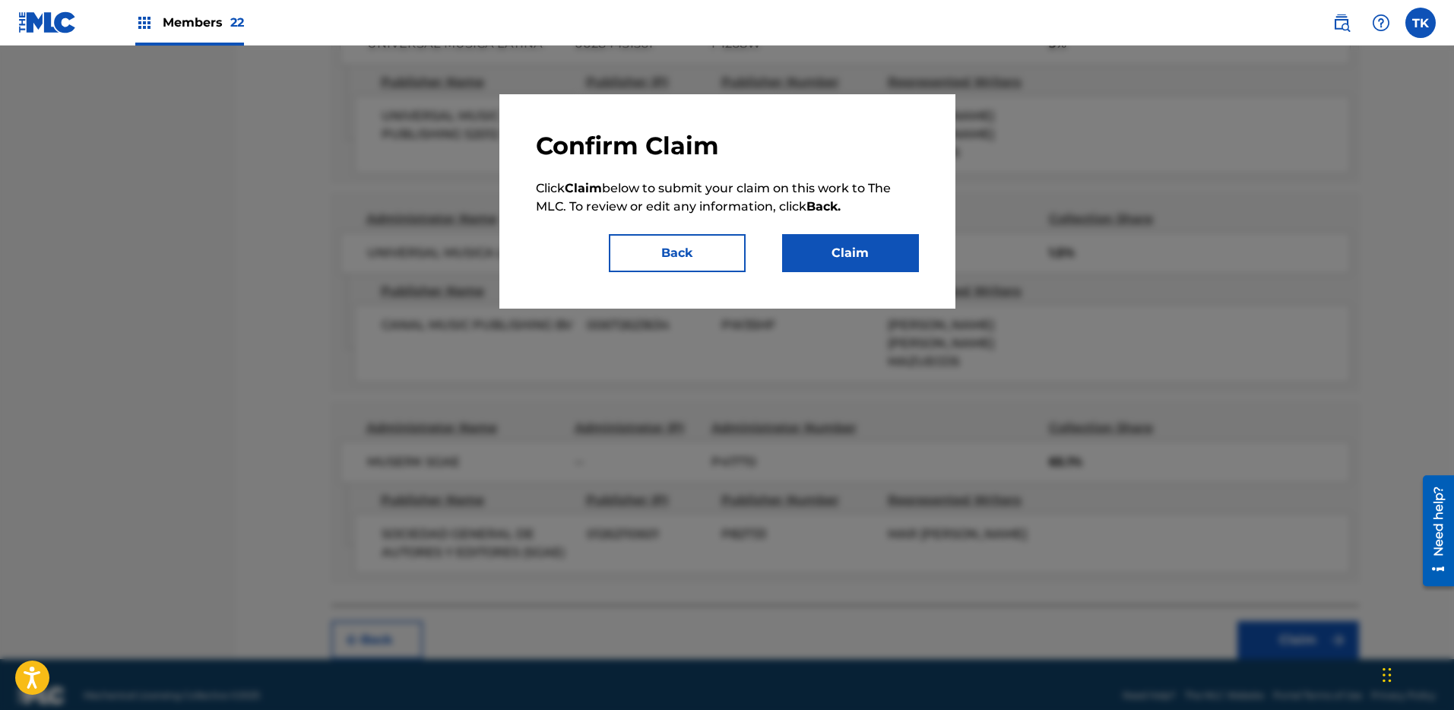
click at [849, 245] on button "Claim" at bounding box center [850, 253] width 137 height 38
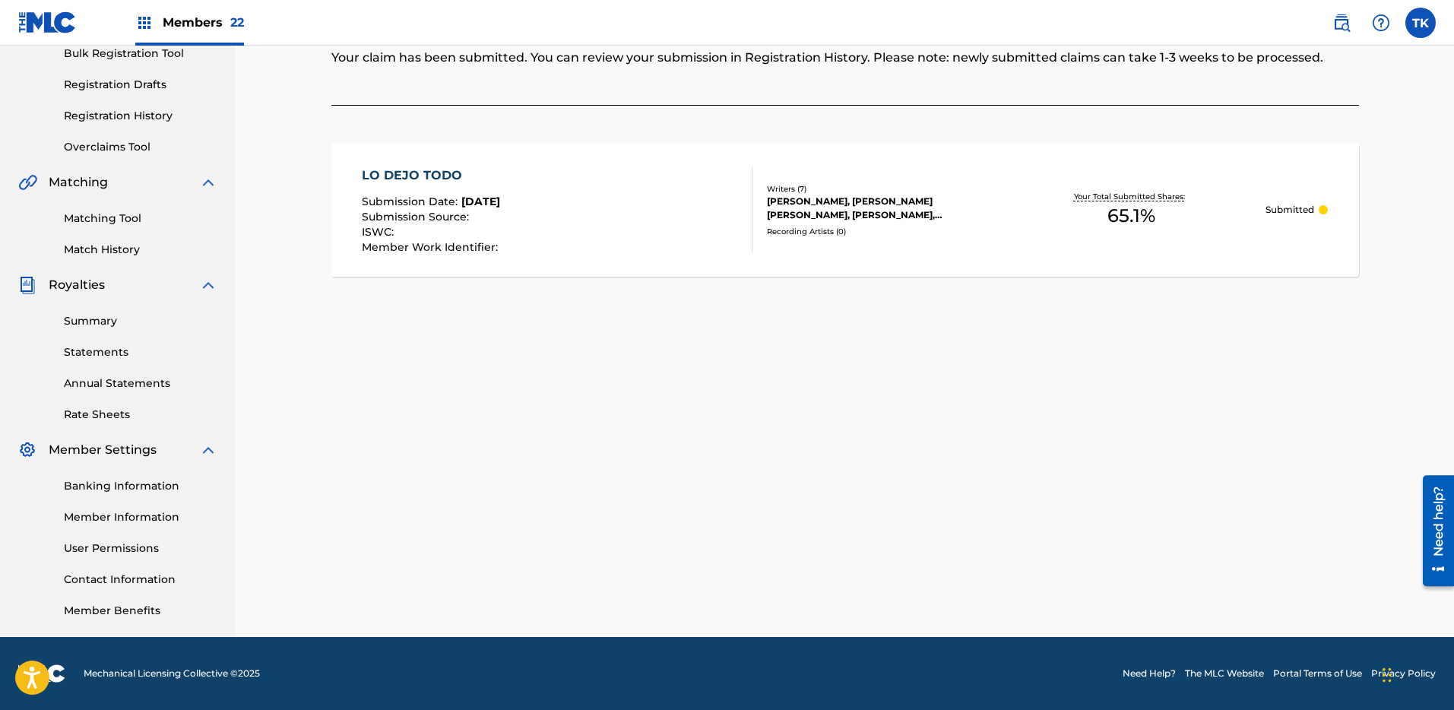
scroll to position [0, 0]
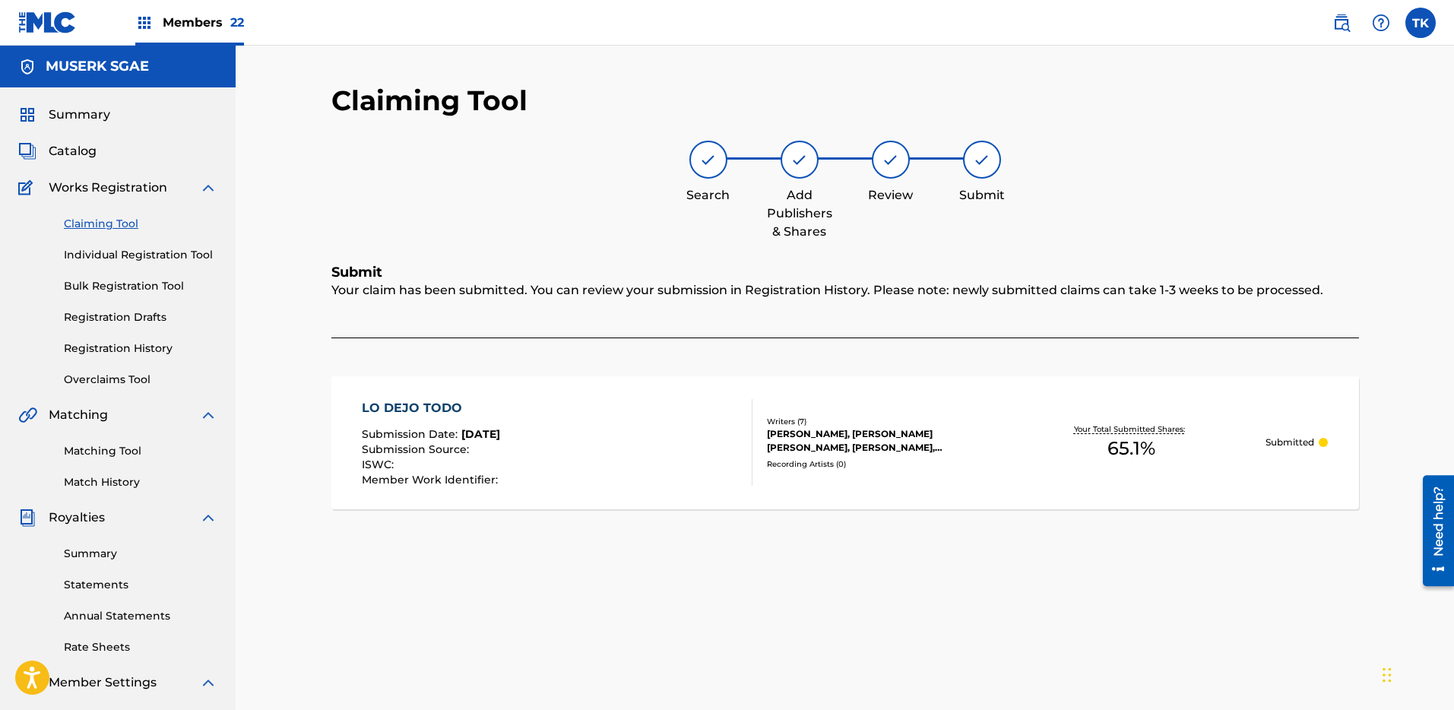
click at [99, 217] on link "Claiming Tool" at bounding box center [141, 224] width 154 height 16
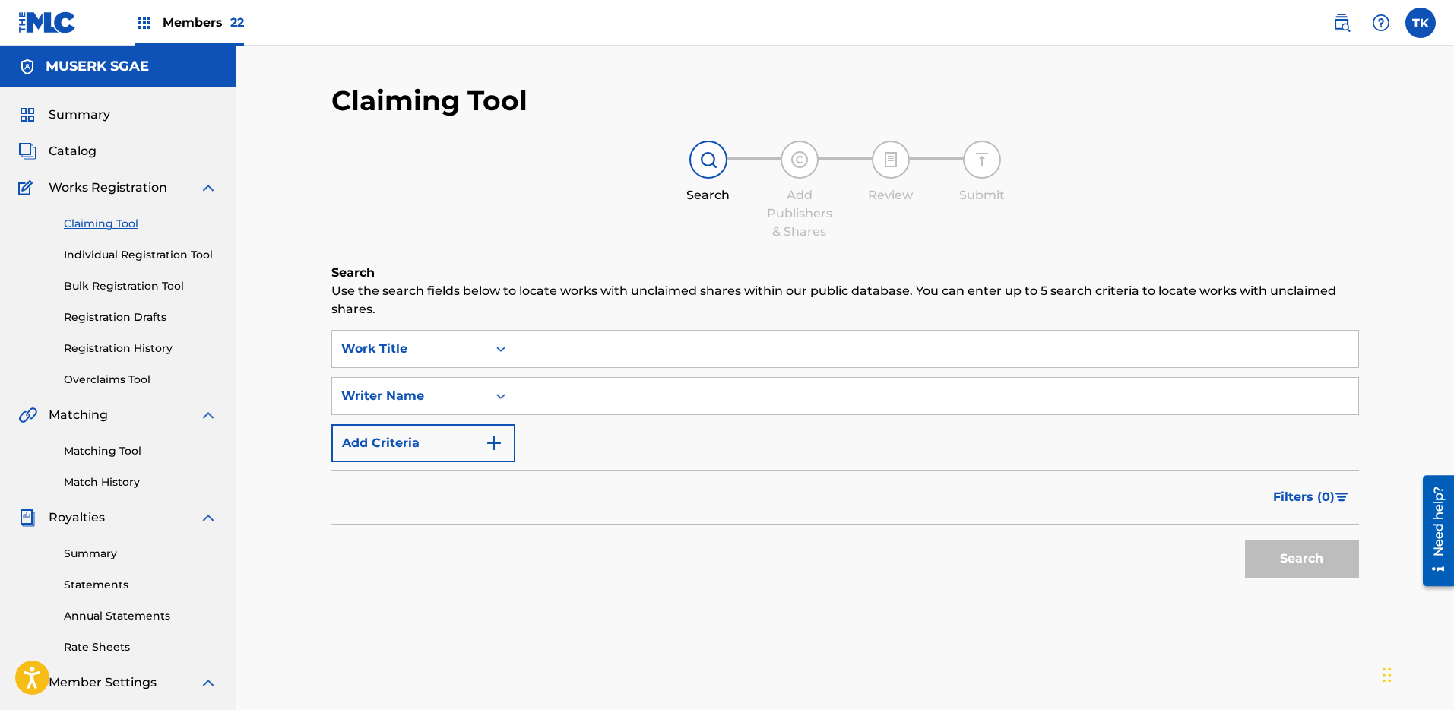
click at [592, 348] on input "Search Form" at bounding box center [936, 349] width 843 height 36
paste input "LLORANDO EN EL LAMBO"
type input "LLORANDO EN EL LAMBO"
click at [577, 395] on input "Search Form" at bounding box center [936, 396] width 843 height 36
click at [900, 379] on input "Search Form" at bounding box center [936, 396] width 843 height 36
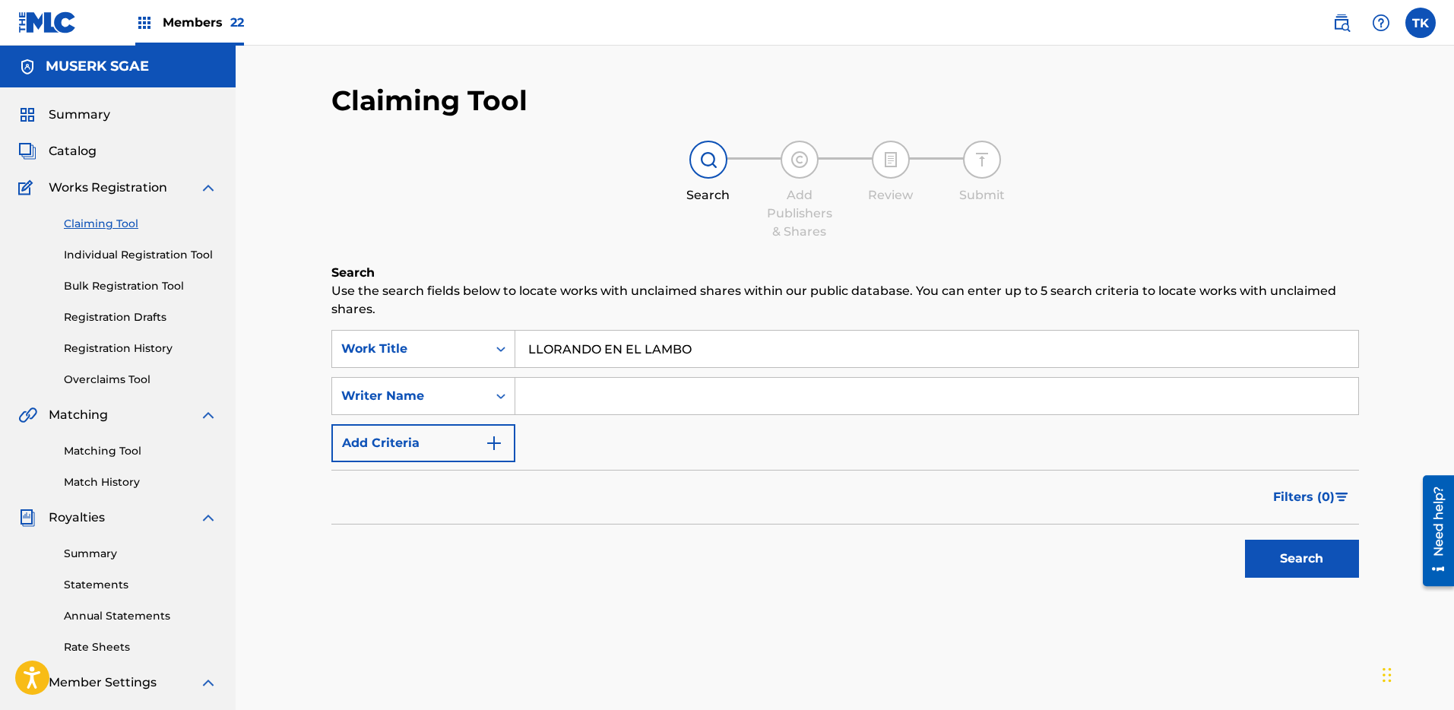
paste input "MAR [PERSON_NAME]"
type input "MAR [PERSON_NAME]"
click at [1288, 549] on button "Search" at bounding box center [1302, 559] width 114 height 38
click at [86, 151] on span "Catalog" at bounding box center [73, 151] width 48 height 18
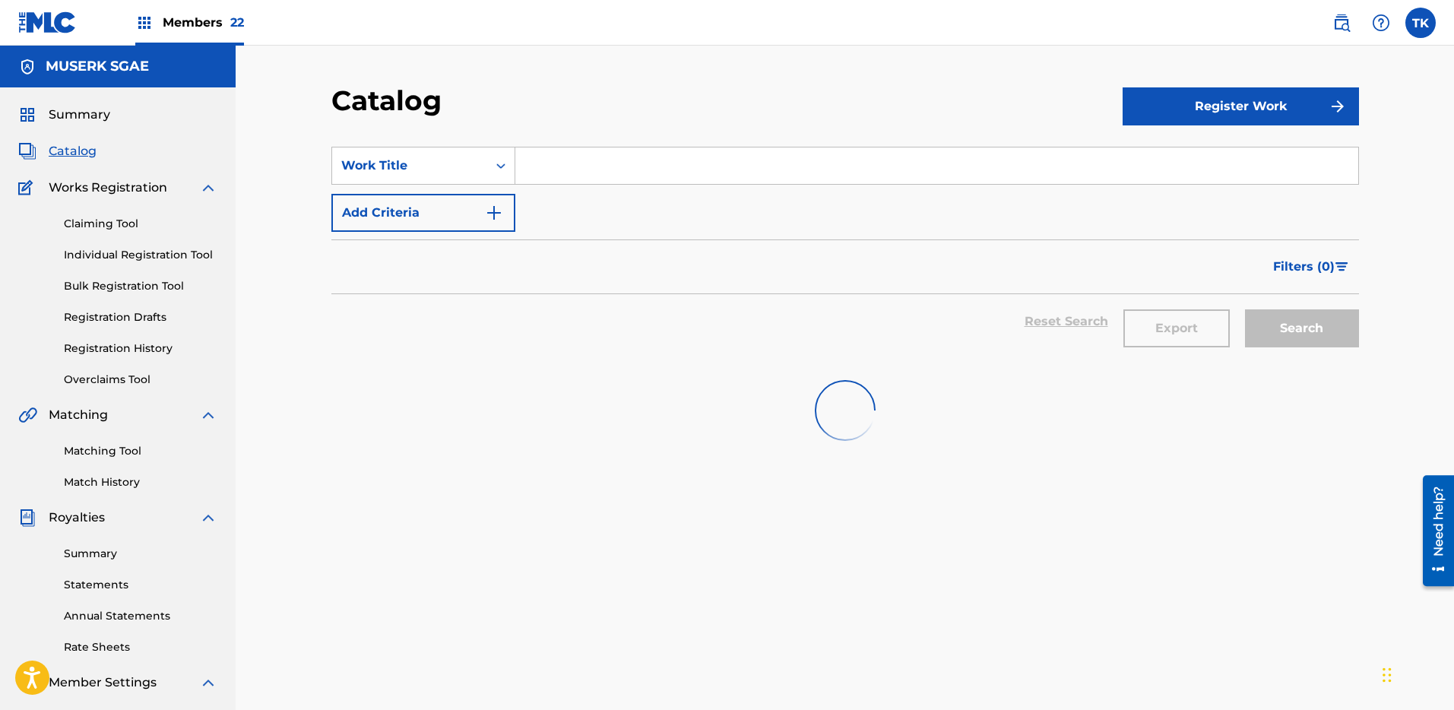
click at [771, 187] on div "SearchWithCriteria97111685-73f7-4e70-a592-8c7ab9910fac Work Title Add Criteria" at bounding box center [845, 189] width 1028 height 85
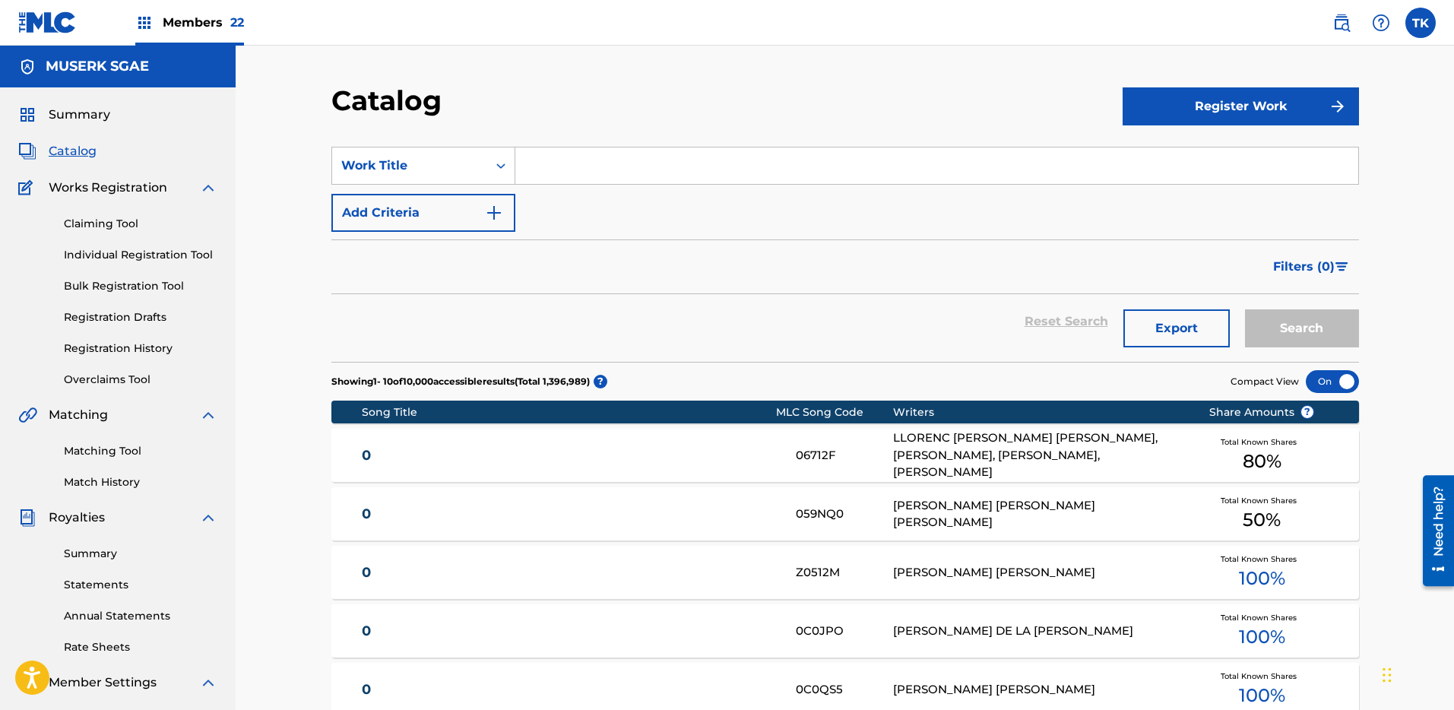
click at [444, 218] on button "Add Criteria" at bounding box center [423, 213] width 184 height 38
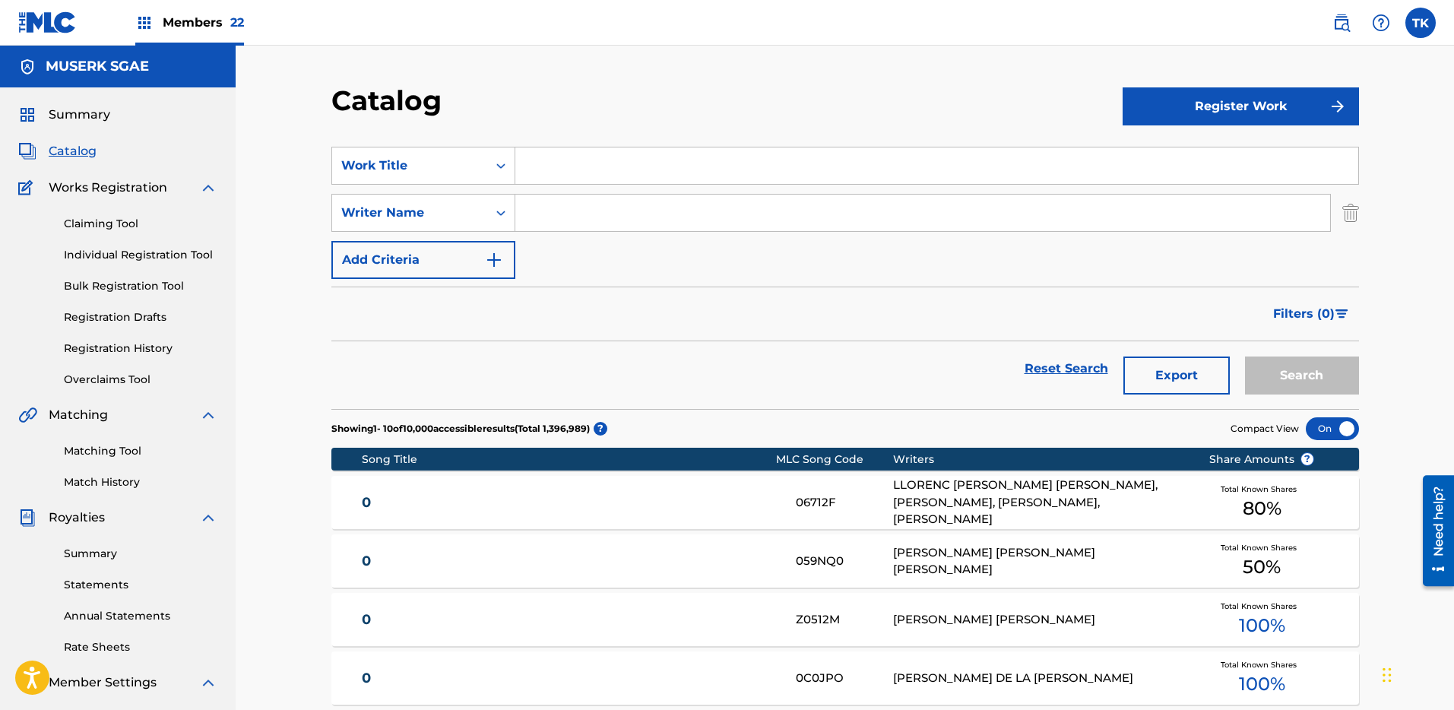
click at [633, 214] on input "Search Form" at bounding box center [922, 213] width 815 height 36
paste input "MAR [PERSON_NAME]"
type input "MAR [PERSON_NAME]"
drag, startPoint x: 642, startPoint y: 167, endPoint x: 722, endPoint y: 175, distance: 80.3
click at [645, 167] on input "Search Form" at bounding box center [936, 165] width 843 height 36
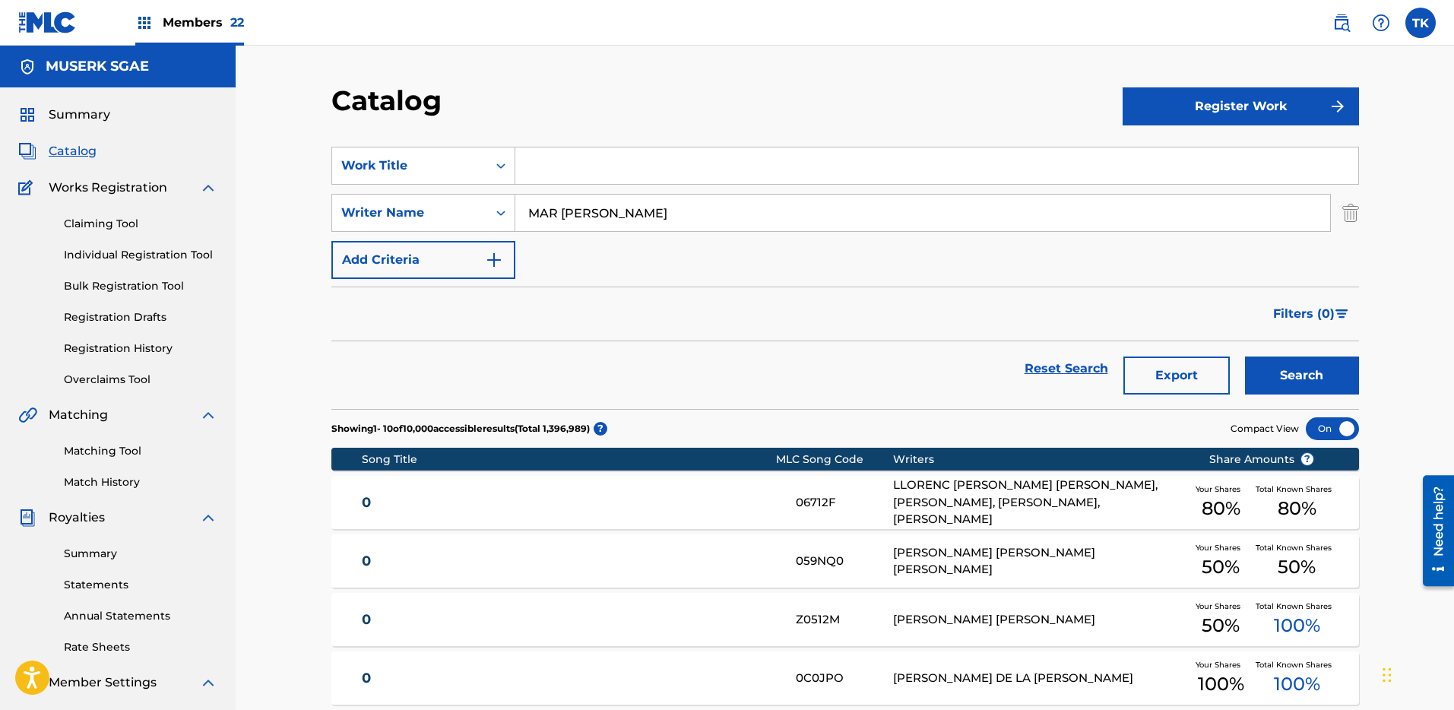
click at [1077, 175] on input "Search Form" at bounding box center [936, 165] width 843 height 36
paste input "LLORANDO EN EL LAMBO"
type input "LLORANDO EN EL LAMBO"
drag, startPoint x: 1293, startPoint y: 373, endPoint x: 1274, endPoint y: 370, distance: 19.2
click at [1293, 373] on button "Search" at bounding box center [1302, 376] width 114 height 38
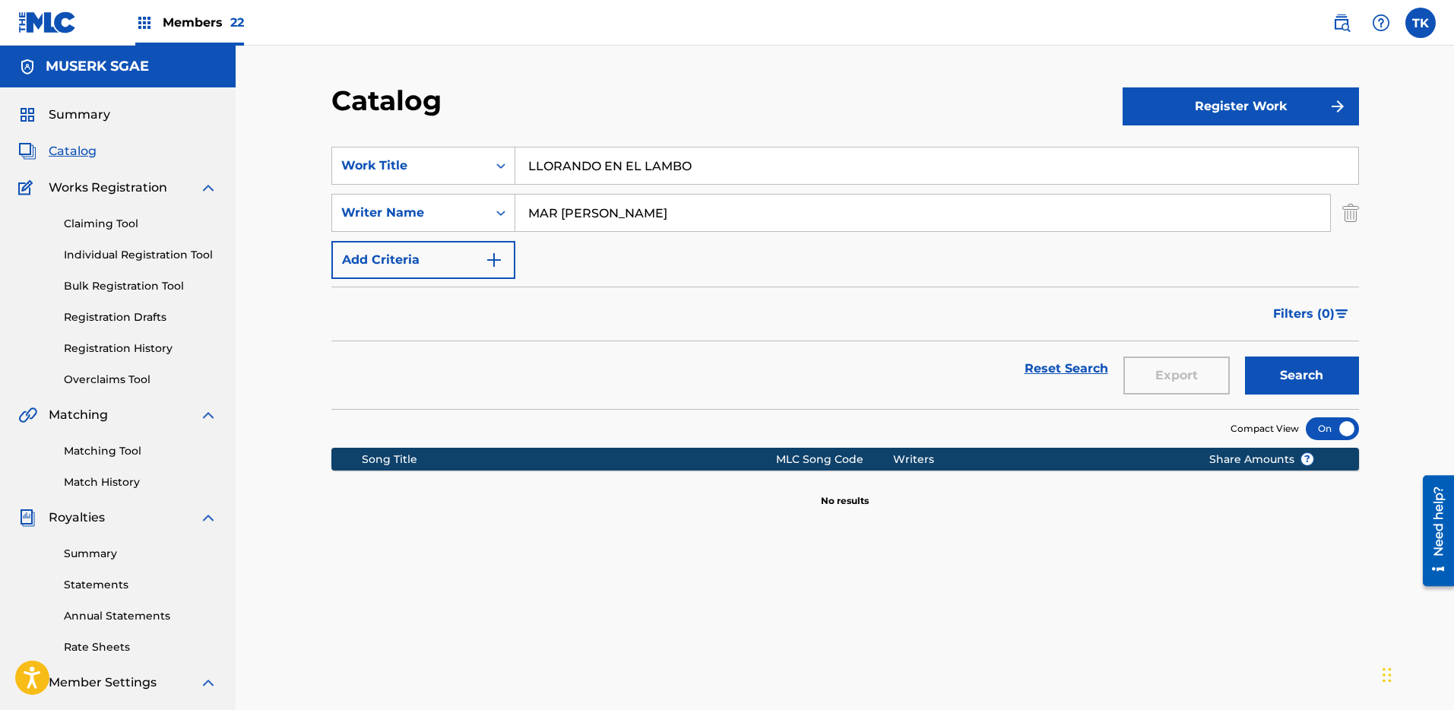
click at [1340, 21] on img at bounding box center [1342, 23] width 18 height 18
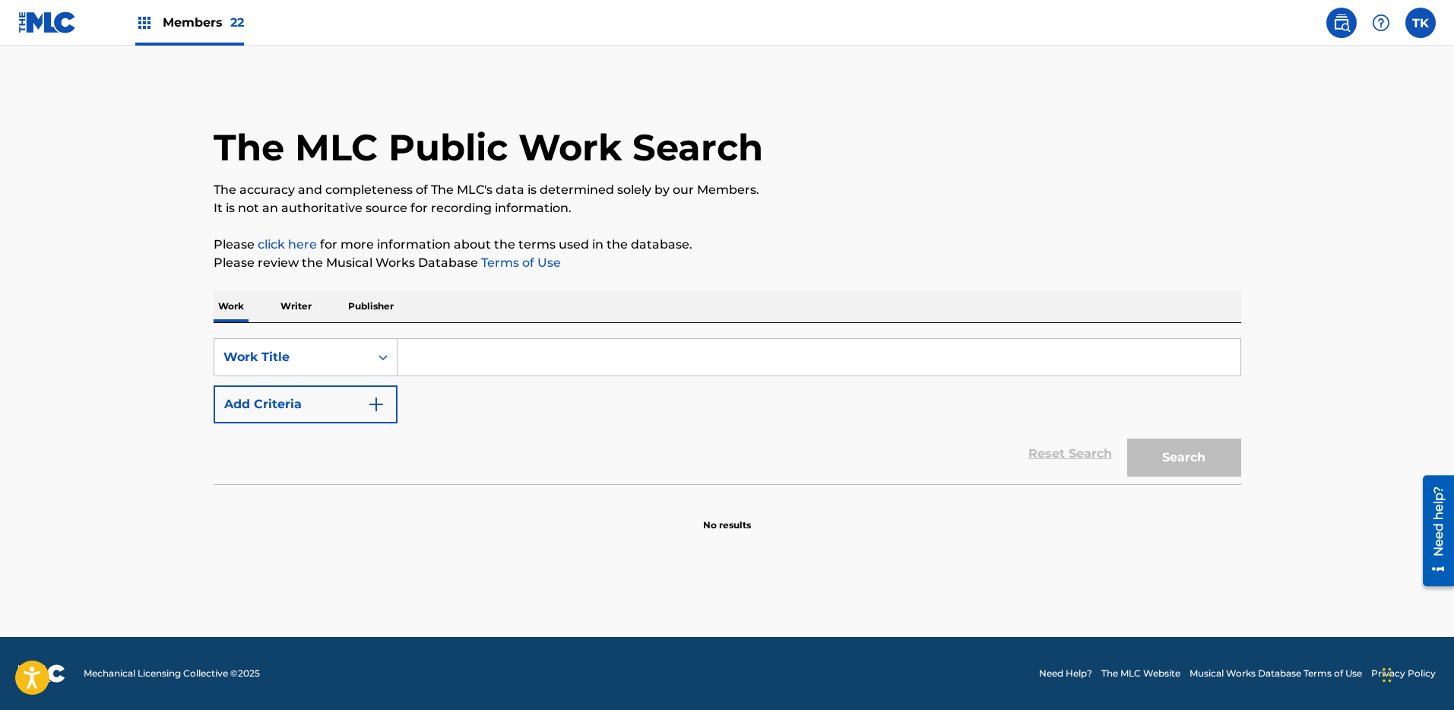
click at [561, 370] on input "Search Form" at bounding box center [819, 357] width 843 height 36
click at [363, 353] on div "Work Title" at bounding box center [291, 357] width 155 height 29
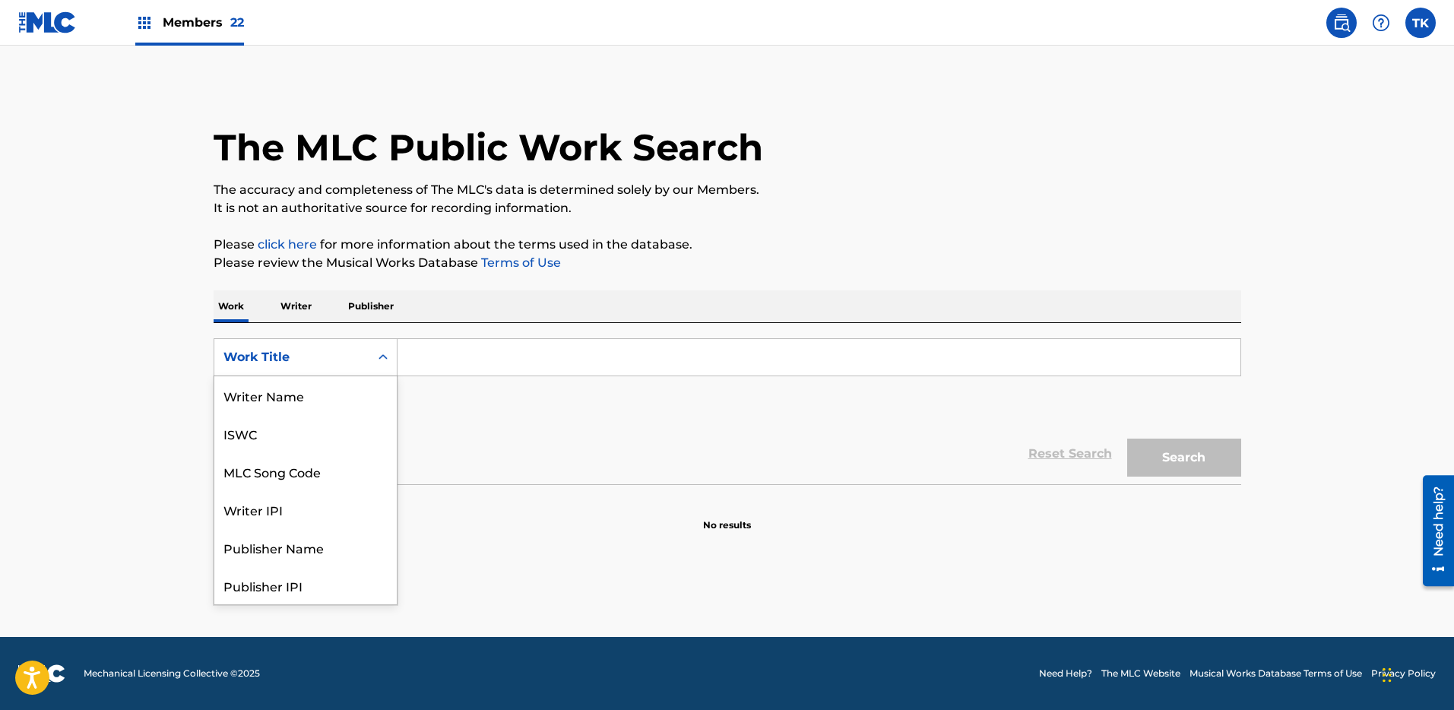
scroll to position [76, 0]
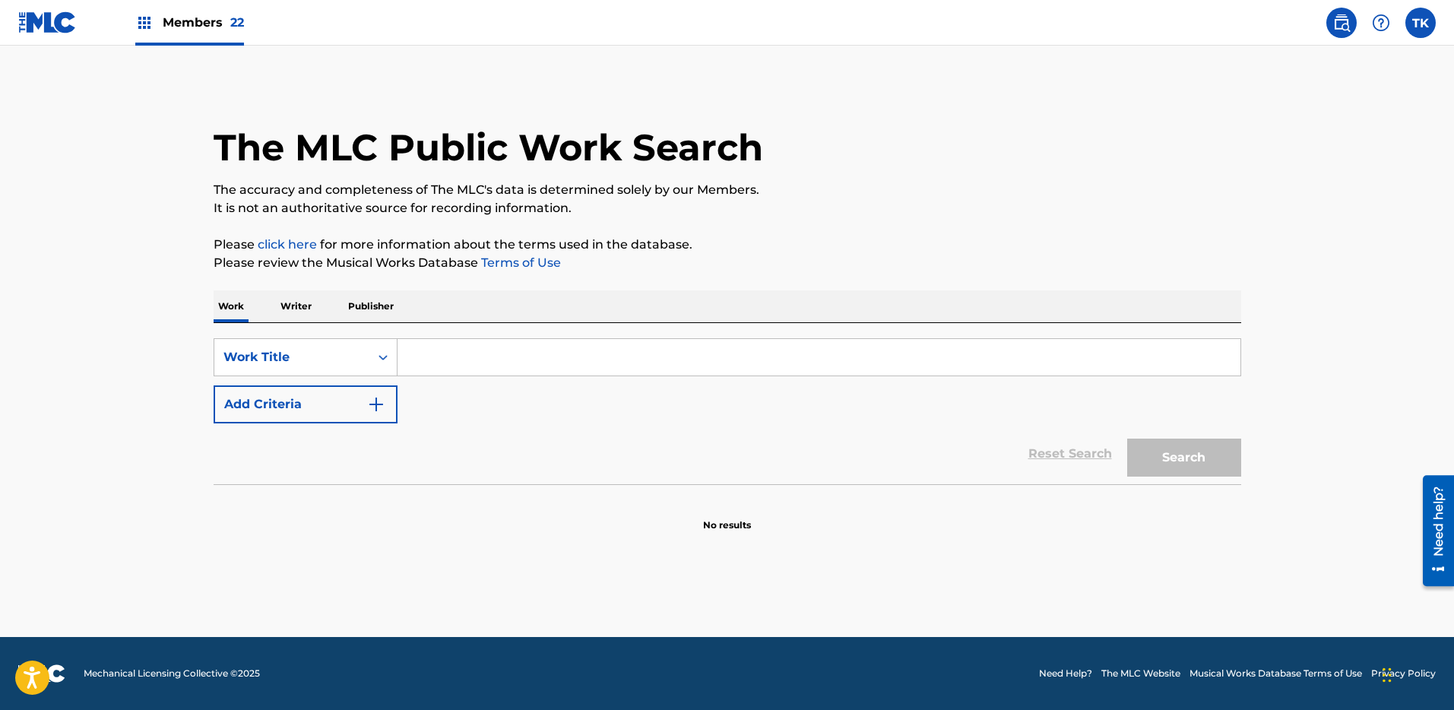
drag, startPoint x: 424, startPoint y: 352, endPoint x: 439, endPoint y: 353, distance: 14.5
click at [439, 353] on input "Search Form" at bounding box center [819, 357] width 843 height 36
paste input "LLORANDO EN EL LAMBO"
type input "LLORANDO EN EL LAMBO"
drag, startPoint x: 1213, startPoint y: 466, endPoint x: 1075, endPoint y: 483, distance: 138.6
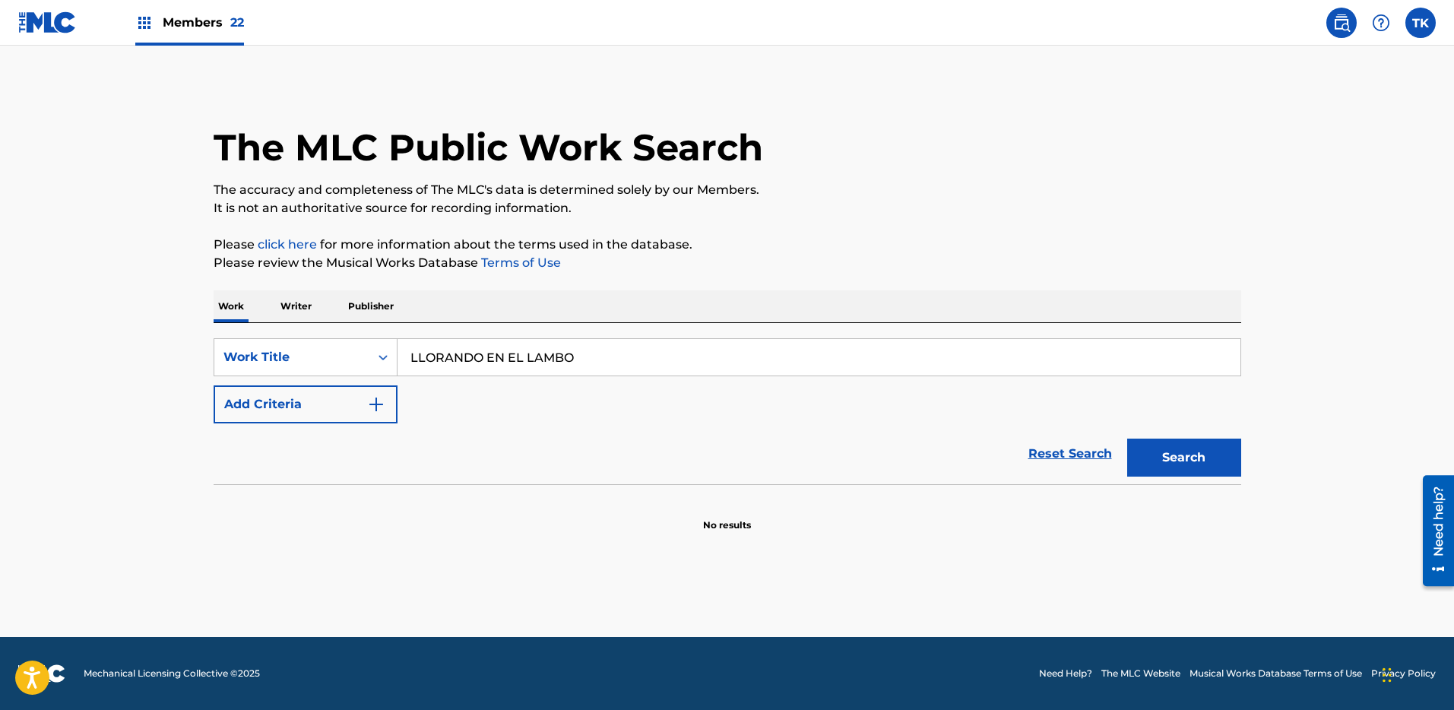
click at [1213, 466] on button "Search" at bounding box center [1185, 458] width 114 height 38
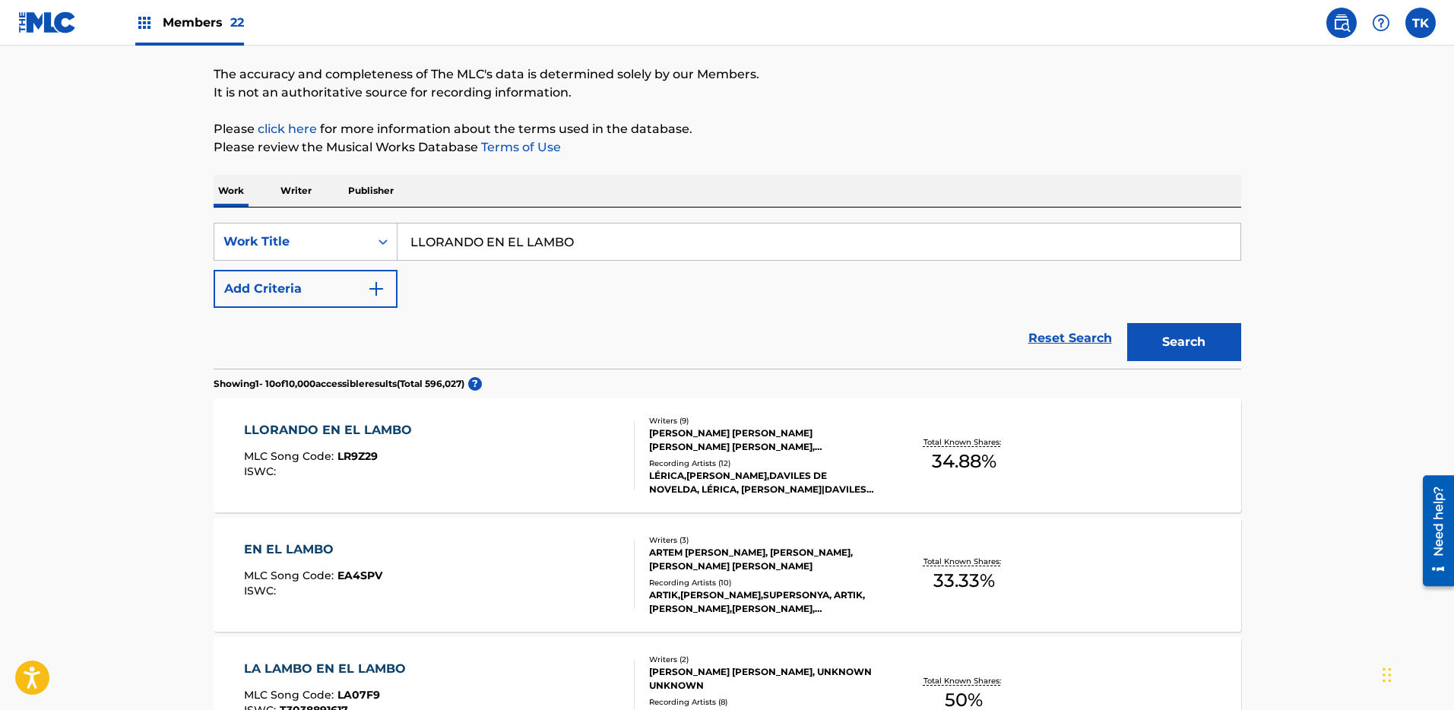
scroll to position [175, 0]
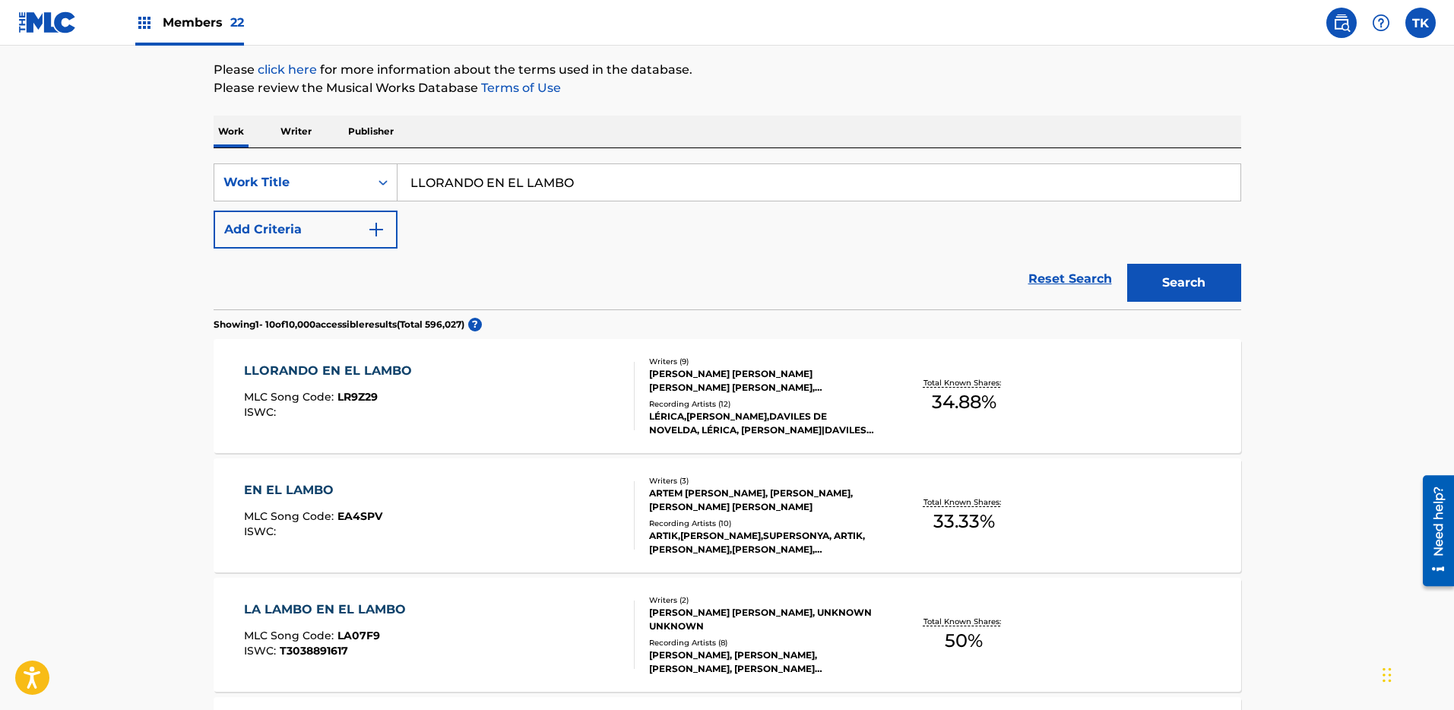
click at [594, 423] on div "LLORANDO EN EL LAMBO MLC Song Code : LR9Z29 ISWC :" at bounding box center [439, 396] width 391 height 68
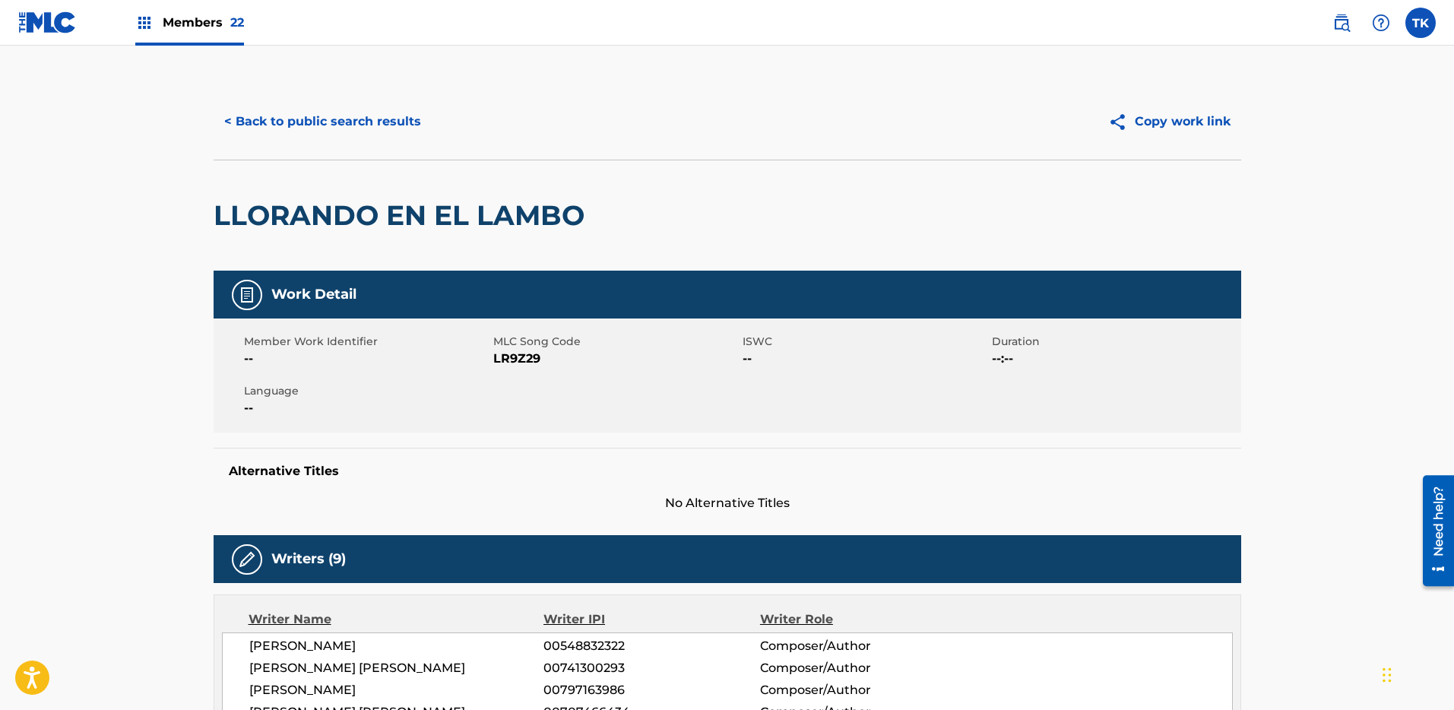
click at [516, 355] on span "LR9Z29" at bounding box center [616, 359] width 246 height 18
copy span "LR9Z29"
click at [300, 130] on button "< Back to public search results" at bounding box center [323, 122] width 218 height 38
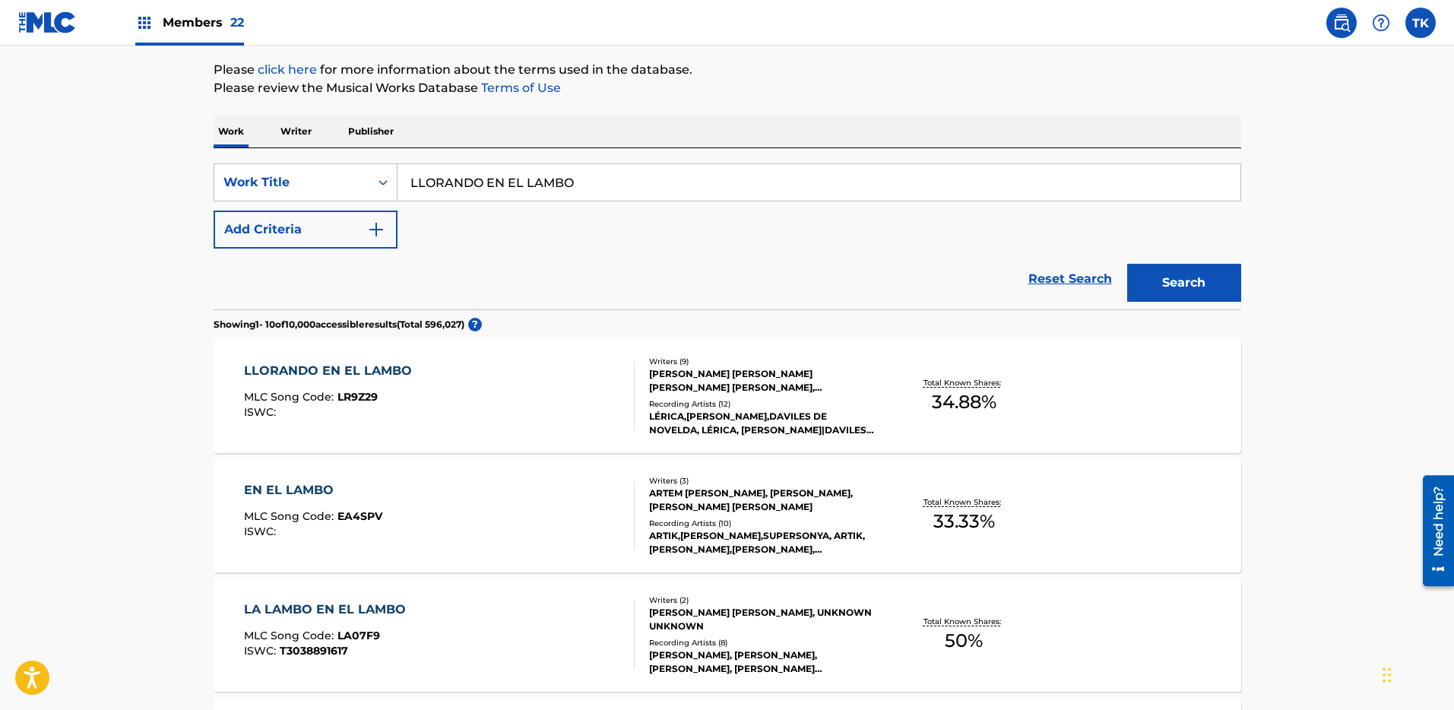
click at [188, 27] on span "Members 22" at bounding box center [203, 22] width 81 height 17
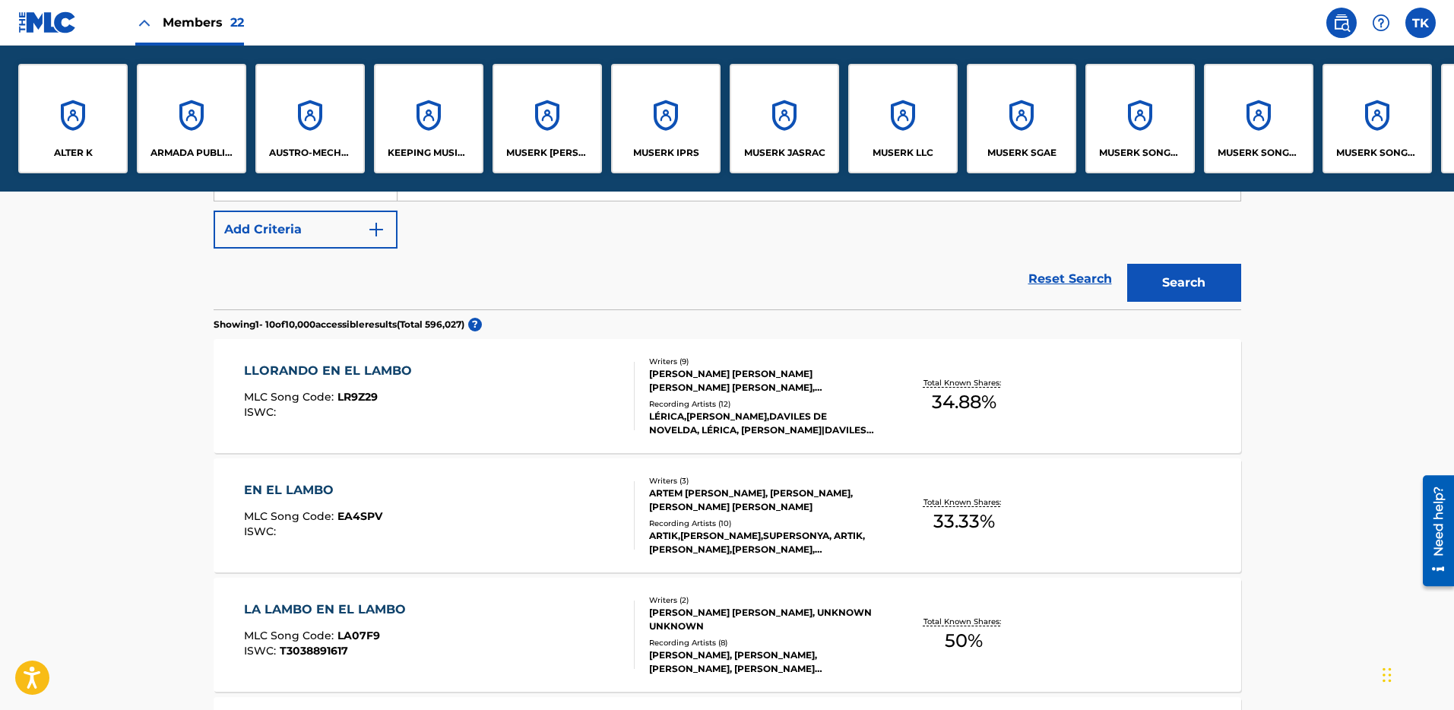
click at [1001, 138] on div "MUSERK SGAE" at bounding box center [1021, 118] width 109 height 109
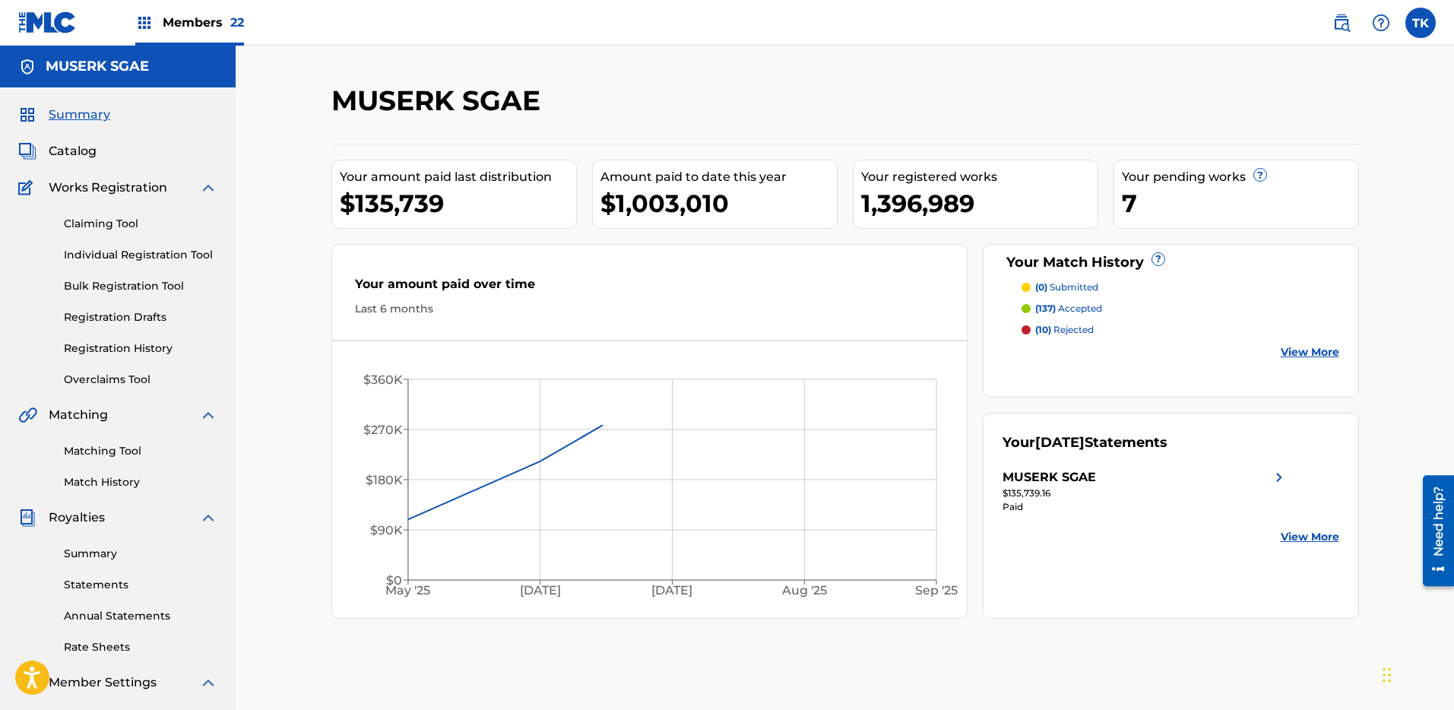
click at [103, 216] on link "Claiming Tool" at bounding box center [141, 224] width 154 height 16
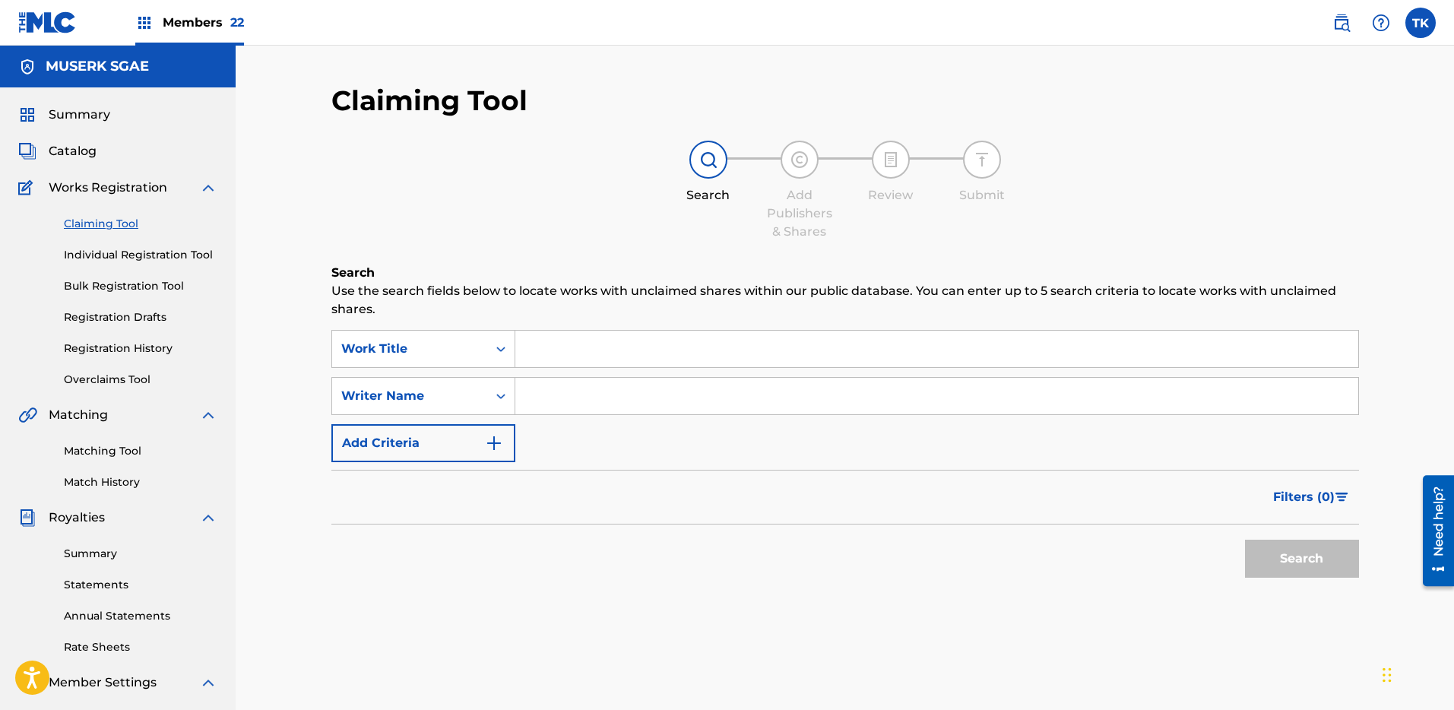
click at [550, 396] on input "Search Form" at bounding box center [936, 396] width 843 height 36
click at [488, 390] on div "Search Form" at bounding box center [500, 395] width 27 height 27
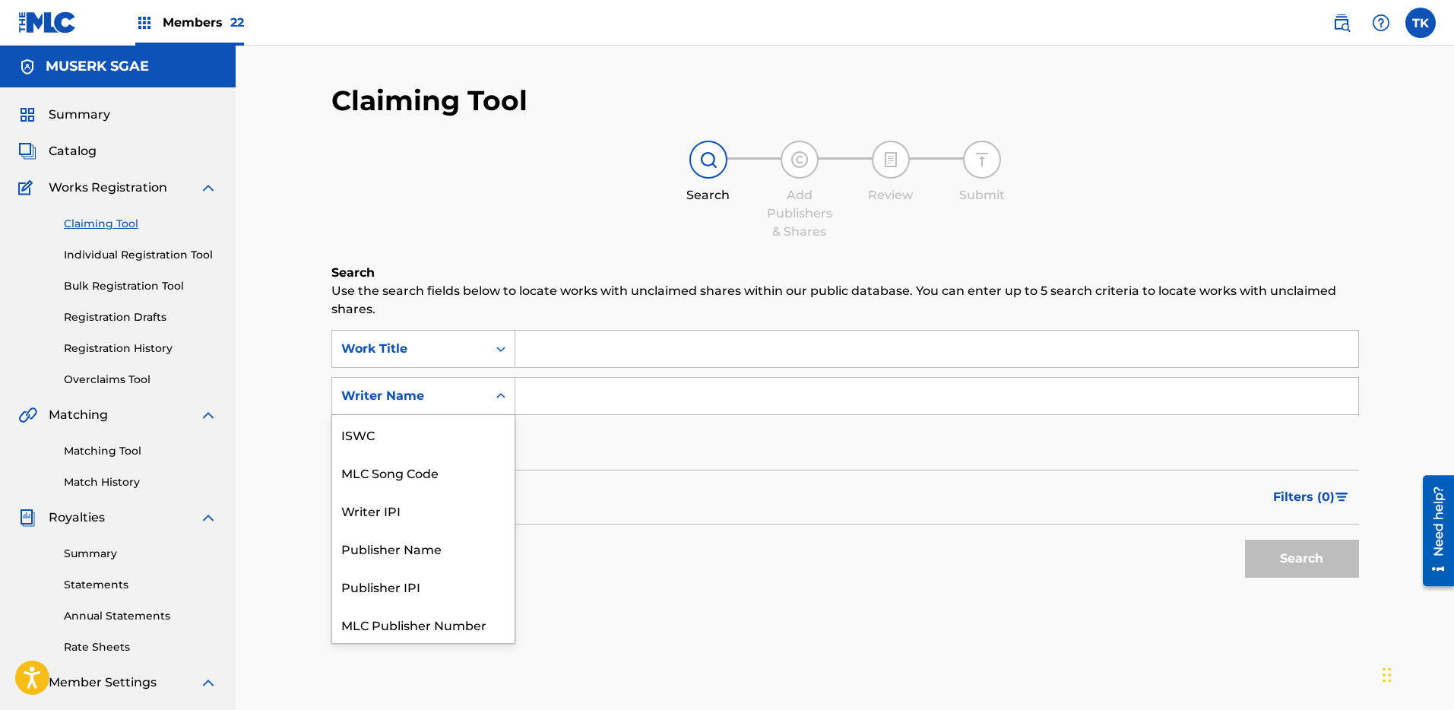
scroll to position [38, 0]
drag, startPoint x: 473, startPoint y: 422, endPoint x: 500, endPoint y: 416, distance: 28.0
click at [473, 422] on div "MLC Song Code" at bounding box center [423, 434] width 182 height 38
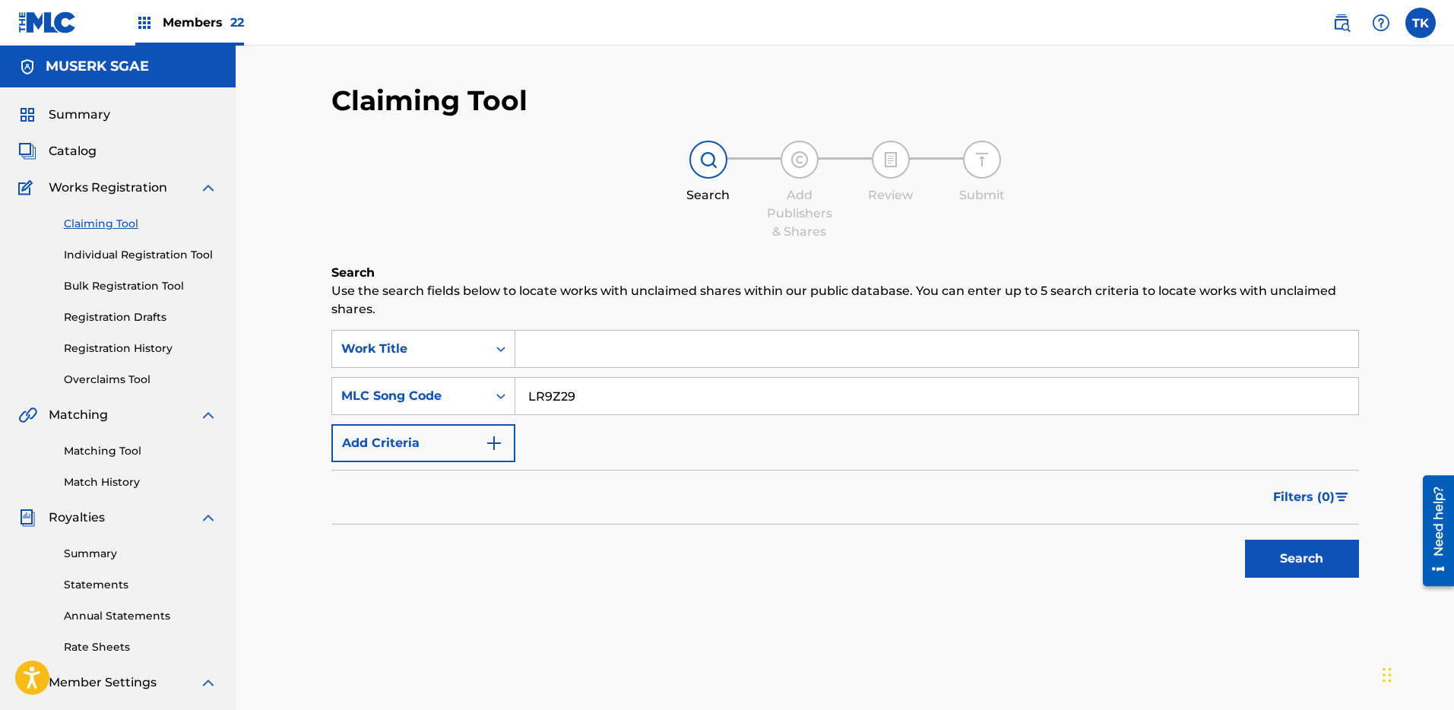
type input "LR9Z29"
click at [1360, 528] on div "Claiming Tool Search Add Publishers & Shares Review Submit Search Use the searc…" at bounding box center [845, 477] width 1064 height 786
drag, startPoint x: 1338, startPoint y: 540, endPoint x: 1333, endPoint y: 546, distance: 8.1
click at [1338, 540] on button "Search" at bounding box center [1302, 559] width 114 height 38
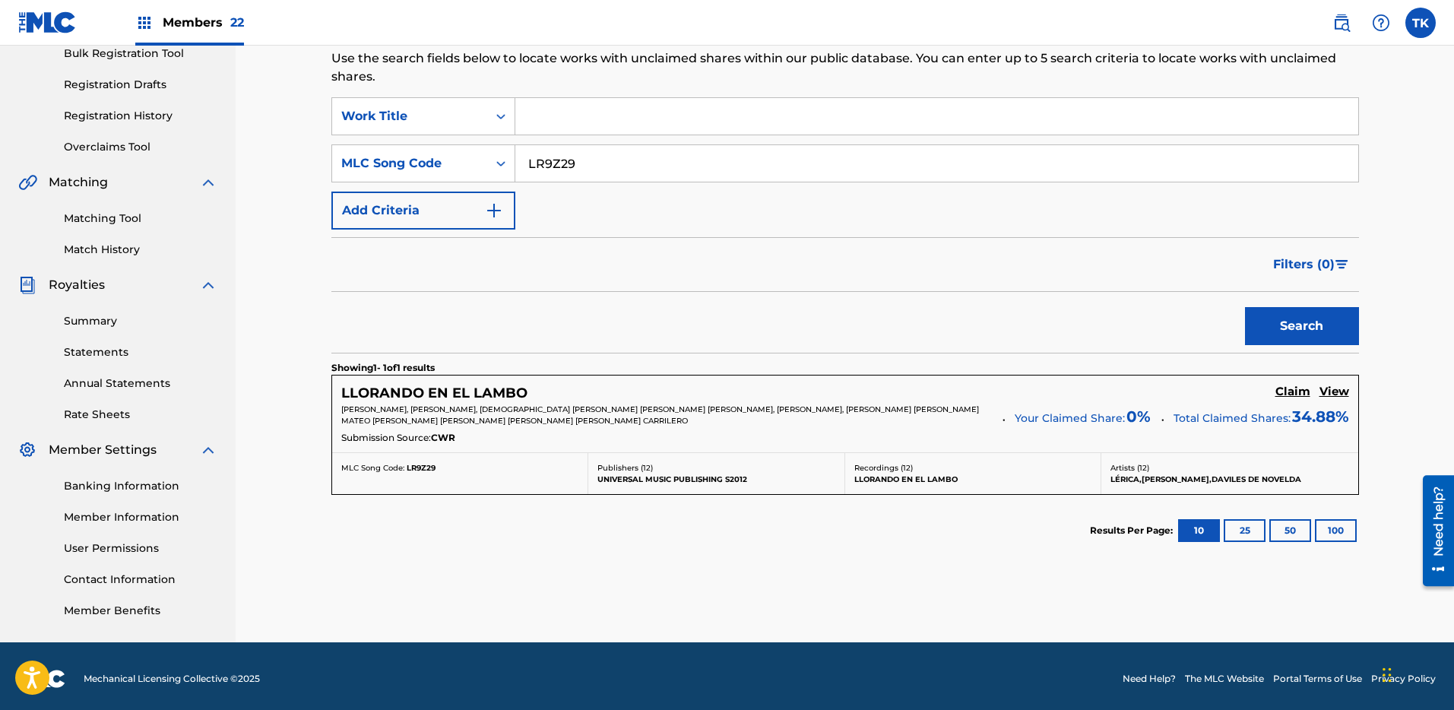
click at [1299, 389] on h5 "Claim" at bounding box center [1293, 392] width 35 height 14
click at [1288, 389] on h5 "Claim" at bounding box center [1293, 392] width 35 height 14
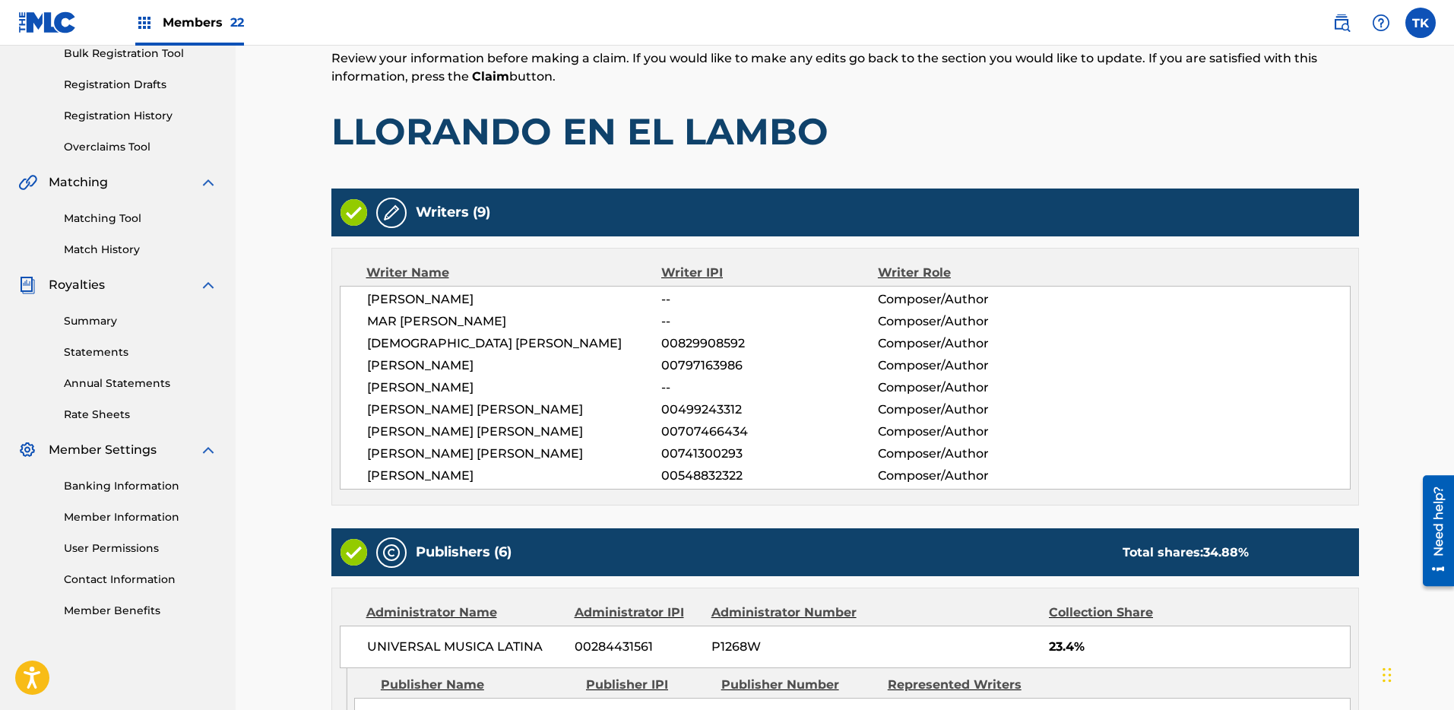
click at [966, 351] on span "Composer/Author" at bounding box center [976, 344] width 197 height 18
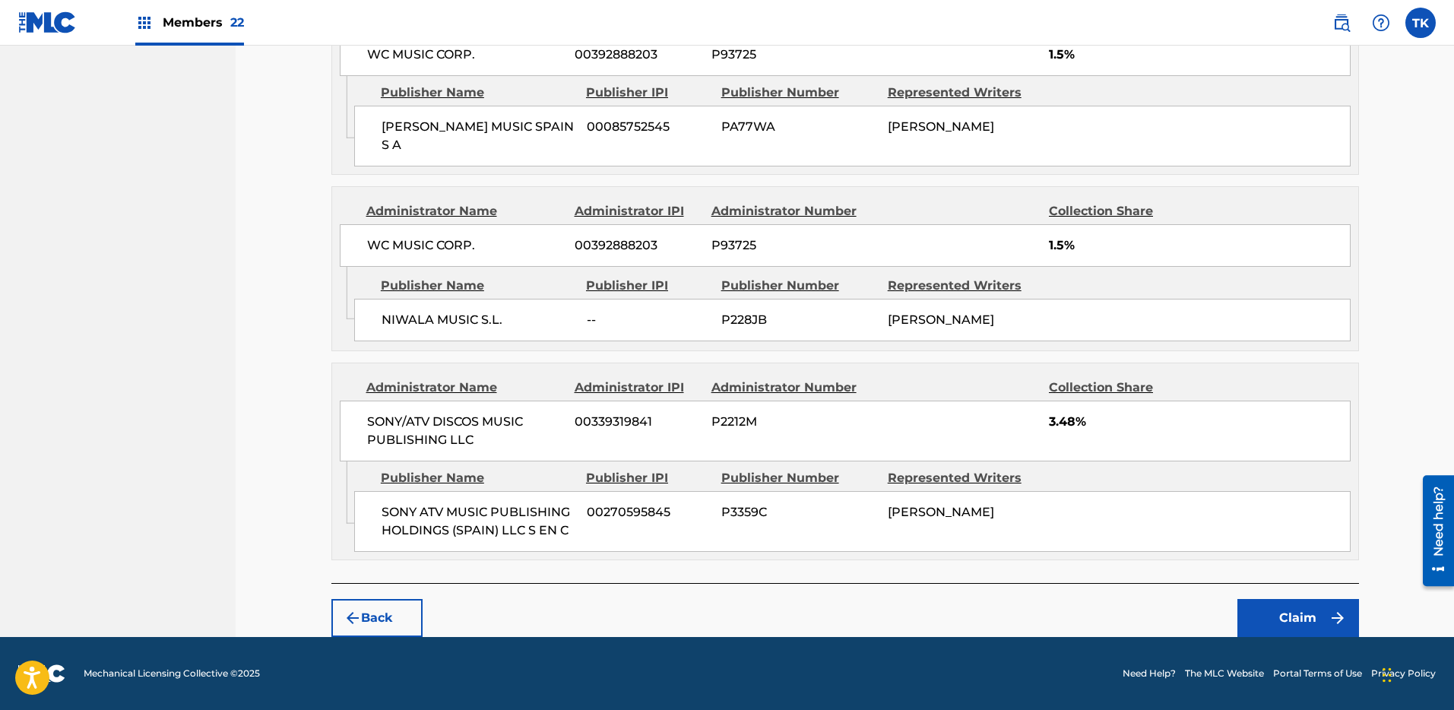
drag, startPoint x: 1256, startPoint y: 603, endPoint x: 1150, endPoint y: 414, distance: 217.2
click at [1274, 613] on button "Claim" at bounding box center [1299, 618] width 122 height 38
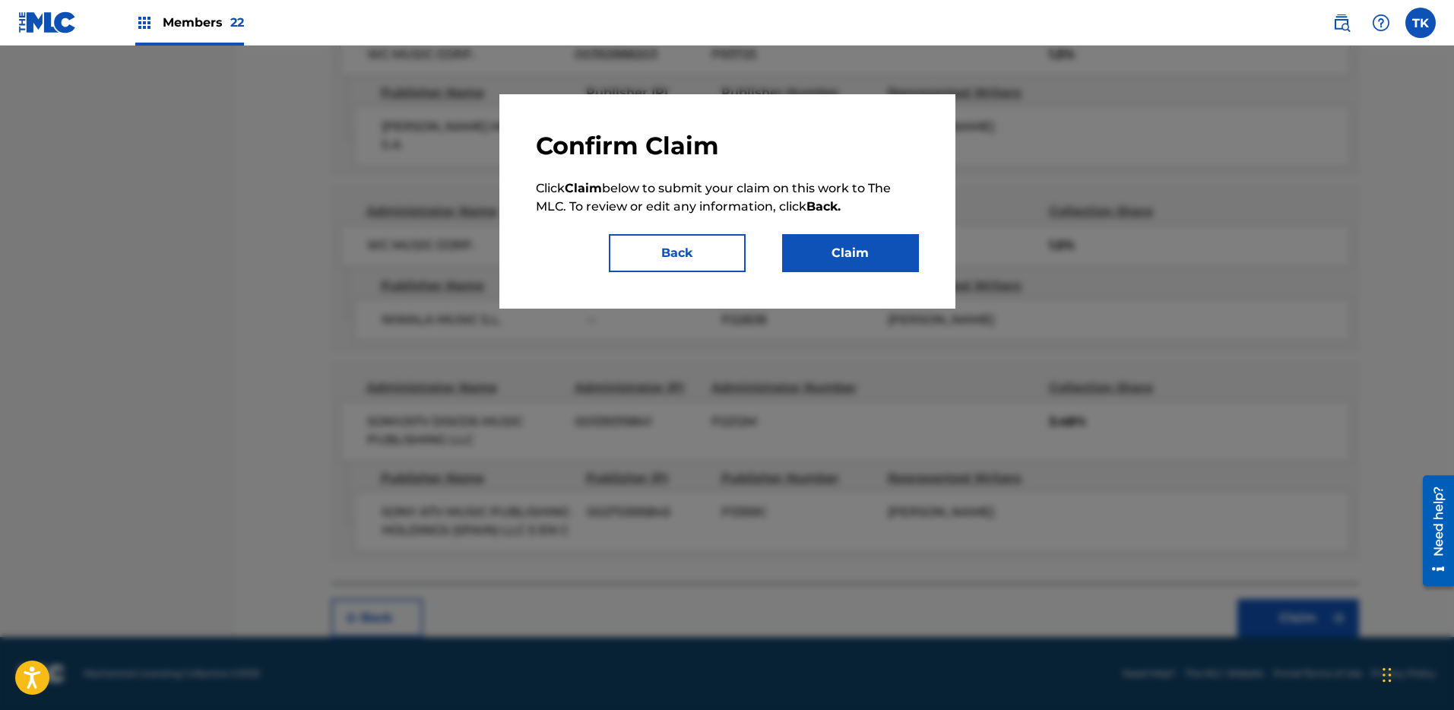
click at [702, 246] on button "Back" at bounding box center [677, 253] width 137 height 38
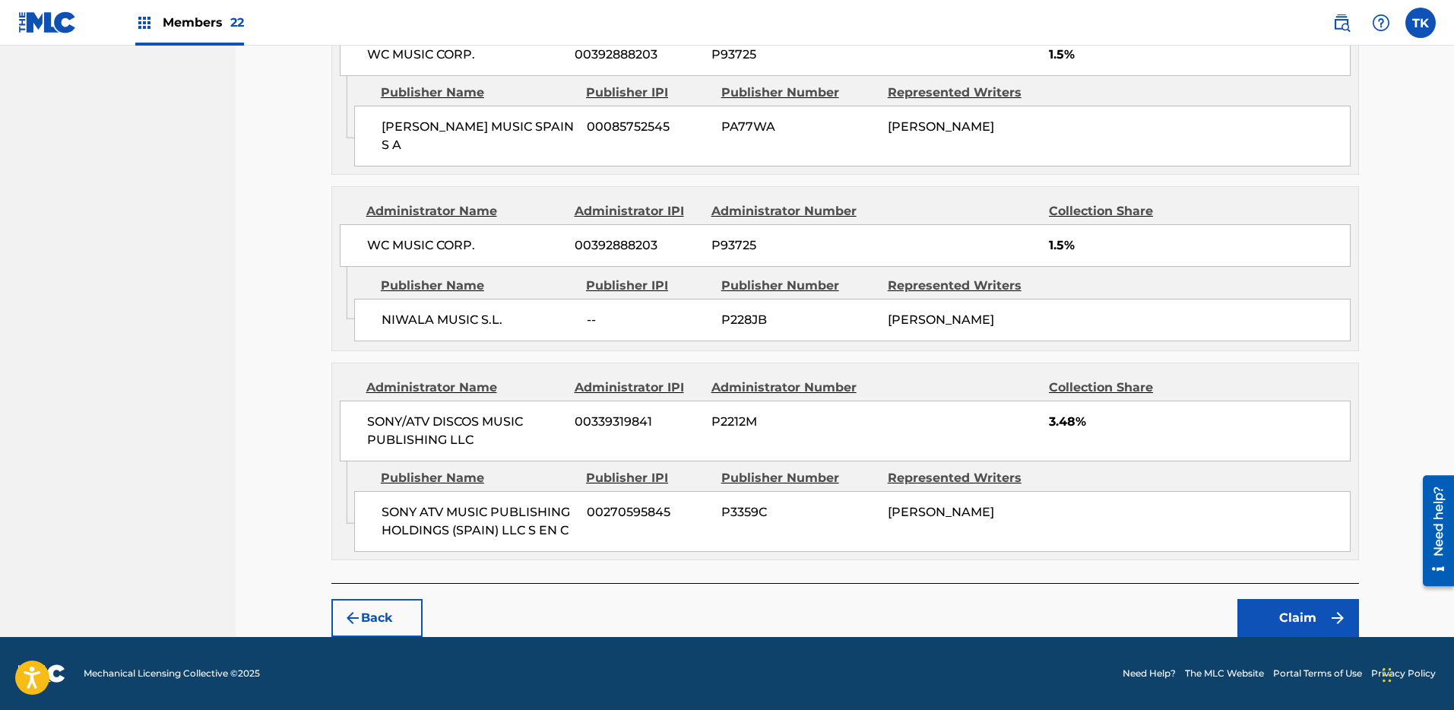
scroll to position [0, 0]
click at [397, 610] on button "Back" at bounding box center [376, 618] width 91 height 38
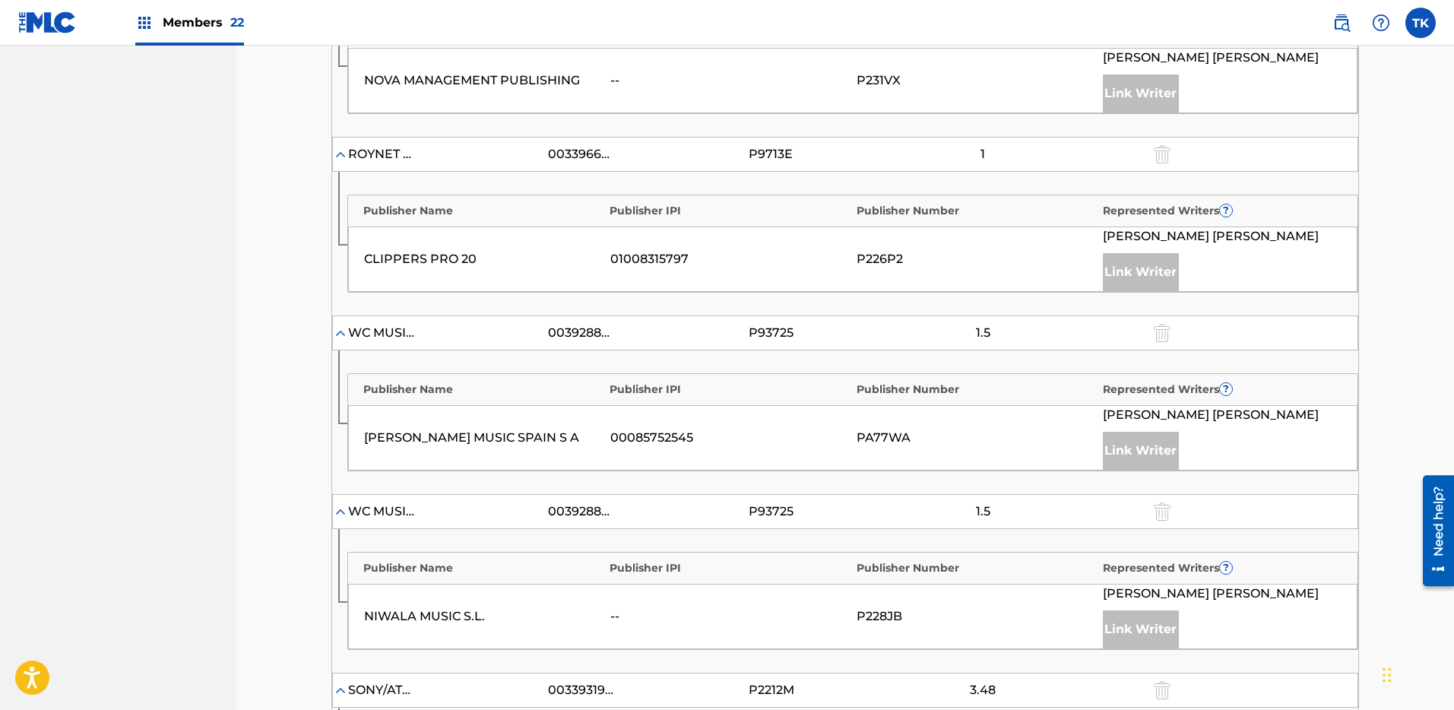
scroll to position [1312, 0]
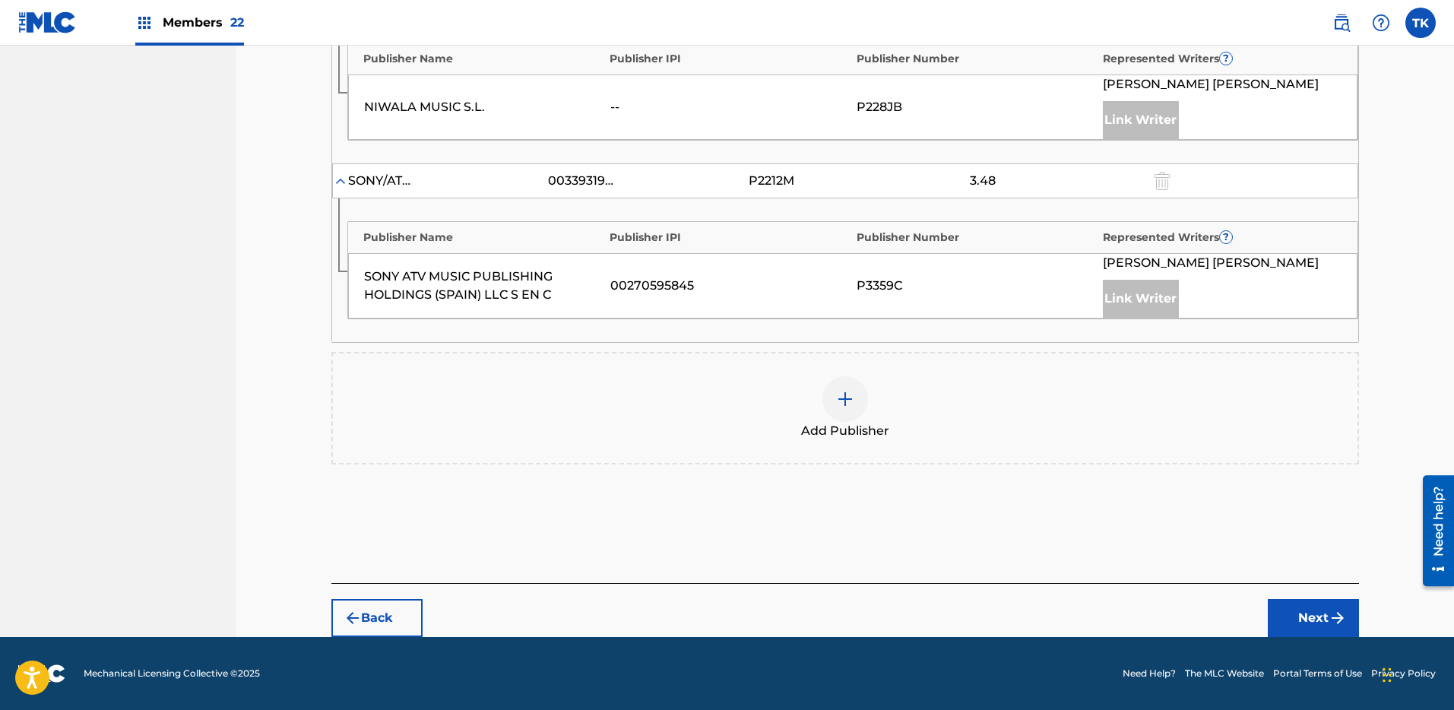
click at [917, 402] on div "Add Publisher" at bounding box center [845, 408] width 1025 height 64
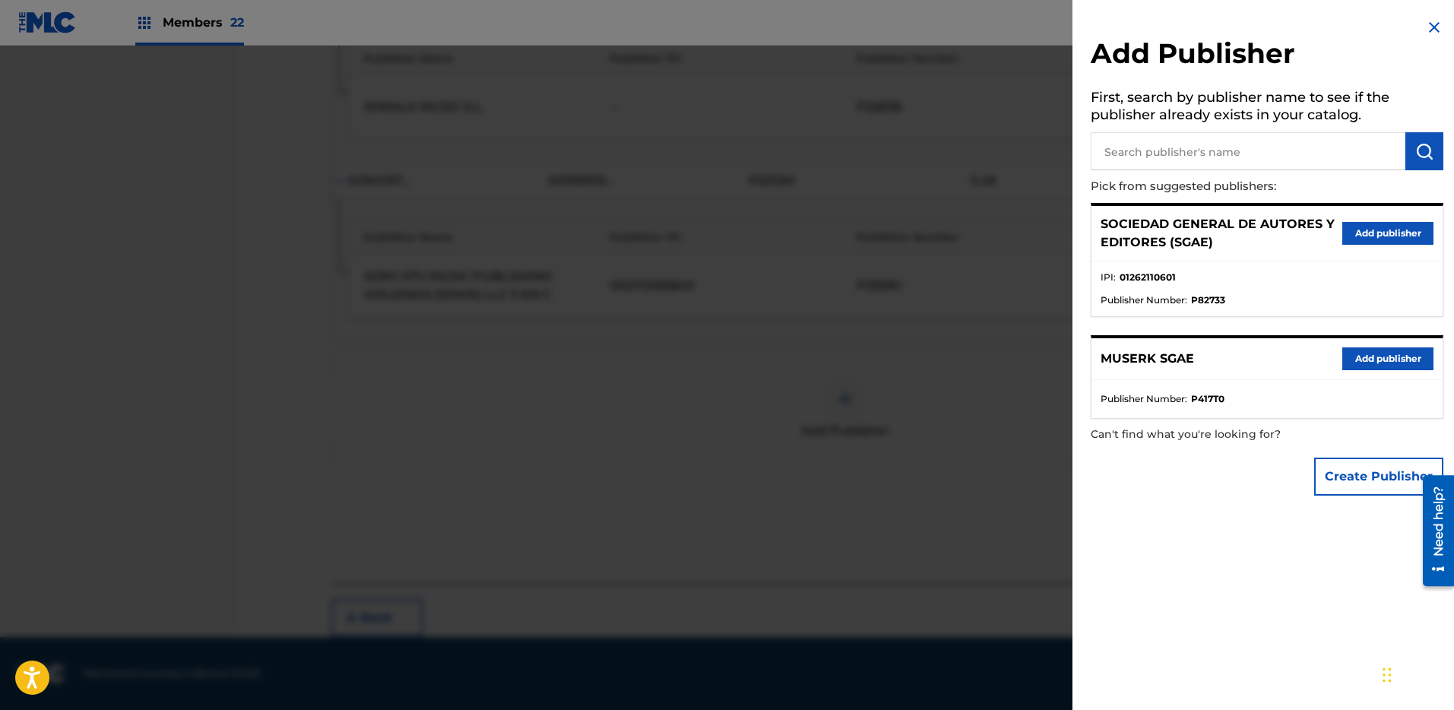
click at [1366, 225] on button "Add publisher" at bounding box center [1388, 233] width 91 height 23
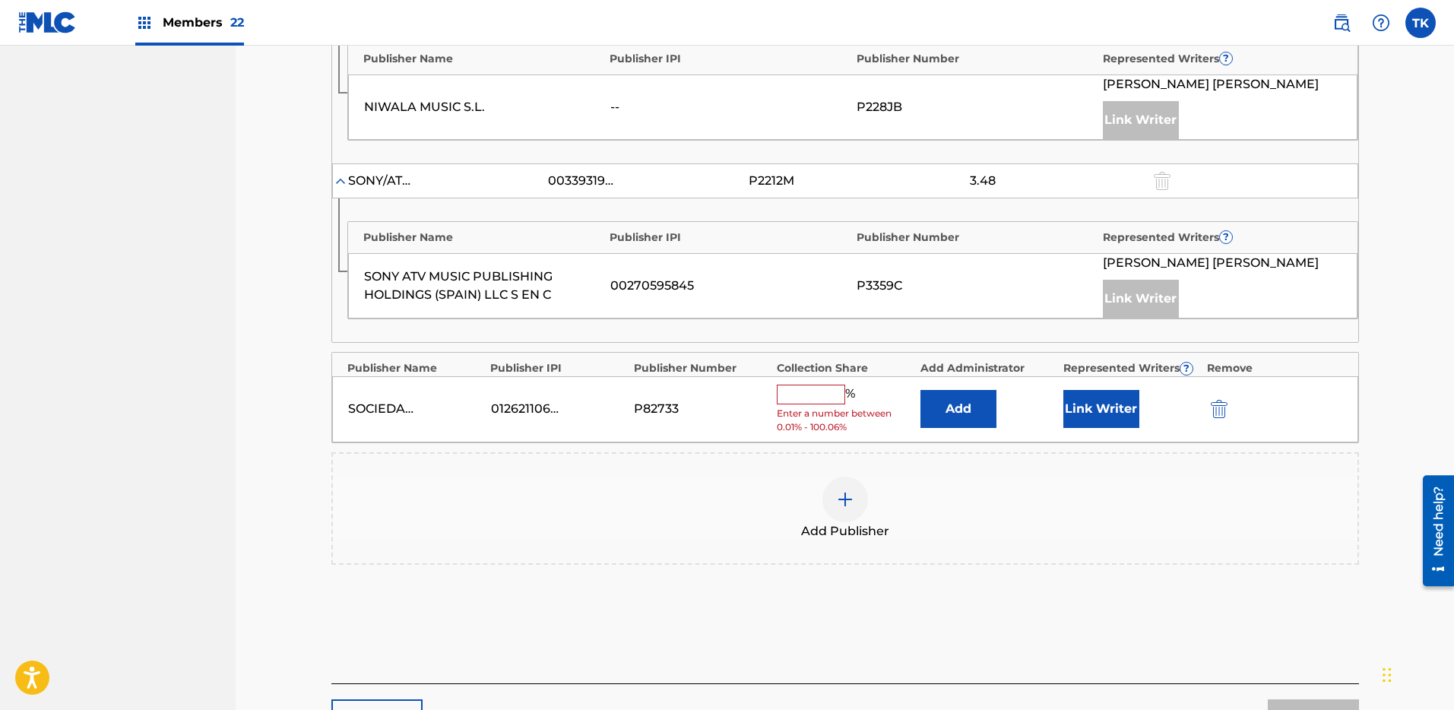
click at [972, 402] on button "Add" at bounding box center [959, 409] width 76 height 38
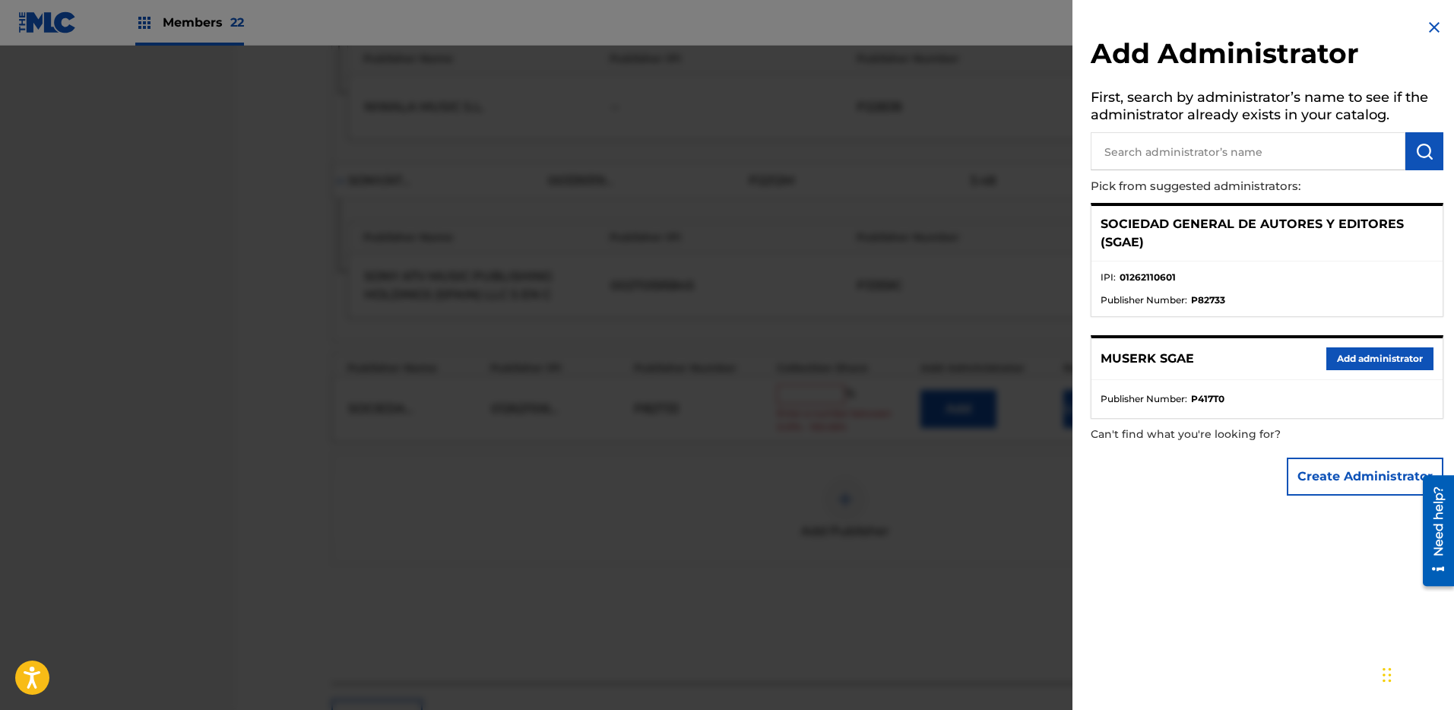
click at [1351, 353] on button "Add administrator" at bounding box center [1380, 358] width 107 height 23
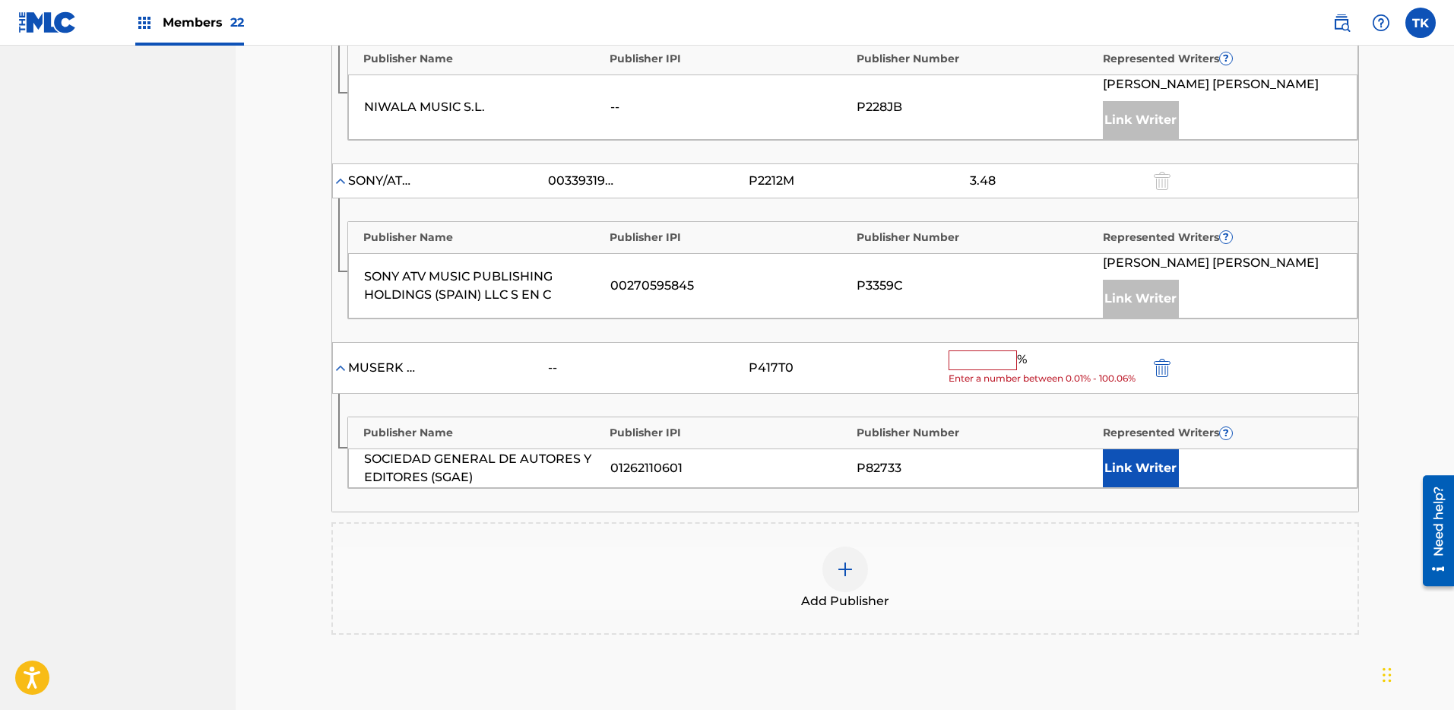
click at [1150, 461] on button "Link Writer" at bounding box center [1141, 468] width 76 height 38
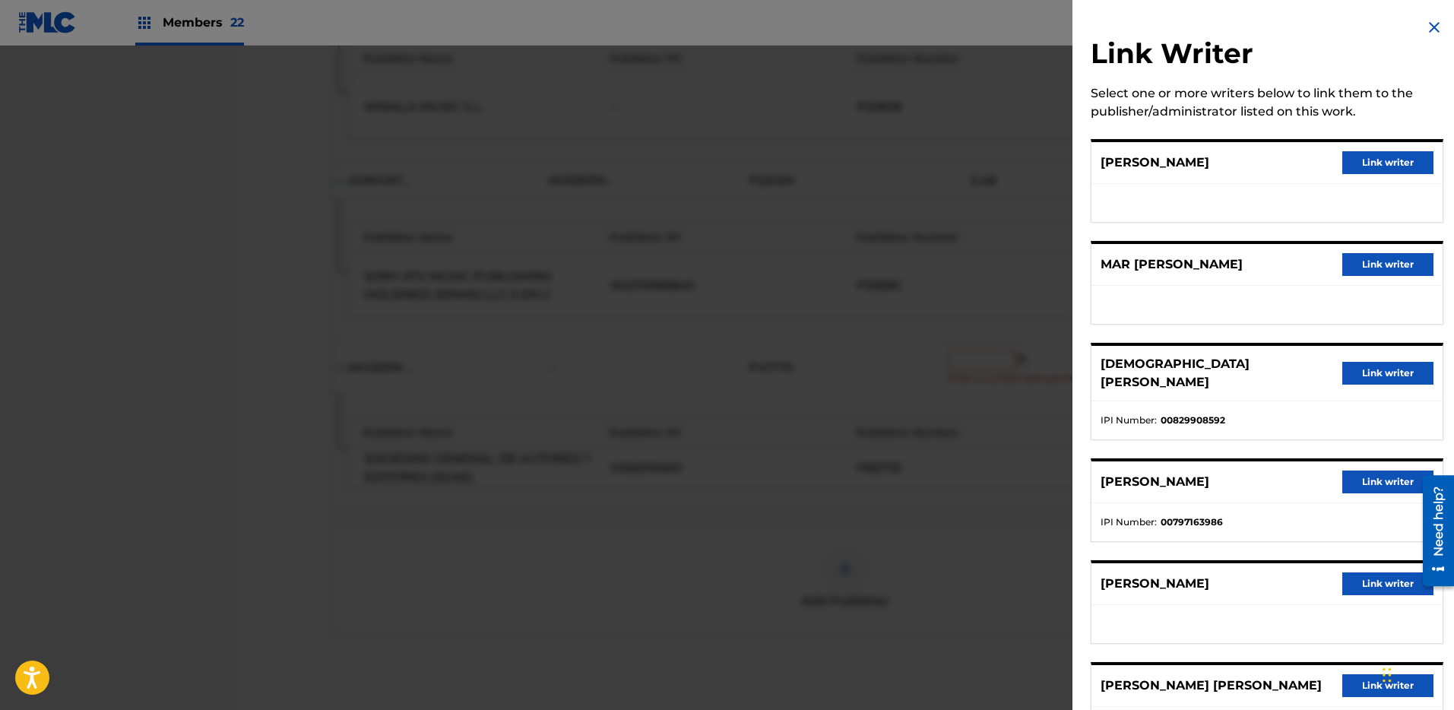
click at [1358, 273] on button "Link writer" at bounding box center [1388, 264] width 91 height 23
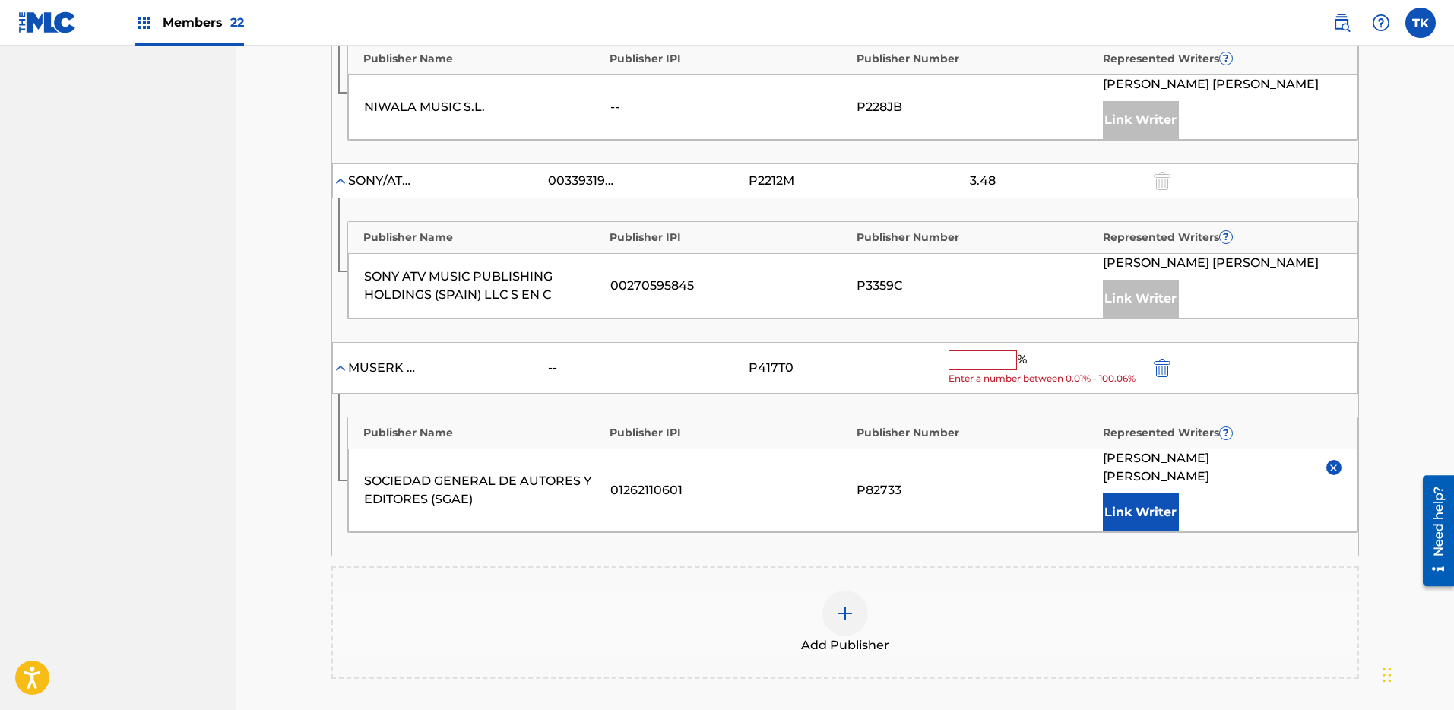
click at [1003, 357] on input "text" at bounding box center [983, 361] width 68 height 20
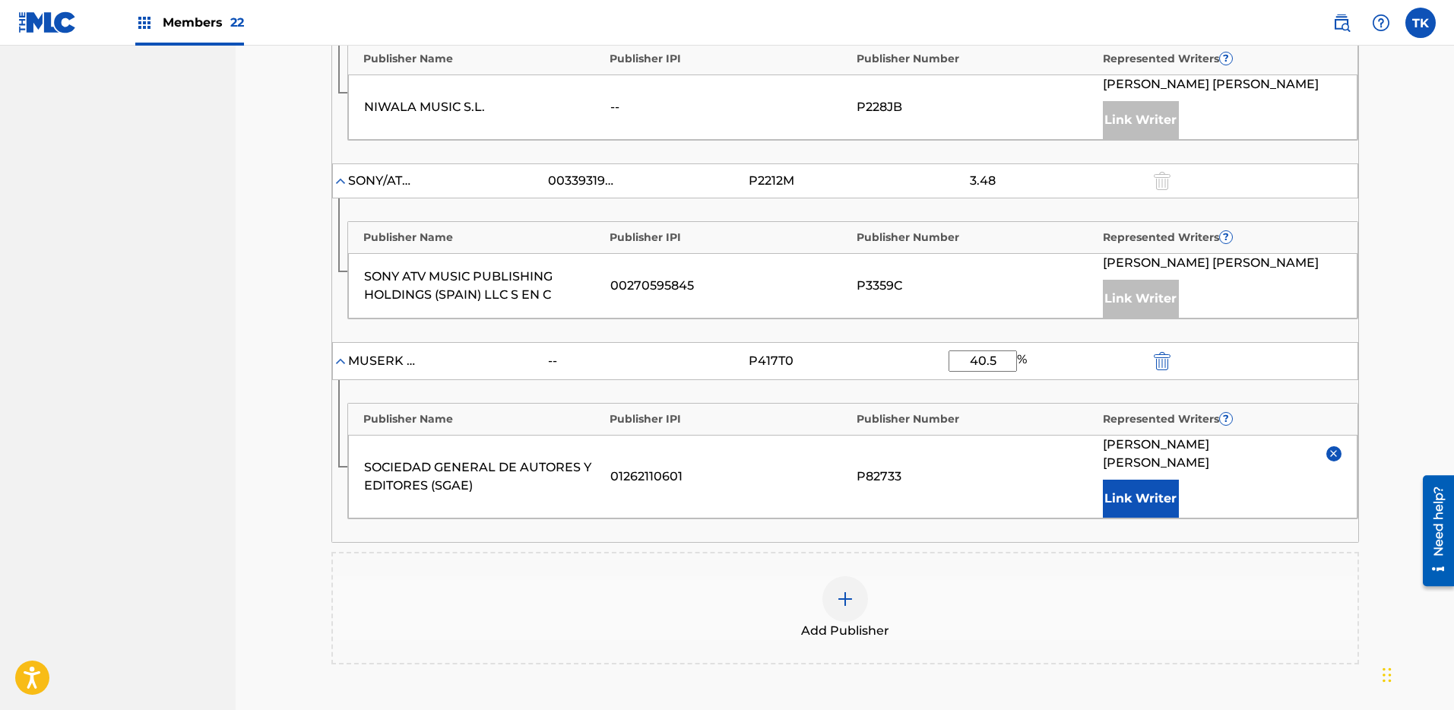
type input "40.5"
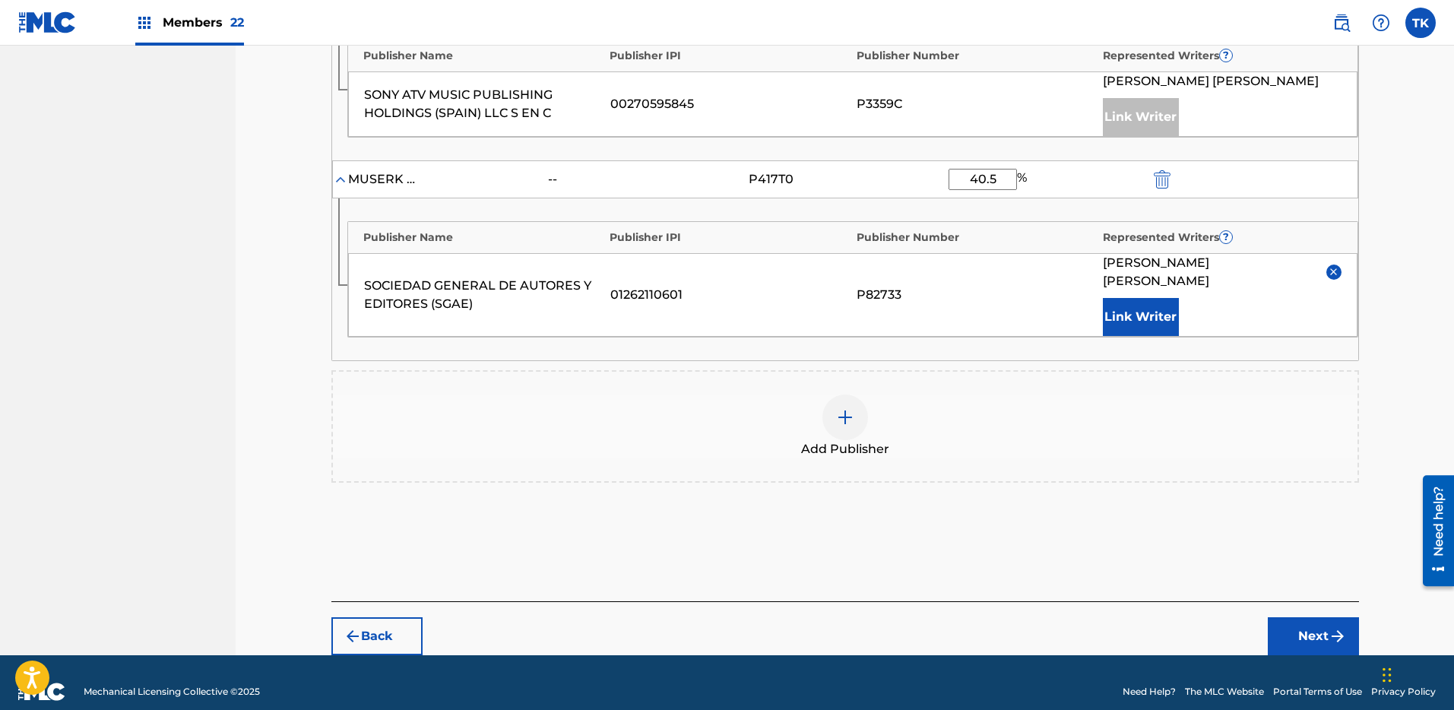
click at [1325, 625] on button "Next" at bounding box center [1313, 636] width 91 height 38
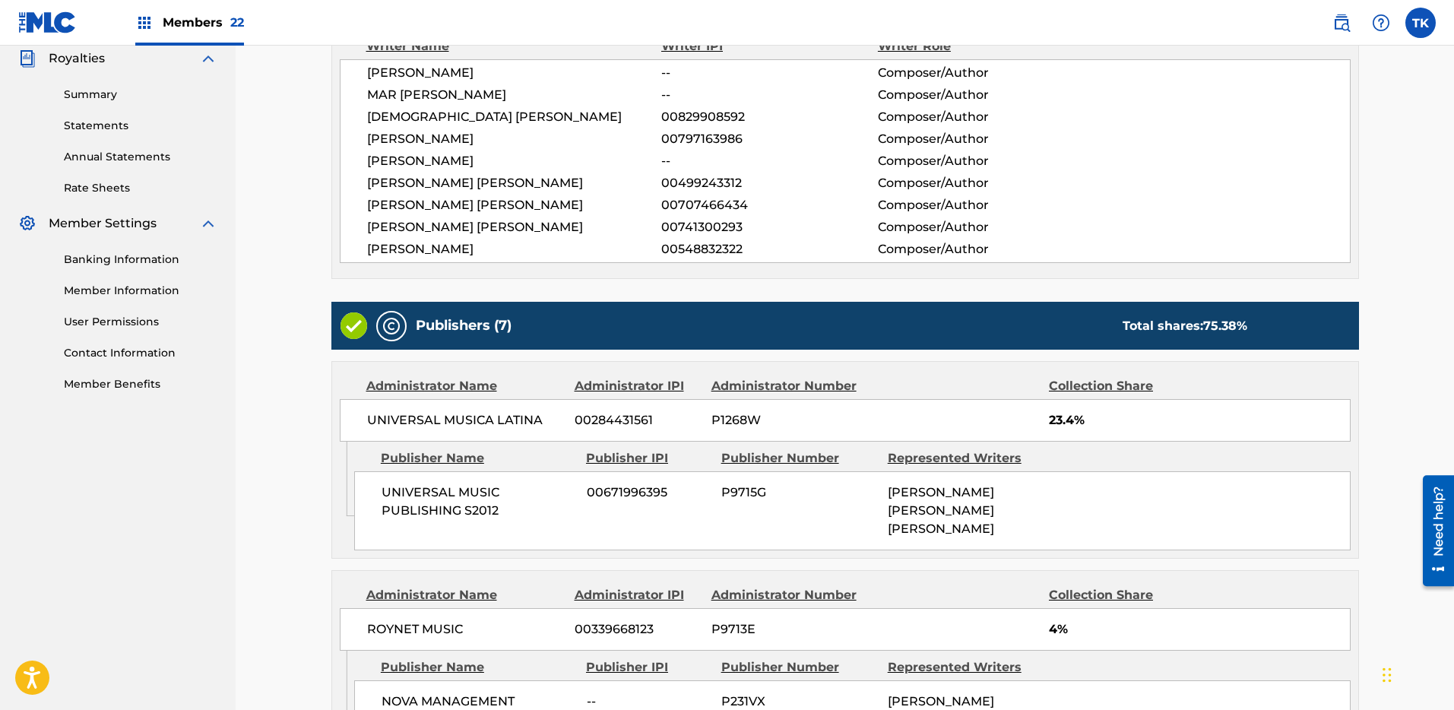
scroll to position [1621, 0]
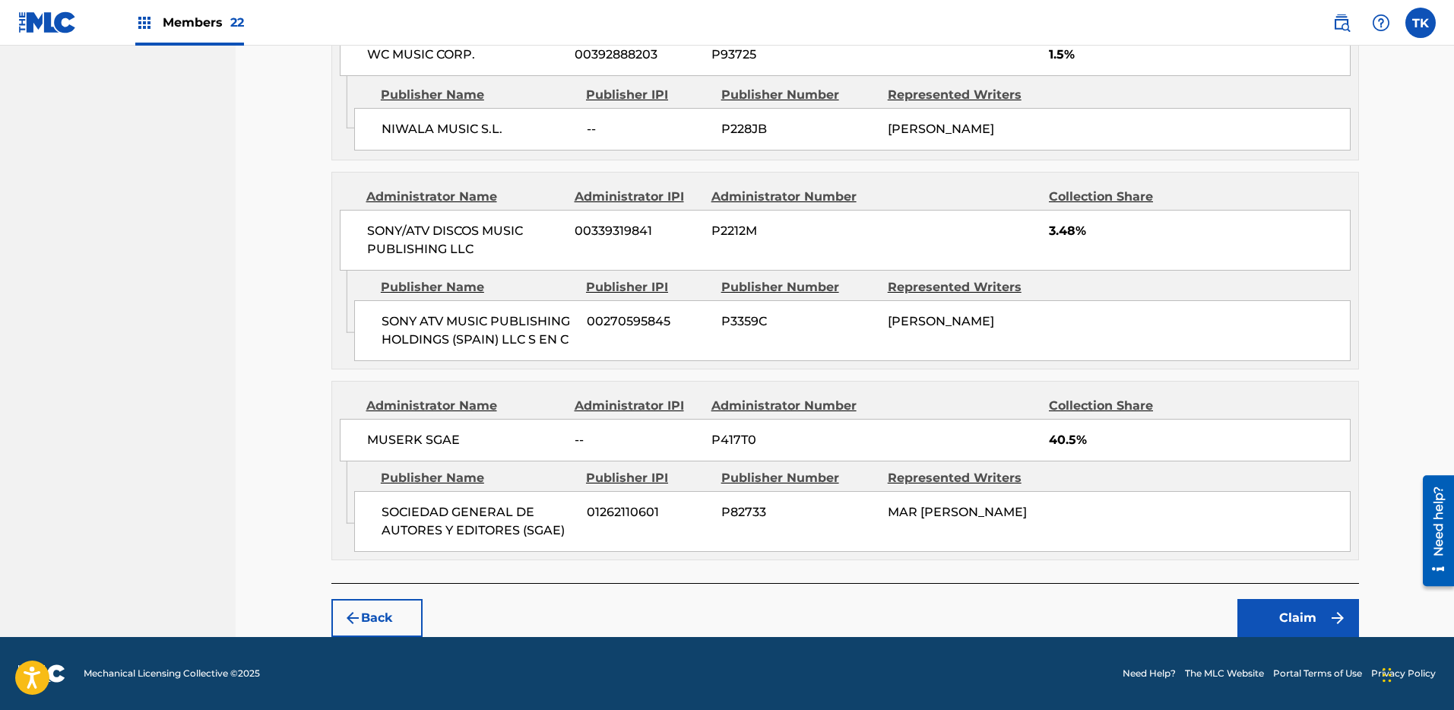
click at [1313, 622] on button "Claim" at bounding box center [1299, 618] width 122 height 38
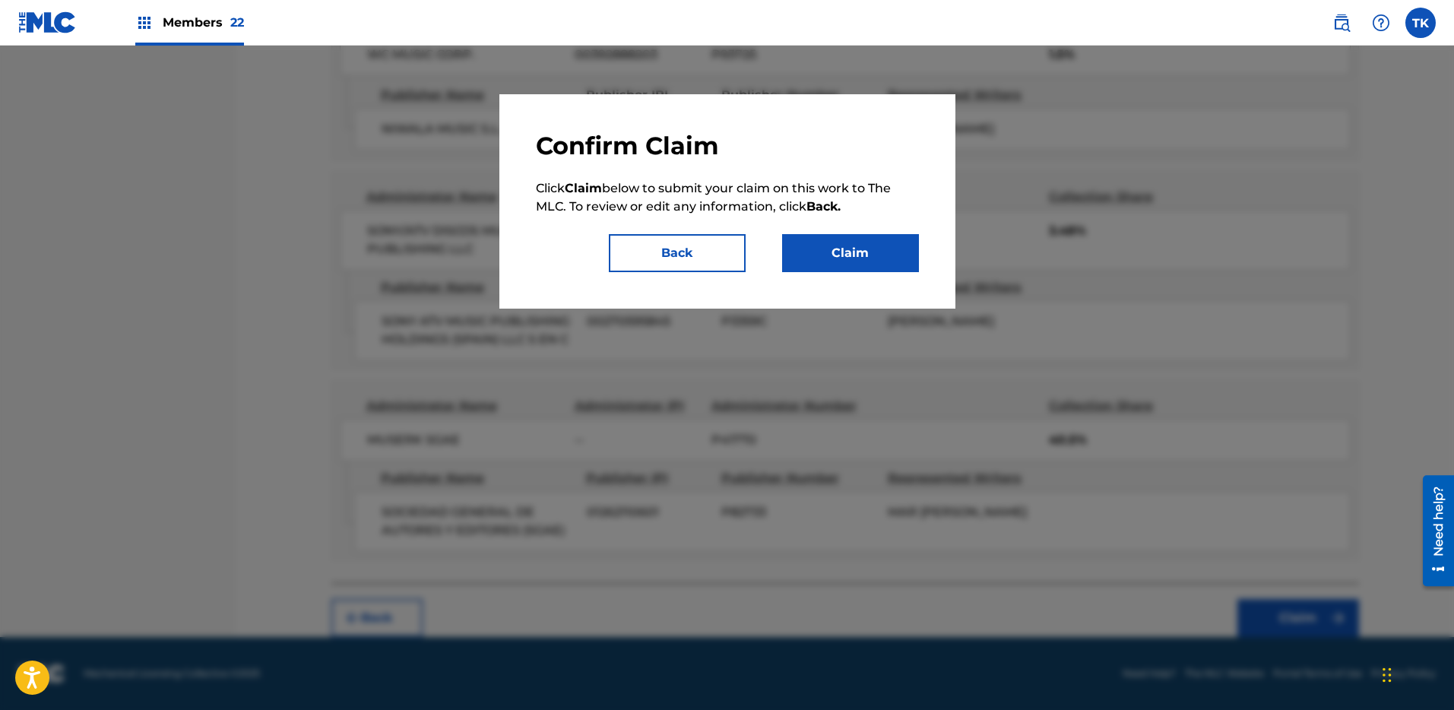
click at [830, 260] on button "Claim" at bounding box center [850, 253] width 137 height 38
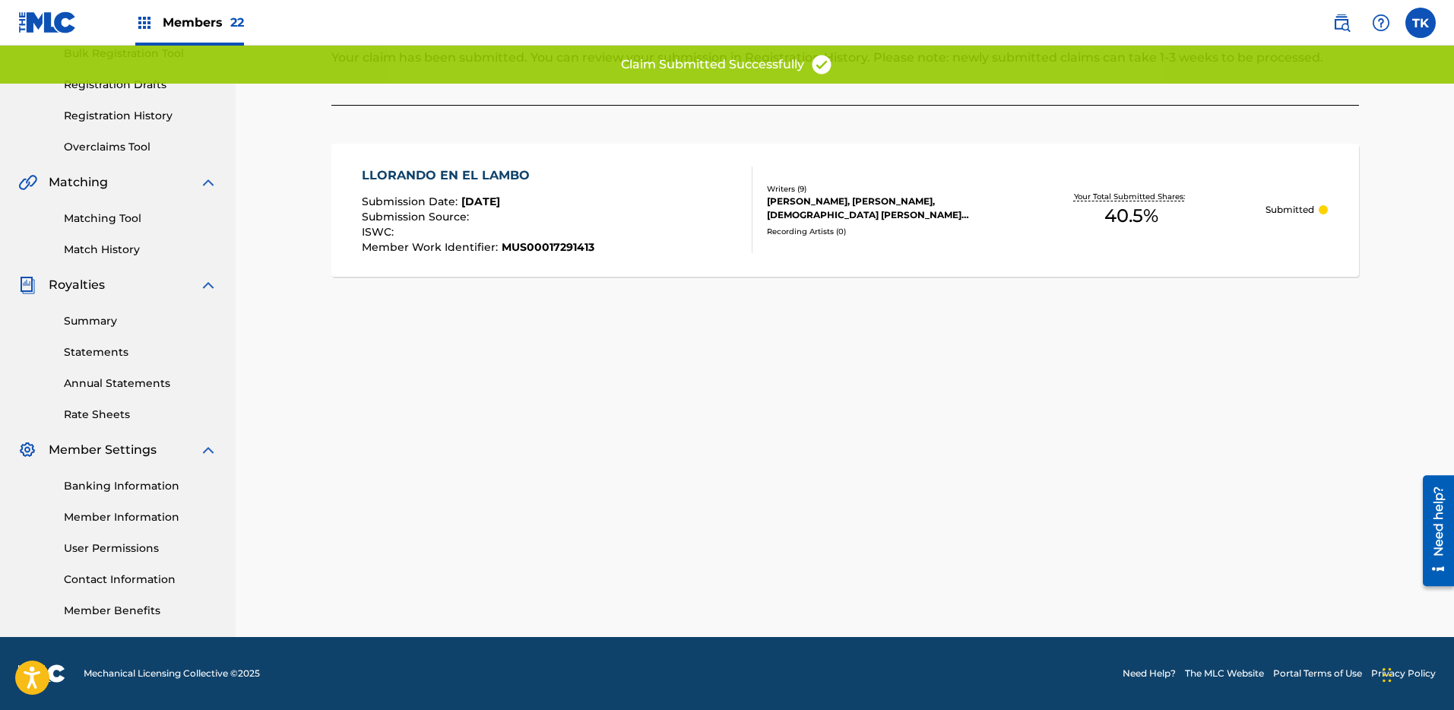
scroll to position [0, 0]
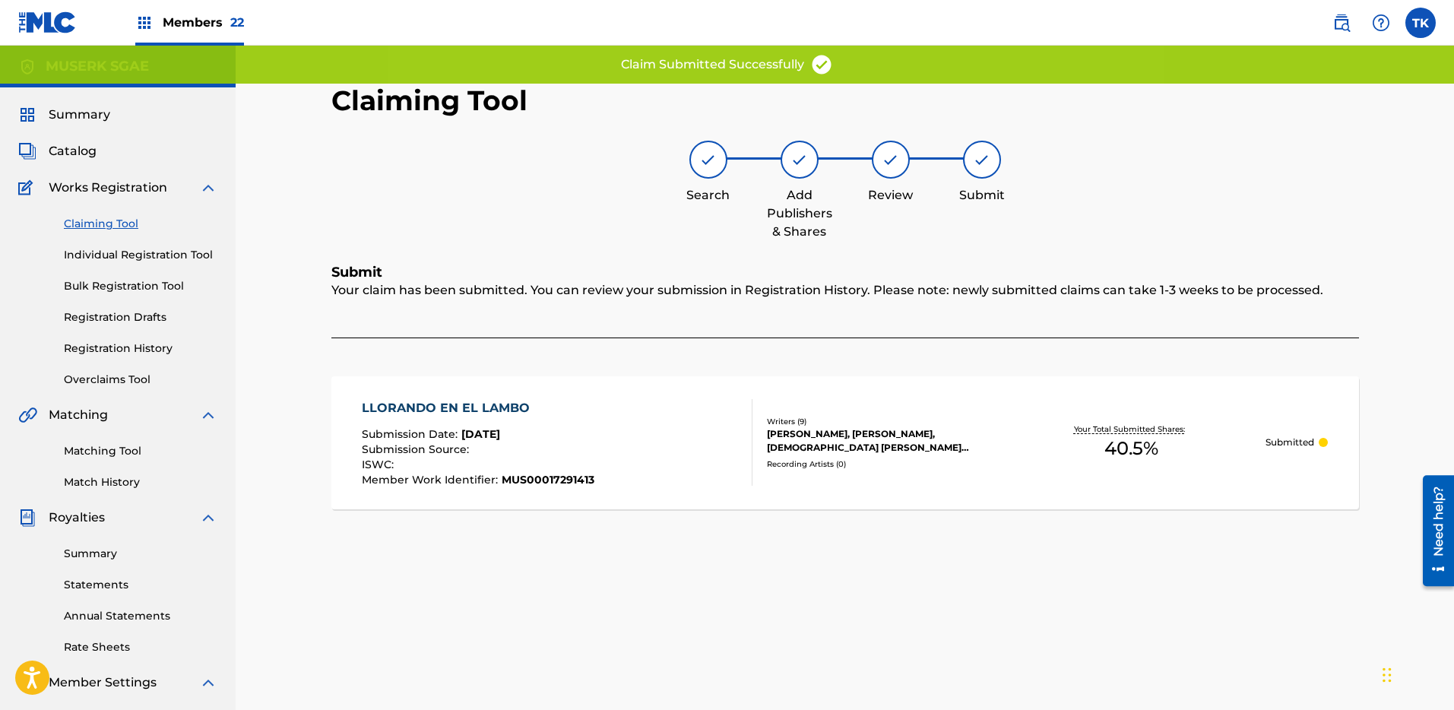
click at [1356, 17] on link at bounding box center [1342, 23] width 30 height 30
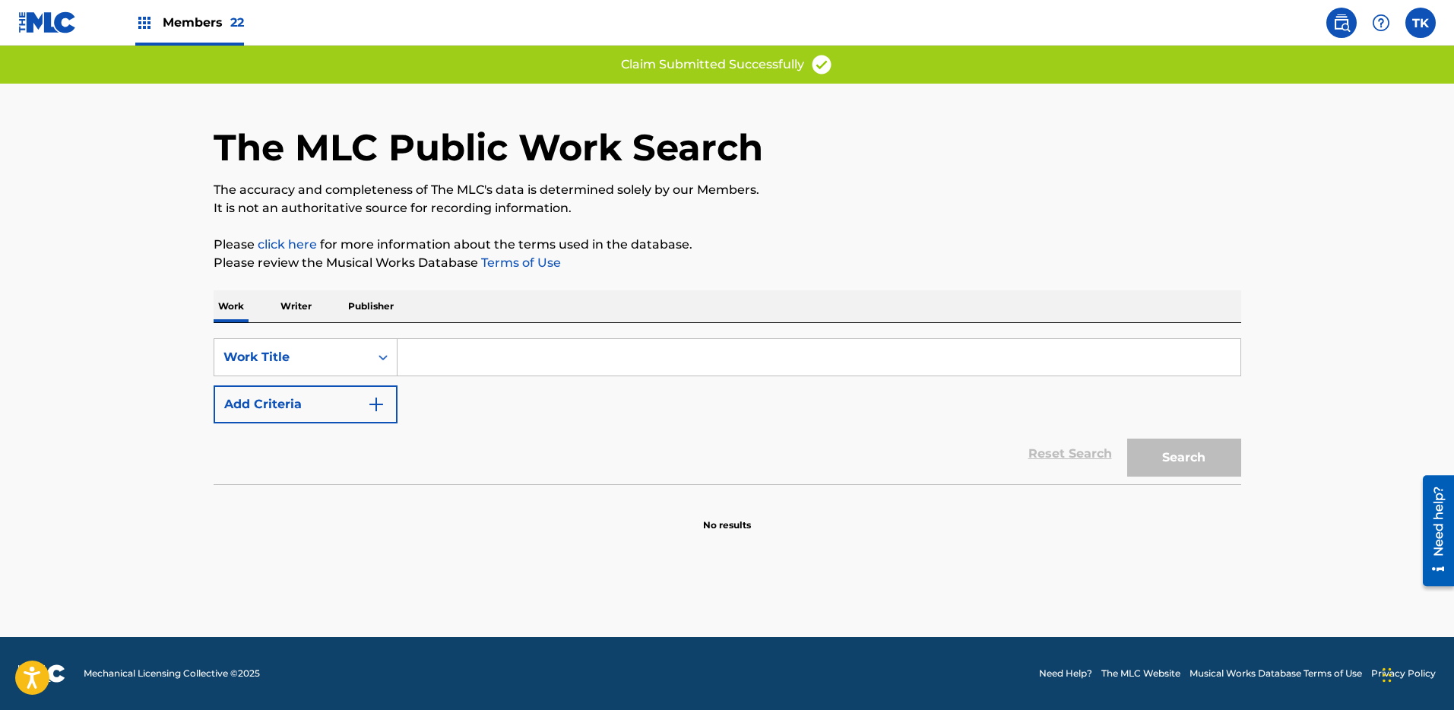
click at [654, 316] on div "Work Writer Publisher" at bounding box center [728, 306] width 1028 height 32
click at [454, 368] on input "Search Form" at bounding box center [819, 357] width 843 height 36
paste input "SOLTERA PERO NO SOLA"
type input "SOLTERA PERO NO SOLA"
click at [319, 408] on button "Add Criteria" at bounding box center [306, 404] width 184 height 38
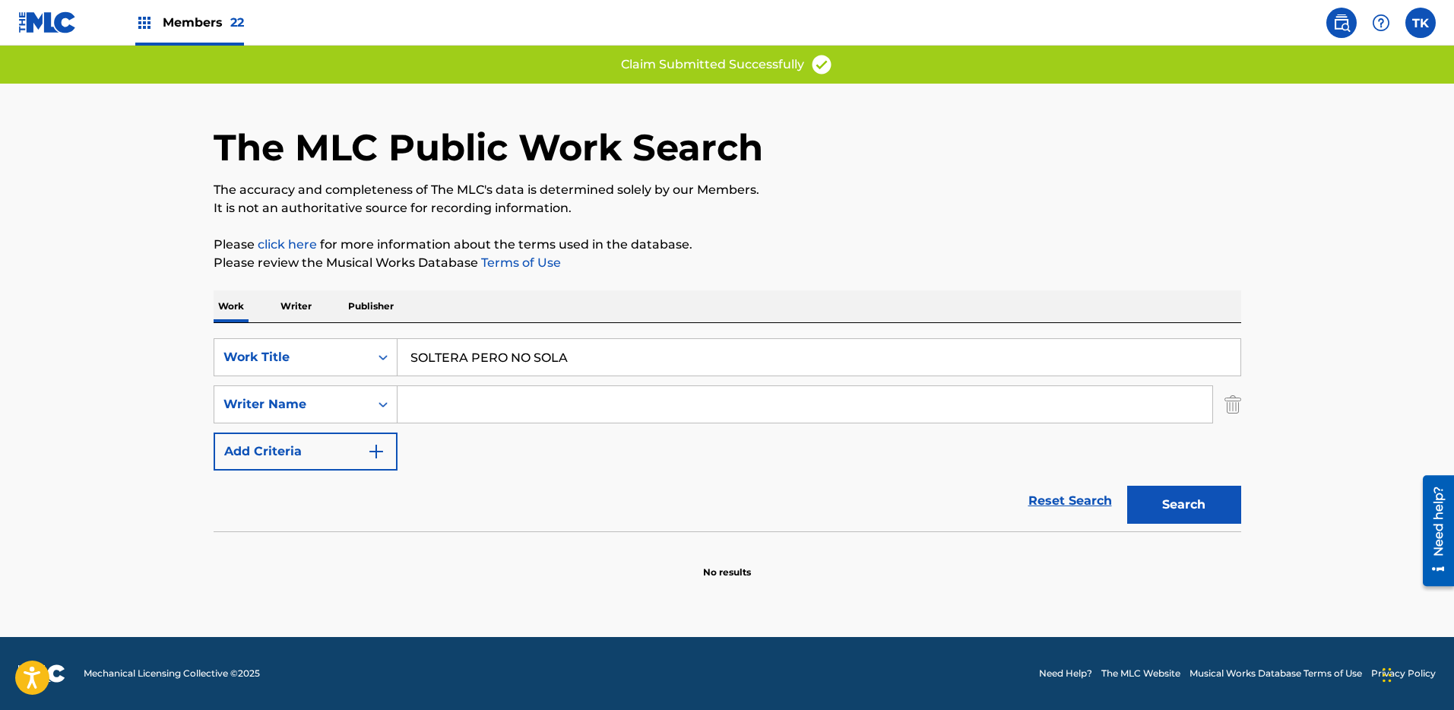
click at [563, 399] on input "Search Form" at bounding box center [805, 404] width 815 height 36
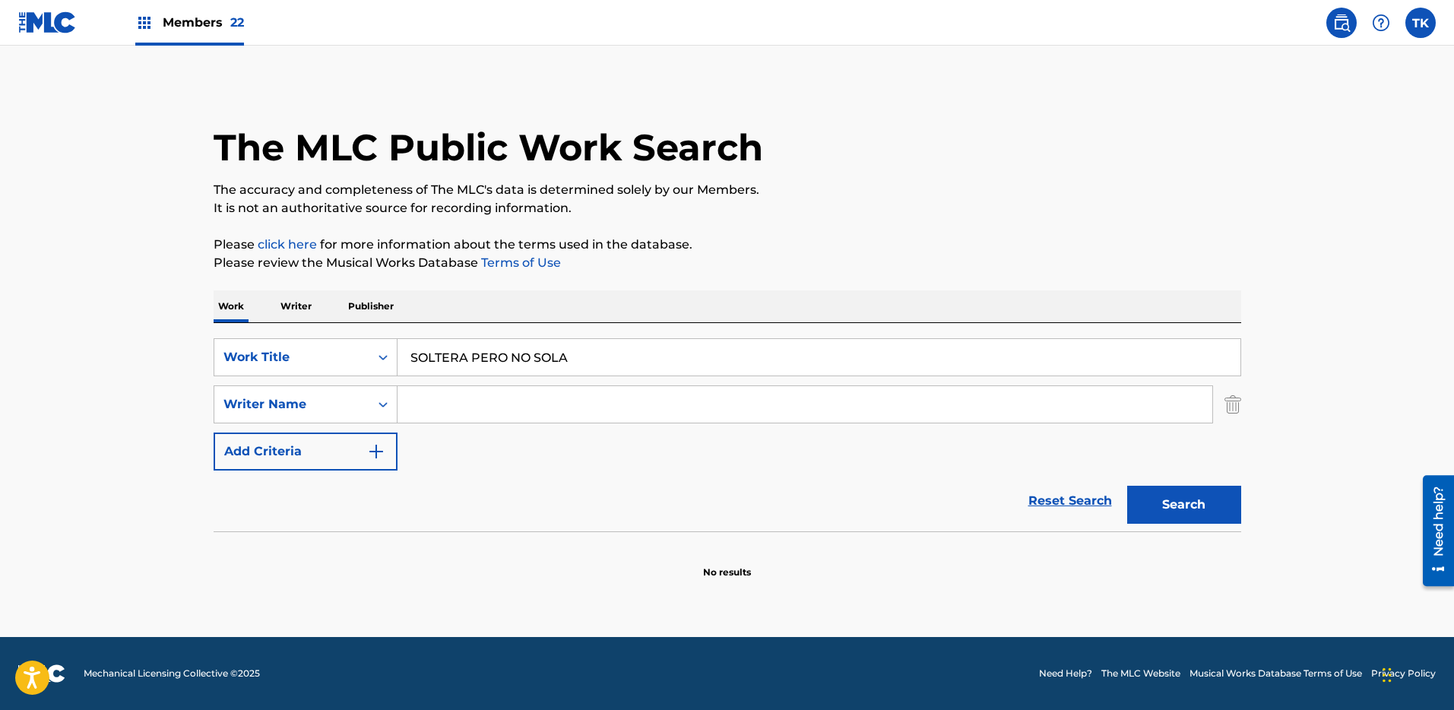
click at [991, 399] on input "Search Form" at bounding box center [805, 404] width 815 height 36
paste input "MAR [PERSON_NAME]"
type input "MAR [PERSON_NAME]"
click at [1200, 479] on div "Search" at bounding box center [1181, 501] width 122 height 61
click at [1156, 509] on button "Search" at bounding box center [1185, 505] width 114 height 38
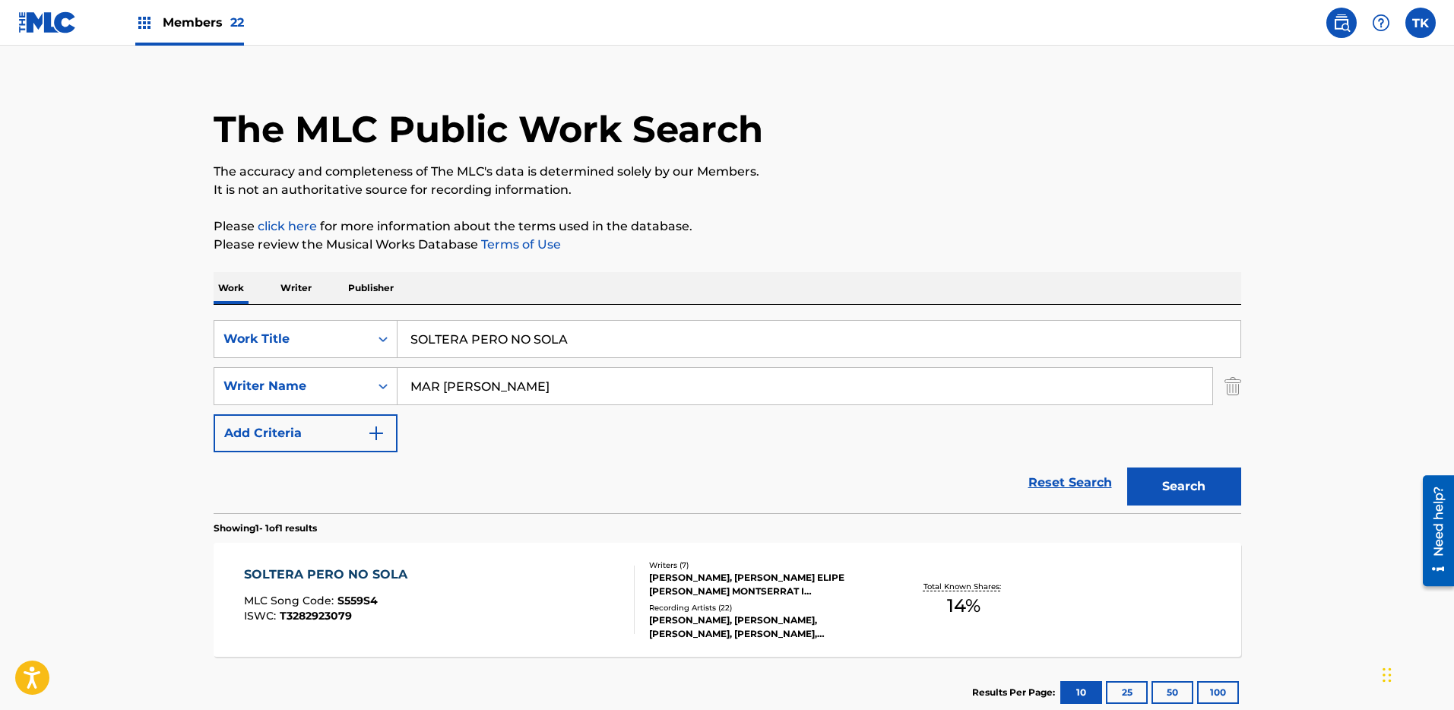
scroll to position [117, 0]
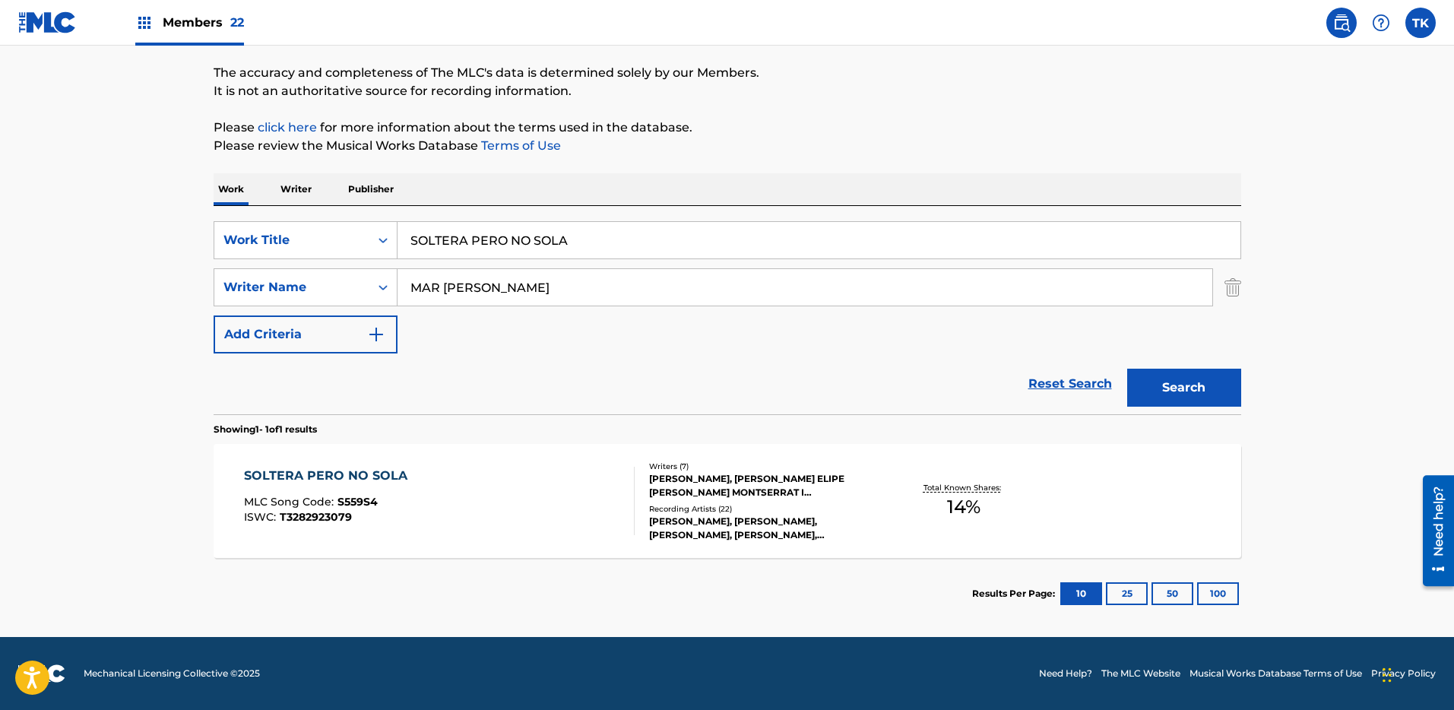
click at [560, 483] on div "SOLTERA PERO NO SOLA MLC Song Code : S559S4 ISWC : T3282923079" at bounding box center [439, 501] width 391 height 68
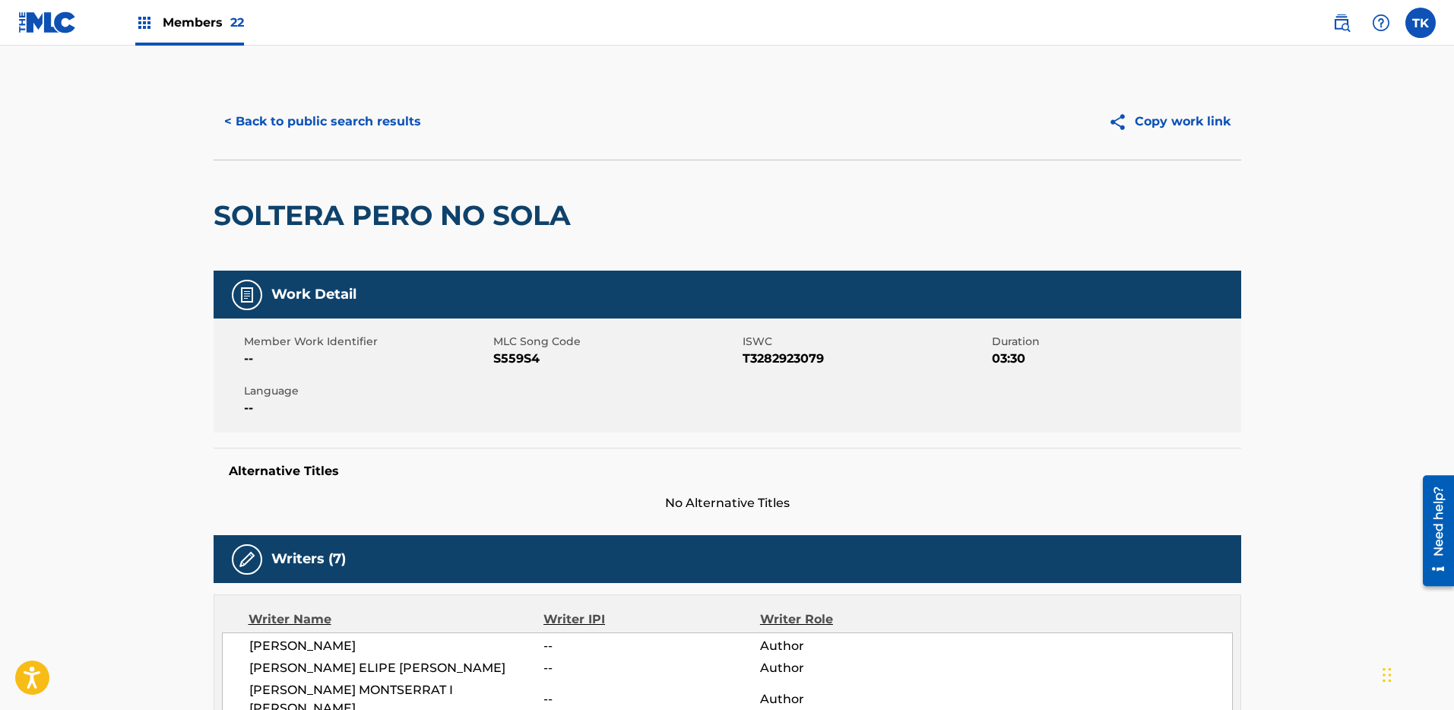
click at [511, 363] on span "S559S4" at bounding box center [616, 359] width 246 height 18
copy span "S559S4"
click at [235, 22] on span "22" at bounding box center [237, 22] width 14 height 14
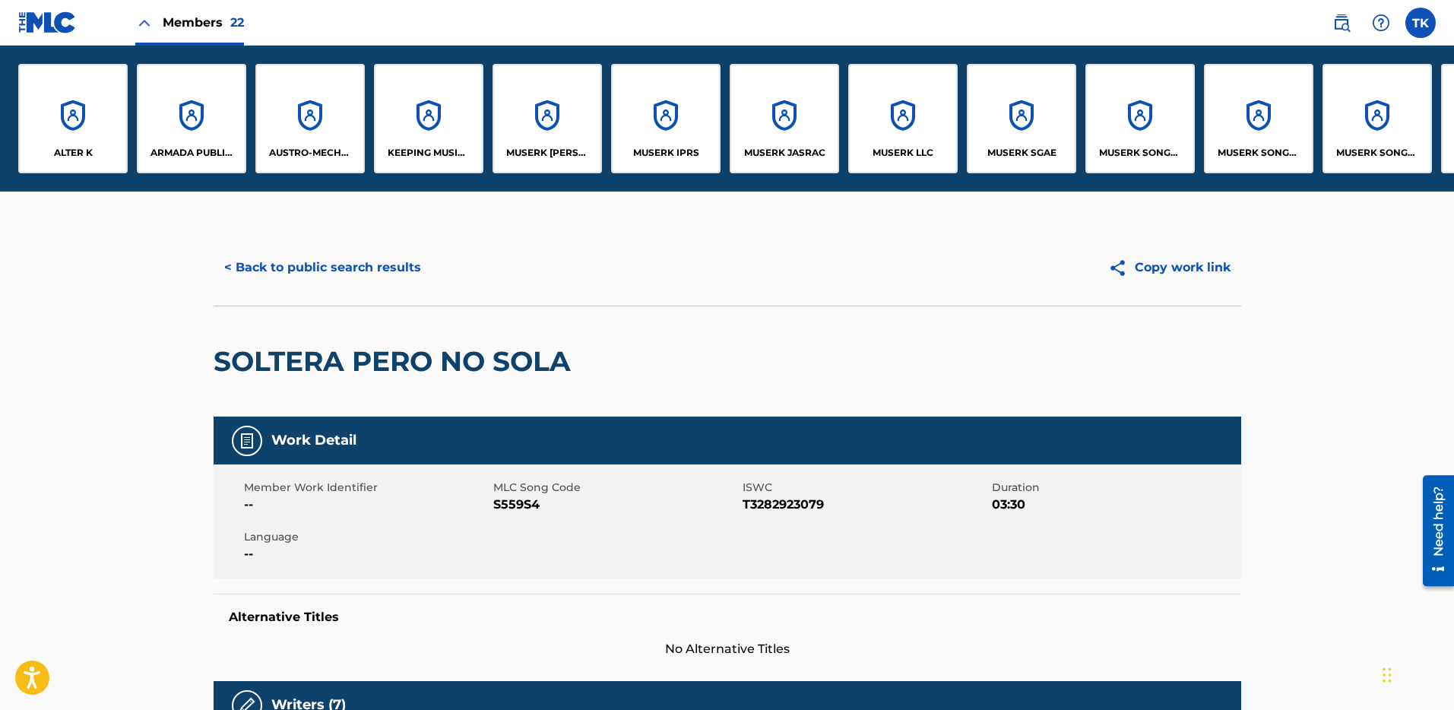
click at [1039, 146] on p "MUSERK SGAE" at bounding box center [1022, 153] width 69 height 14
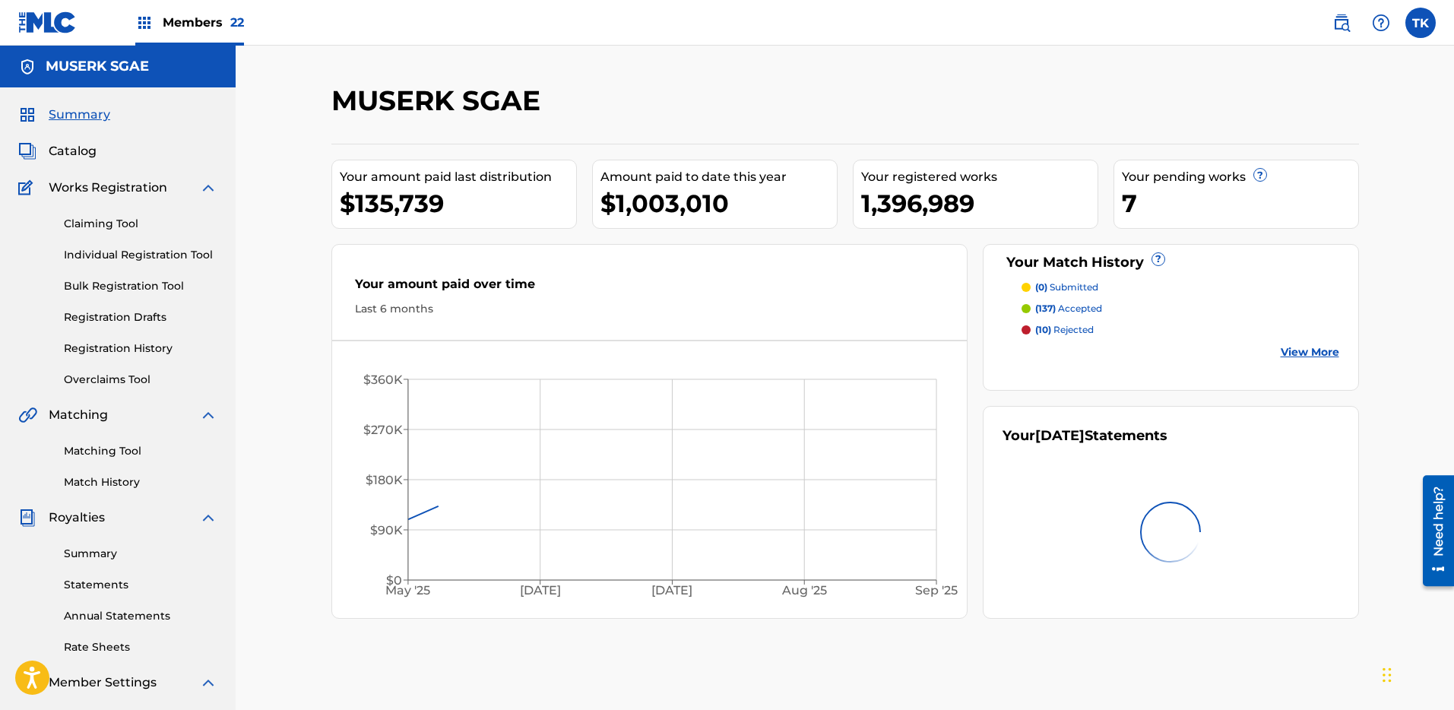
click at [113, 216] on link "Claiming Tool" at bounding box center [141, 224] width 154 height 16
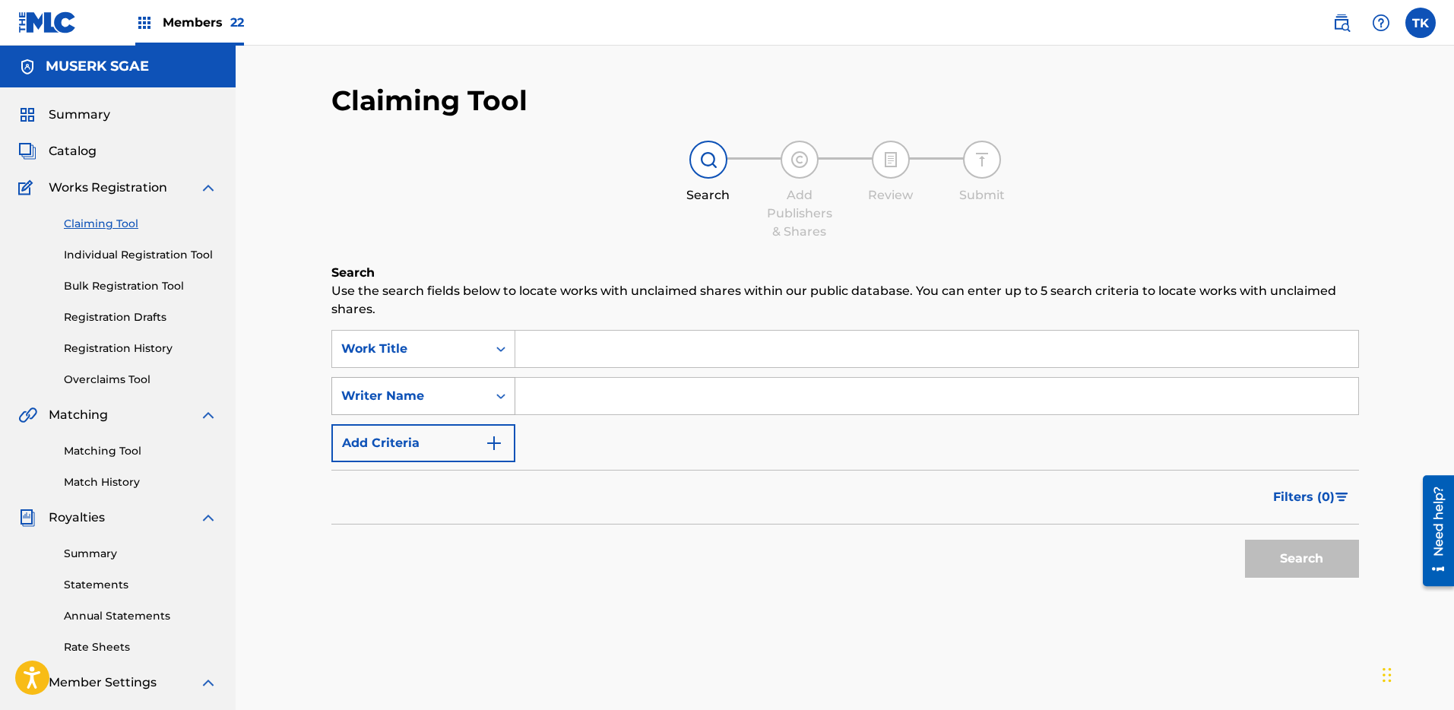
click at [481, 398] on div "Writer Name" at bounding box center [409, 396] width 155 height 29
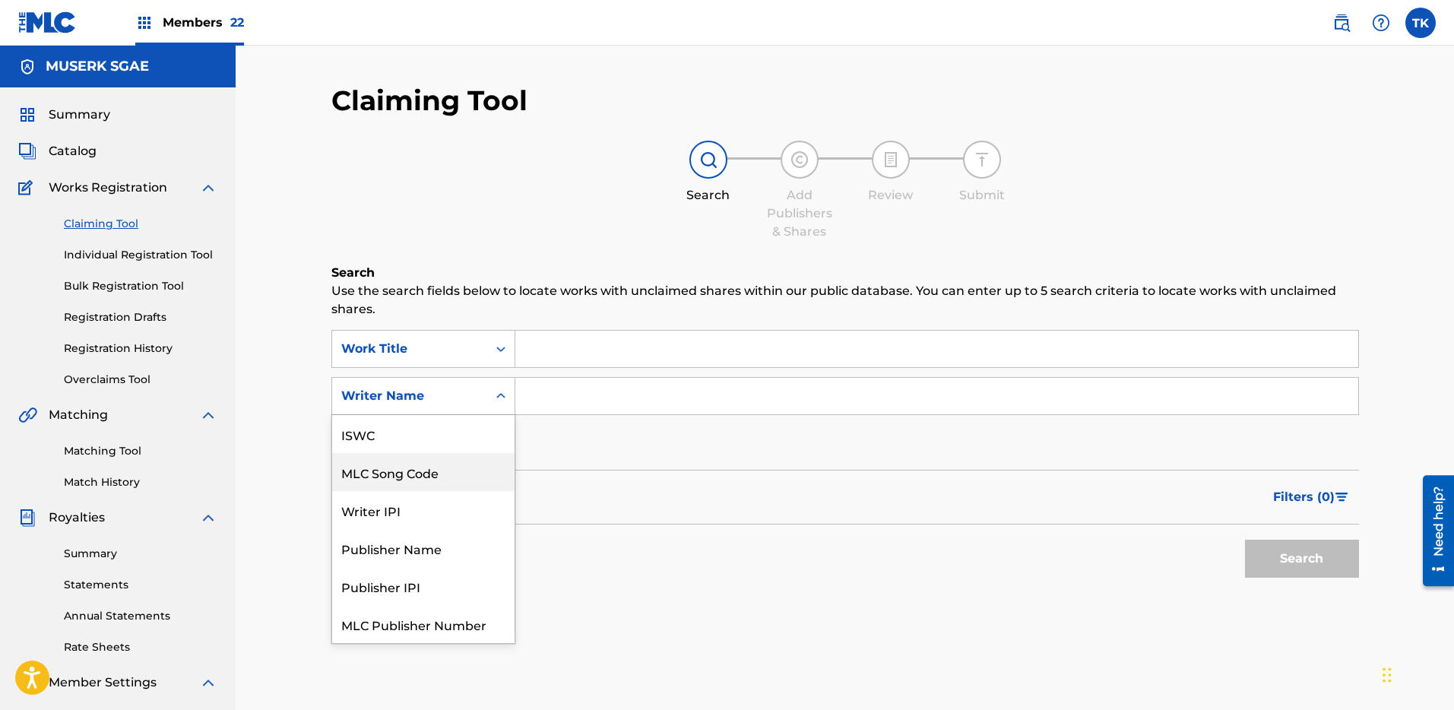
scroll to position [38, 0]
click at [455, 446] on div "MLC Song Code" at bounding box center [423, 434] width 182 height 38
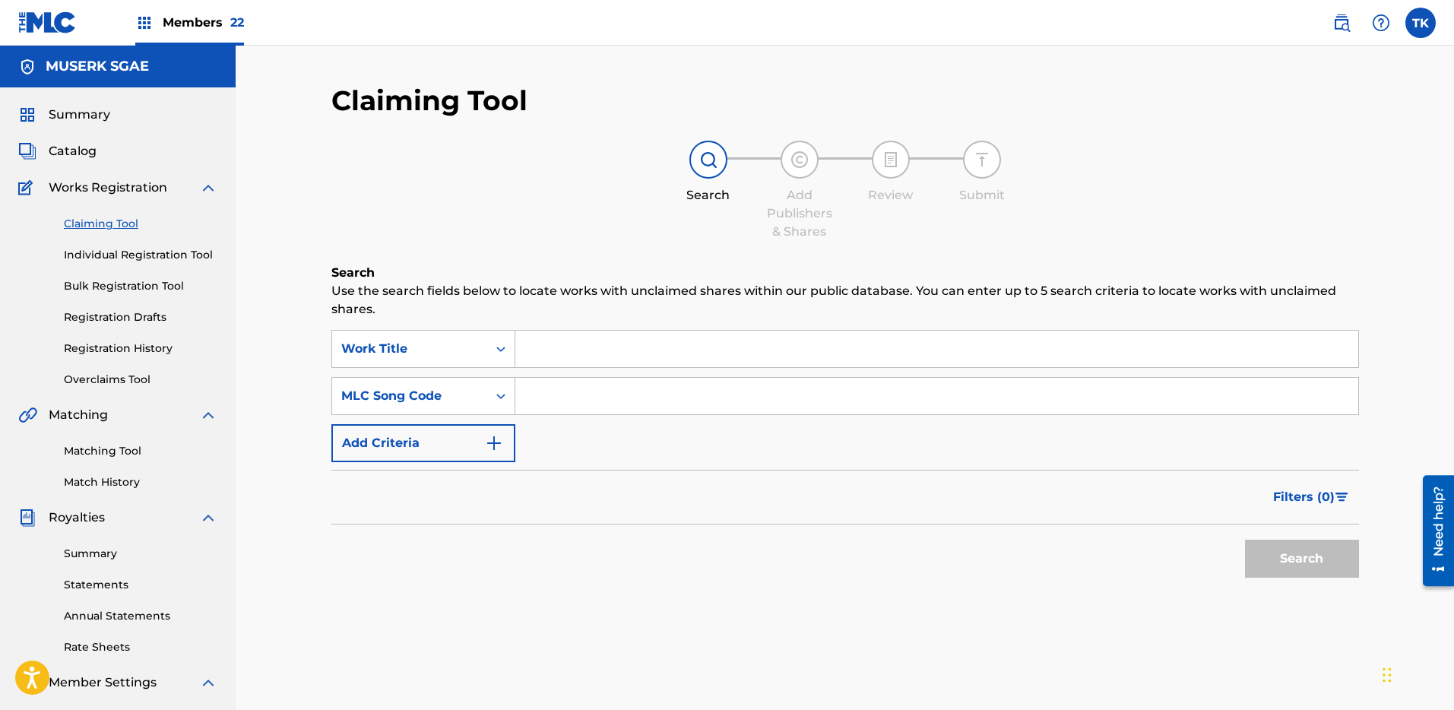
click at [614, 399] on input "Search Form" at bounding box center [936, 396] width 843 height 36
paste input "S559S4"
type input "S559S4"
click at [1303, 568] on button "Search" at bounding box center [1302, 559] width 114 height 38
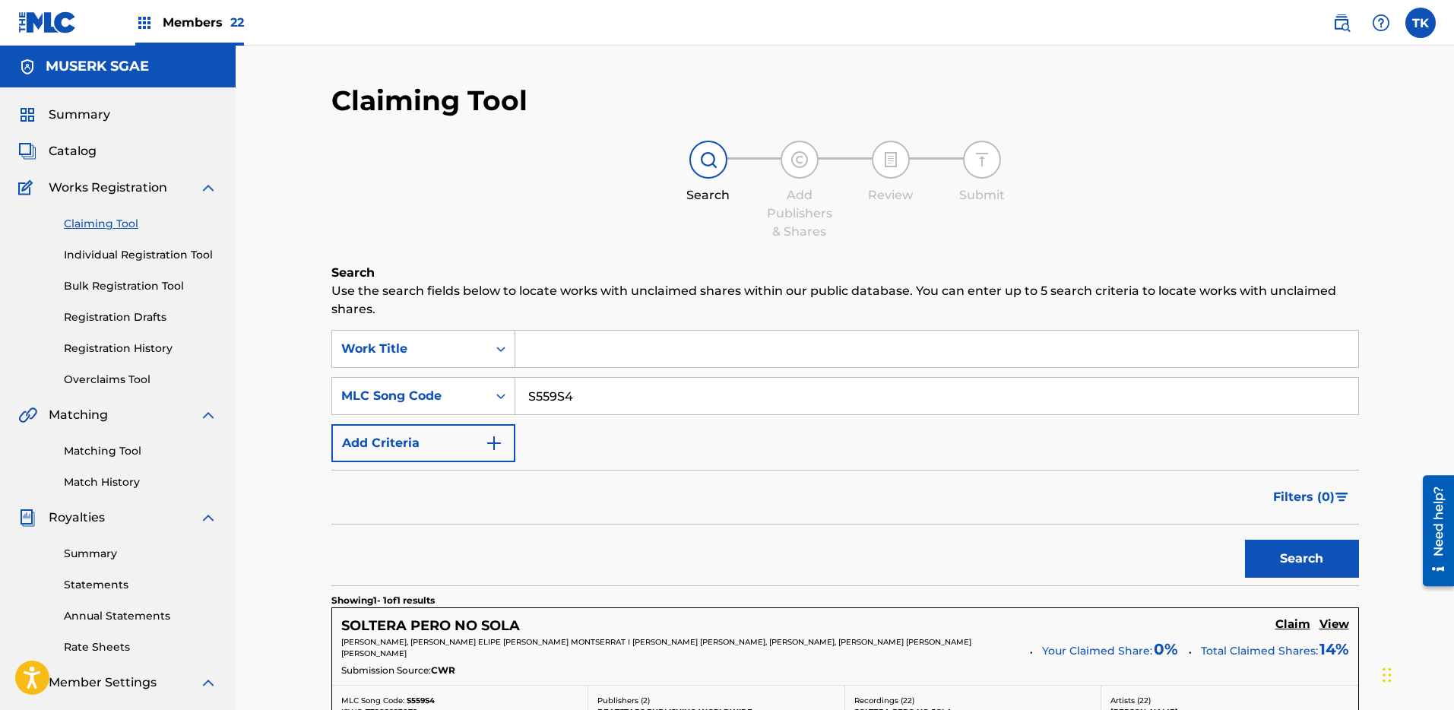
scroll to position [238, 0]
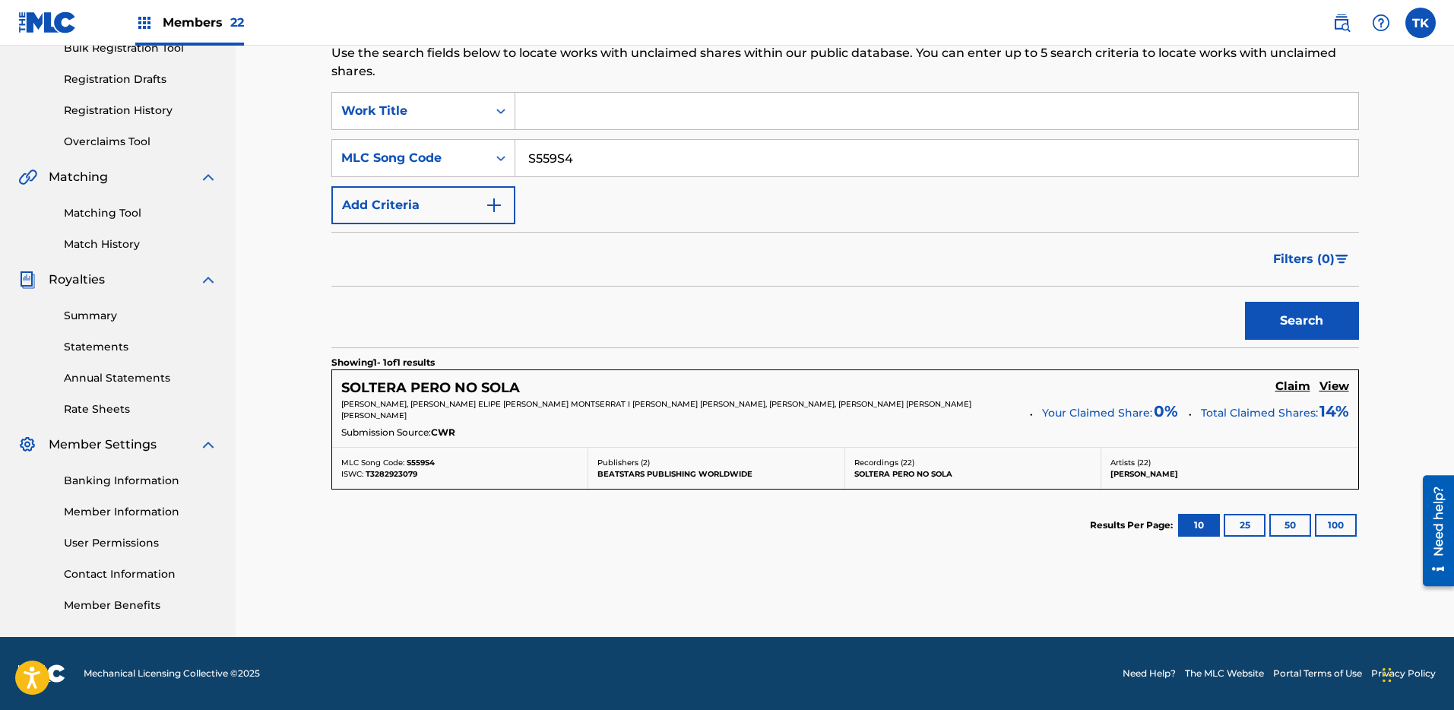
click at [1296, 385] on h5 "Claim" at bounding box center [1293, 386] width 35 height 14
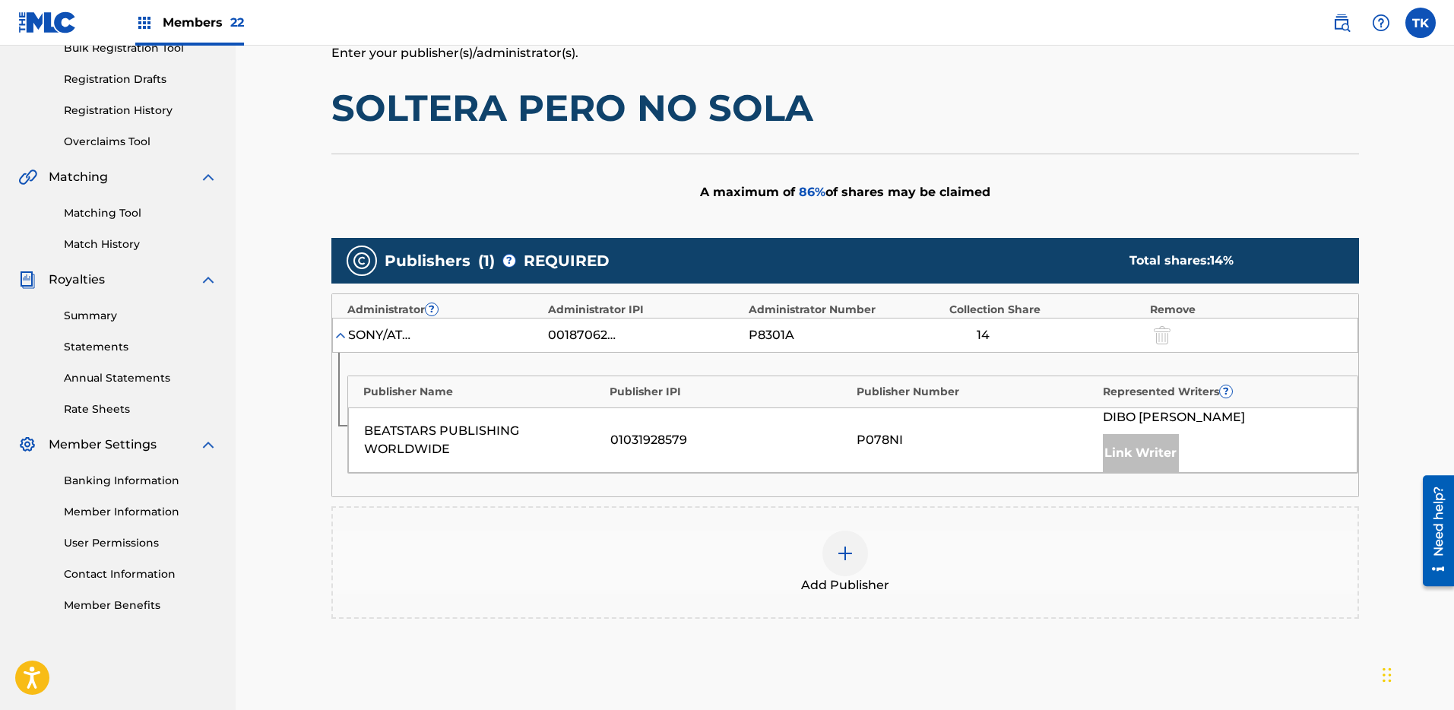
click at [851, 558] on img at bounding box center [845, 553] width 18 height 18
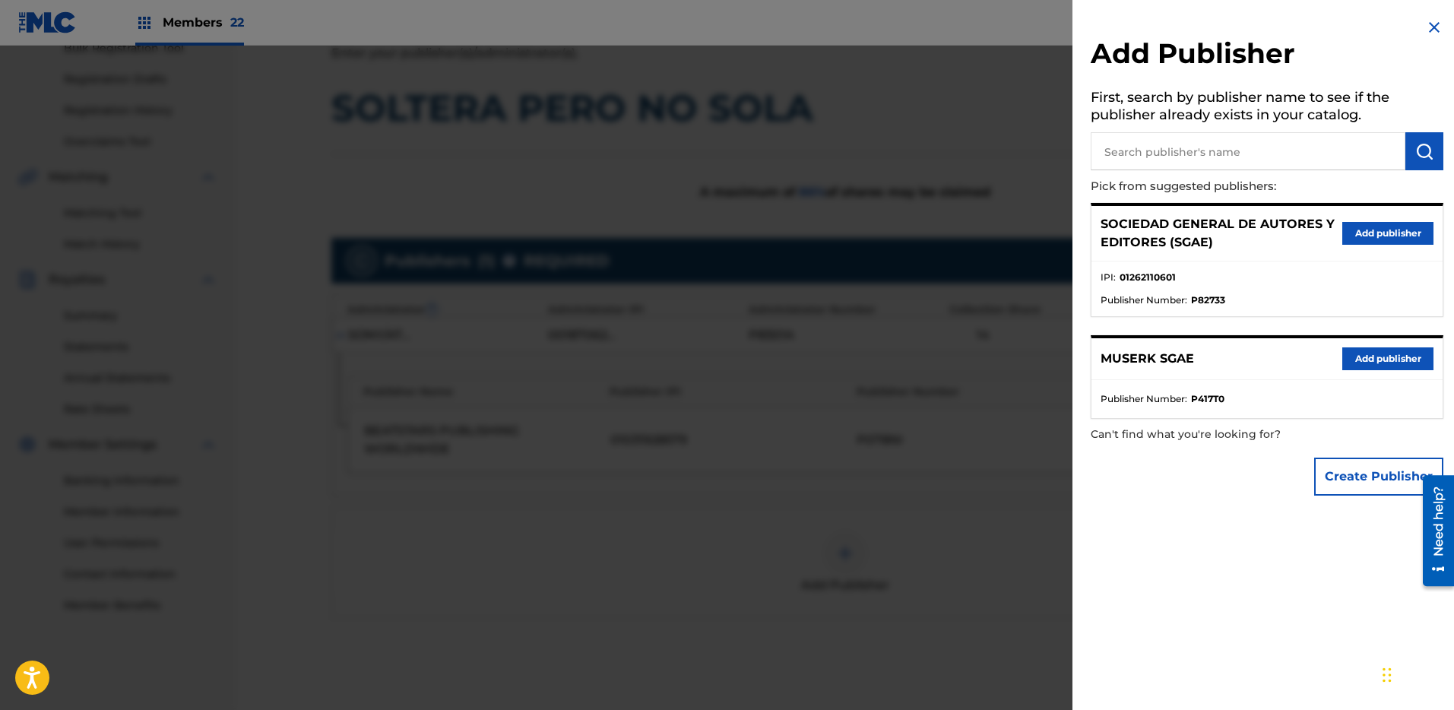
click at [1393, 233] on button "Add publisher" at bounding box center [1388, 233] width 91 height 23
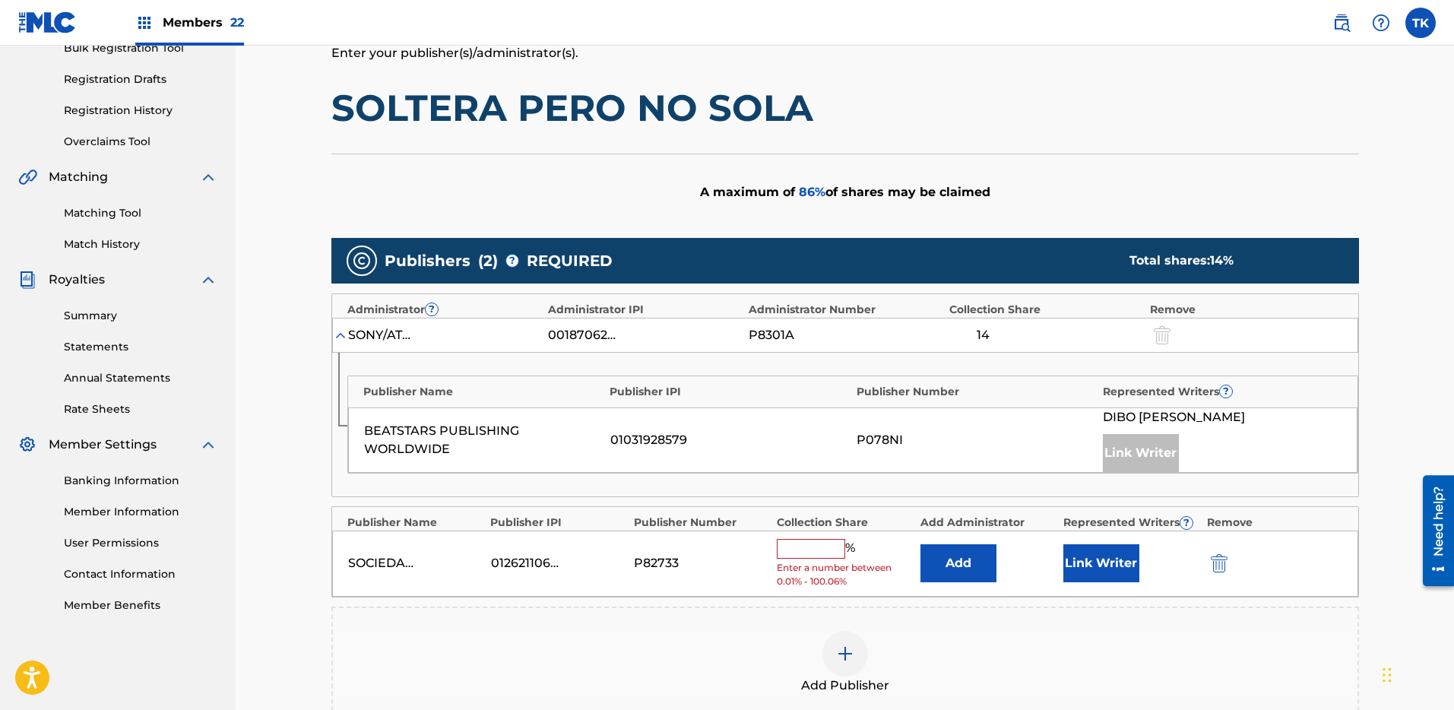
click at [960, 573] on button "Add" at bounding box center [959, 563] width 76 height 38
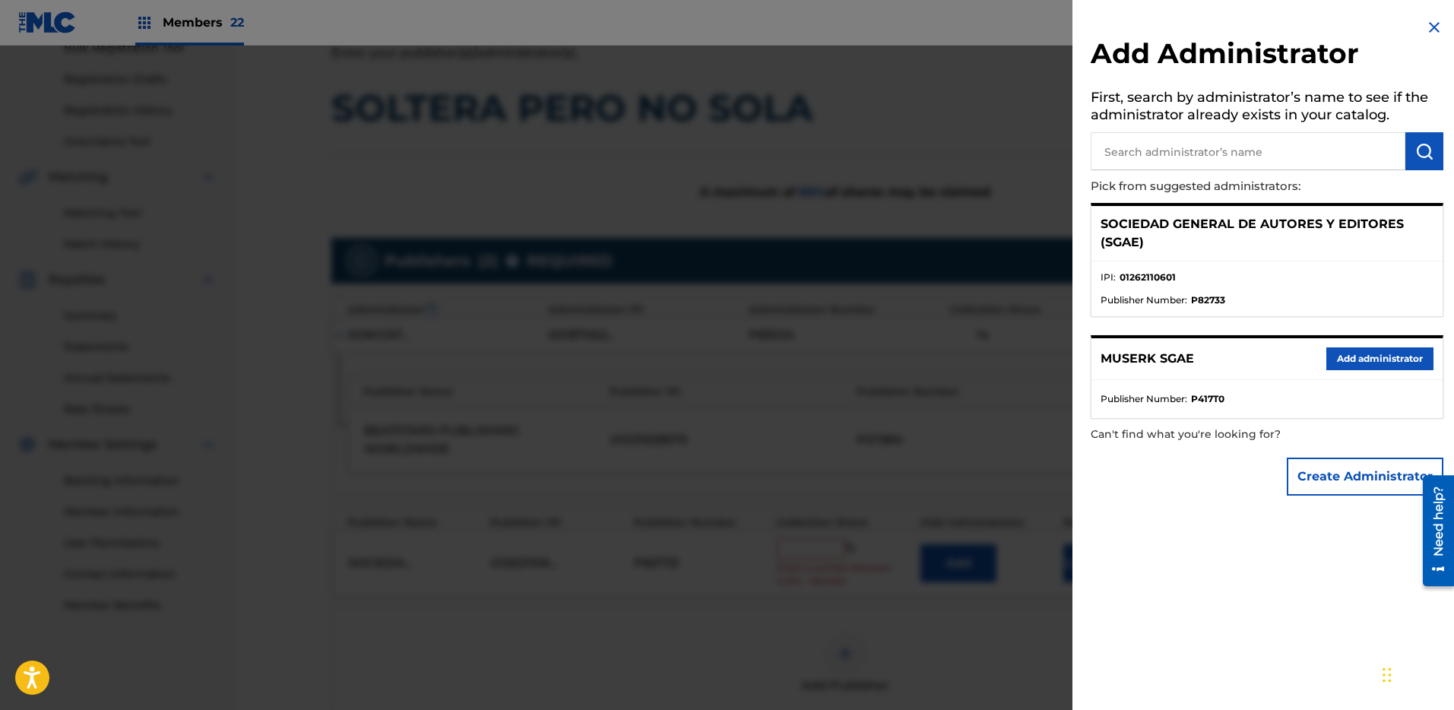
click at [1384, 350] on button "Add administrator" at bounding box center [1380, 358] width 107 height 23
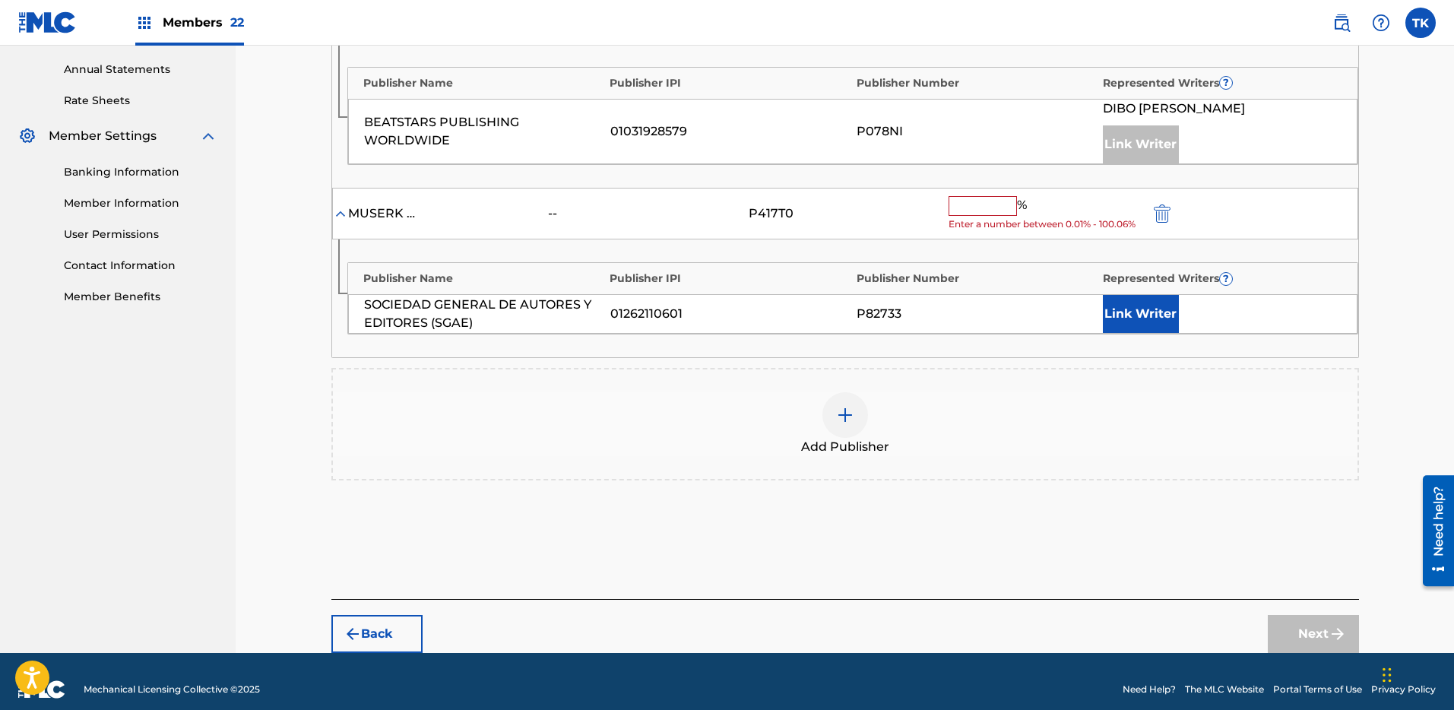
scroll to position [563, 0]
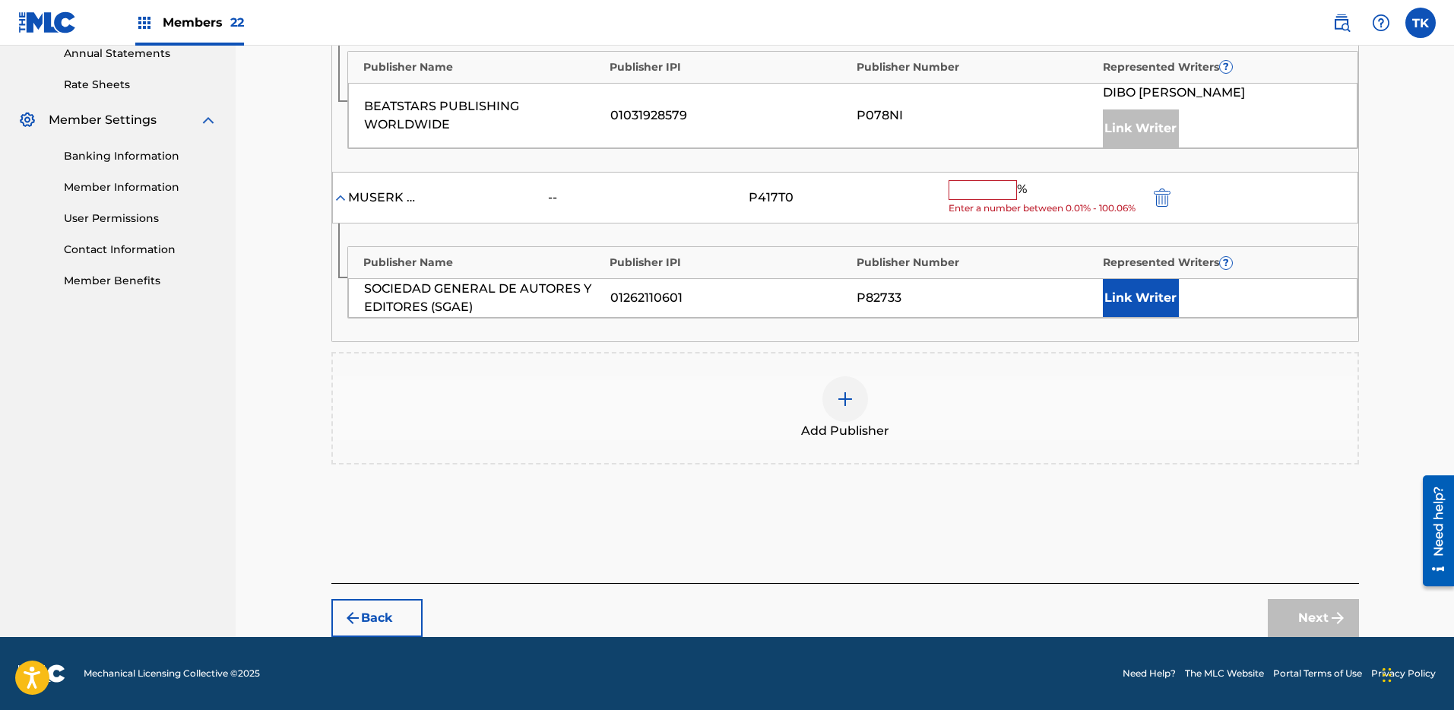
click at [998, 192] on input "text" at bounding box center [983, 190] width 68 height 20
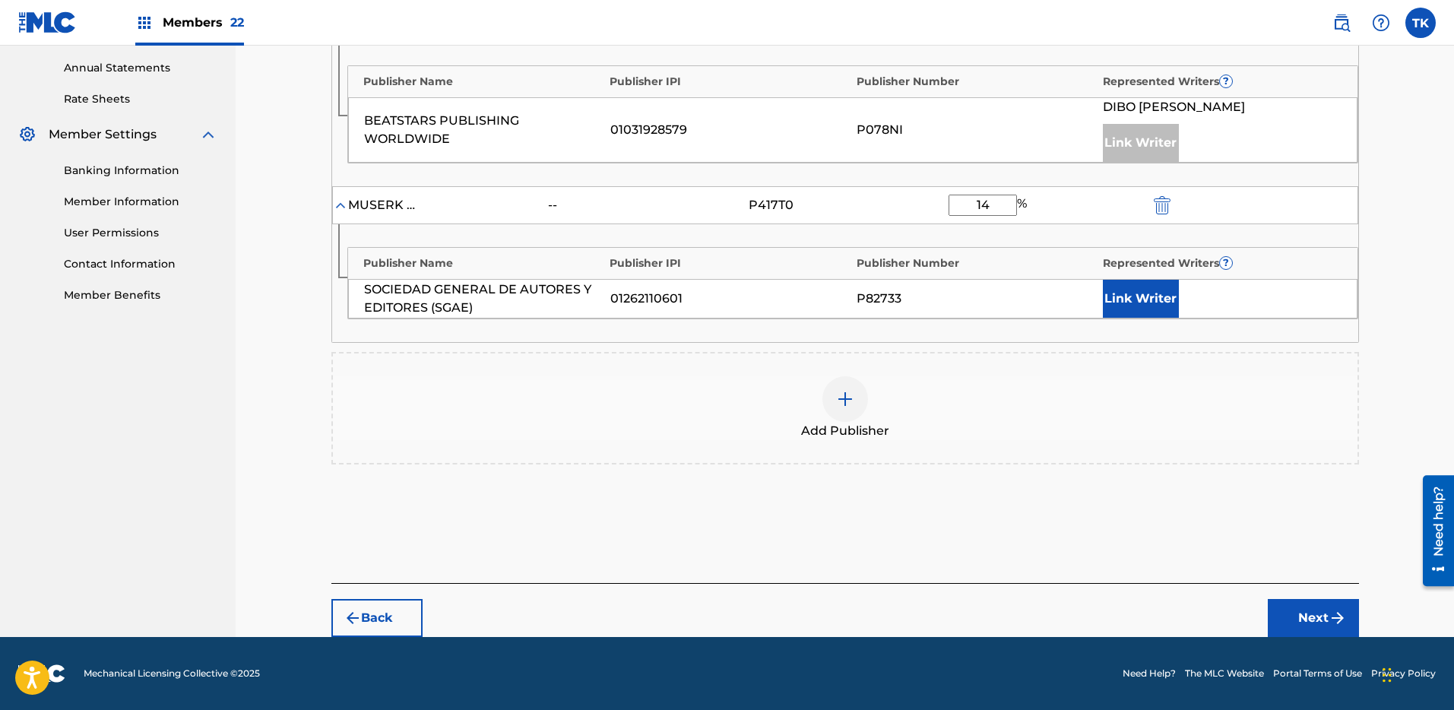
type input "14"
click at [1397, 340] on div "Claiming Tool Search Add Publishers & Shares Review Submit Add Publishers & Sha…" at bounding box center [845, 67] width 1219 height 1140
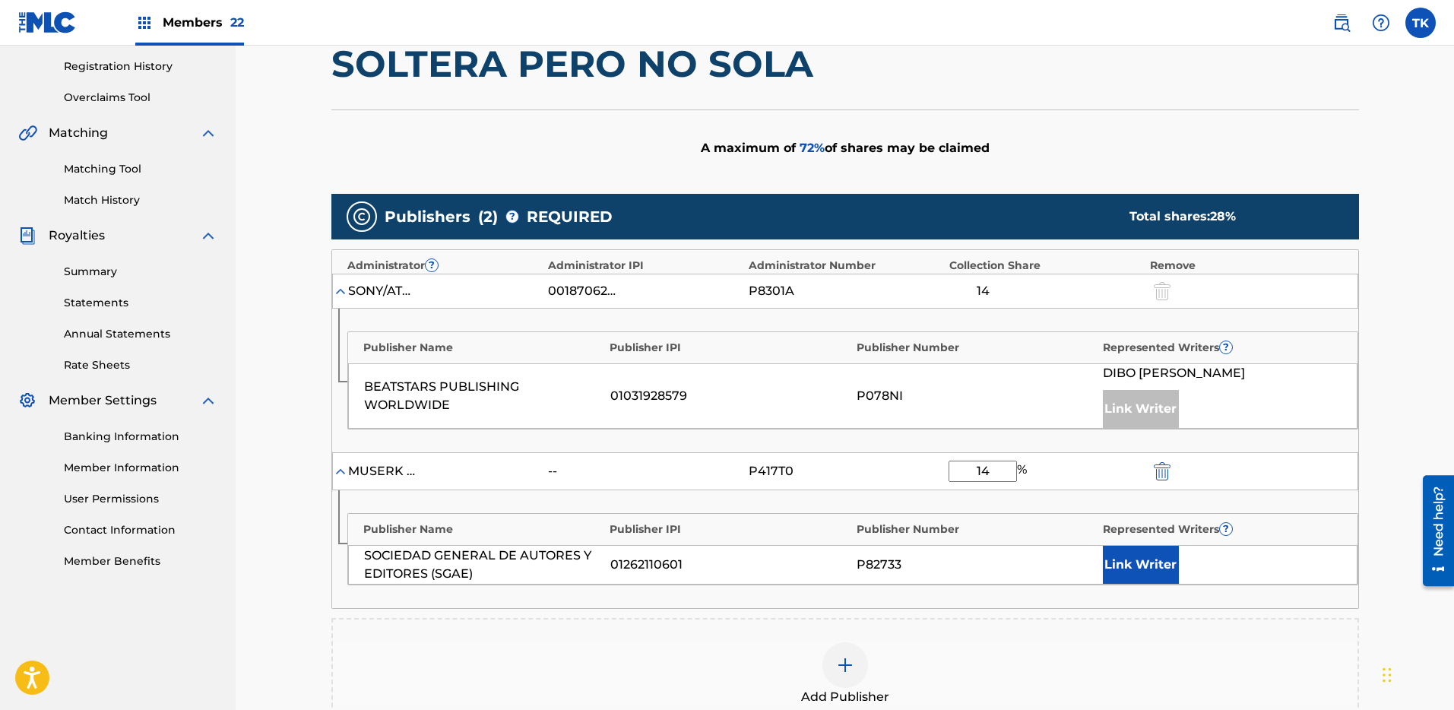
scroll to position [471, 0]
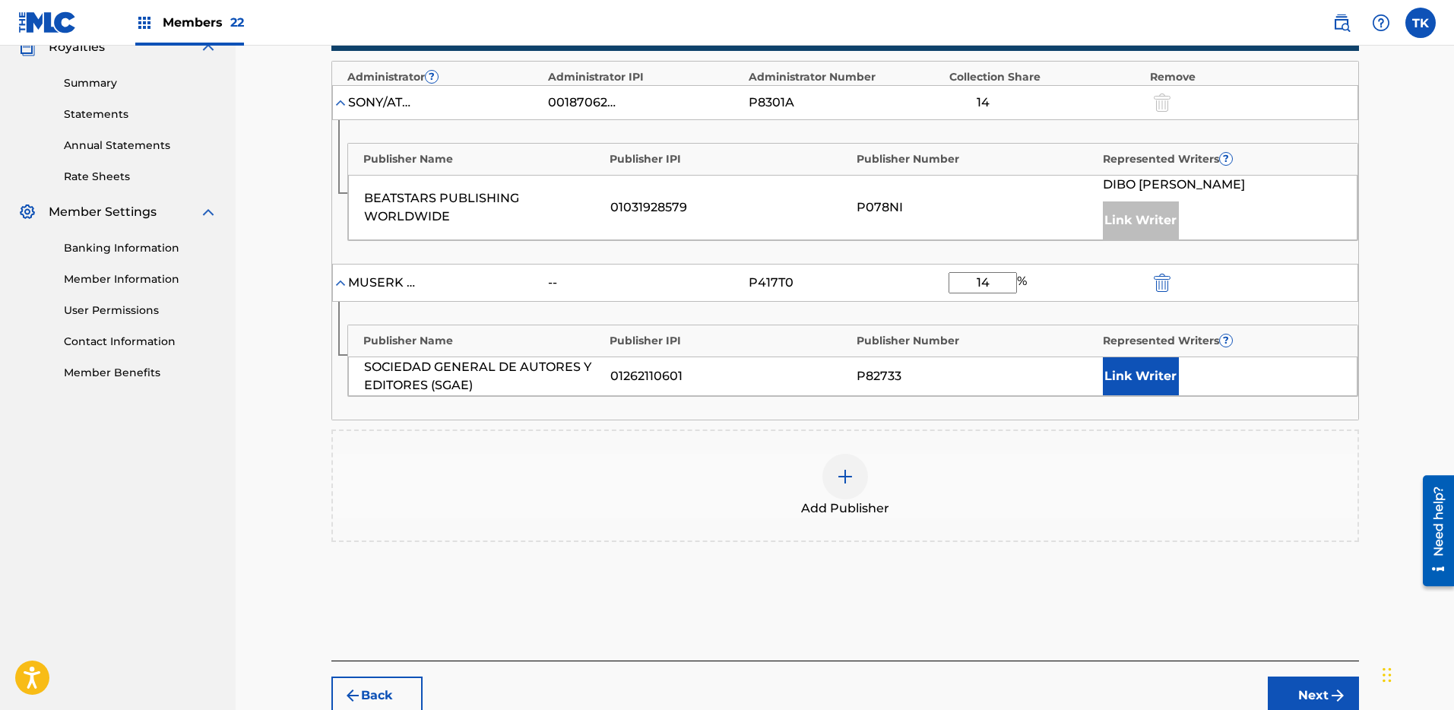
click at [1152, 391] on button "Link Writer" at bounding box center [1141, 376] width 76 height 38
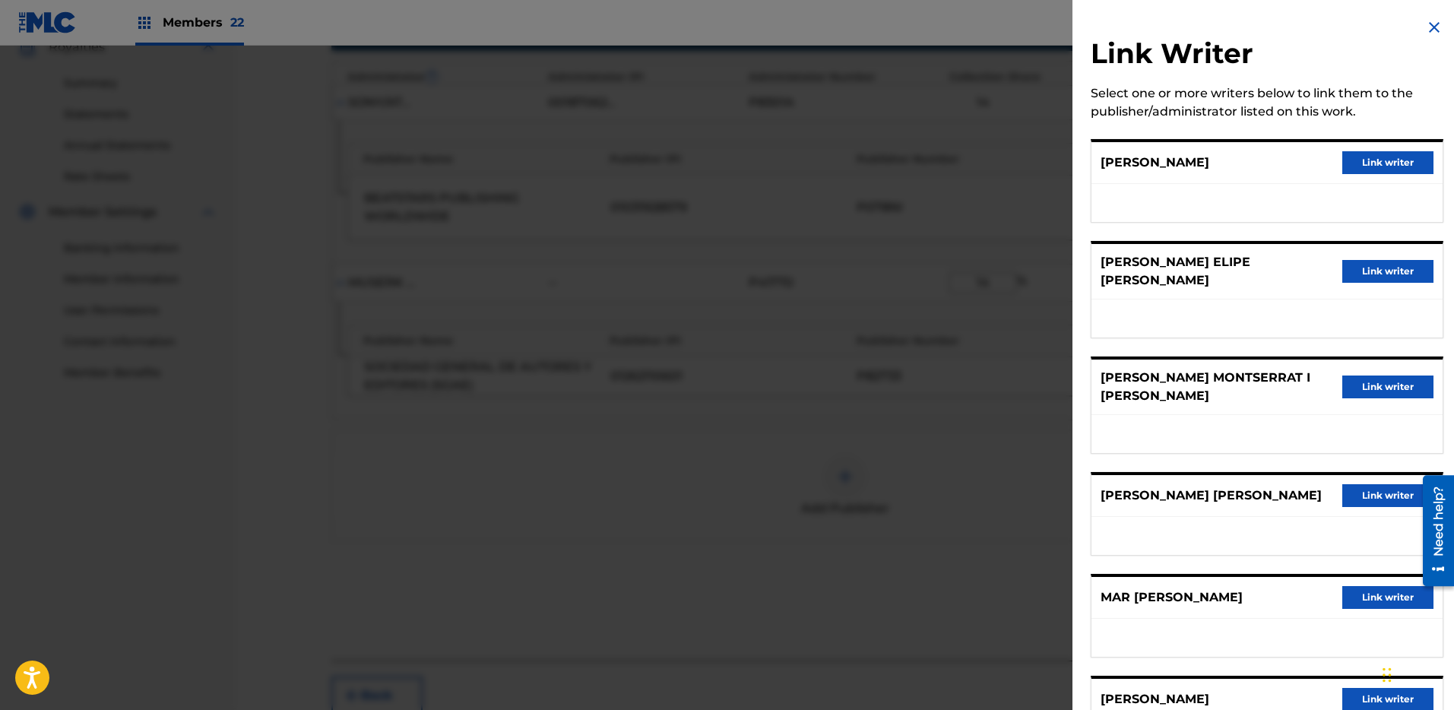
scroll to position [166, 0]
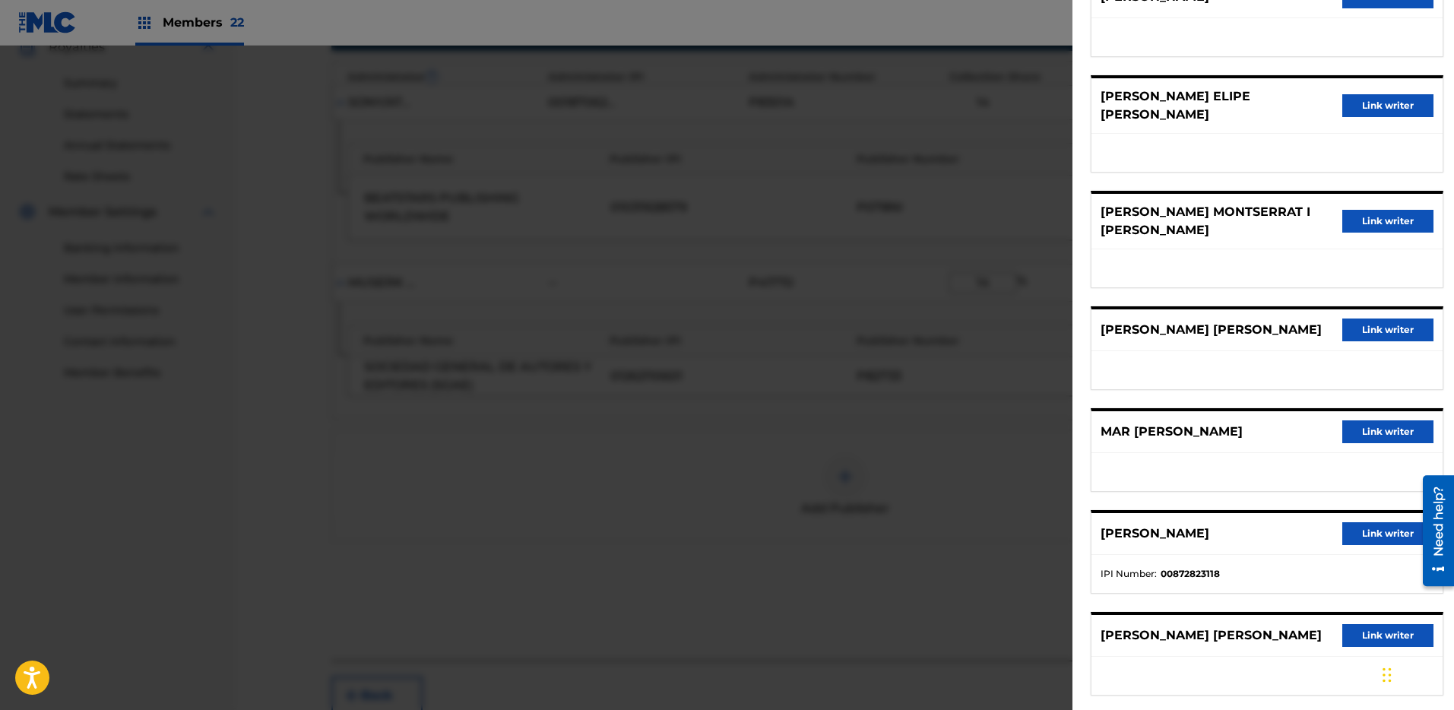
click at [1377, 420] on button "Link writer" at bounding box center [1388, 431] width 91 height 23
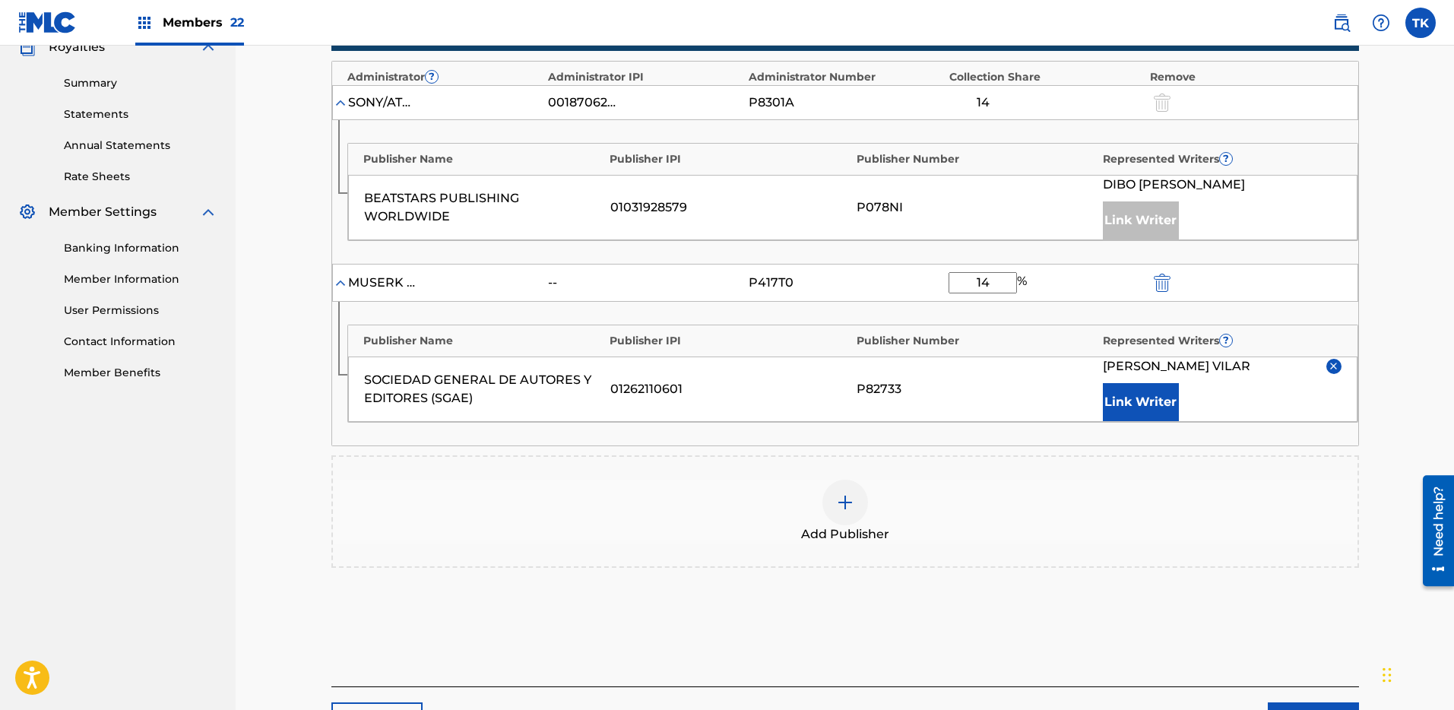
click at [1368, 439] on div "Claiming Tool Search Add Publishers & Shares Review Submit Add Publishers & Sha…" at bounding box center [845, 177] width 1064 height 1128
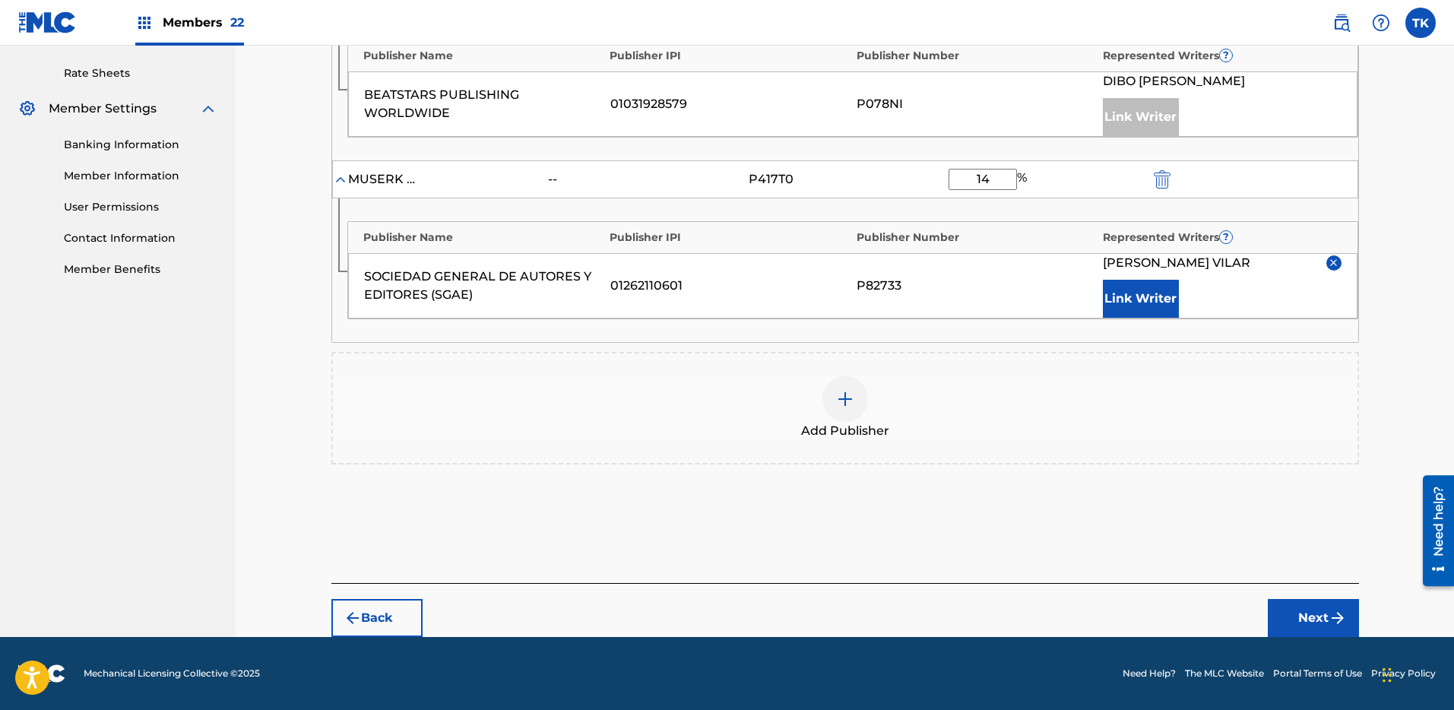
click at [1340, 617] on img "submit" at bounding box center [1338, 618] width 18 height 18
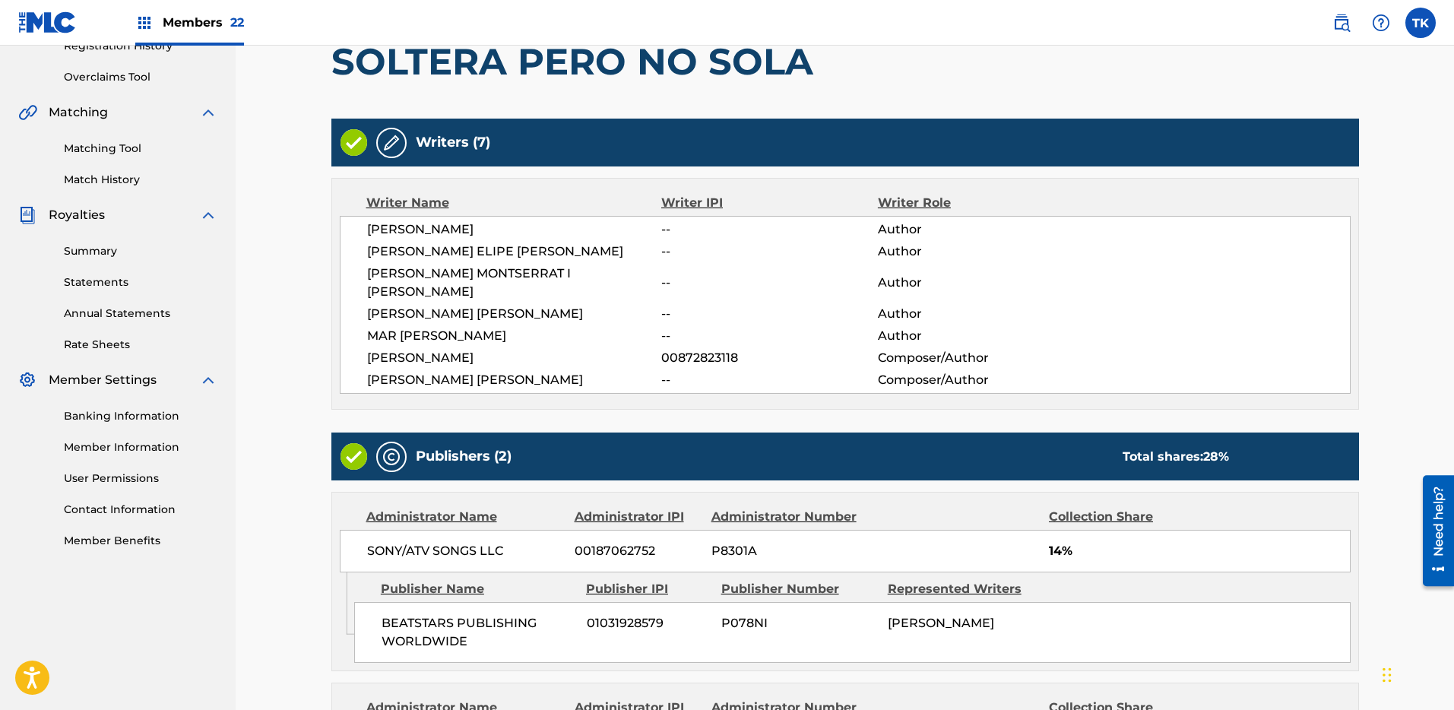
scroll to position [586, 0]
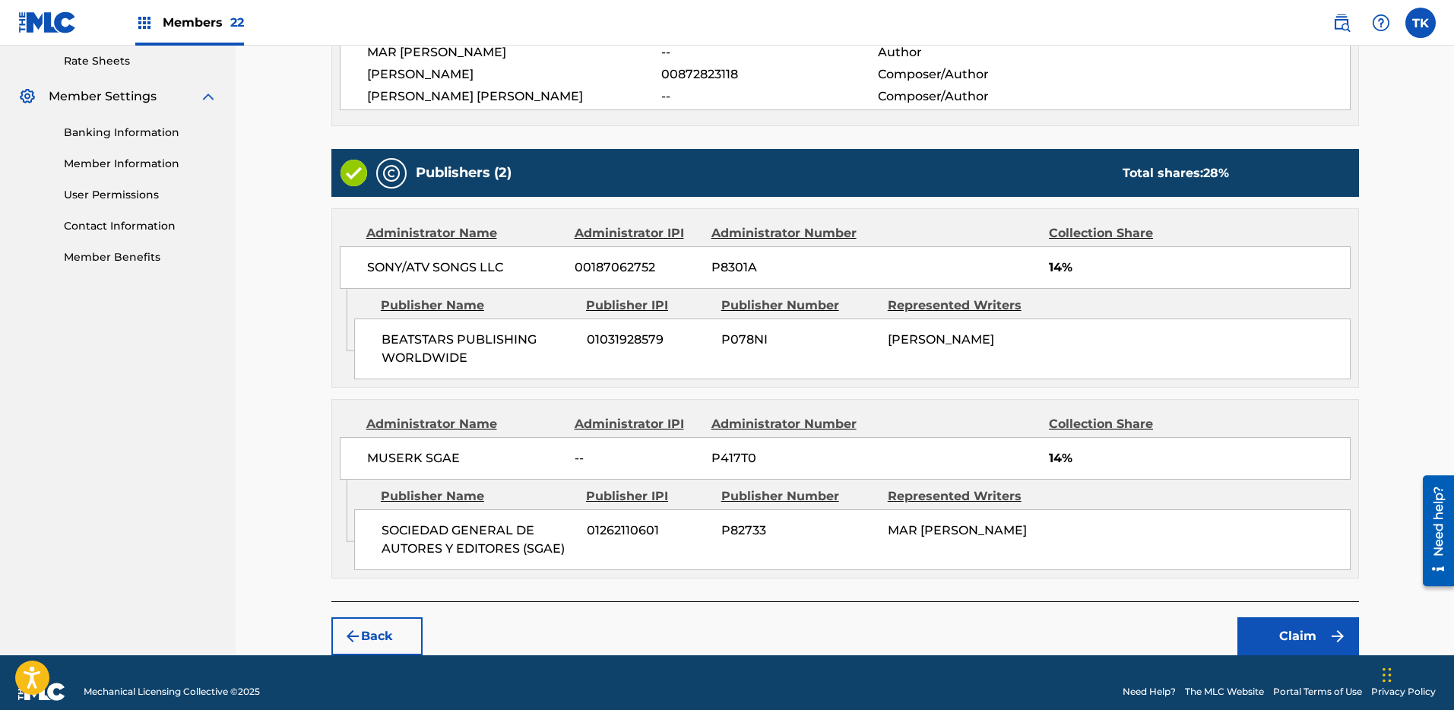
click at [1313, 620] on button "Claim" at bounding box center [1299, 636] width 122 height 38
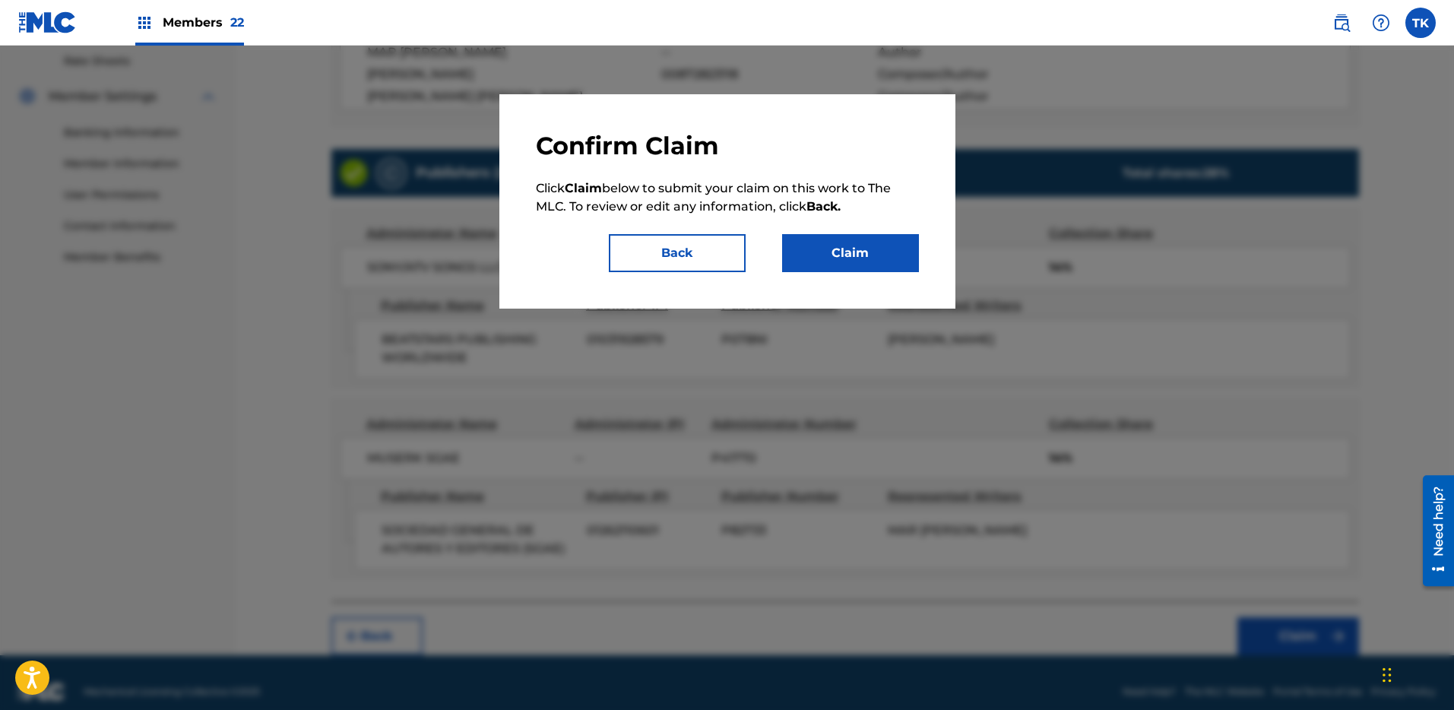
click at [840, 254] on button "Claim" at bounding box center [850, 253] width 137 height 38
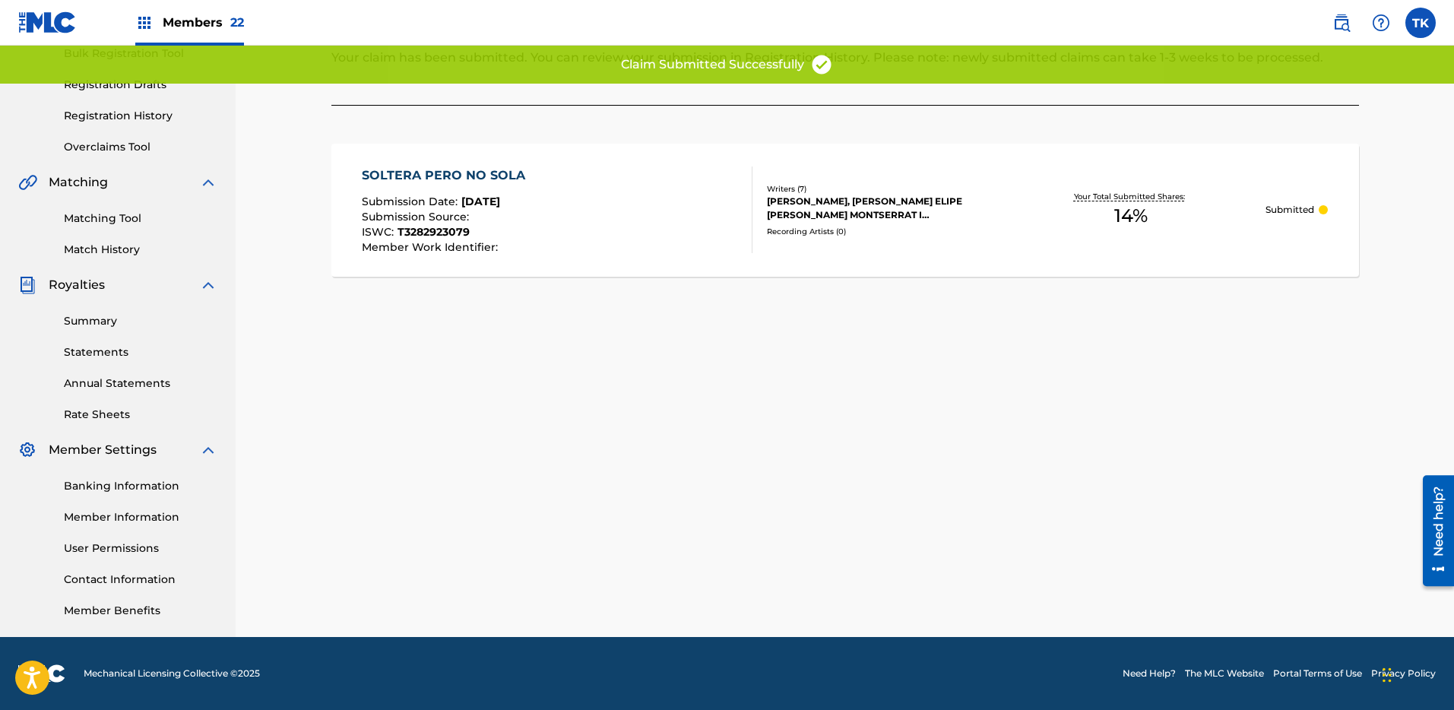
scroll to position [0, 0]
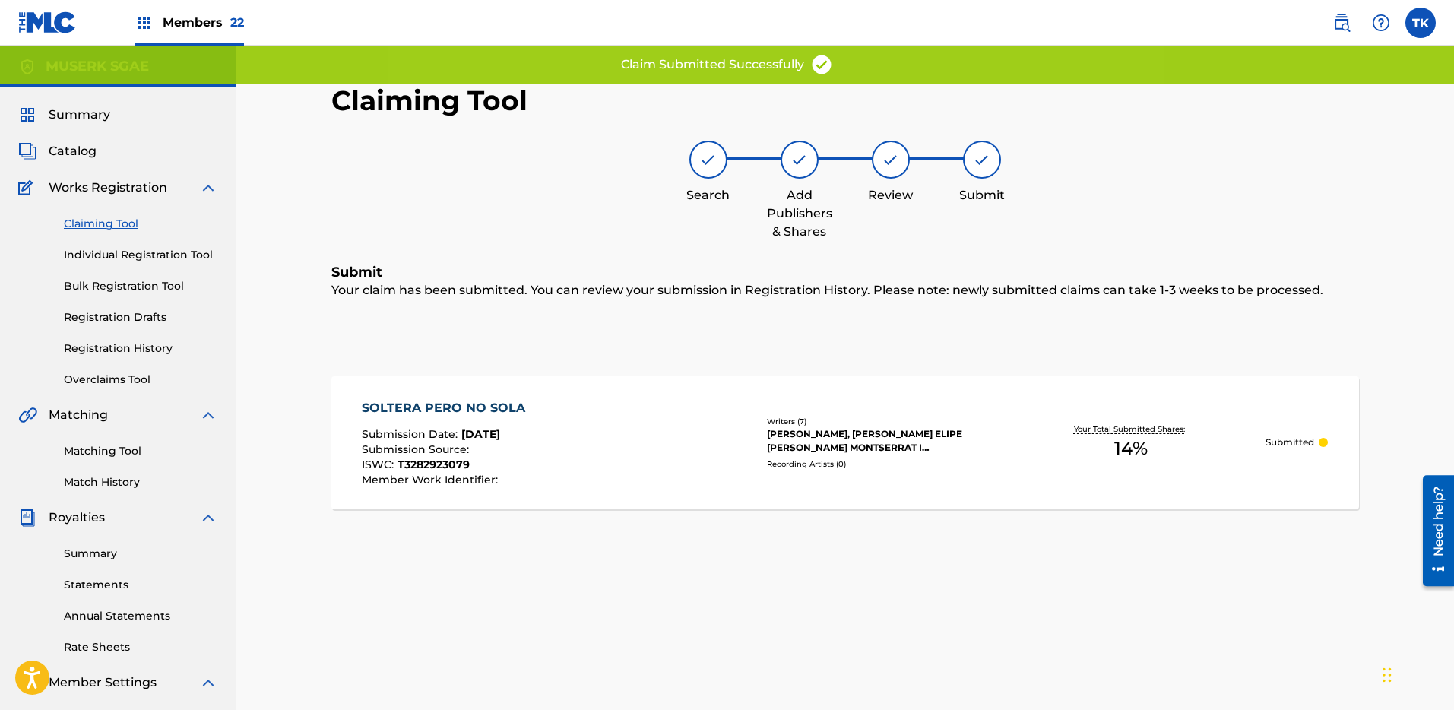
click at [94, 212] on div "Claiming Tool Individual Registration Tool Bulk Registration Tool Registration …" at bounding box center [117, 292] width 199 height 191
click at [97, 223] on link "Claiming Tool" at bounding box center [141, 224] width 154 height 16
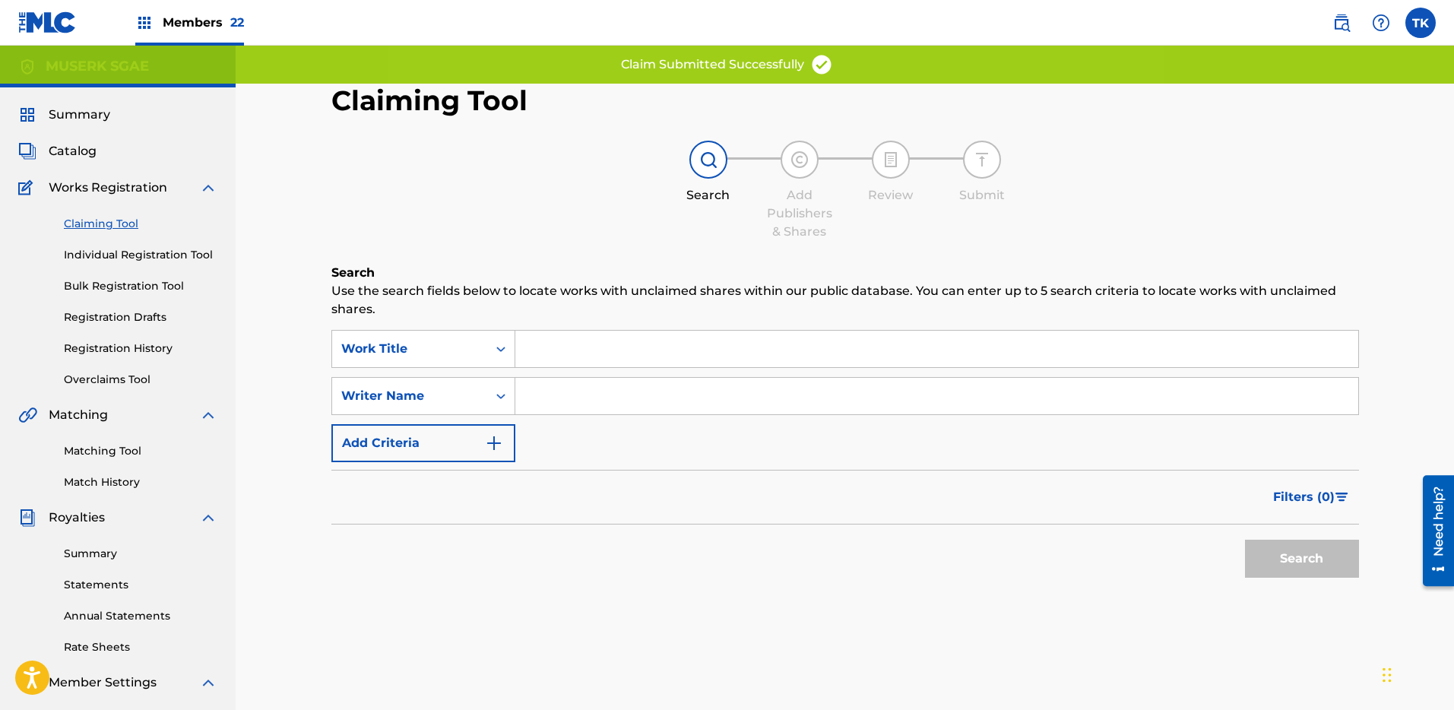
click at [610, 360] on input "Search Form" at bounding box center [936, 349] width 843 height 36
paste input "PELICULA"
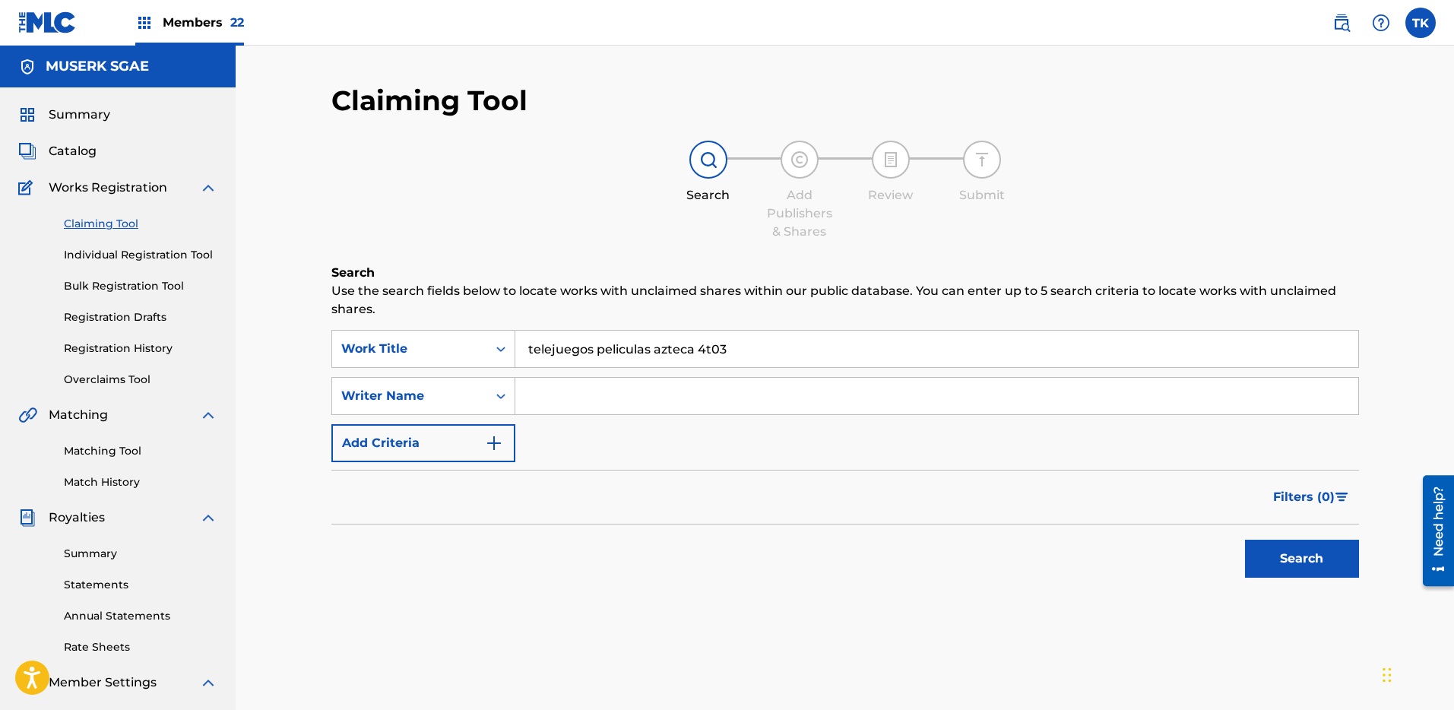
paste input "MAR [PERSON_NAME]"
type input "[PERSON_NAME][EMAIL_ADDRESS][DOMAIN_NAME]"
click at [1198, 398] on input "Search Form" at bounding box center [936, 396] width 843 height 36
paste input "MAR [PERSON_NAME]"
type input "MAR [PERSON_NAME]"
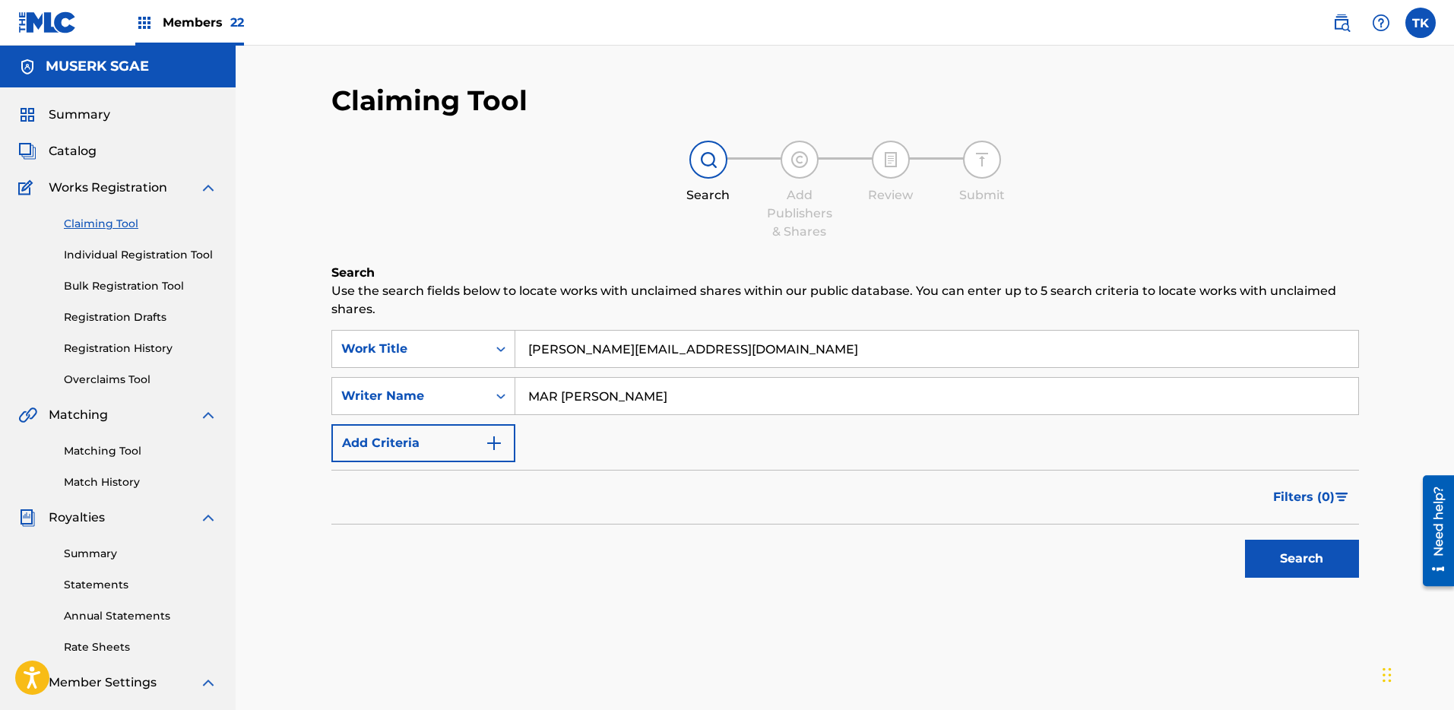
click at [1141, 347] on input "[PERSON_NAME][EMAIL_ADDRESS][DOMAIN_NAME]" at bounding box center [936, 349] width 843 height 36
paste input "PELICULA"
type input "PELICULA"
drag, startPoint x: 1332, startPoint y: 281, endPoint x: 1318, endPoint y: 355, distance: 75.9
click at [1332, 281] on h6 "Search" at bounding box center [845, 273] width 1028 height 18
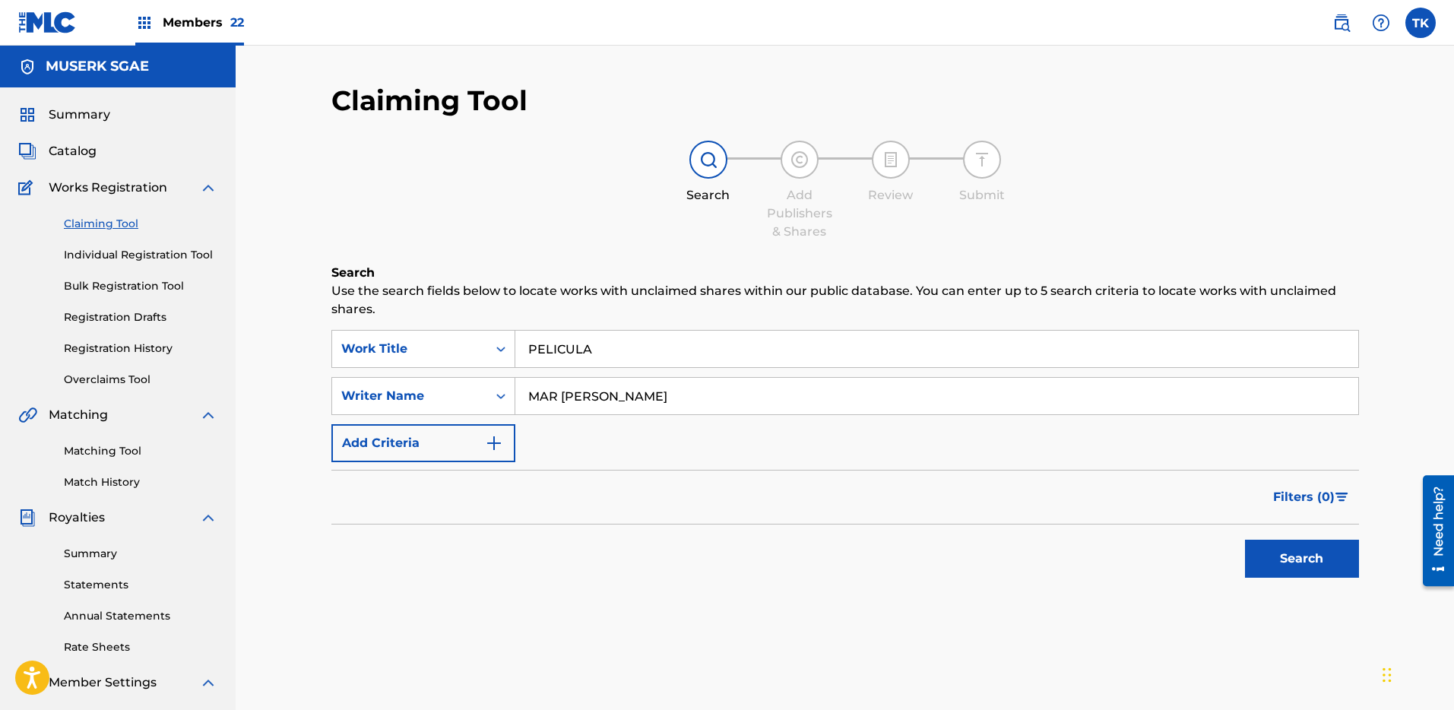
click at [1315, 553] on button "Search" at bounding box center [1302, 559] width 114 height 38
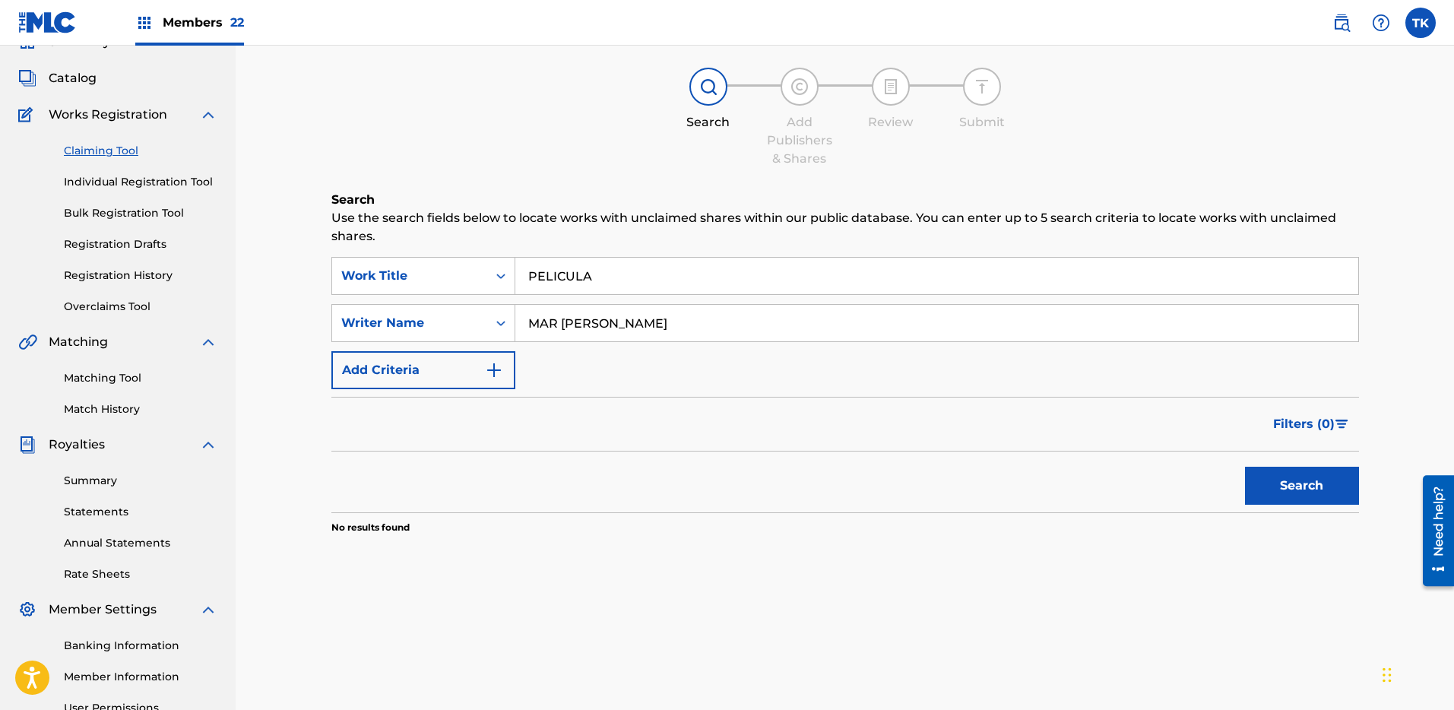
scroll to position [230, 0]
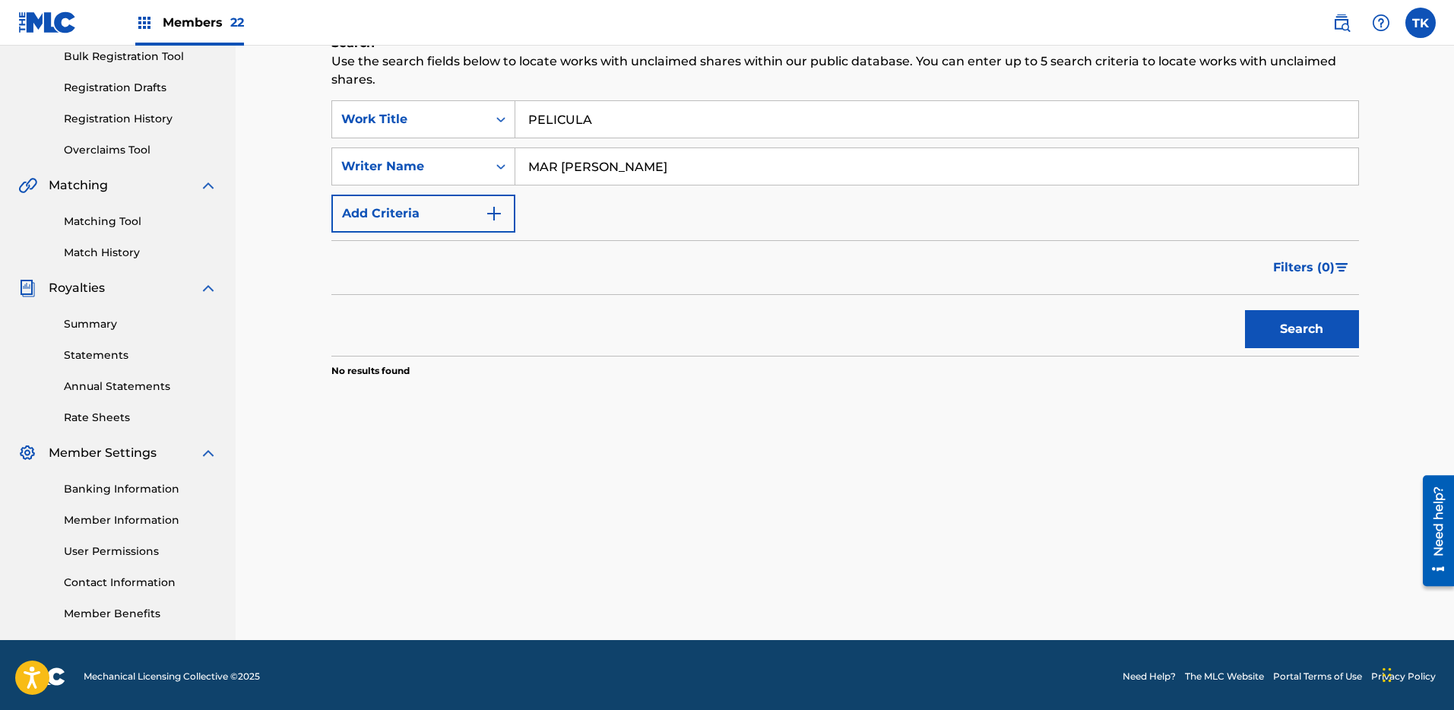
click at [1341, 14] on img at bounding box center [1342, 23] width 18 height 18
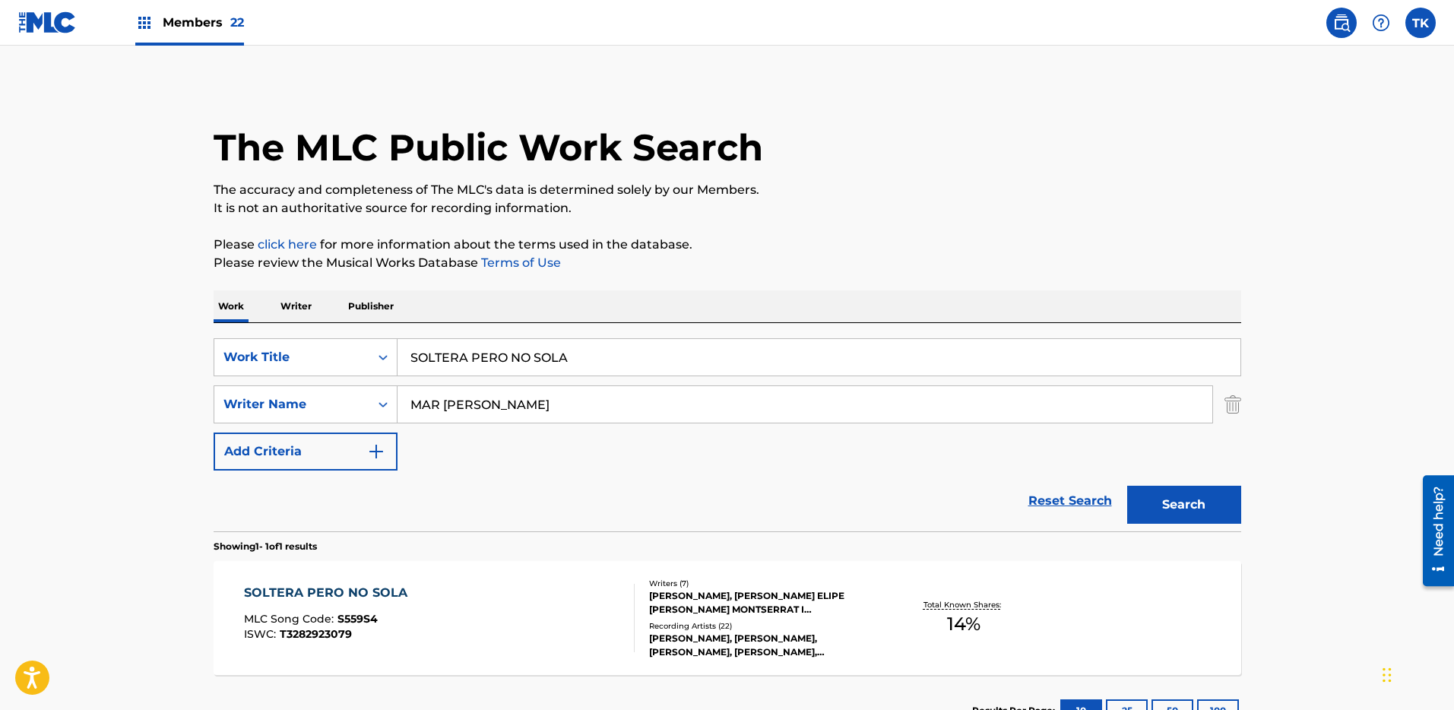
click at [611, 354] on input "SOLTERA PERO NO SOLA" at bounding box center [819, 357] width 843 height 36
paste input "PELICU"
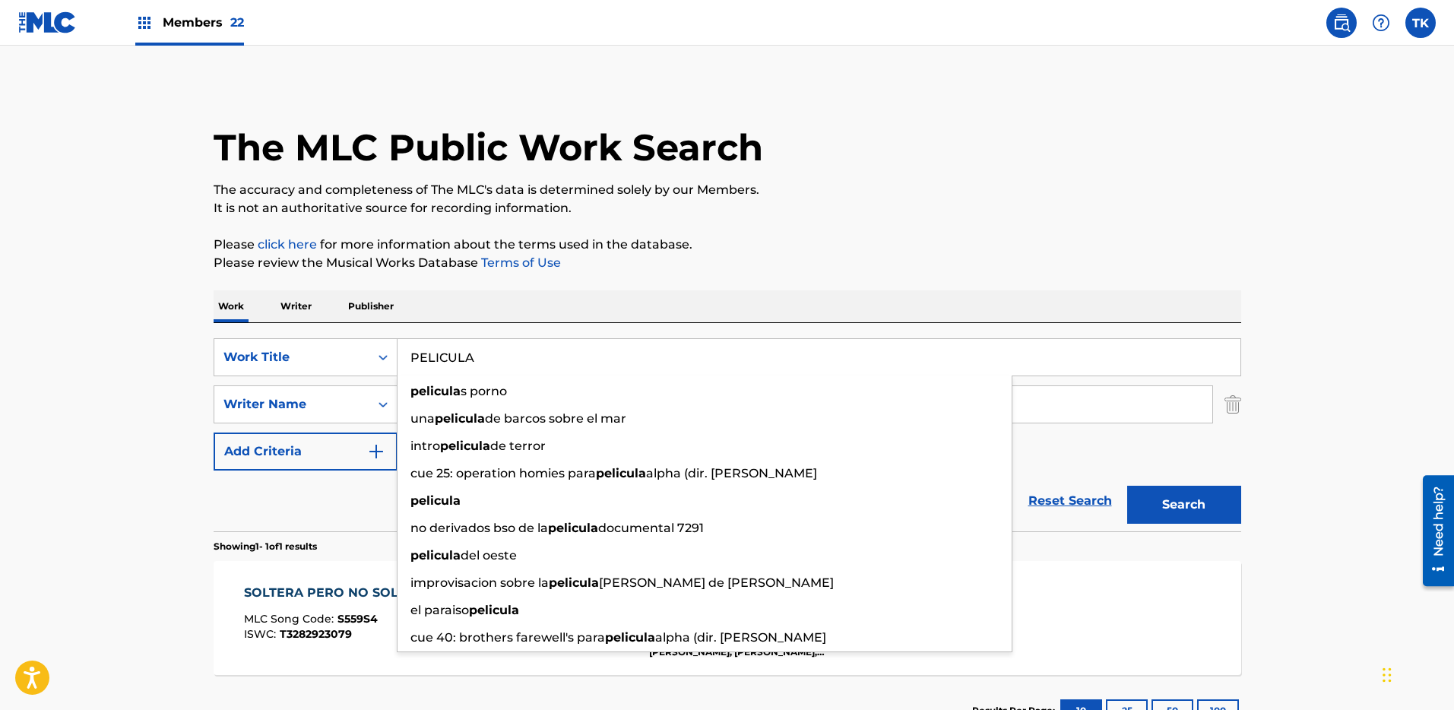
type input "PELICULA"
click at [1220, 513] on button "Search" at bounding box center [1185, 505] width 114 height 38
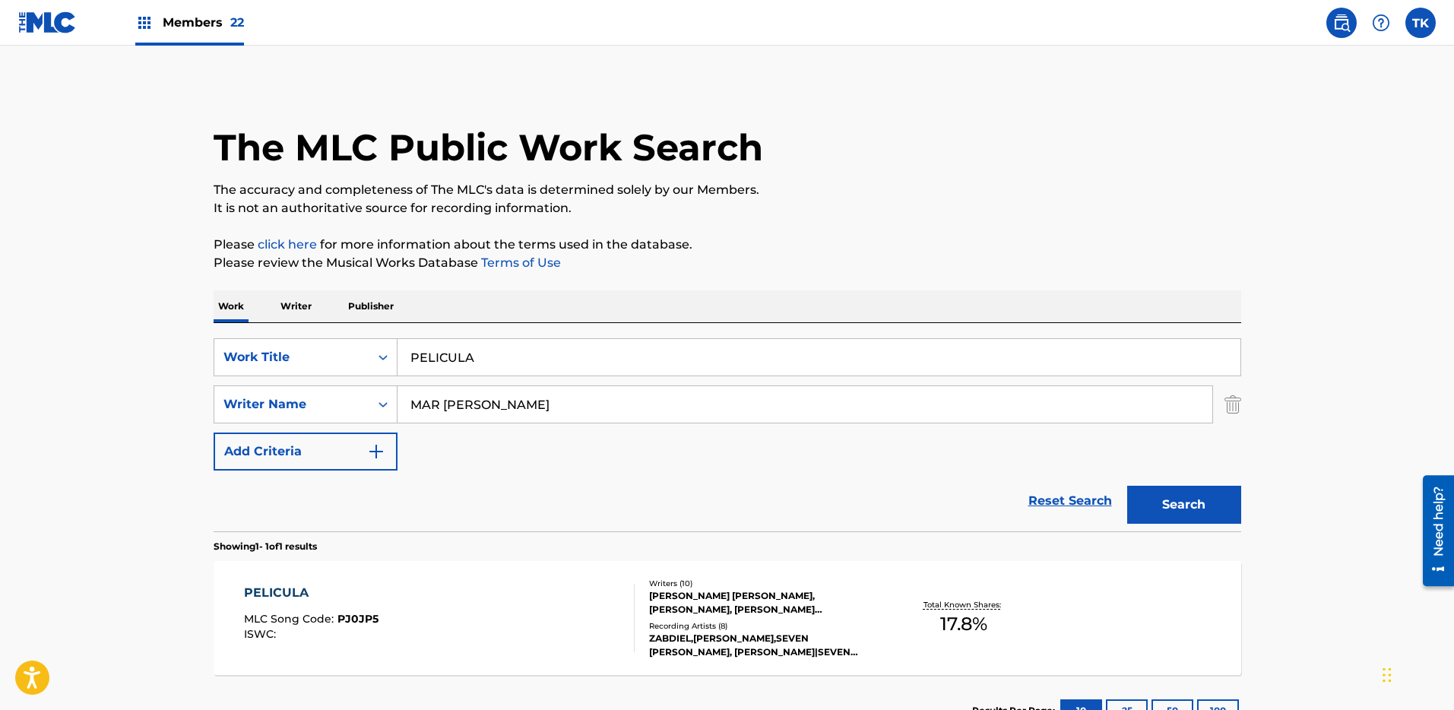
scroll to position [59, 0]
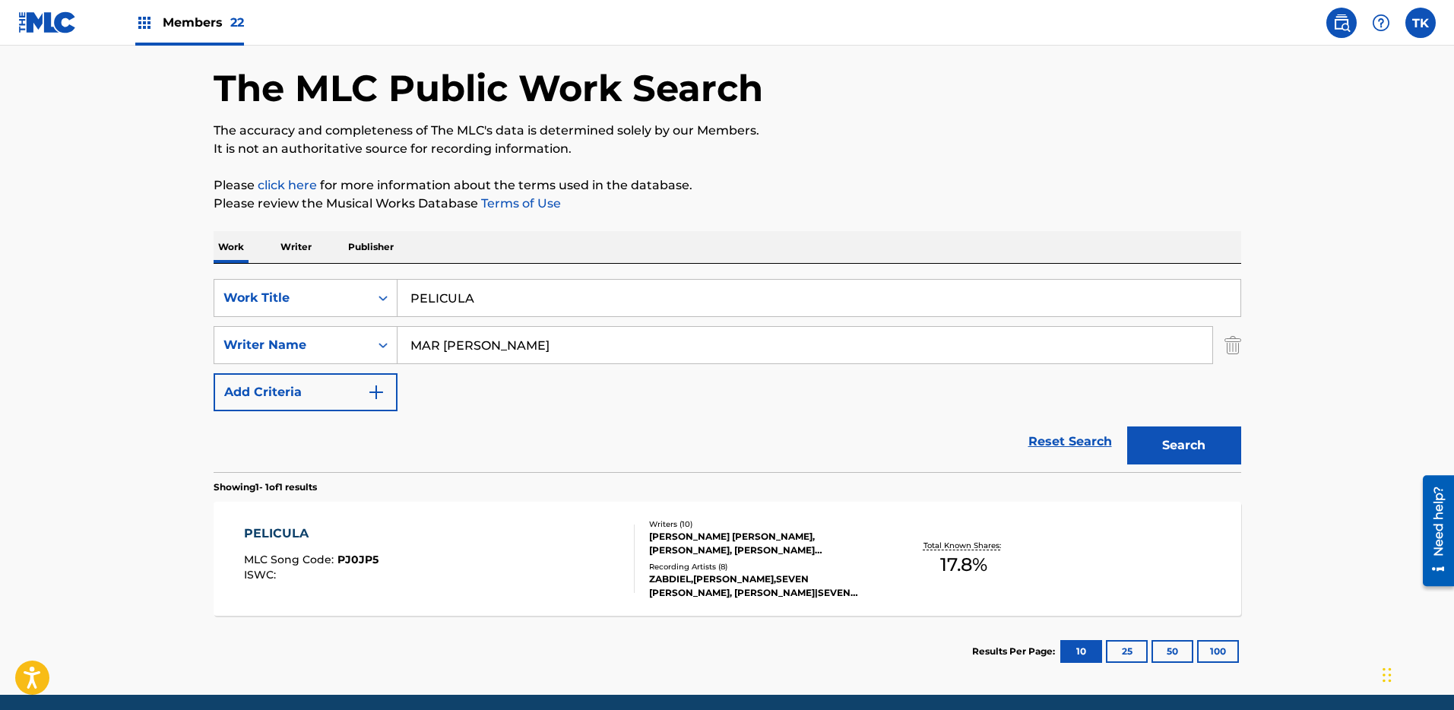
click at [873, 601] on div "PELICULA MLC Song Code : PJ0JP5 ISWC : Writers ( 10 ) [PERSON_NAME] [PERSON_NAM…" at bounding box center [728, 559] width 1028 height 114
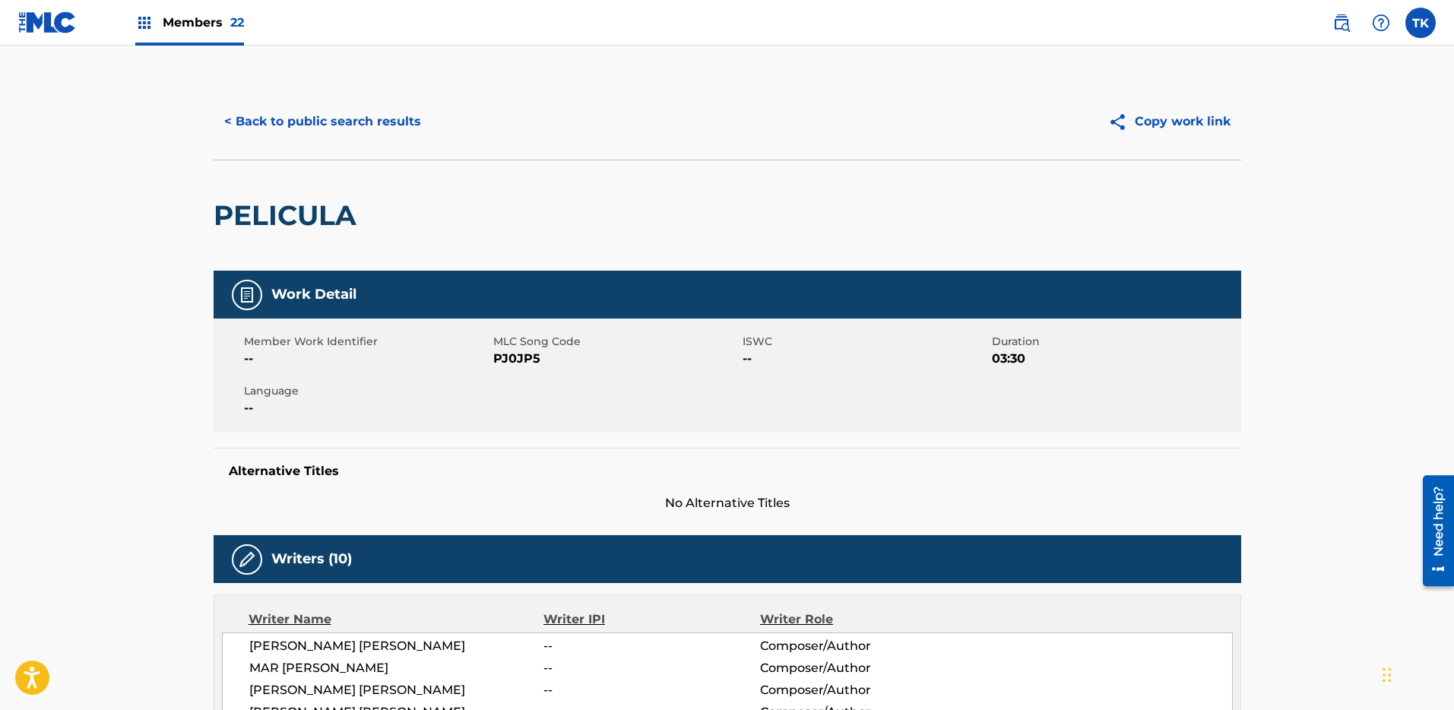
scroll to position [186, 0]
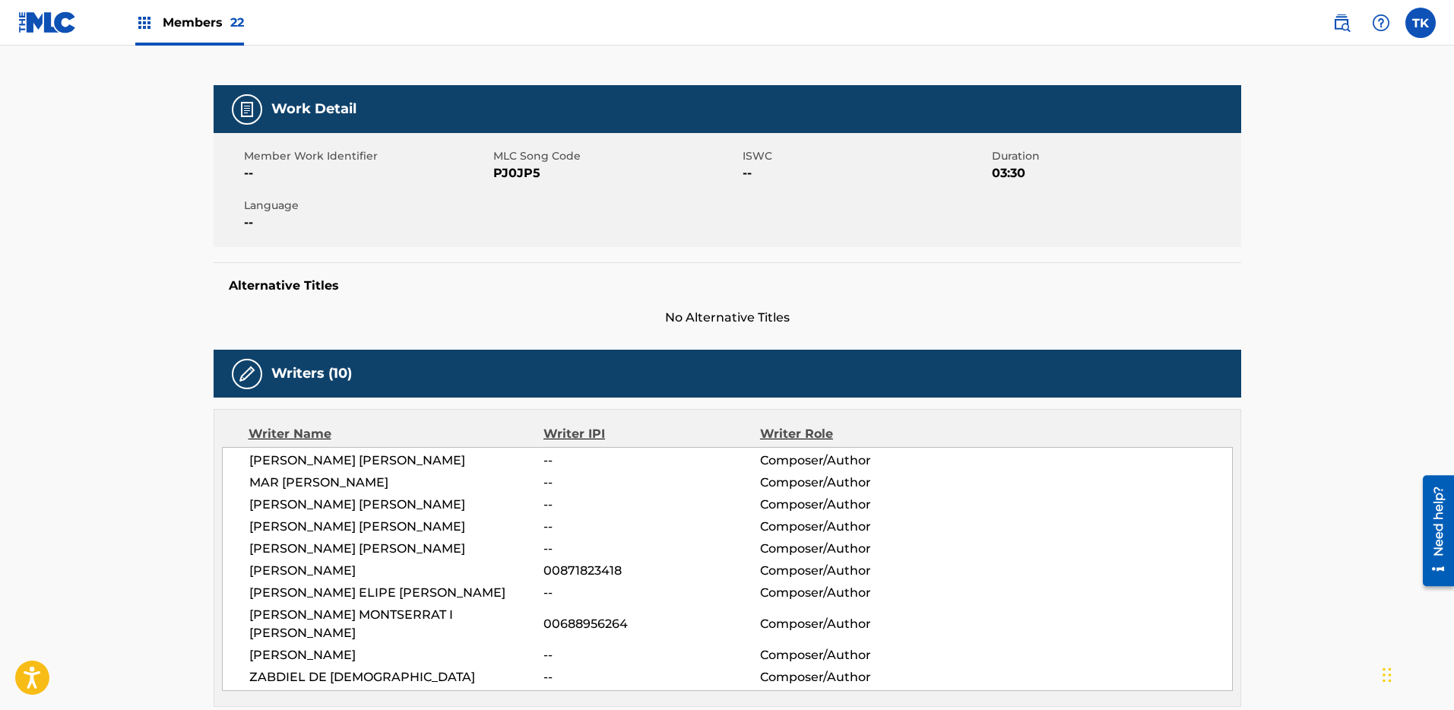
click at [517, 164] on span "PJ0JP5" at bounding box center [616, 173] width 246 height 18
copy span "PJ0JP5"
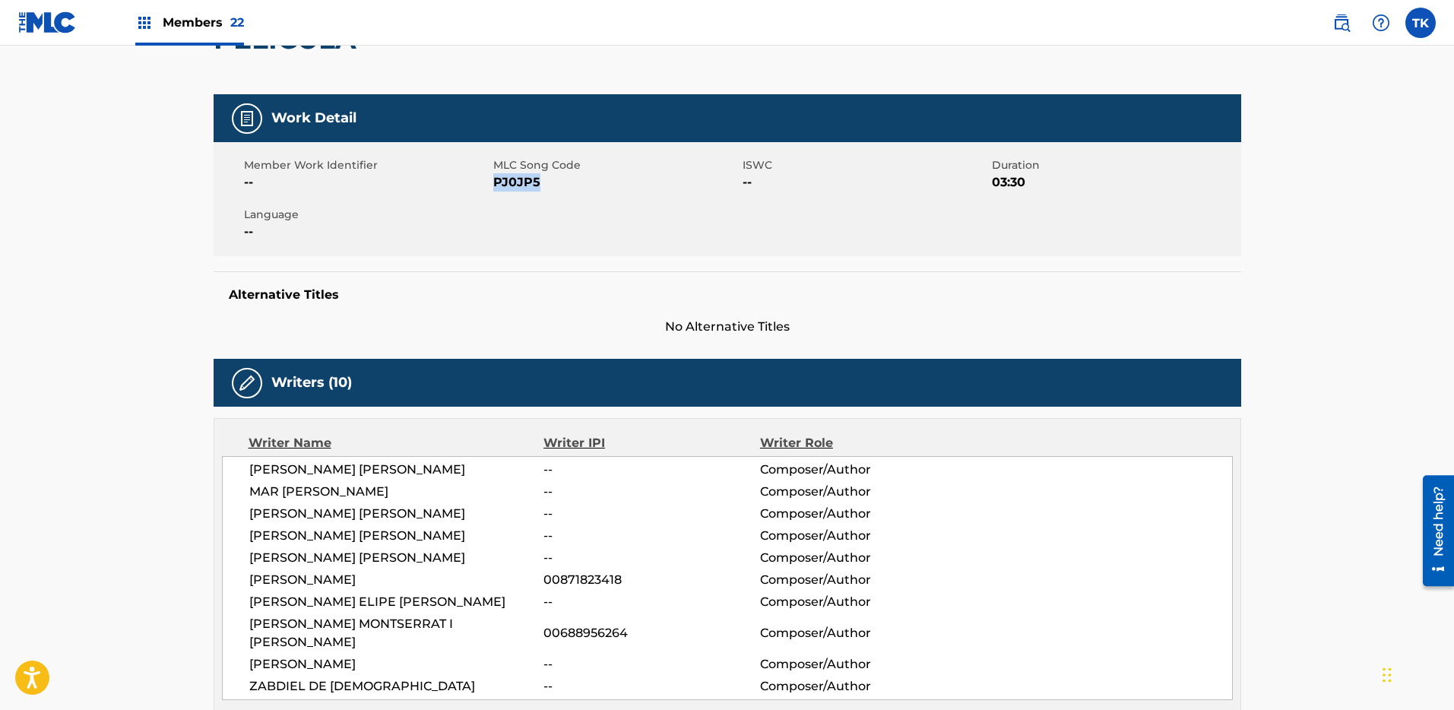
scroll to position [0, 0]
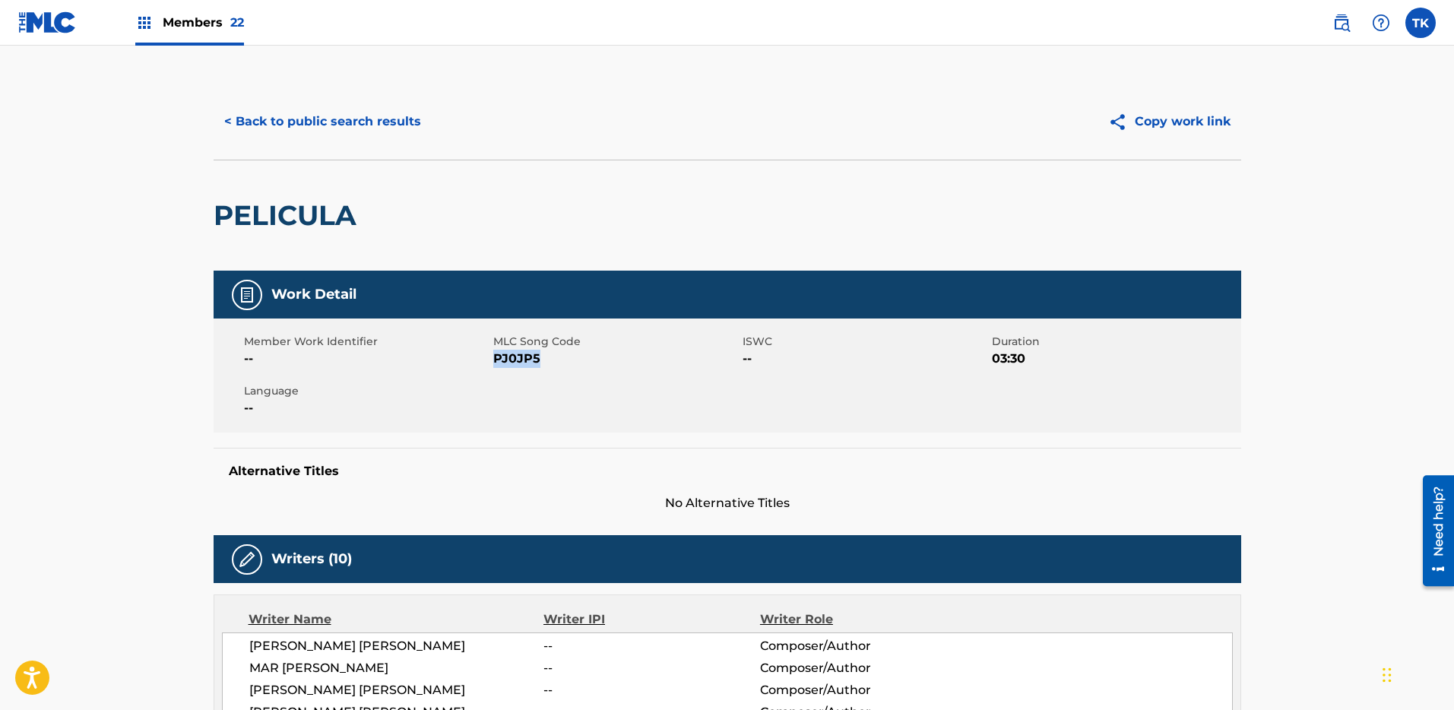
click at [295, 121] on button "< Back to public search results" at bounding box center [323, 122] width 218 height 38
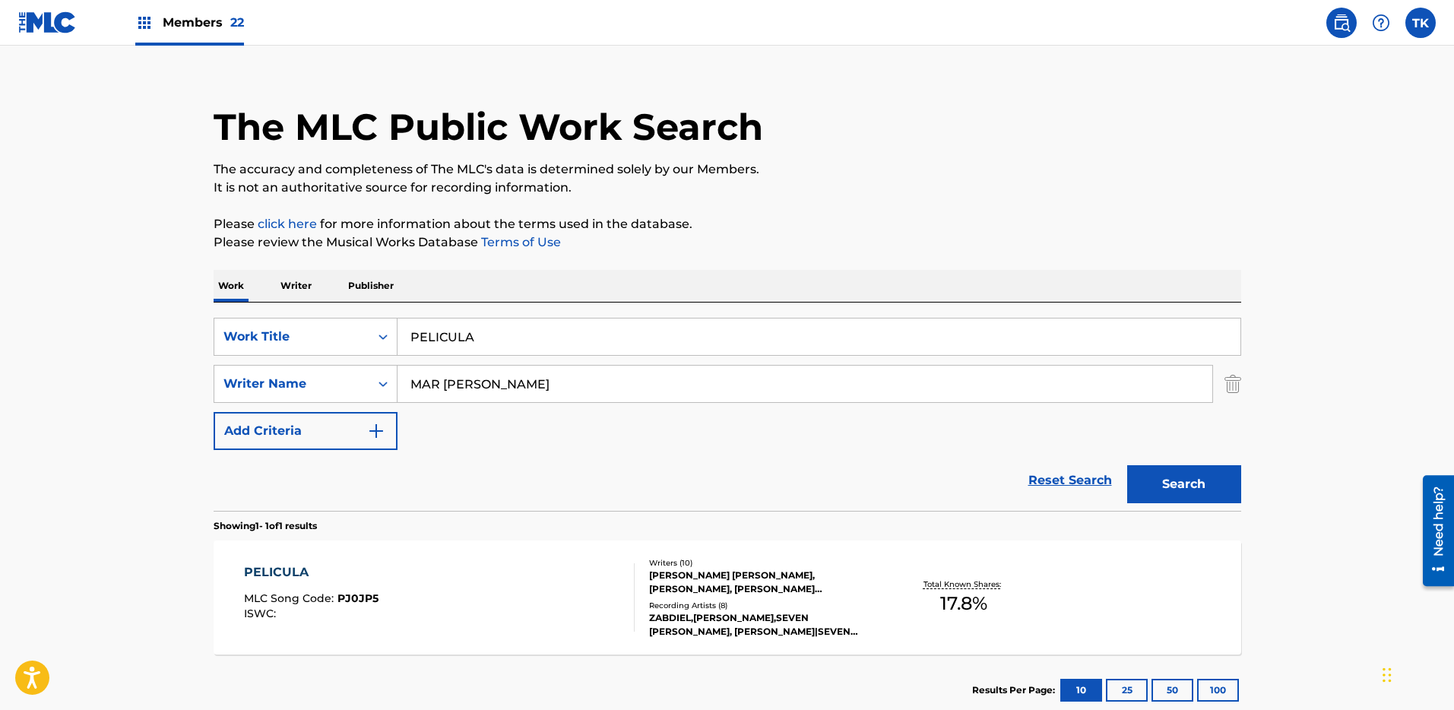
click at [211, 20] on span "Members 22" at bounding box center [203, 22] width 81 height 17
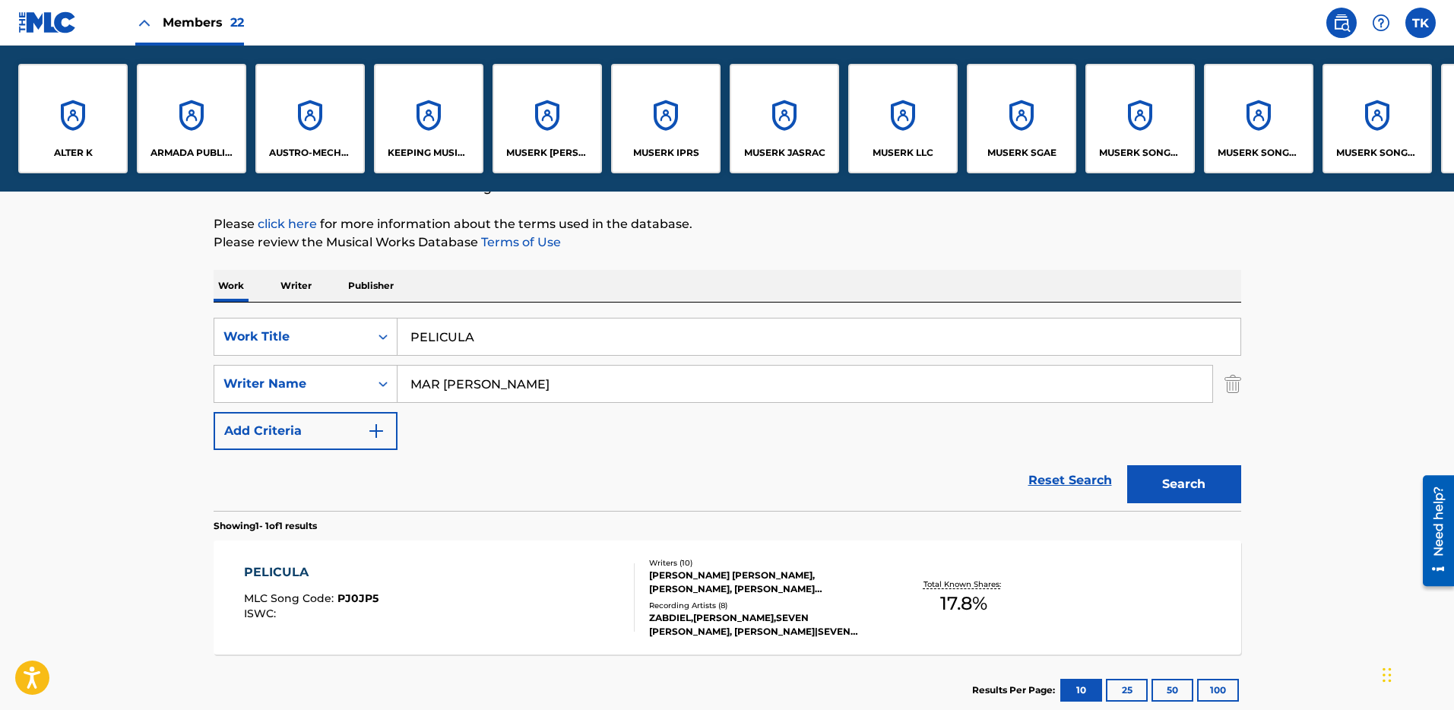
click at [1020, 136] on div "MUSERK SGAE" at bounding box center [1021, 118] width 109 height 109
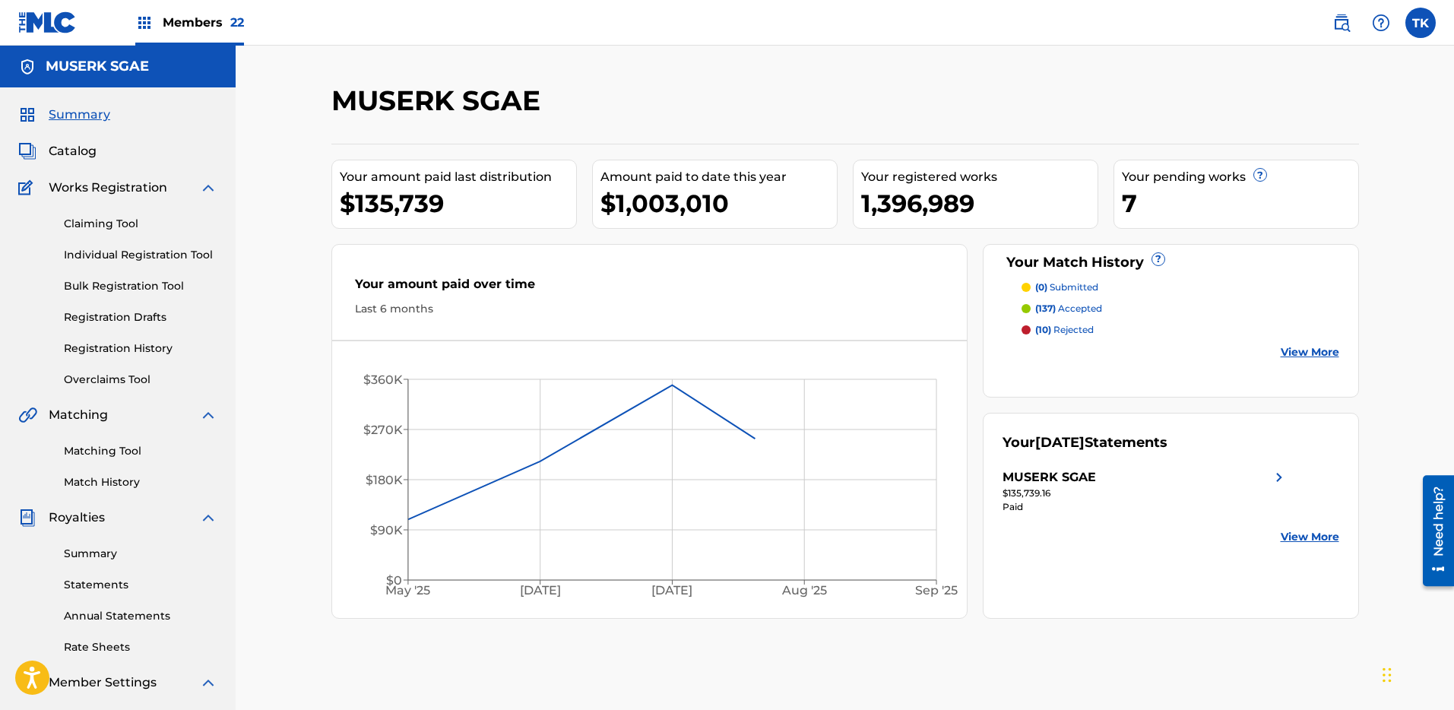
click at [69, 150] on span "Catalog" at bounding box center [73, 151] width 48 height 18
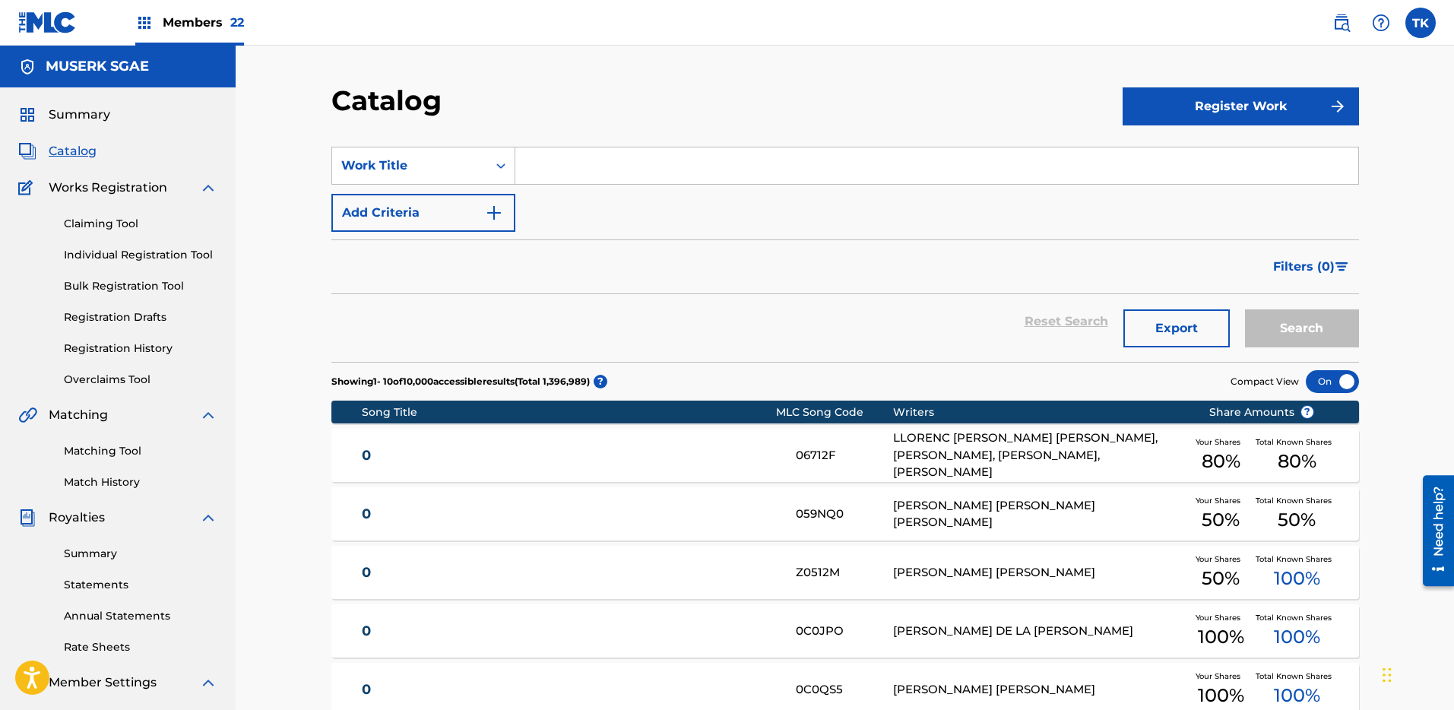
click at [115, 212] on div "Claiming Tool Individual Registration Tool Bulk Registration Tool Registration …" at bounding box center [117, 292] width 199 height 191
click at [128, 220] on link "Claiming Tool" at bounding box center [141, 224] width 154 height 16
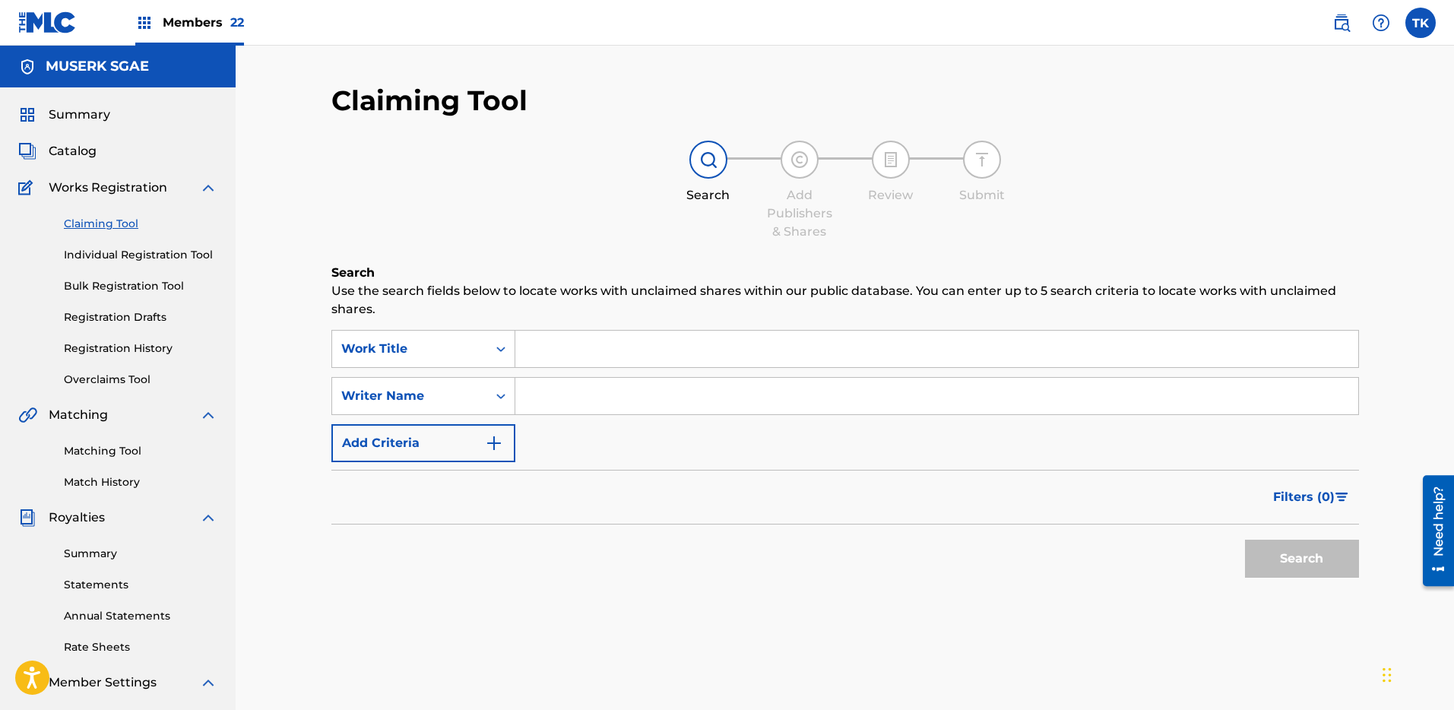
click at [521, 380] on input "Search Form" at bounding box center [936, 396] width 843 height 36
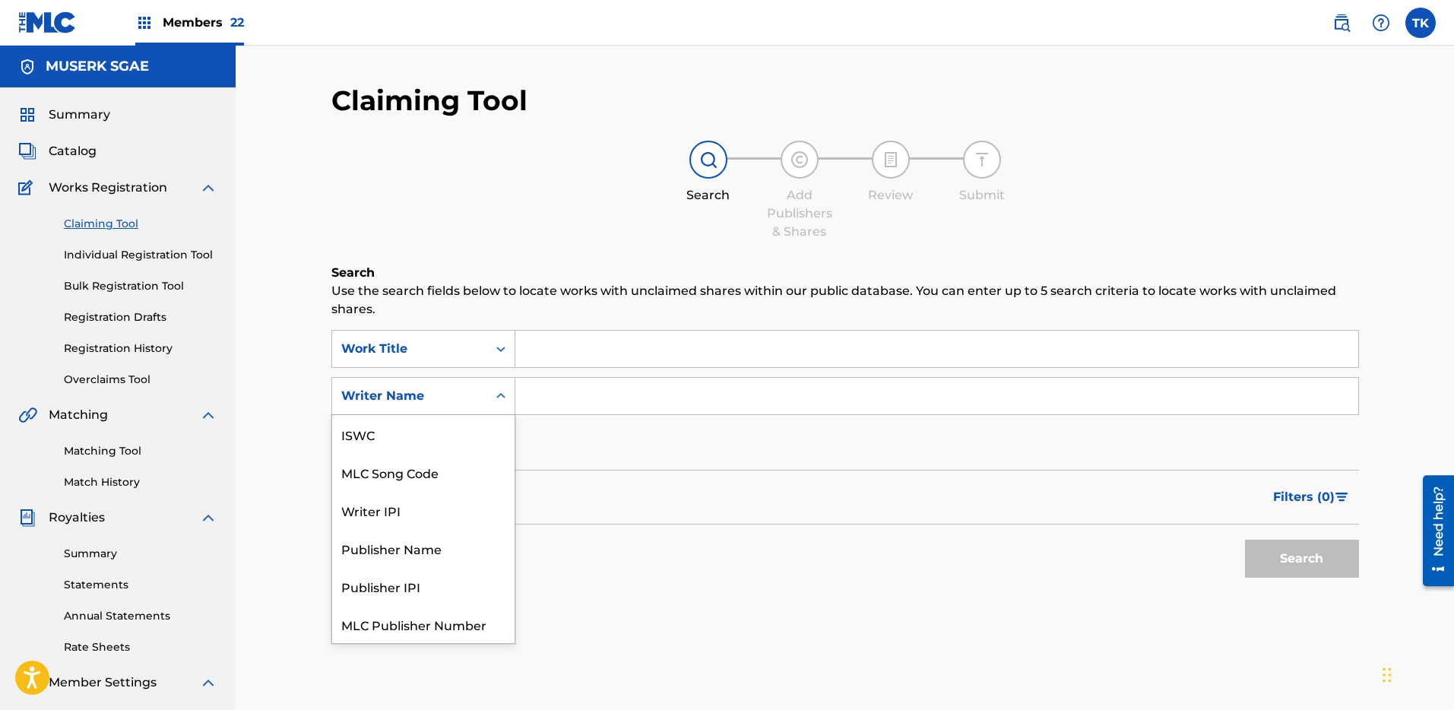
click at [455, 385] on div "Writer Name" at bounding box center [409, 396] width 155 height 29
click at [452, 444] on div "MLC Song Code" at bounding box center [423, 434] width 182 height 38
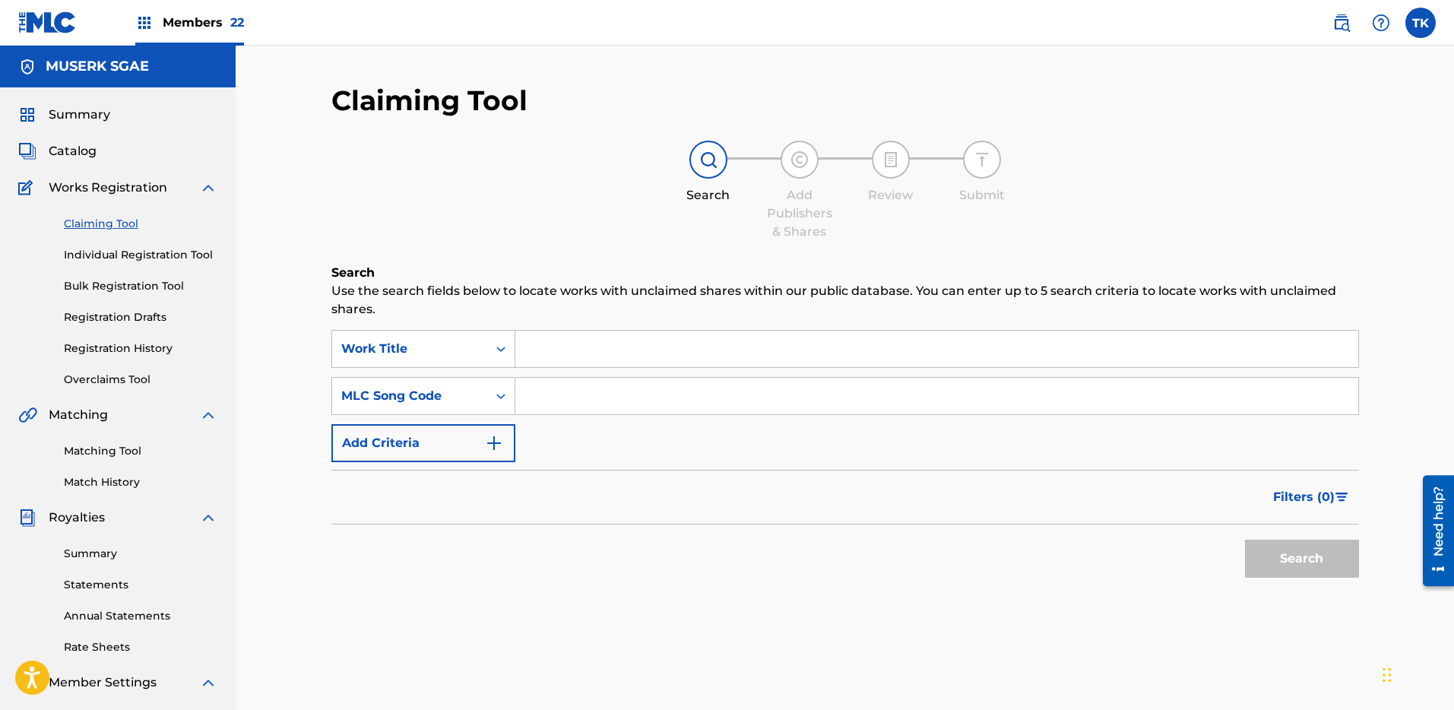
click at [623, 399] on input "Search Form" at bounding box center [936, 396] width 843 height 36
paste input "PJ0JP5"
type input "PJ0JP5"
drag, startPoint x: 1321, startPoint y: 565, endPoint x: 1303, endPoint y: 563, distance: 18.4
click at [1321, 565] on button "Search" at bounding box center [1302, 559] width 114 height 38
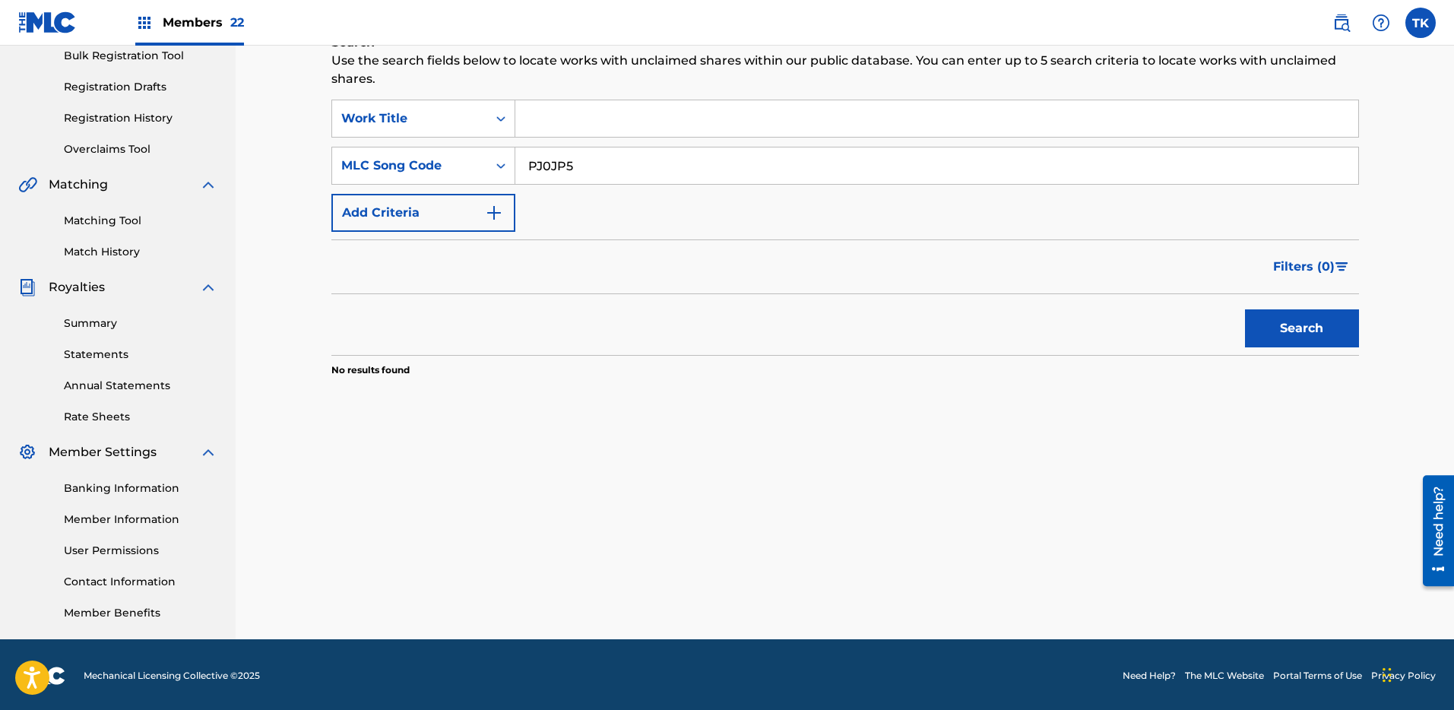
scroll to position [0, 0]
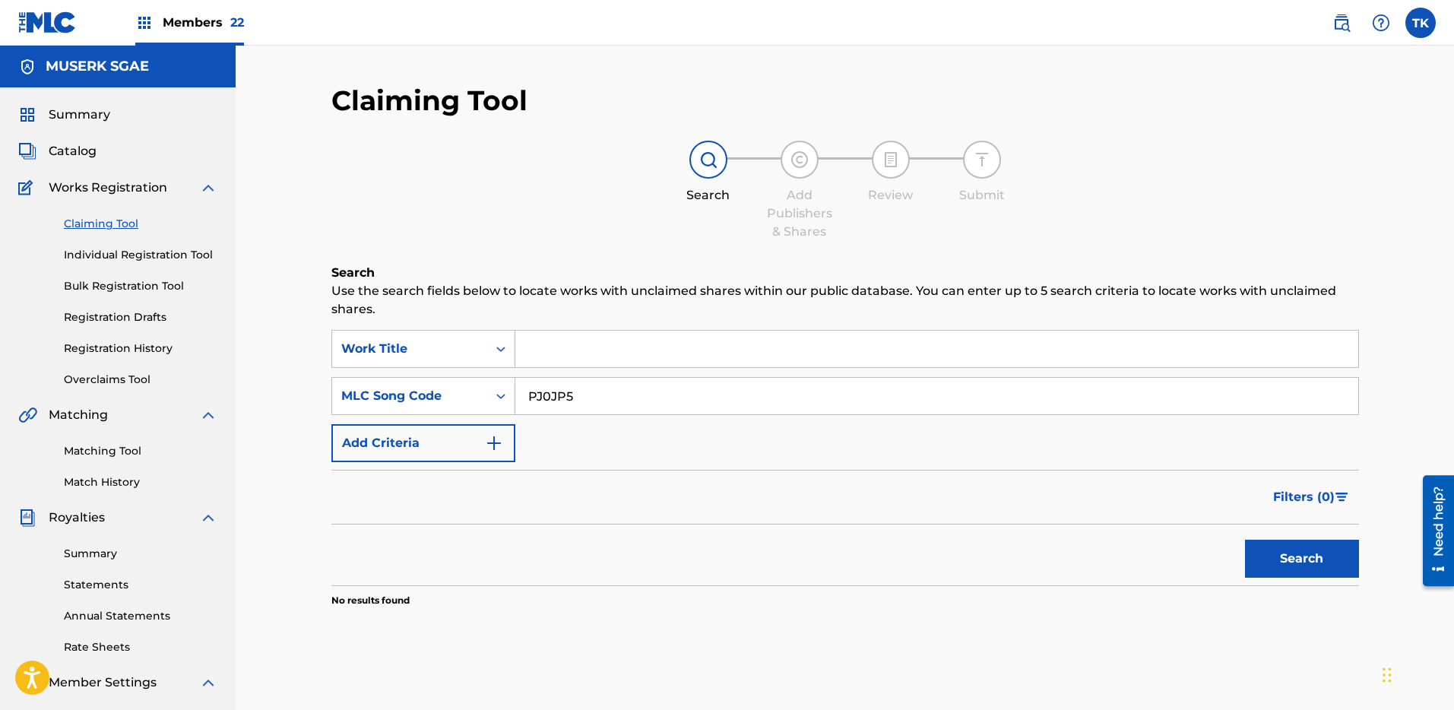
click at [71, 140] on div "Summary Catalog Works Registration Claiming Tool Individual Registration Tool B…" at bounding box center [118, 478] width 236 height 782
click at [73, 151] on span "Catalog" at bounding box center [73, 151] width 48 height 18
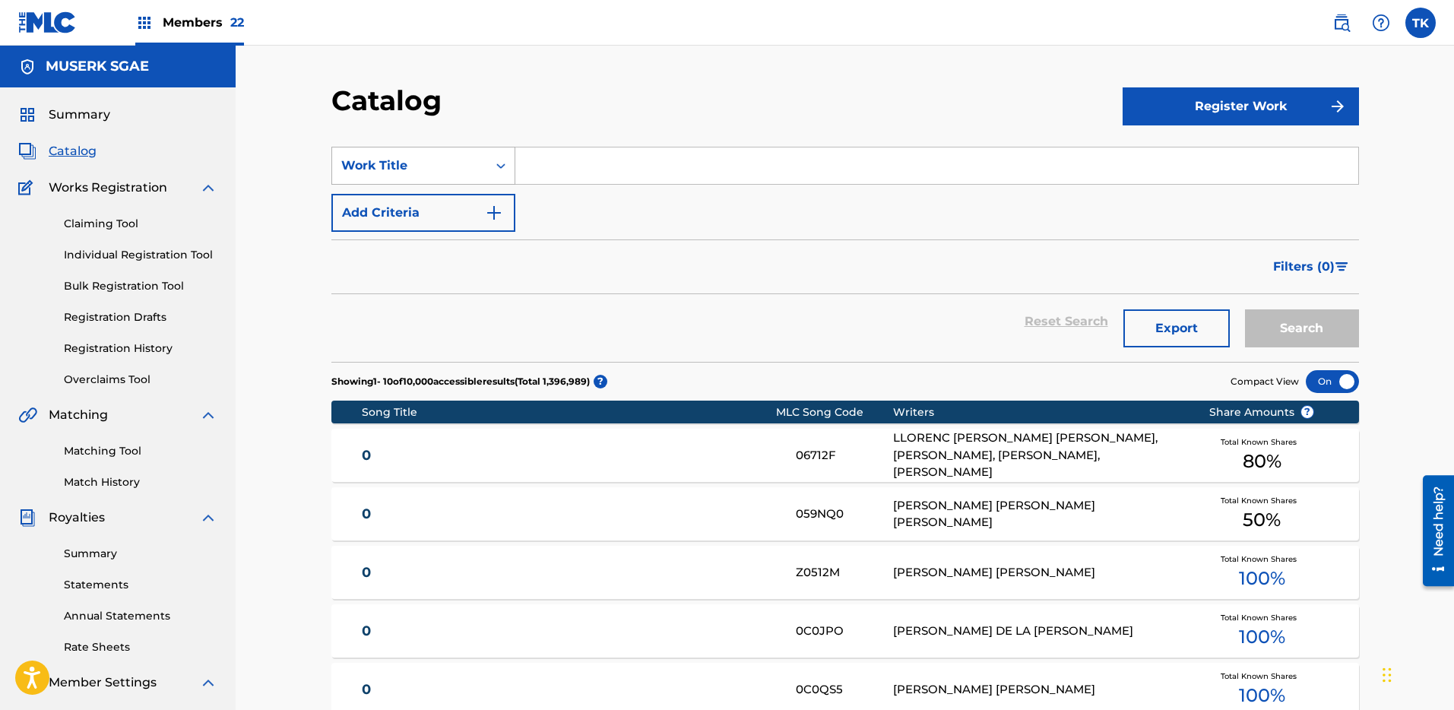
drag, startPoint x: 476, startPoint y: 158, endPoint x: 470, endPoint y: 176, distance: 19.2
click at [476, 158] on div "Work Title" at bounding box center [409, 166] width 137 height 18
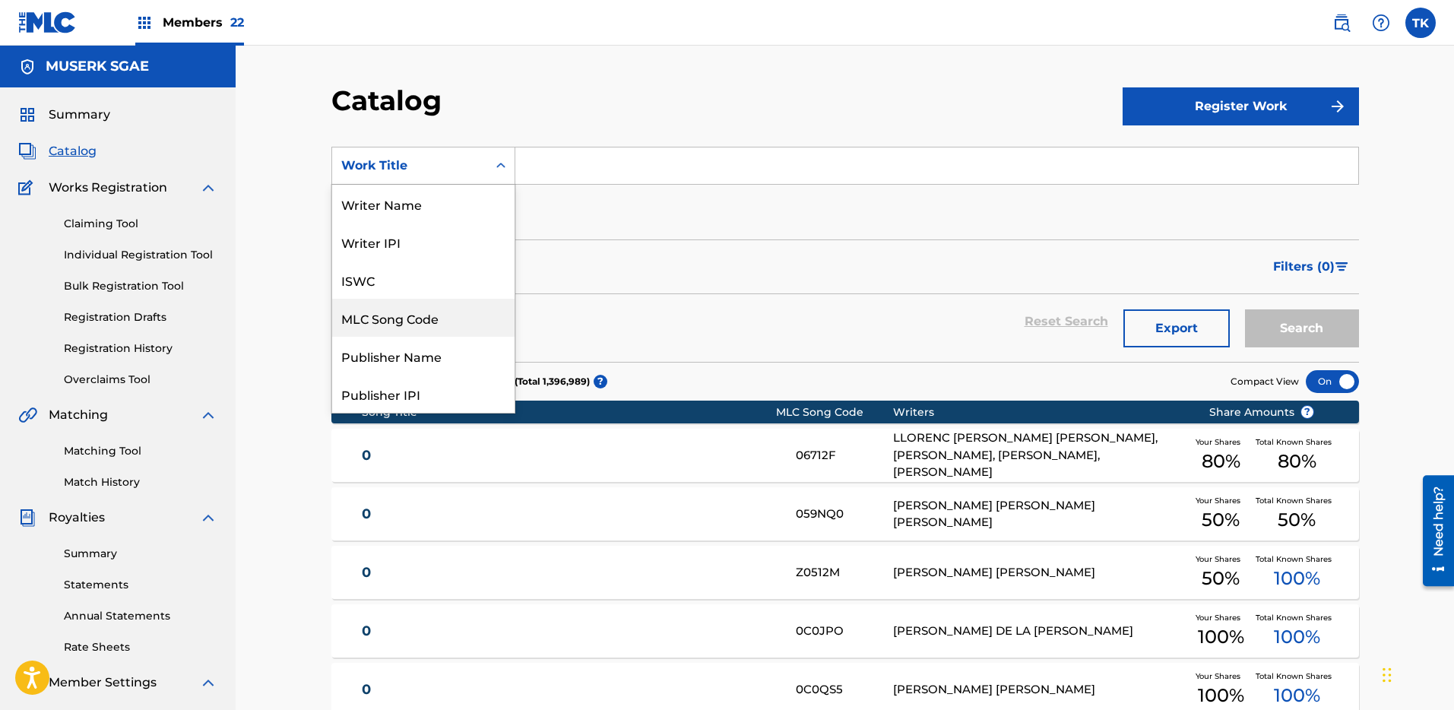
click at [415, 305] on div "MLC Song Code" at bounding box center [423, 318] width 182 height 38
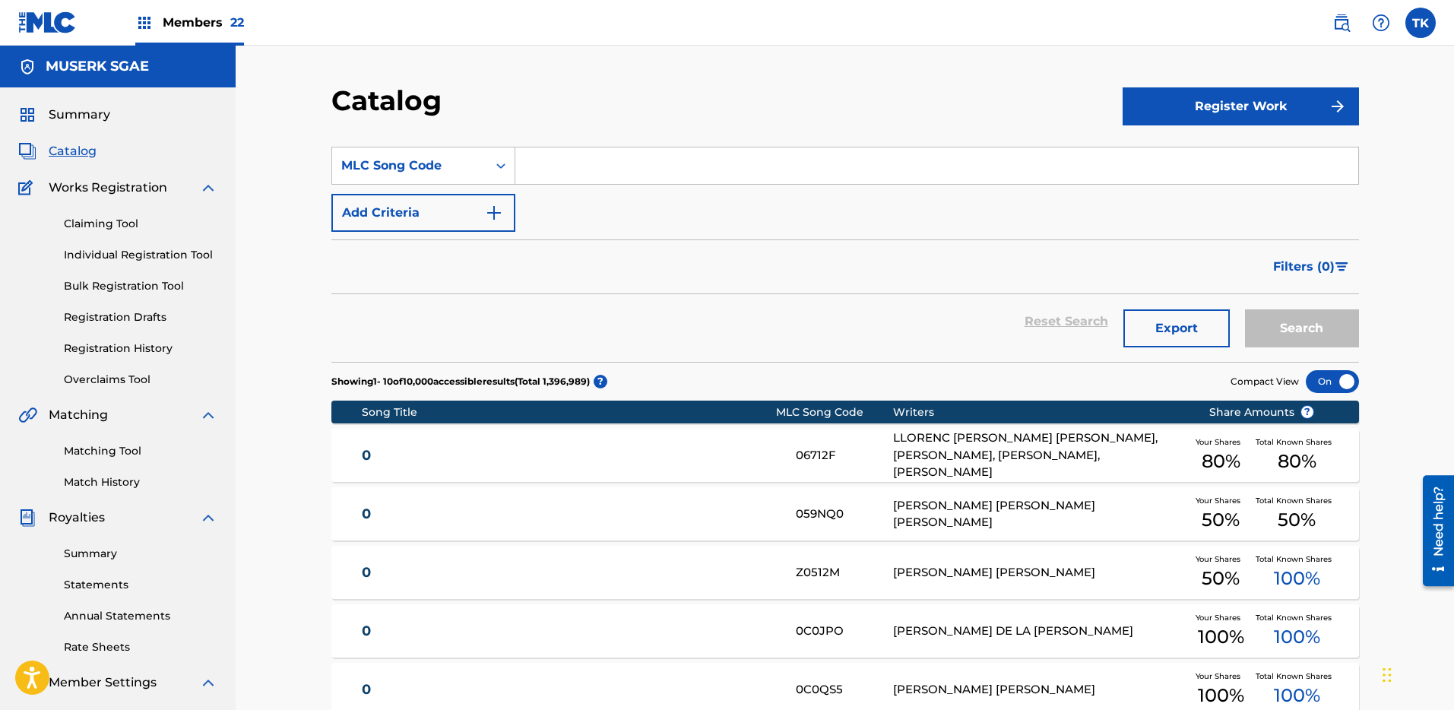
click at [623, 178] on input "Search Form" at bounding box center [936, 165] width 843 height 36
paste input "PJ0JP5"
type input "PJ0JP5"
click at [1346, 347] on button "Search" at bounding box center [1302, 328] width 114 height 38
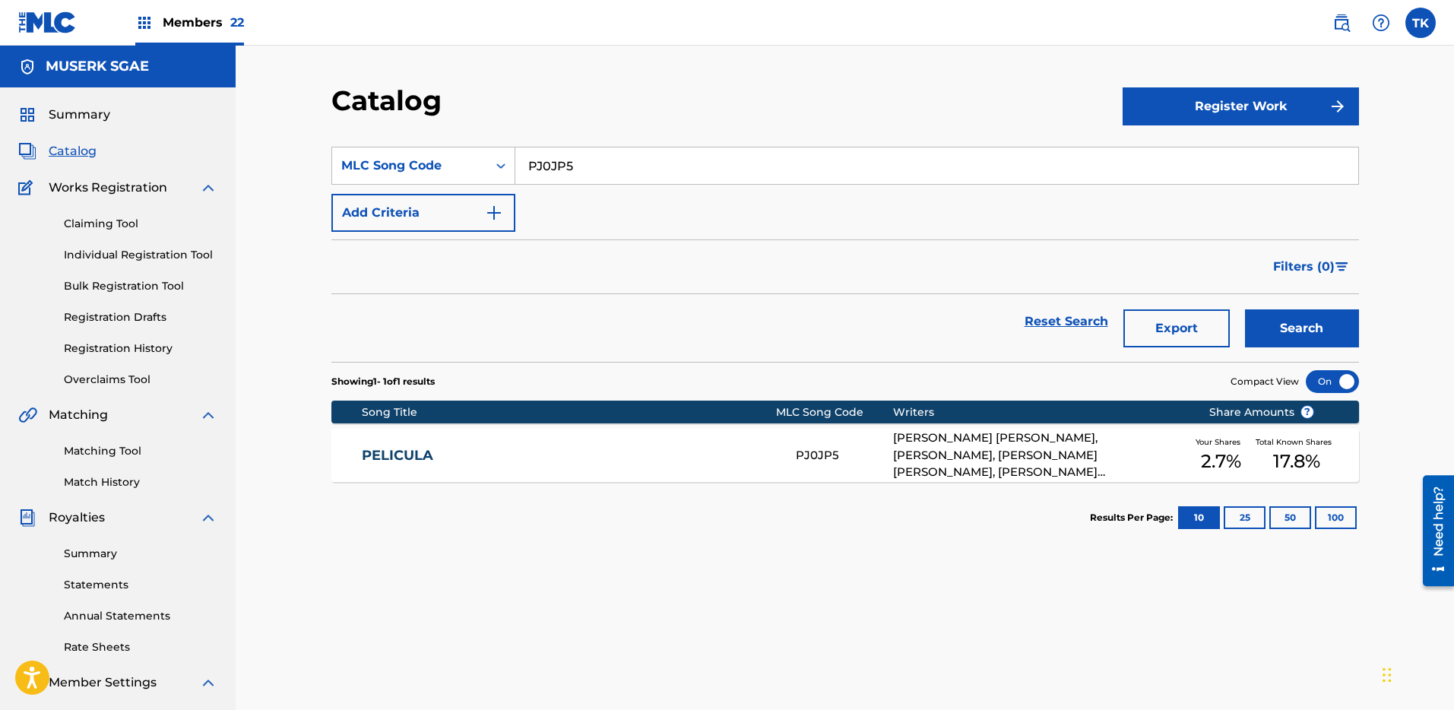
click at [697, 431] on div "PELICULA PJ0JP5 [PERSON_NAME] [PERSON_NAME], [PERSON_NAME], [PERSON_NAME] [PERS…" at bounding box center [845, 455] width 1028 height 53
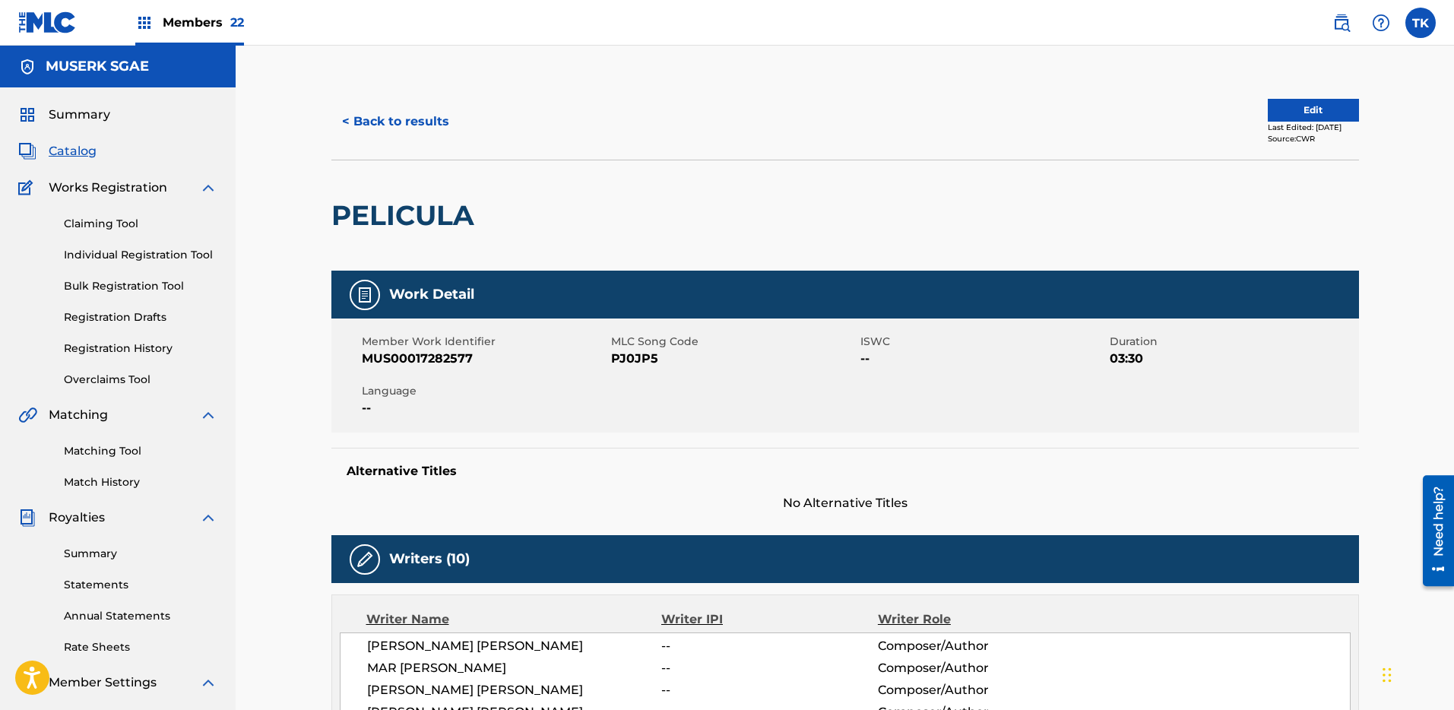
click at [414, 130] on button "< Back to results" at bounding box center [395, 122] width 128 height 38
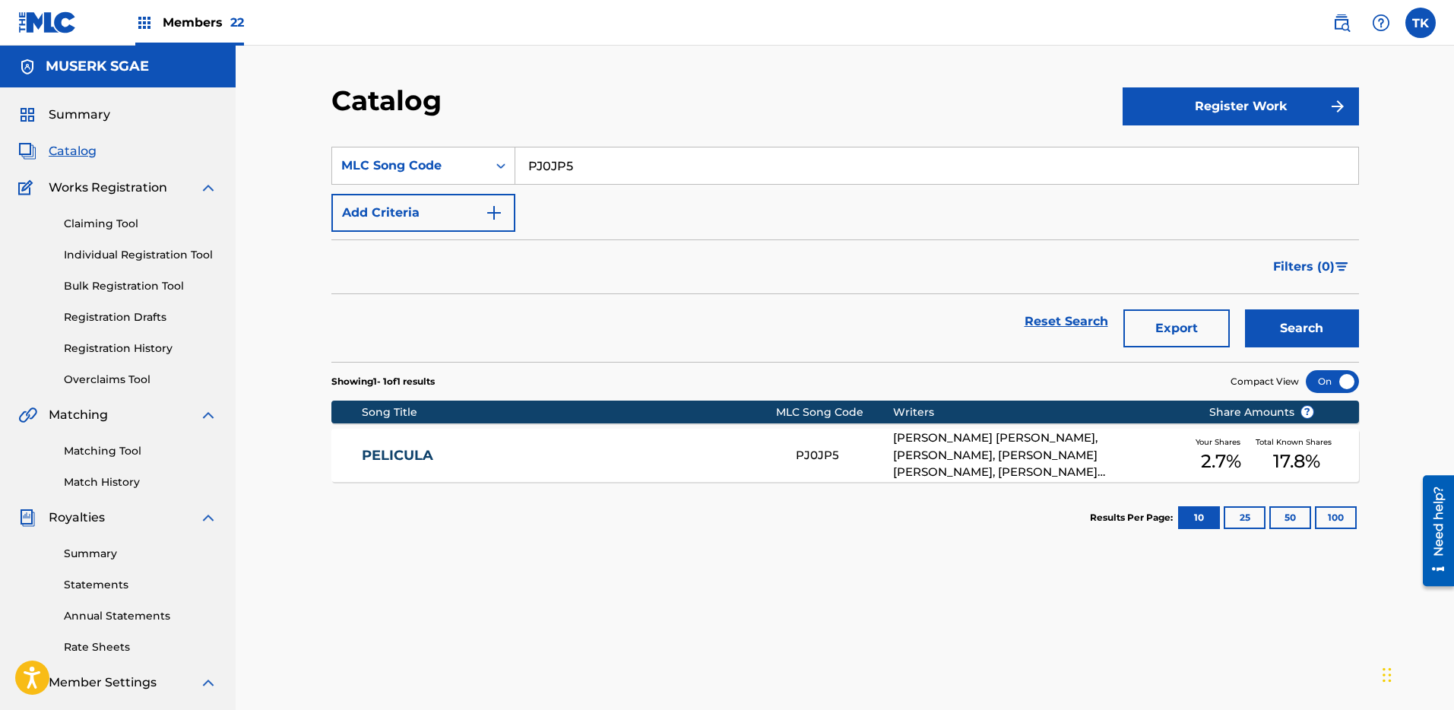
click at [759, 466] on div "PELICULA PJ0JP5 [PERSON_NAME] [PERSON_NAME], [PERSON_NAME], [PERSON_NAME] [PERS…" at bounding box center [845, 455] width 1028 height 53
